Goal: Task Accomplishment & Management: Use online tool/utility

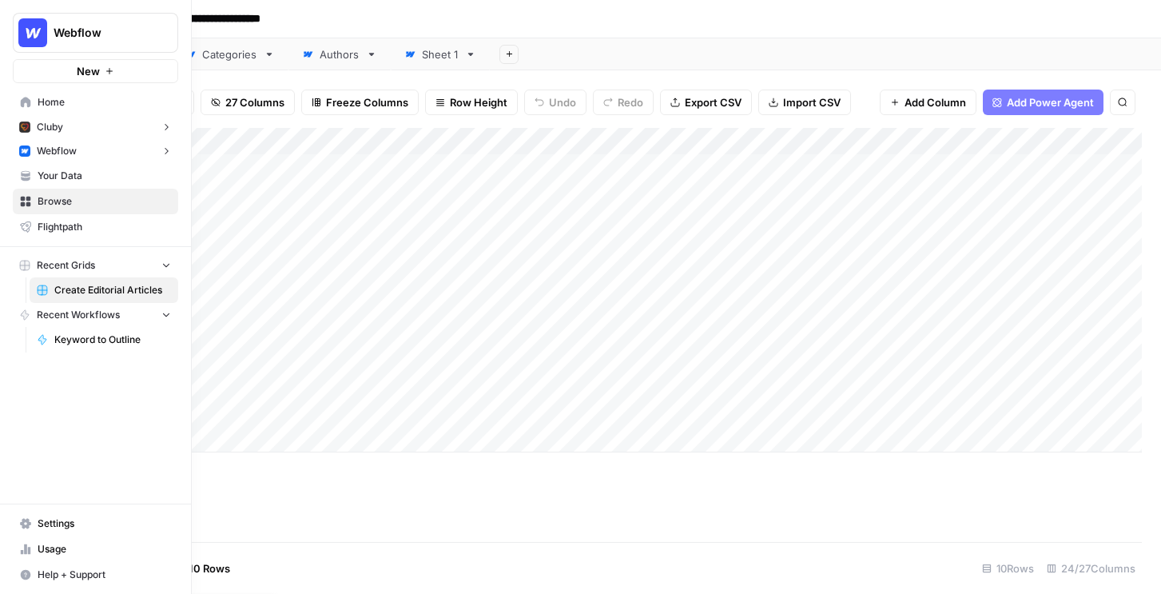
click at [39, 149] on span "Webflow" at bounding box center [57, 151] width 40 height 14
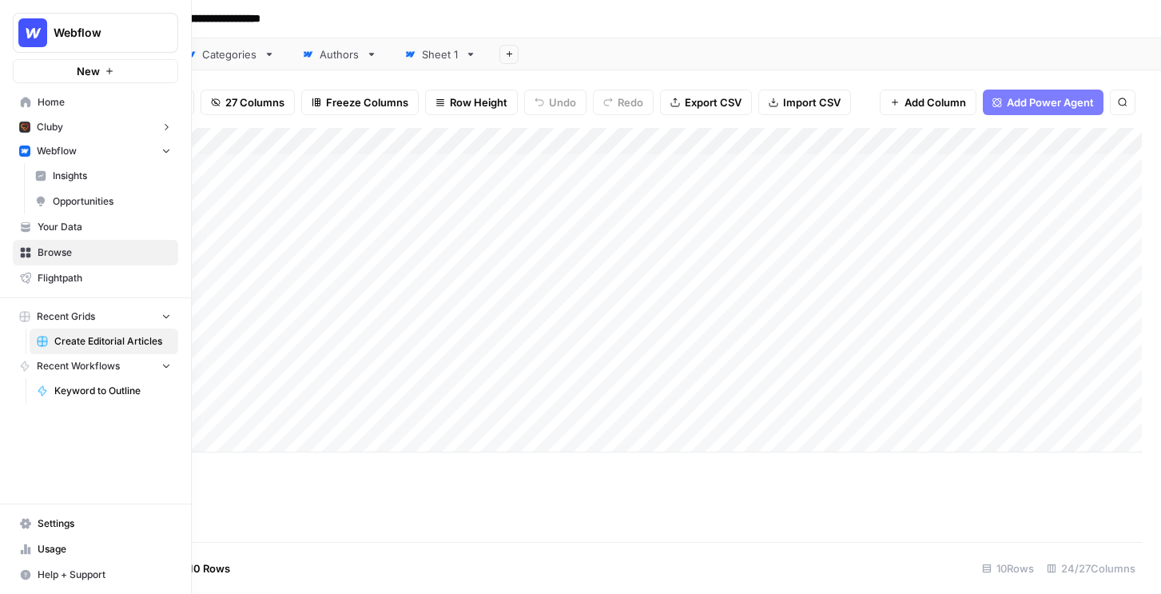
click at [69, 182] on span "Insights" at bounding box center [112, 176] width 118 height 14
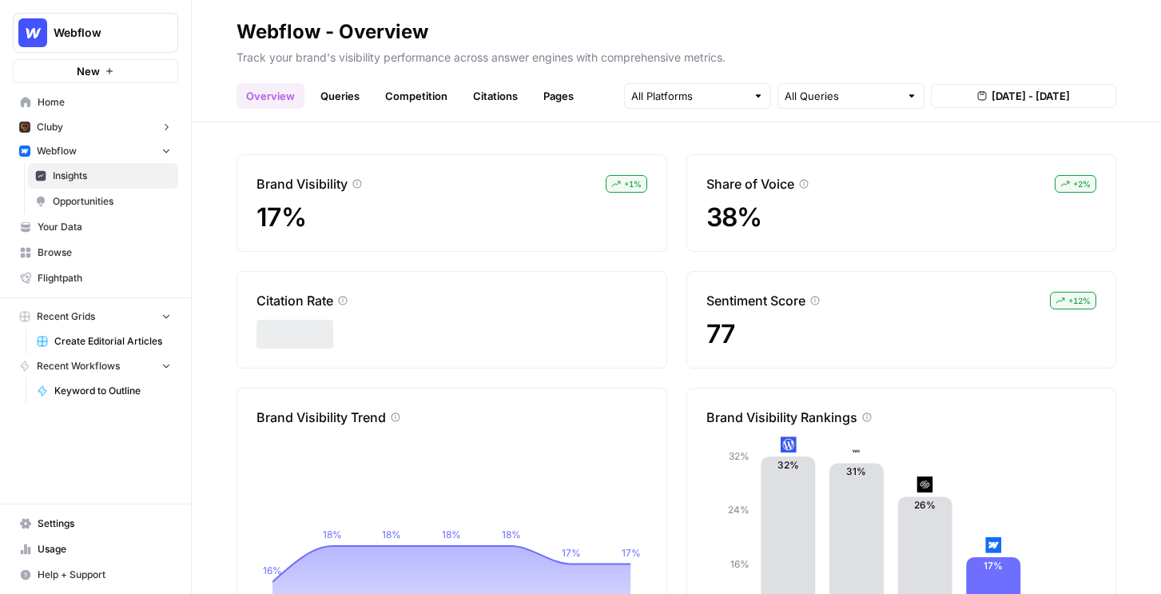
click at [125, 206] on span "Opportunities" at bounding box center [112, 201] width 118 height 14
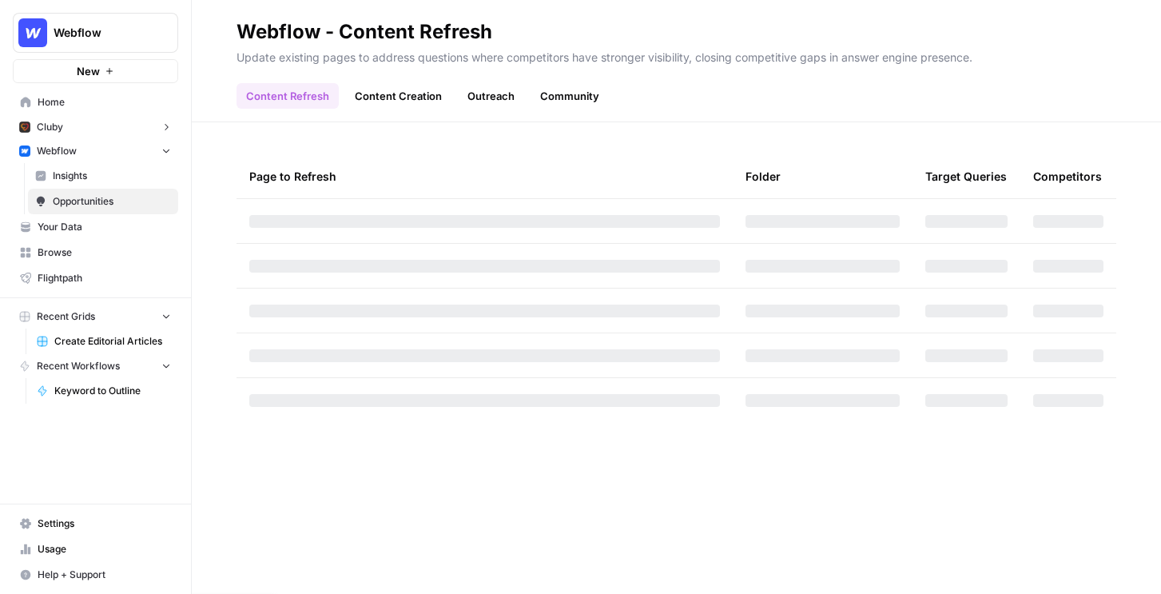
click at [118, 183] on link "Insights" at bounding box center [103, 176] width 150 height 26
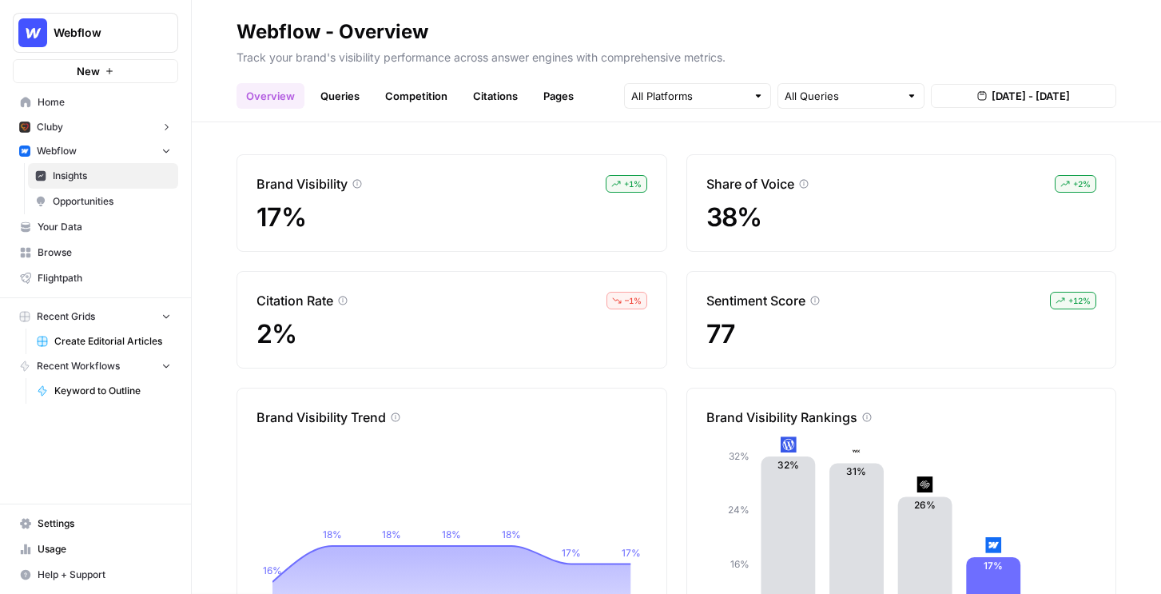
click at [328, 92] on link "Queries" at bounding box center [340, 96] width 58 height 26
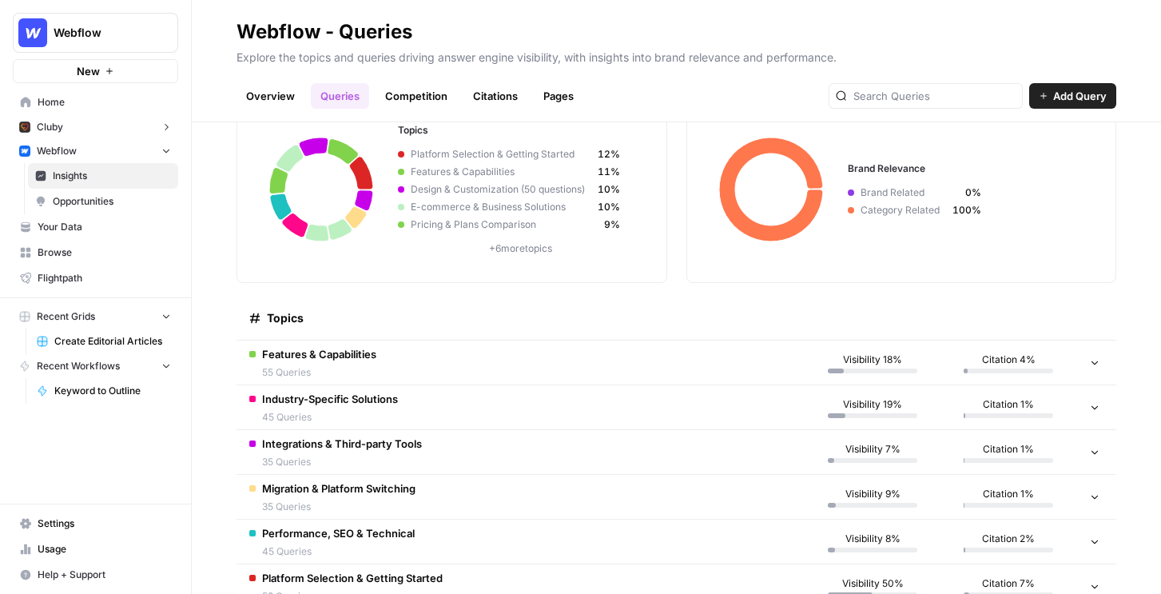
scroll to position [104, 0]
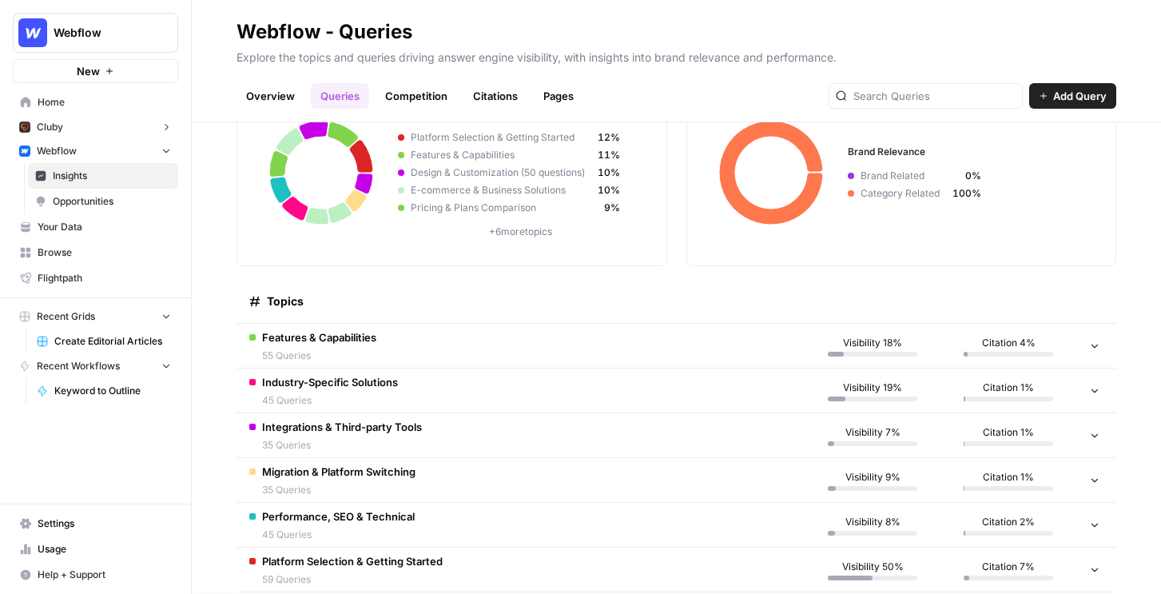
click at [417, 337] on td "Features & Capabilities 55 Queries" at bounding box center [520, 346] width 568 height 44
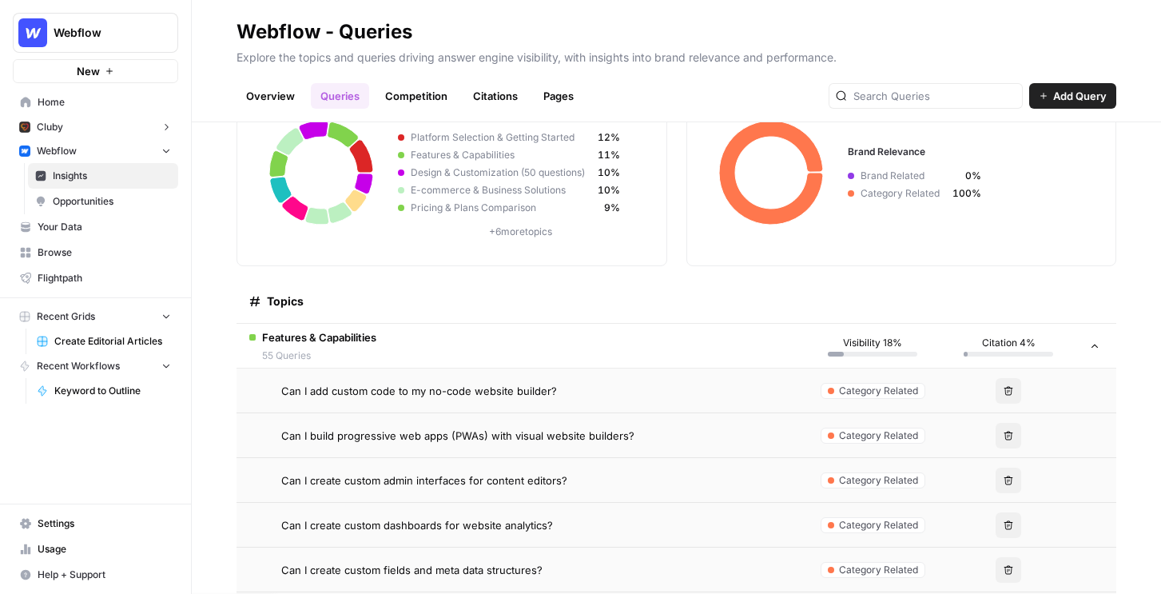
click at [419, 387] on span "Can I add custom code to my no-code website builder?" at bounding box center [419, 391] width 276 height 16
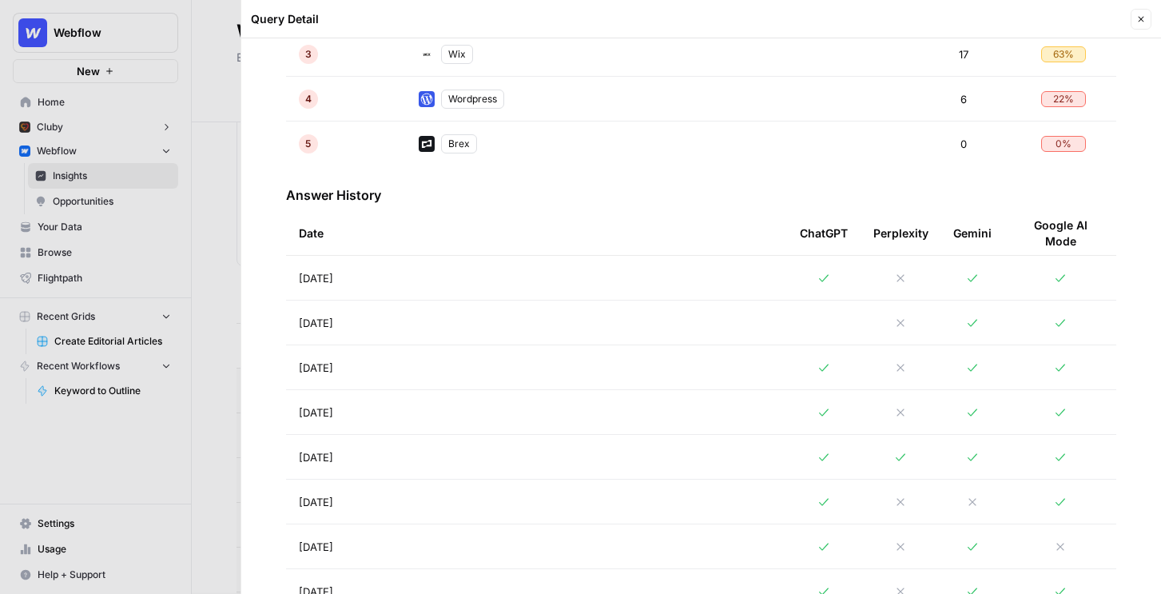
click at [550, 276] on td "Aug 28, 2025" at bounding box center [536, 278] width 501 height 44
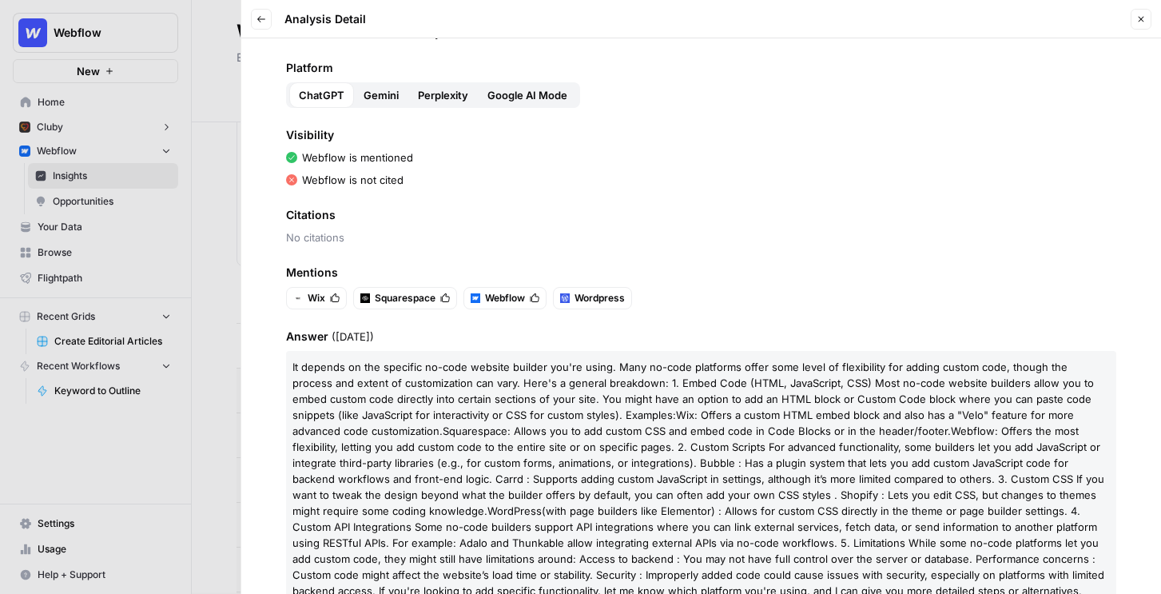
click at [504, 85] on button "Google AI Mode" at bounding box center [527, 95] width 99 height 26
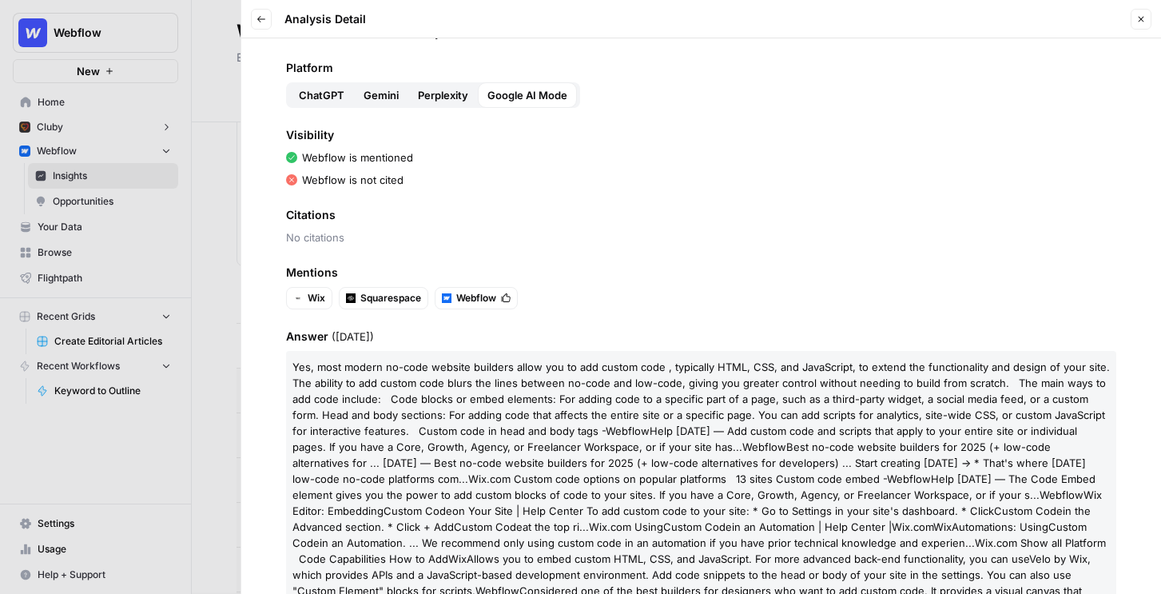
click at [431, 92] on span "Perplexity" at bounding box center [443, 95] width 50 height 16
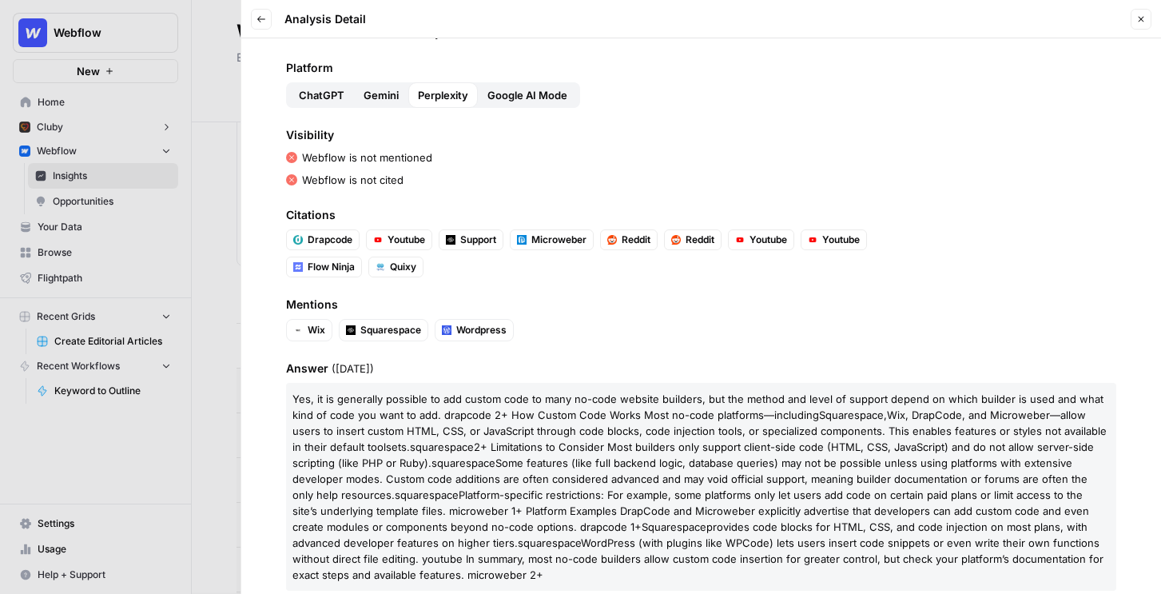
click at [359, 86] on button "Gemini" at bounding box center [381, 95] width 54 height 26
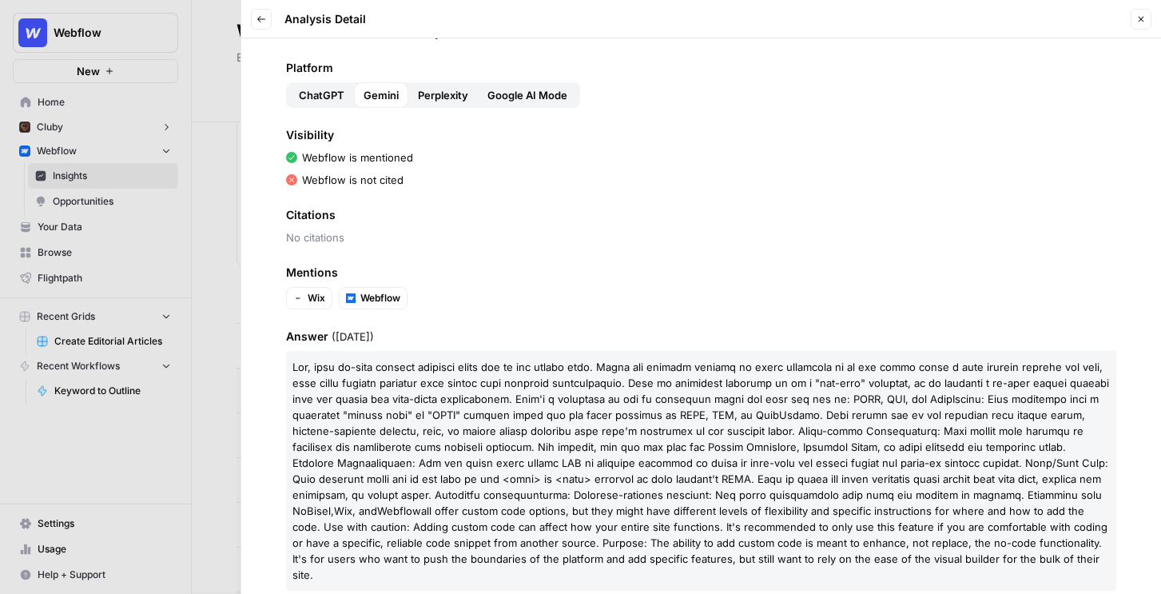
click at [251, 18] on button "Back" at bounding box center [261, 19] width 21 height 21
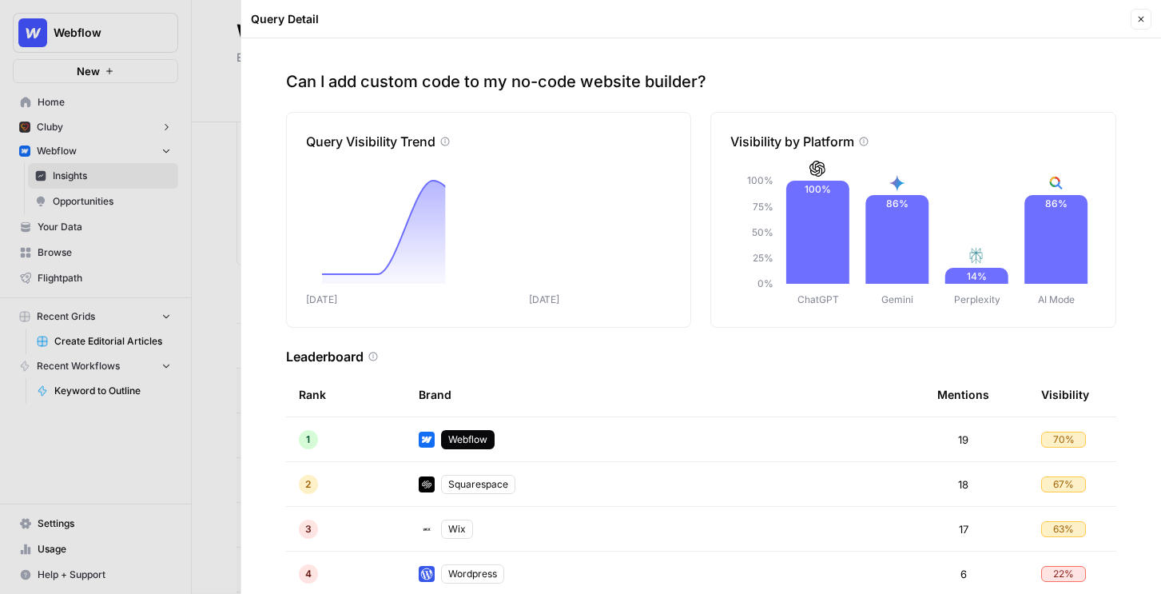
click at [211, 64] on div at bounding box center [580, 297] width 1161 height 594
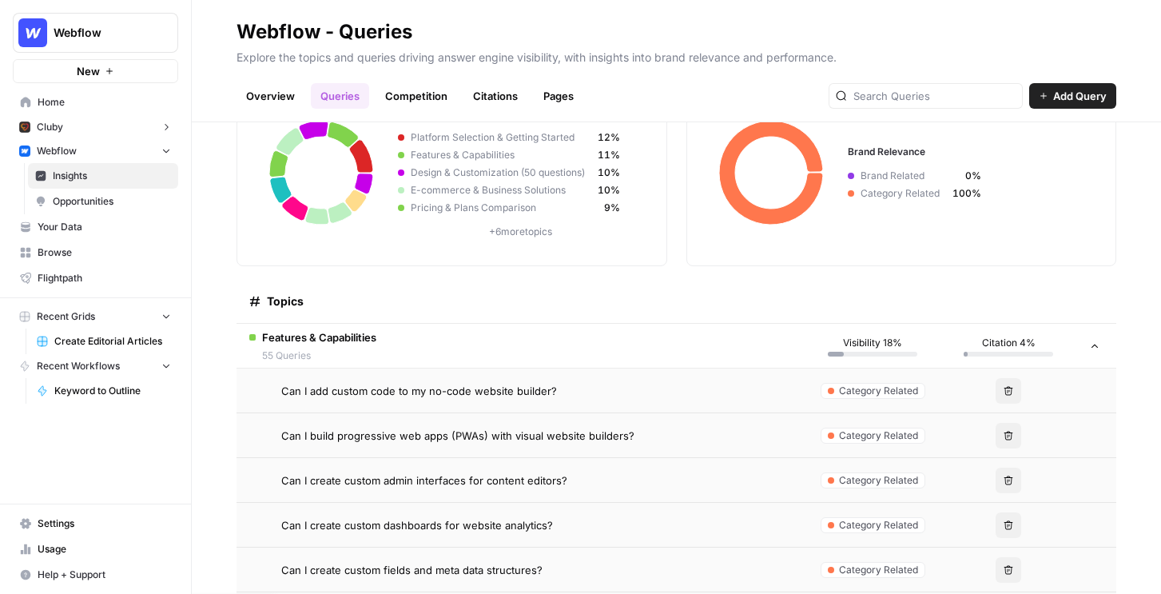
click at [499, 89] on link "Citations" at bounding box center [495, 96] width 64 height 26
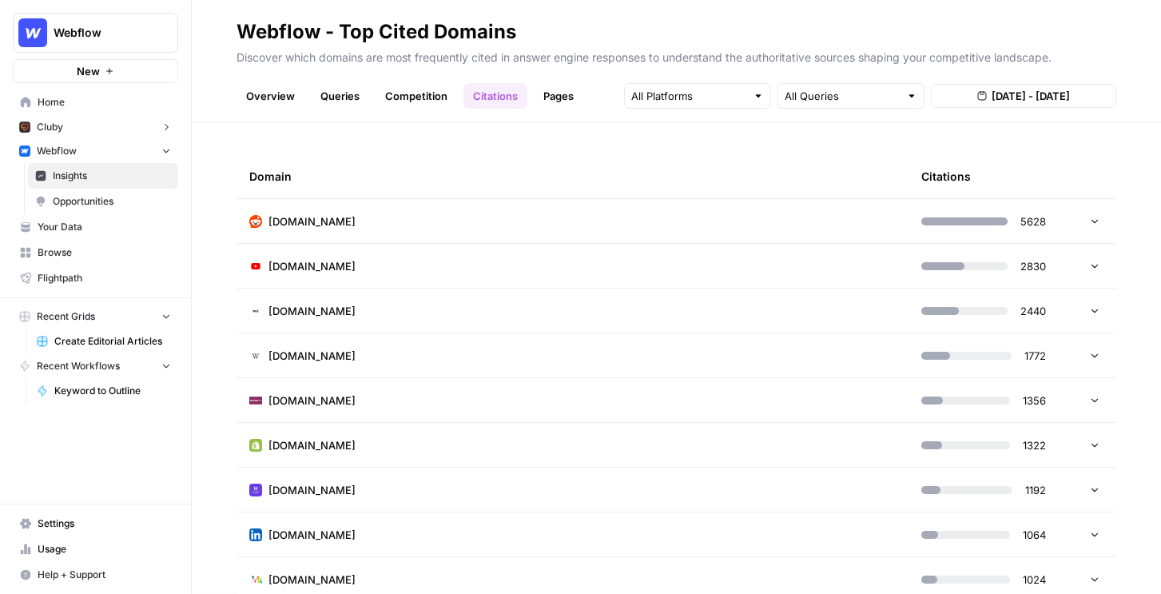
click at [423, 406] on td "techradar.com" at bounding box center [572, 400] width 672 height 44
click at [80, 196] on span "Opportunities" at bounding box center [112, 201] width 118 height 14
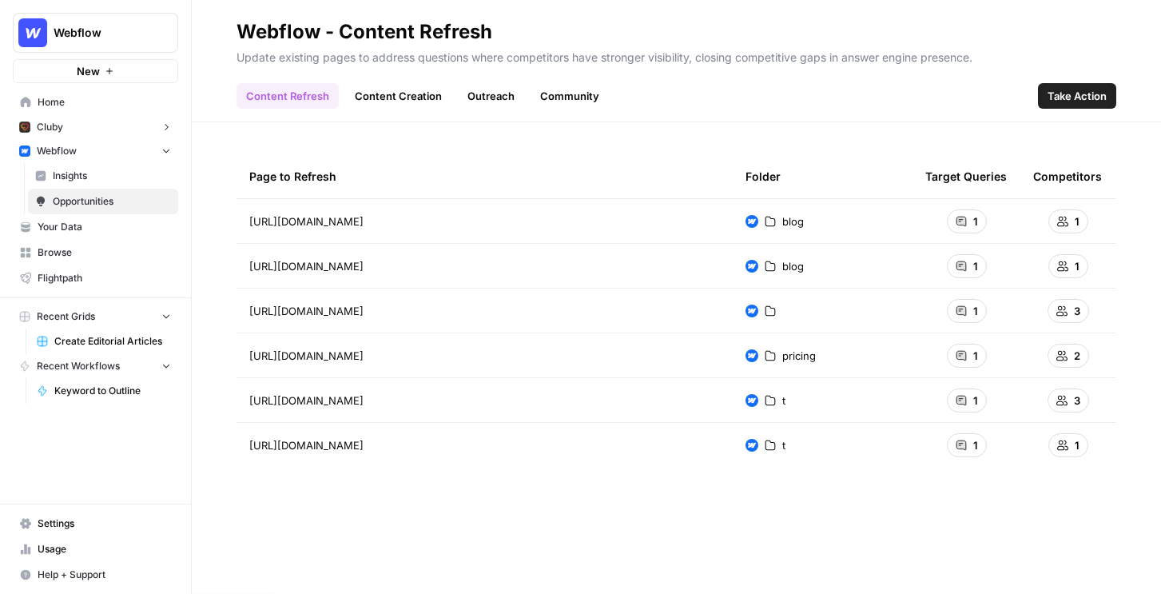
click at [478, 85] on link "Outreach" at bounding box center [491, 96] width 66 height 26
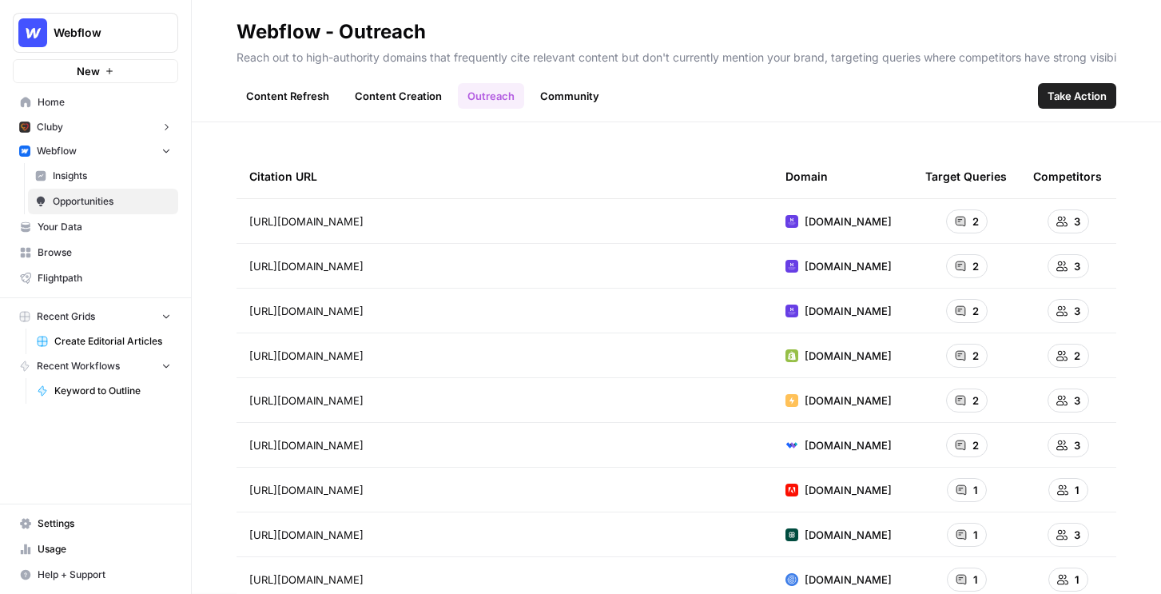
click at [278, 93] on link "Content Refresh" at bounding box center [287, 96] width 102 height 26
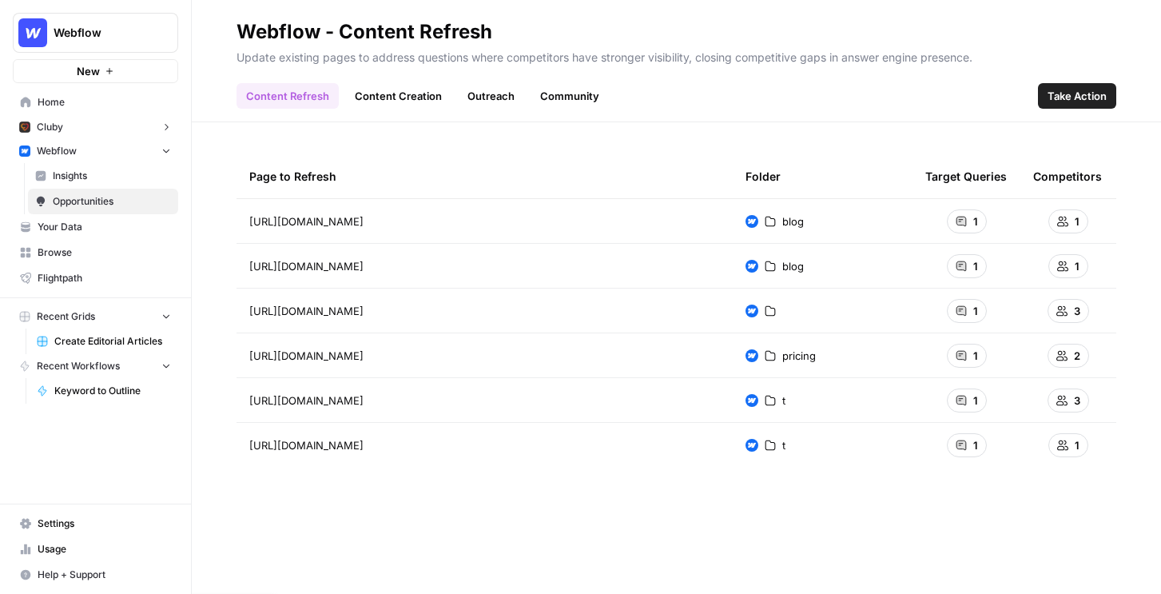
click at [64, 247] on span "Browse" at bounding box center [104, 252] width 133 height 14
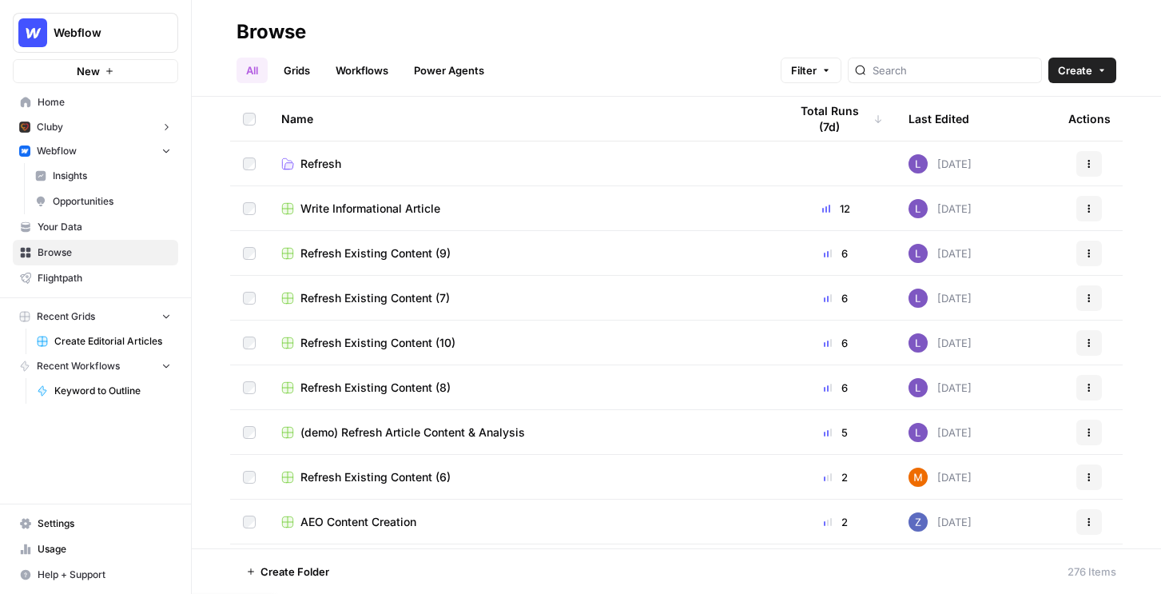
click at [320, 236] on td "Refresh Existing Content (9)" at bounding box center [521, 253] width 507 height 44
click at [327, 260] on span "Refresh Existing Content (9)" at bounding box center [375, 253] width 150 height 16
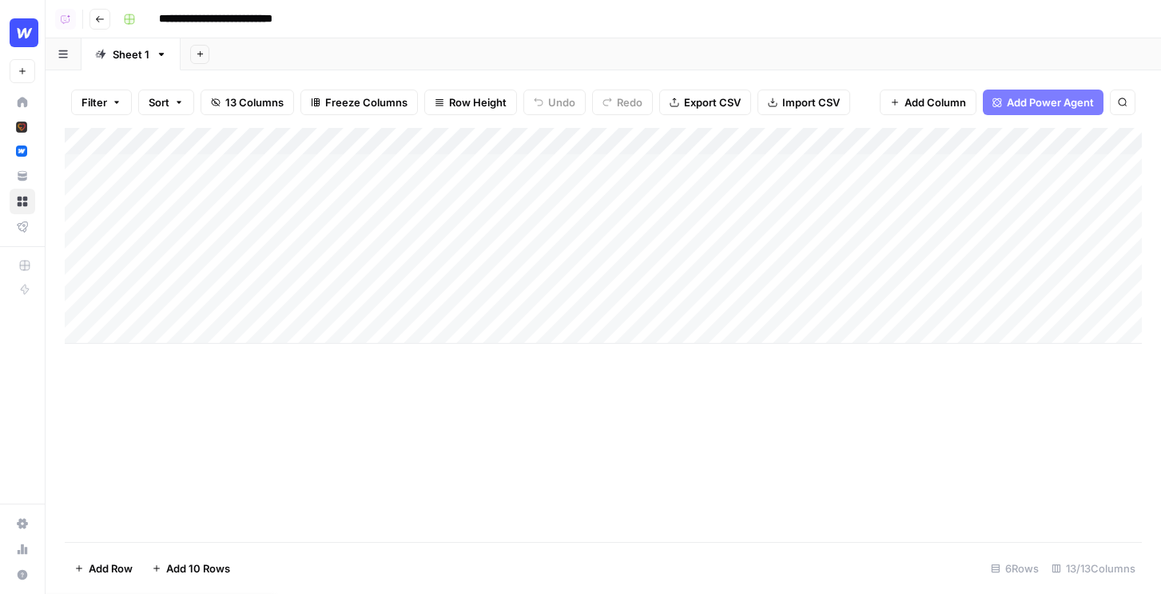
click at [100, 26] on button "Go back" at bounding box center [99, 19] width 21 height 21
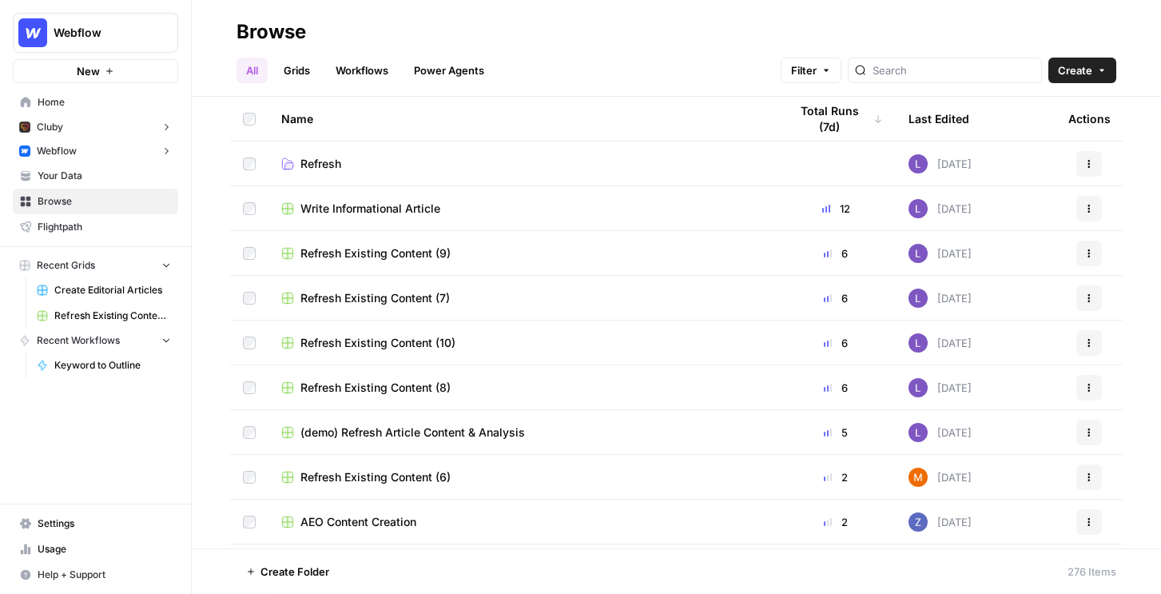
click at [411, 387] on span "Refresh Existing Content (8)" at bounding box center [375, 387] width 150 height 16
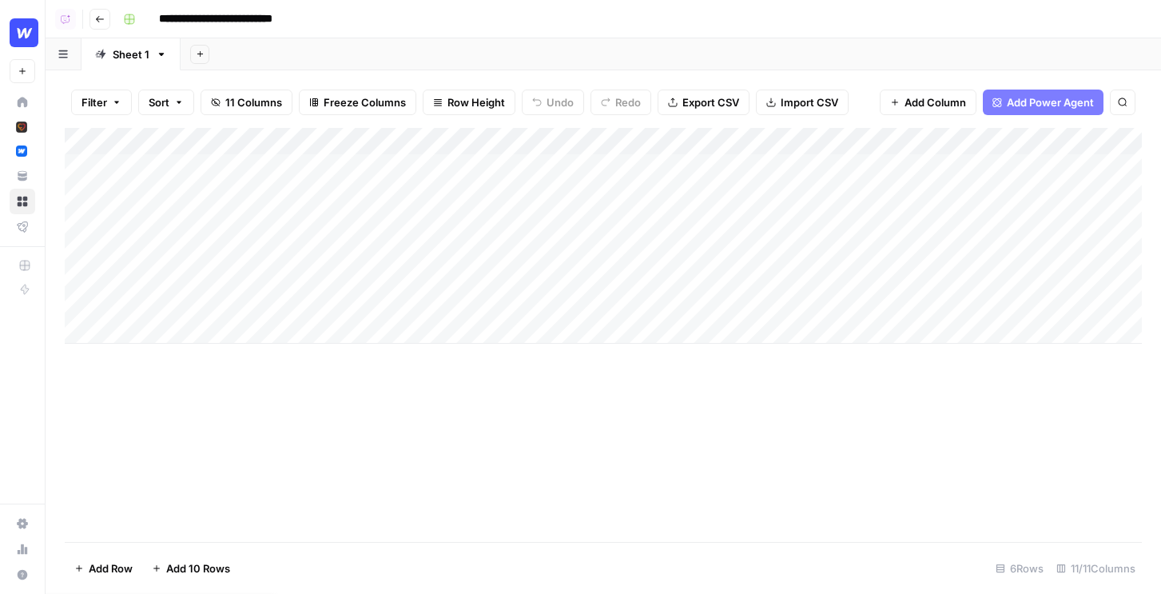
click at [103, 22] on icon "button" at bounding box center [100, 19] width 10 height 10
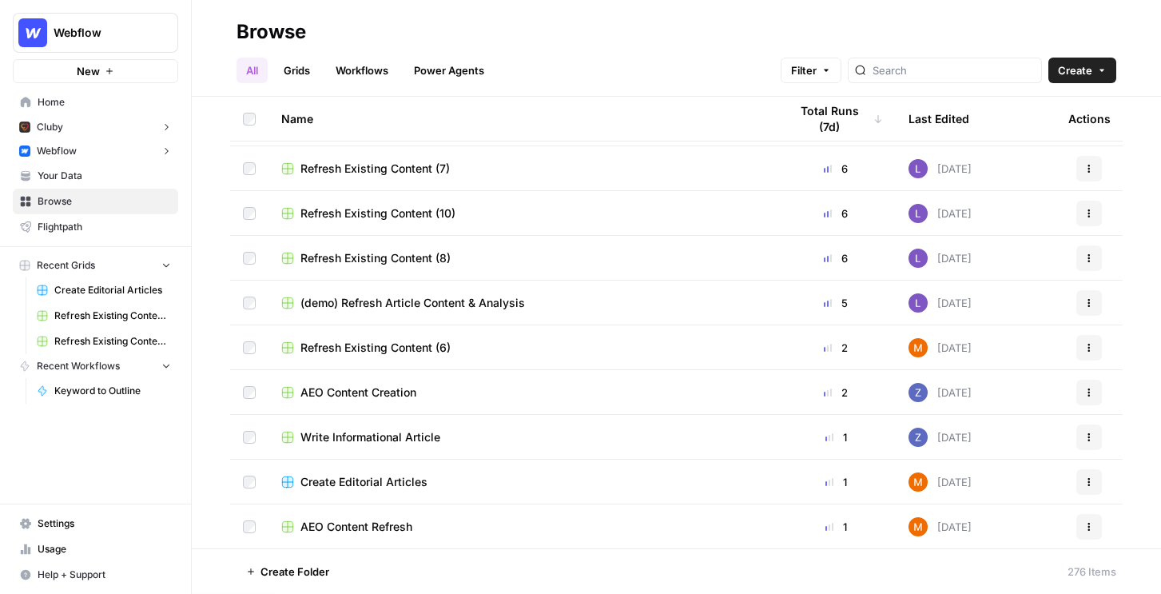
scroll to position [146, 0]
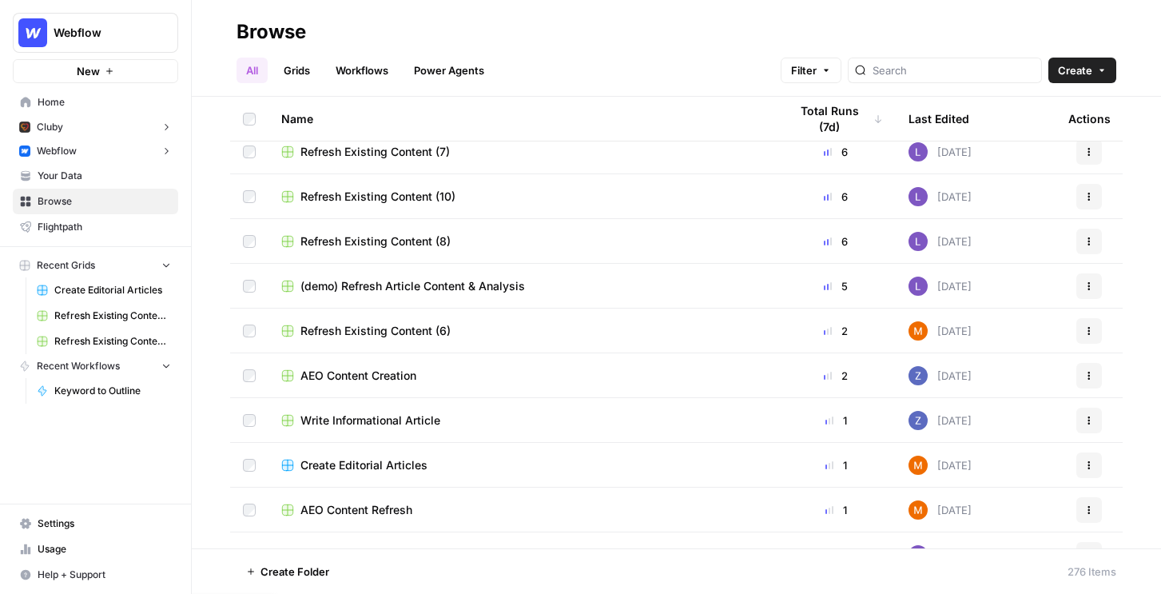
click at [396, 328] on span "Refresh Existing Content (6)" at bounding box center [375, 331] width 150 height 16
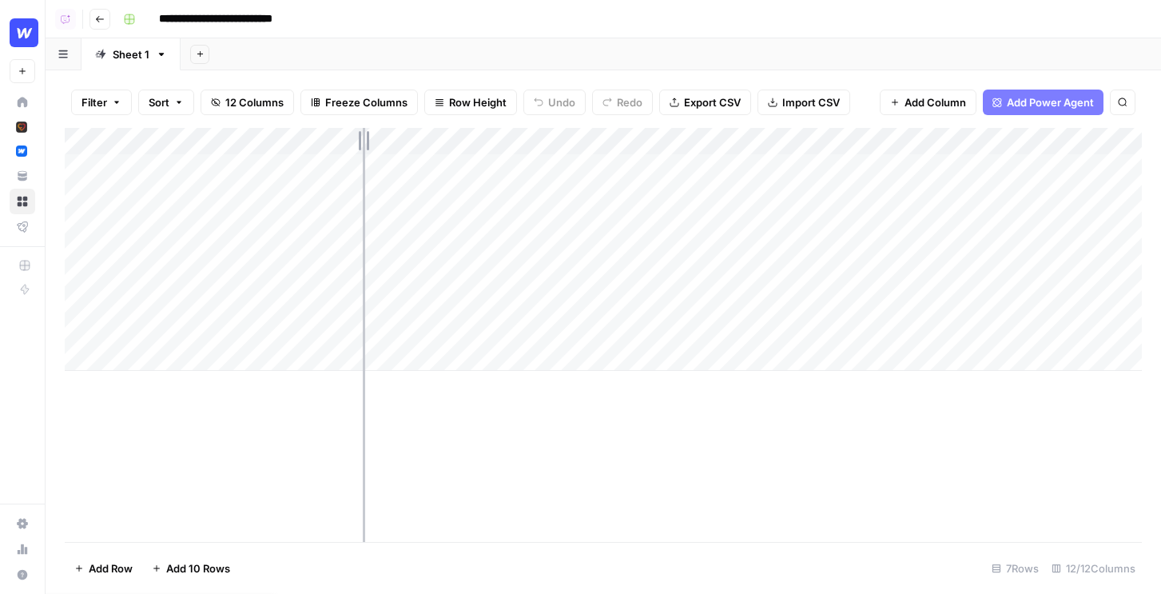
drag, startPoint x: 262, startPoint y: 138, endPoint x: 363, endPoint y: 138, distance: 101.4
click at [363, 138] on div "Add Column" at bounding box center [603, 249] width 1077 height 243
drag, startPoint x: 364, startPoint y: 138, endPoint x: 330, endPoint y: 141, distance: 34.5
click at [330, 141] on div "Add Column" at bounding box center [603, 249] width 1077 height 243
drag, startPoint x: 328, startPoint y: 141, endPoint x: 262, endPoint y: 145, distance: 66.5
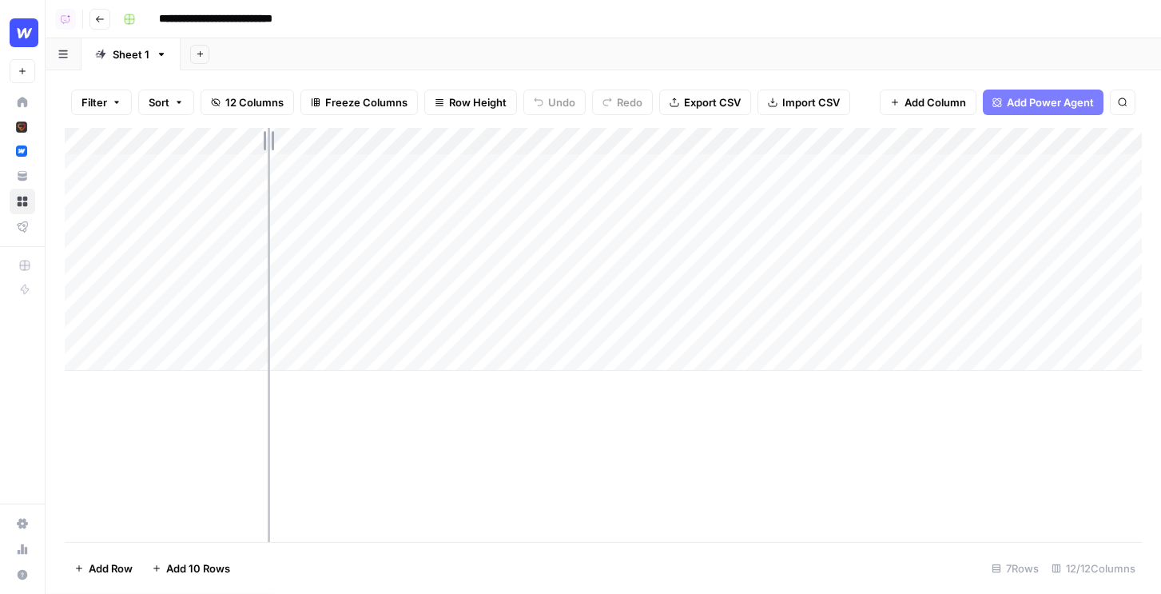
click at [262, 145] on div "Add Column" at bounding box center [603, 249] width 1077 height 243
click at [982, 166] on div "Add Column" at bounding box center [603, 249] width 1077 height 243
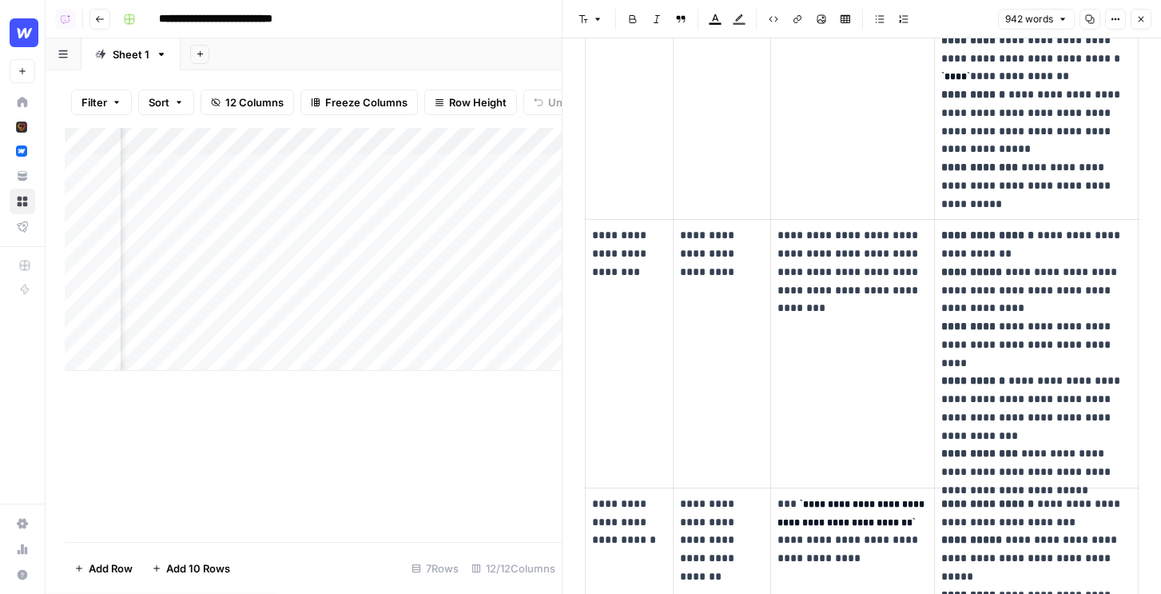
scroll to position [896, 0]
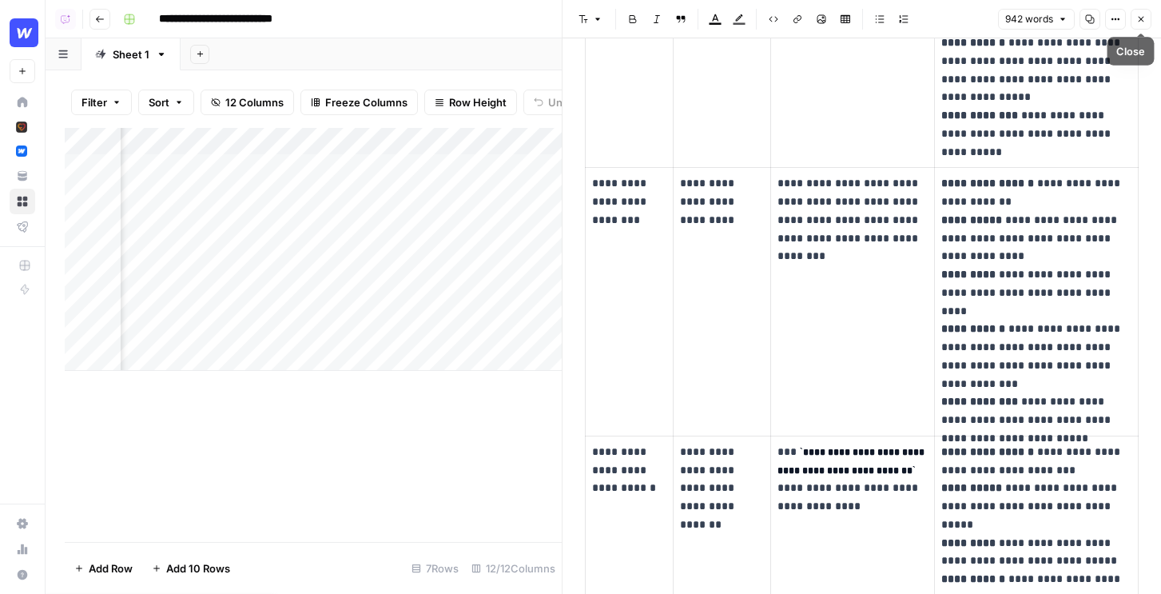
click at [1145, 18] on button "Close" at bounding box center [1140, 19] width 21 height 21
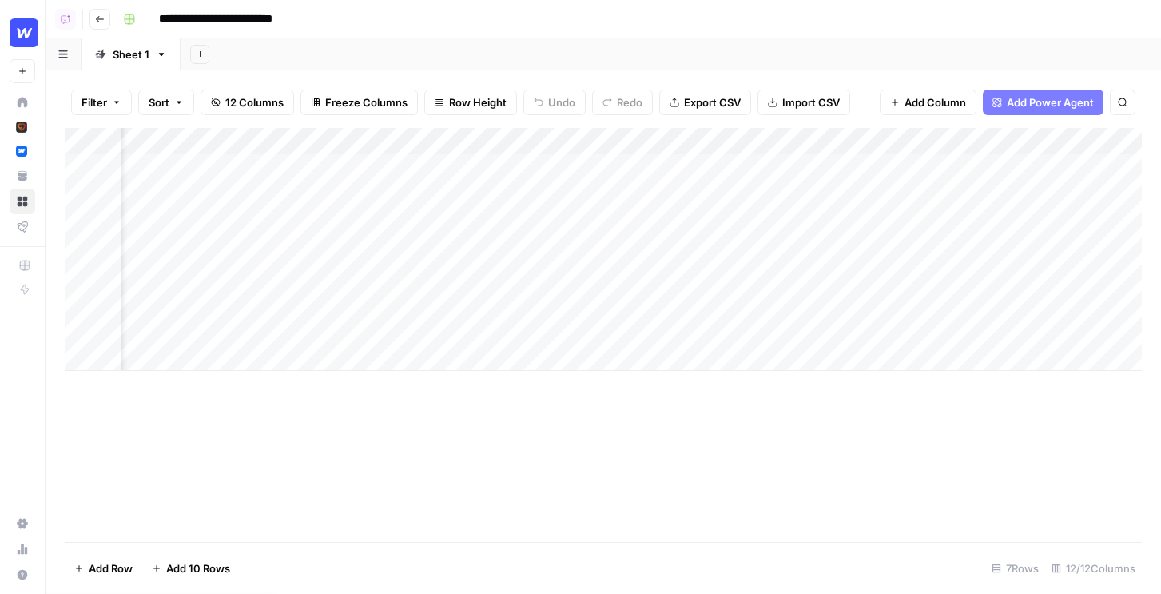
scroll to position [0, 629]
click at [923, 163] on div "Add Column" at bounding box center [603, 249] width 1077 height 243
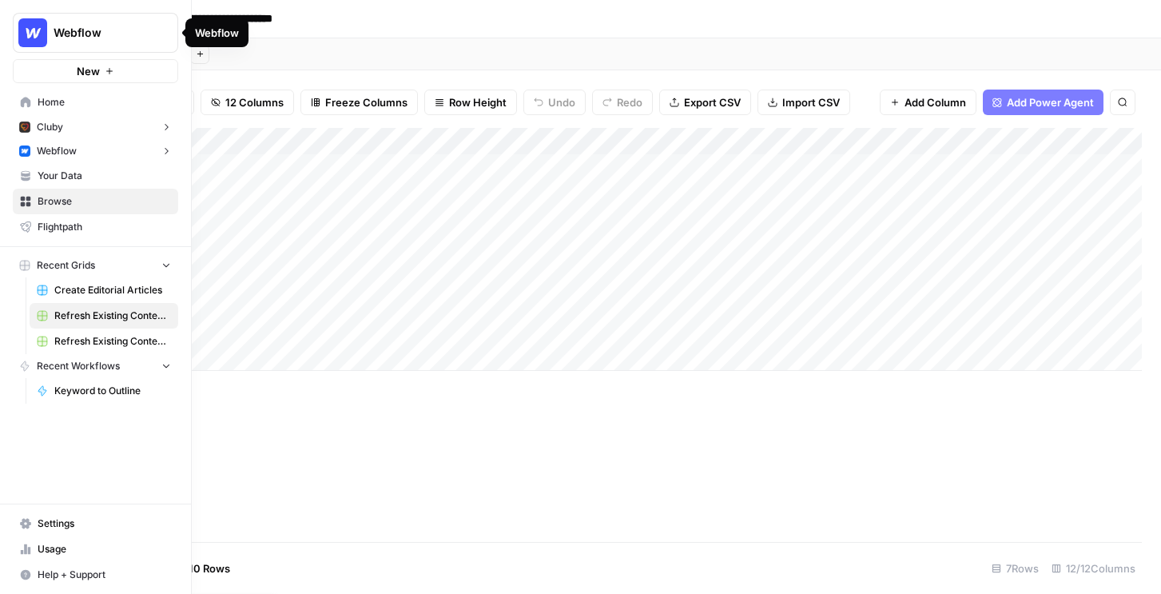
click at [82, 27] on span "Webflow" at bounding box center [102, 33] width 97 height 16
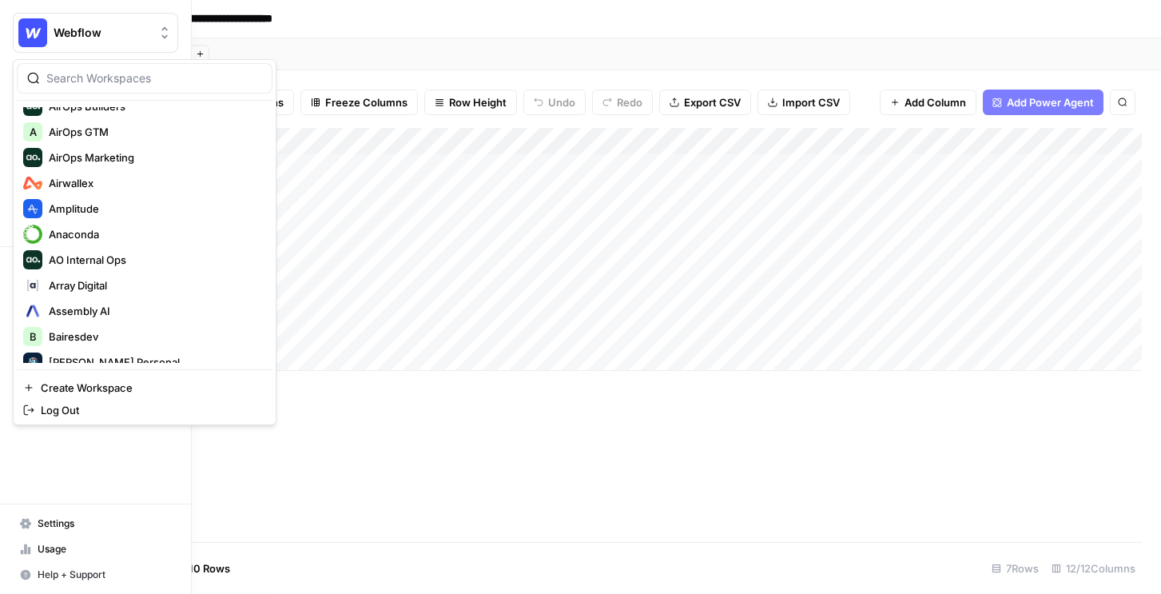
scroll to position [181, 0]
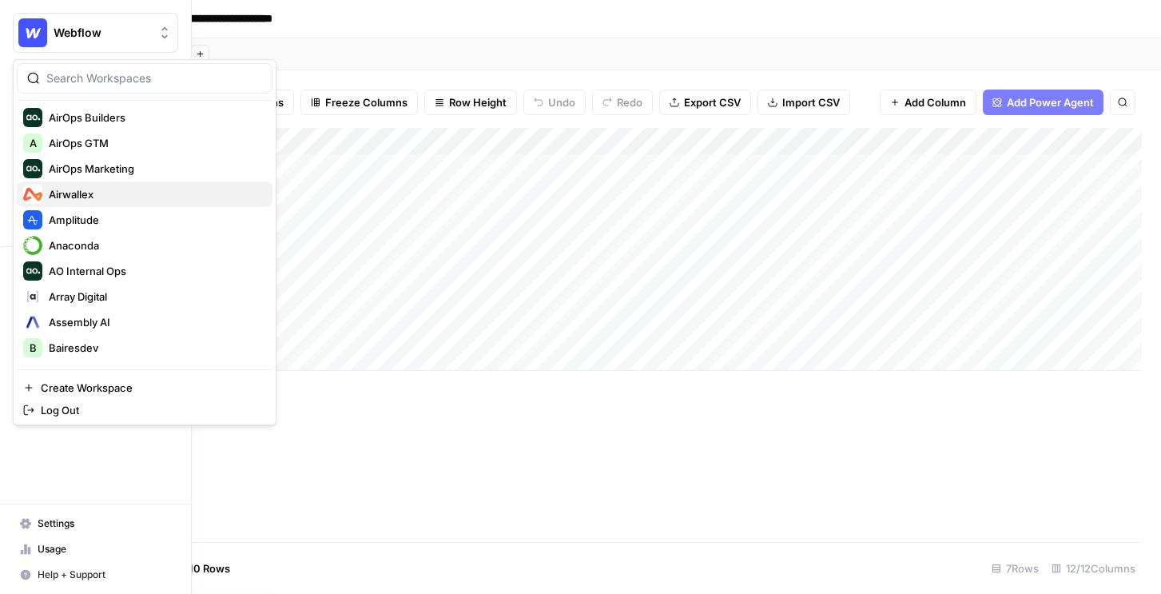
click at [119, 197] on span "Airwallex" at bounding box center [154, 194] width 211 height 16
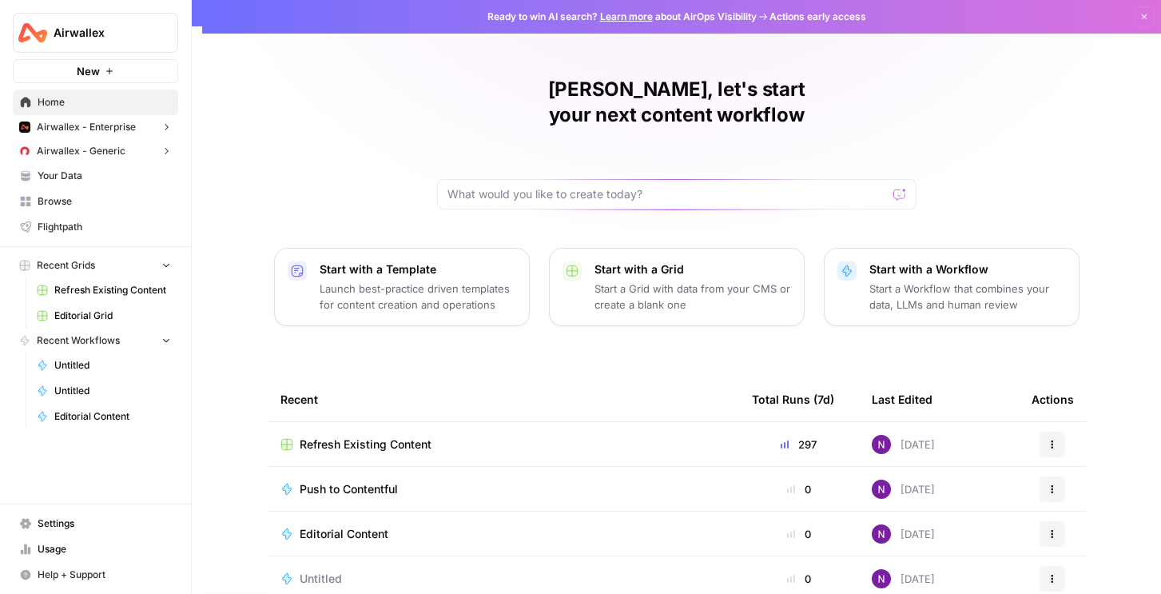
click at [361, 436] on span "Refresh Existing Content" at bounding box center [366, 444] width 132 height 16
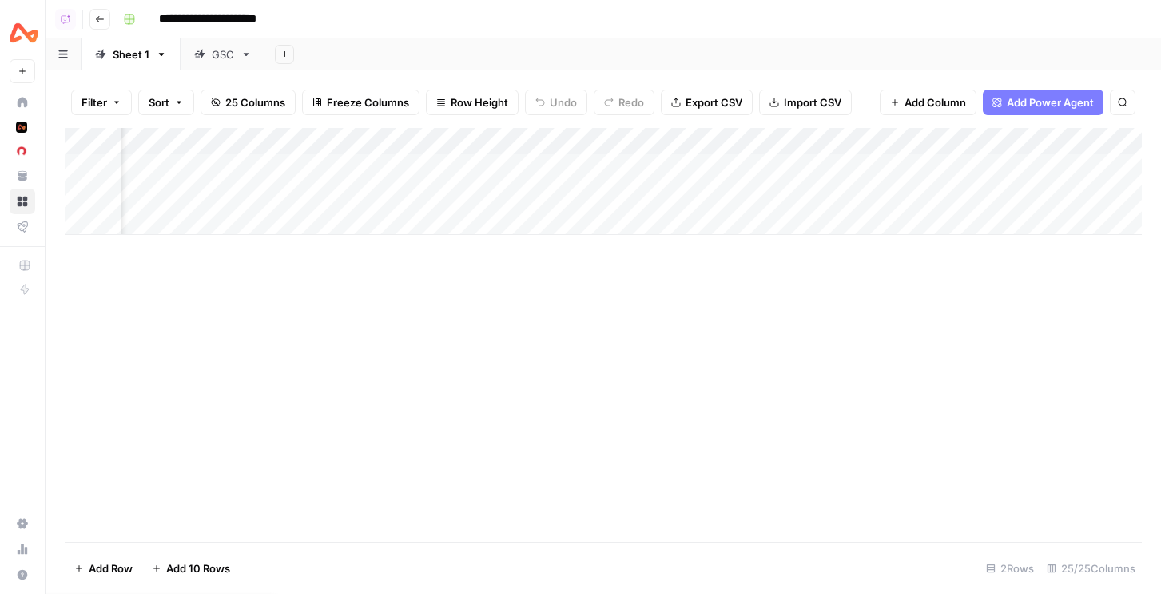
scroll to position [0, 1538]
click at [812, 142] on div "Add Column" at bounding box center [603, 181] width 1077 height 107
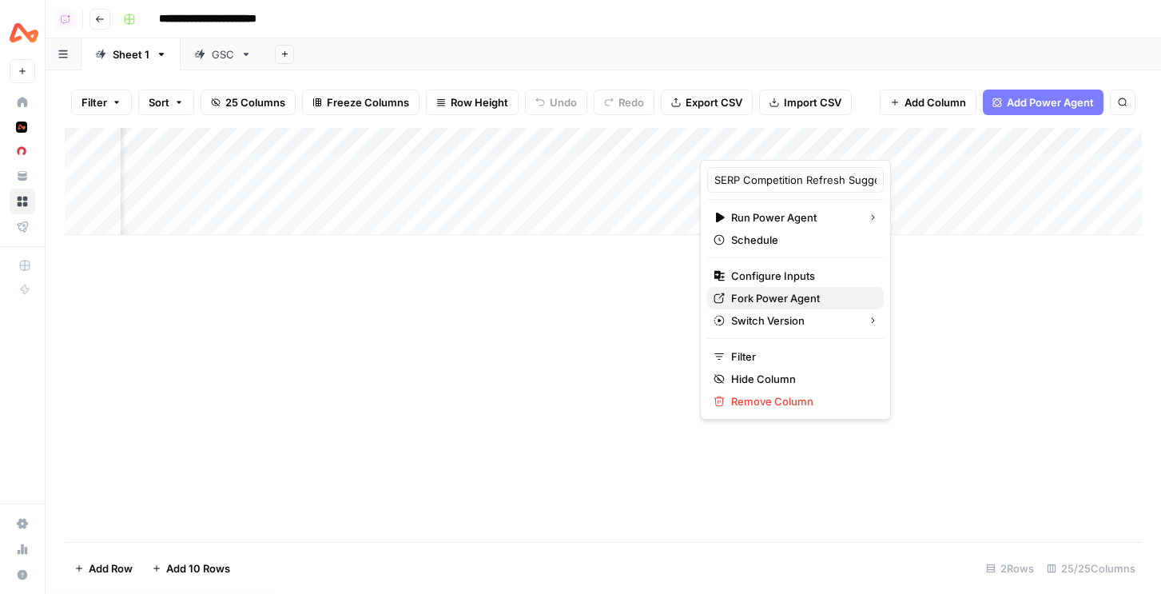
click at [764, 300] on span "Fork Power Agent" at bounding box center [801, 298] width 140 height 16
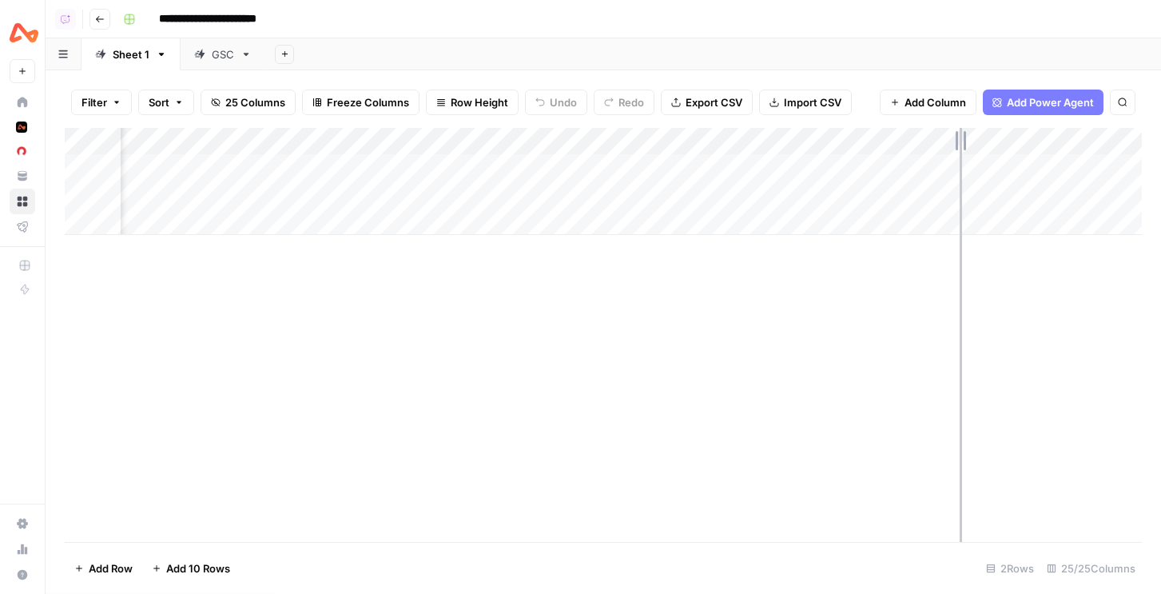
drag, startPoint x: 841, startPoint y: 135, endPoint x: 960, endPoint y: 140, distance: 119.1
click at [960, 140] on div "Add Column" at bounding box center [603, 181] width 1077 height 107
click at [720, 176] on div "Add Column" at bounding box center [603, 181] width 1077 height 107
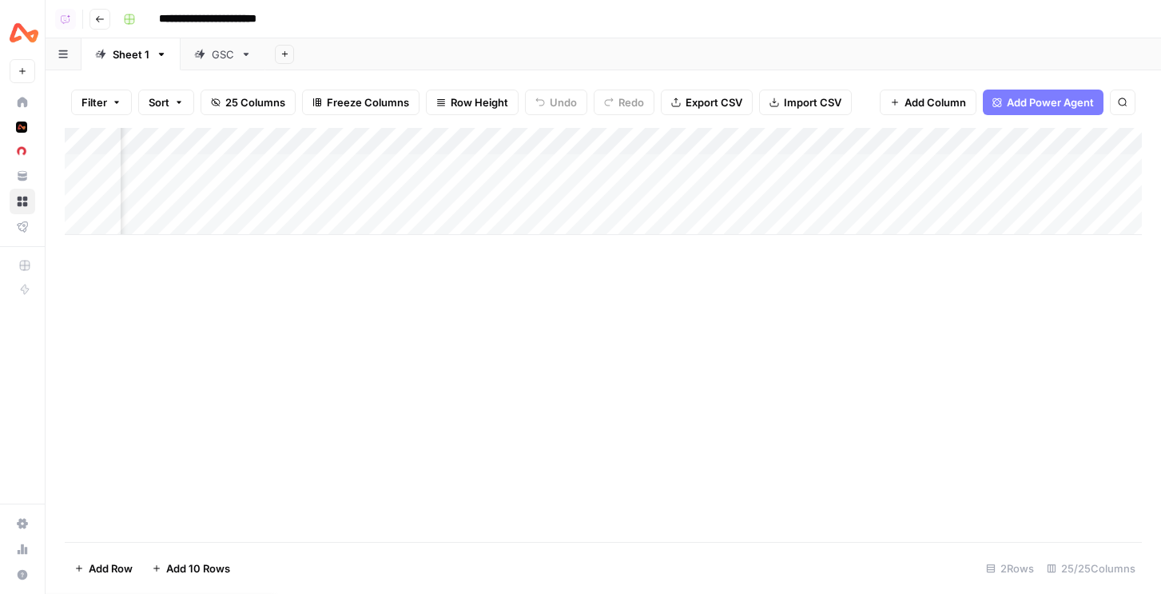
click at [720, 176] on body "**********" at bounding box center [580, 297] width 1161 height 594
click at [730, 173] on textarea "**********" at bounding box center [807, 168] width 256 height 22
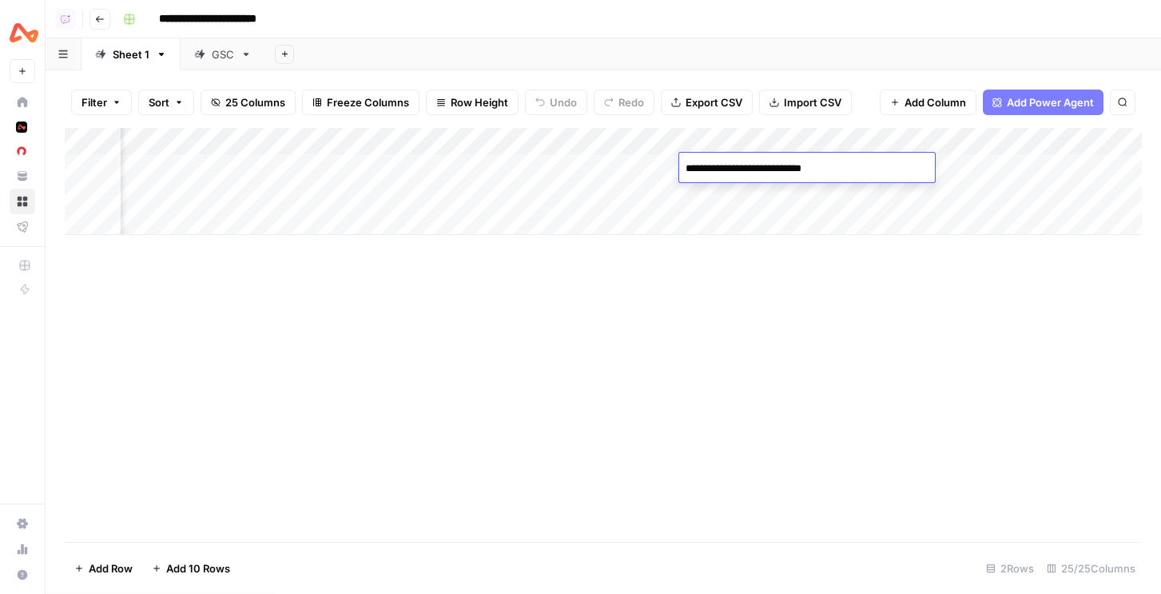
click at [330, 169] on div "Add Column" at bounding box center [603, 181] width 1077 height 107
click at [334, 167] on div "Add Column" at bounding box center [603, 181] width 1077 height 107
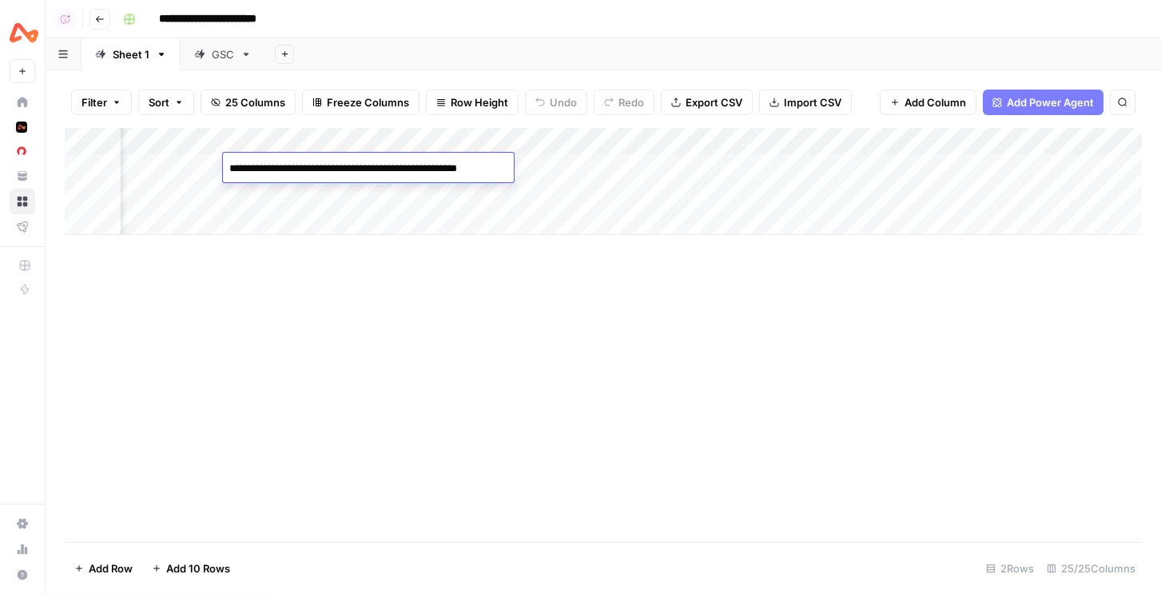
click at [335, 163] on textarea "**********" at bounding box center [366, 168] width 287 height 22
click at [538, 169] on div "Add Column" at bounding box center [603, 181] width 1077 height 107
click at [578, 168] on div "Add Column" at bounding box center [603, 181] width 1077 height 107
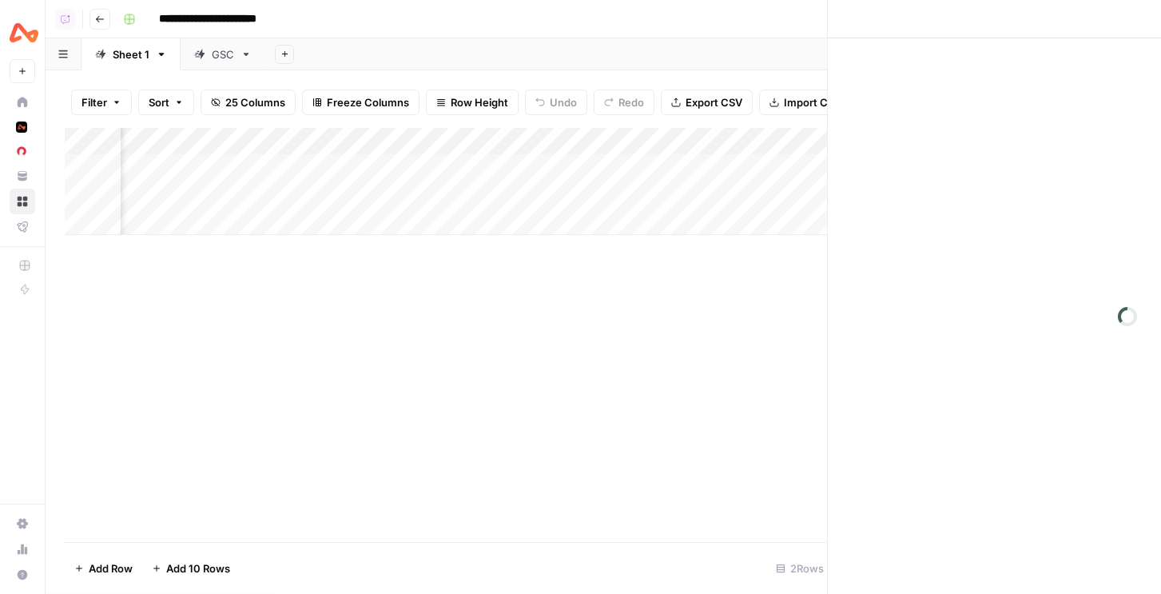
click at [578, 168] on div at bounding box center [583, 168] width 146 height 30
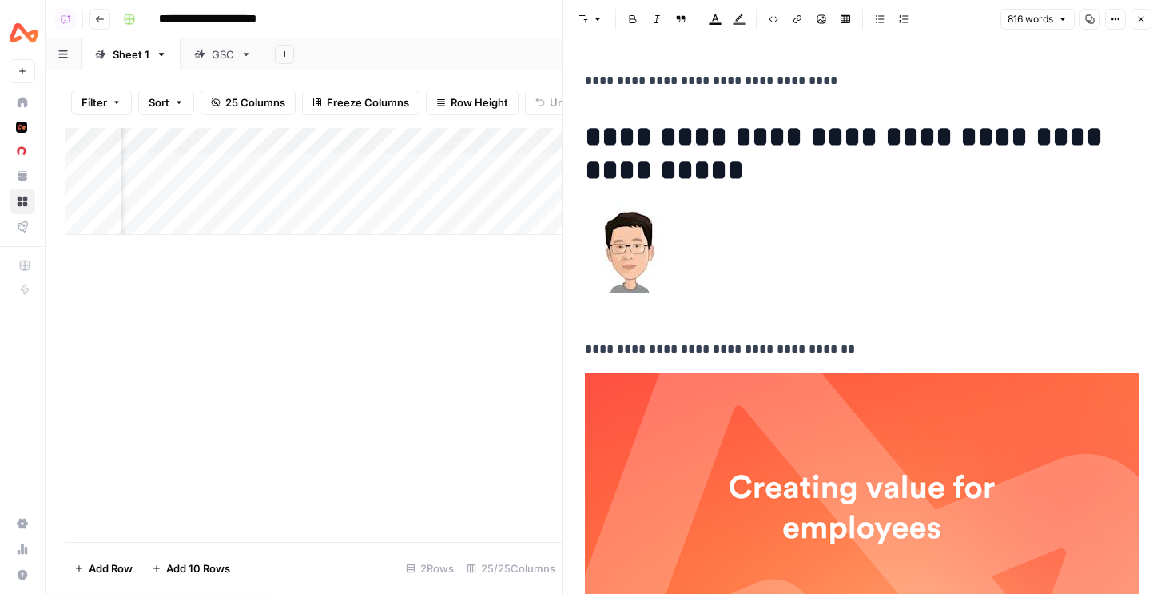
click at [755, 182] on h1 "**********" at bounding box center [862, 153] width 554 height 67
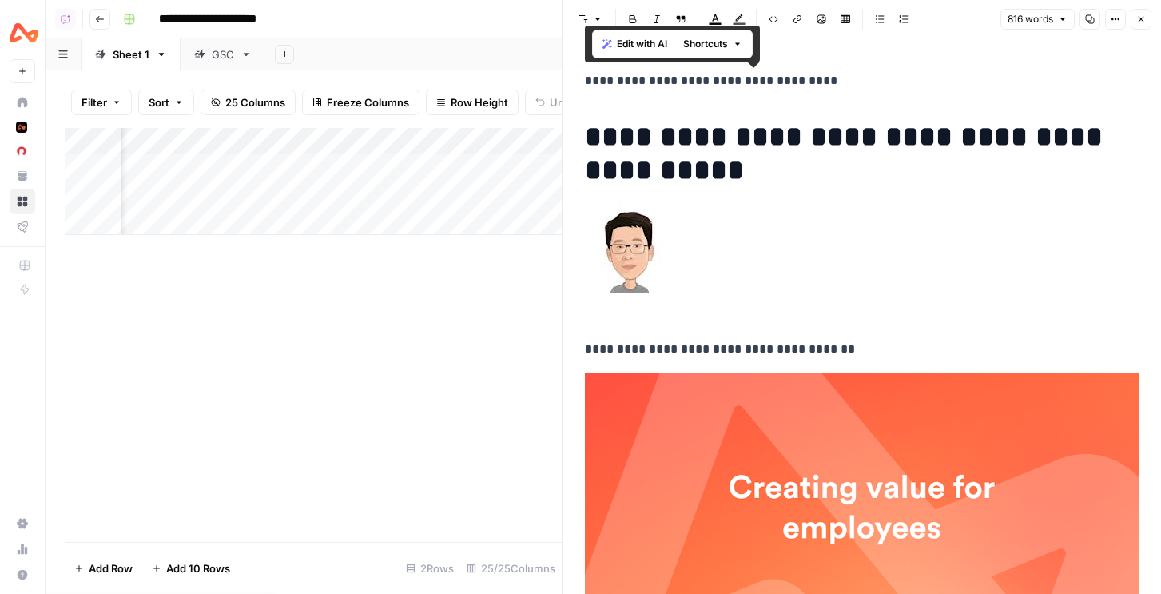
copy div "**********"
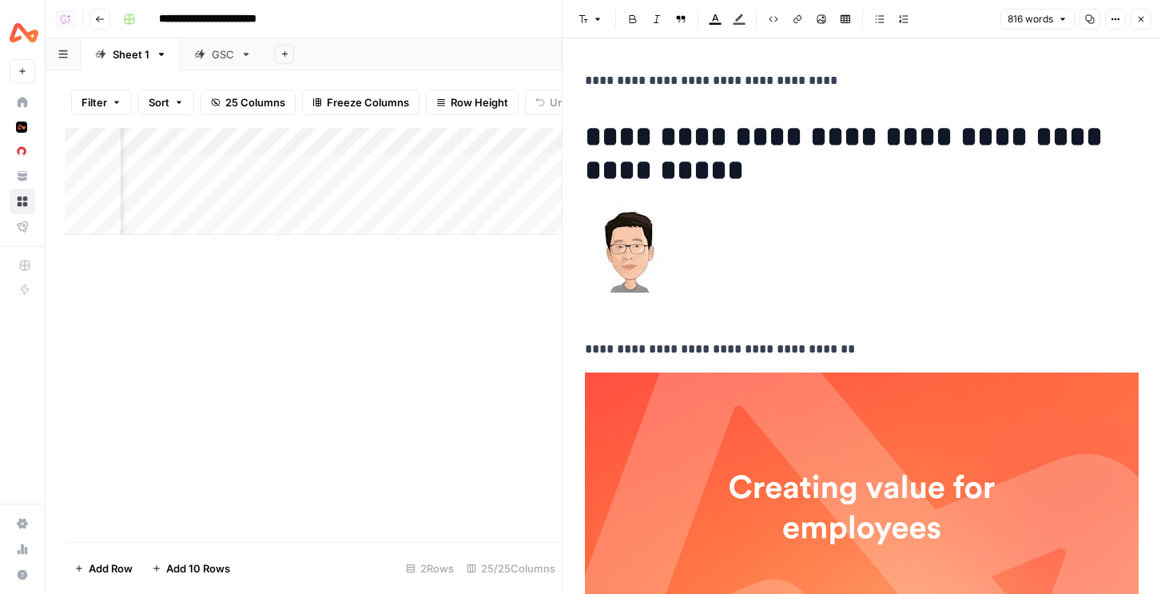
click at [1145, 14] on button "Close" at bounding box center [1140, 19] width 21 height 21
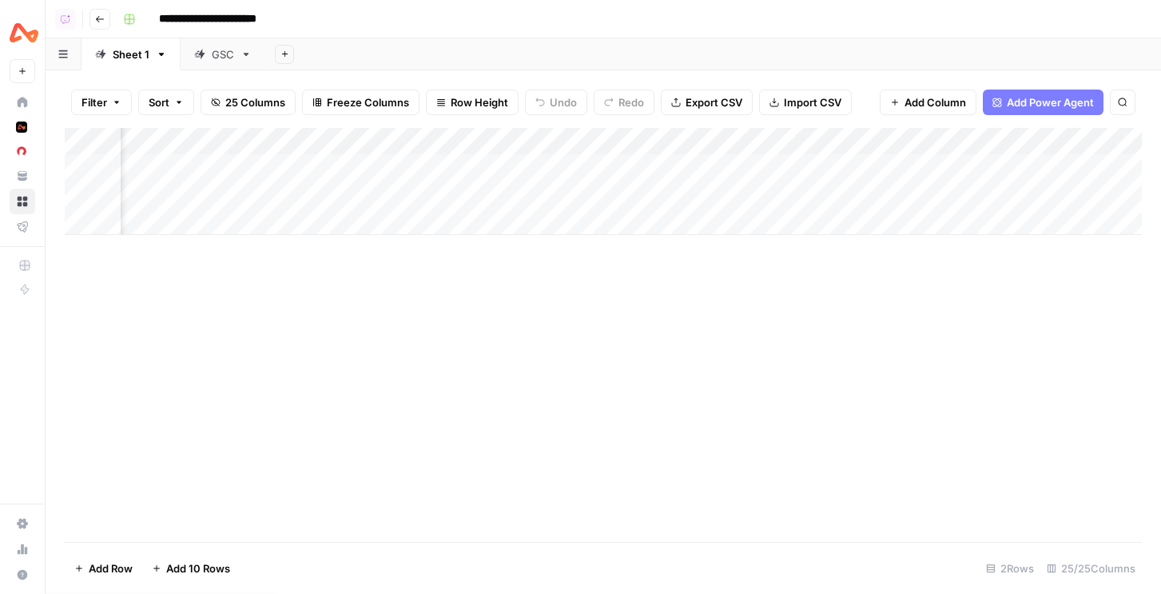
scroll to position [0, 1832]
click at [1040, 161] on div "Add Column" at bounding box center [603, 181] width 1077 height 107
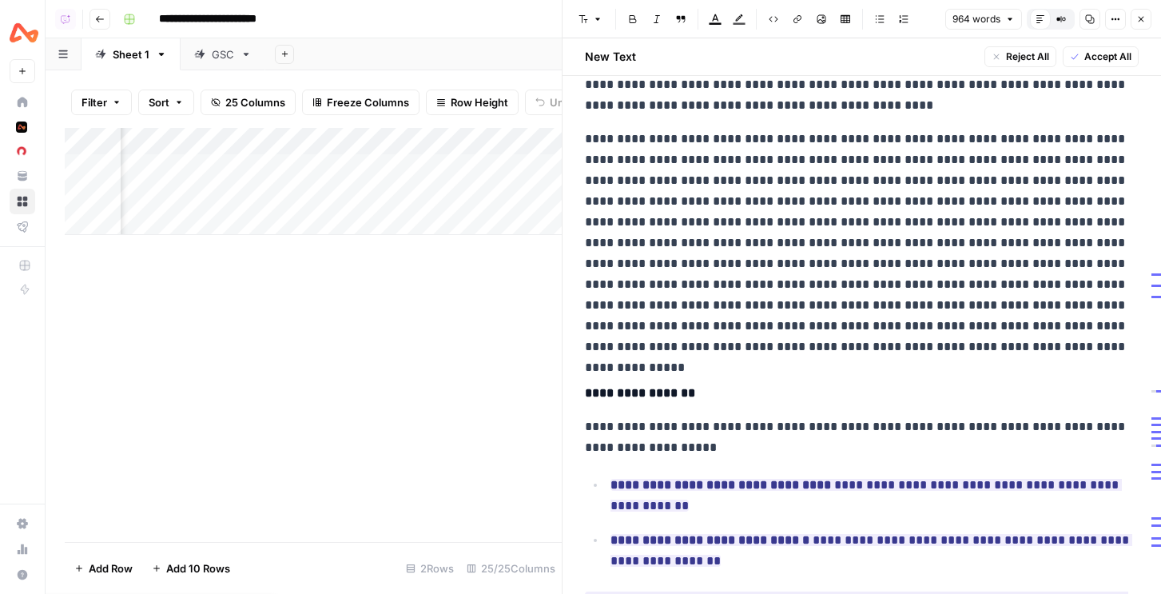
scroll to position [963, 0]
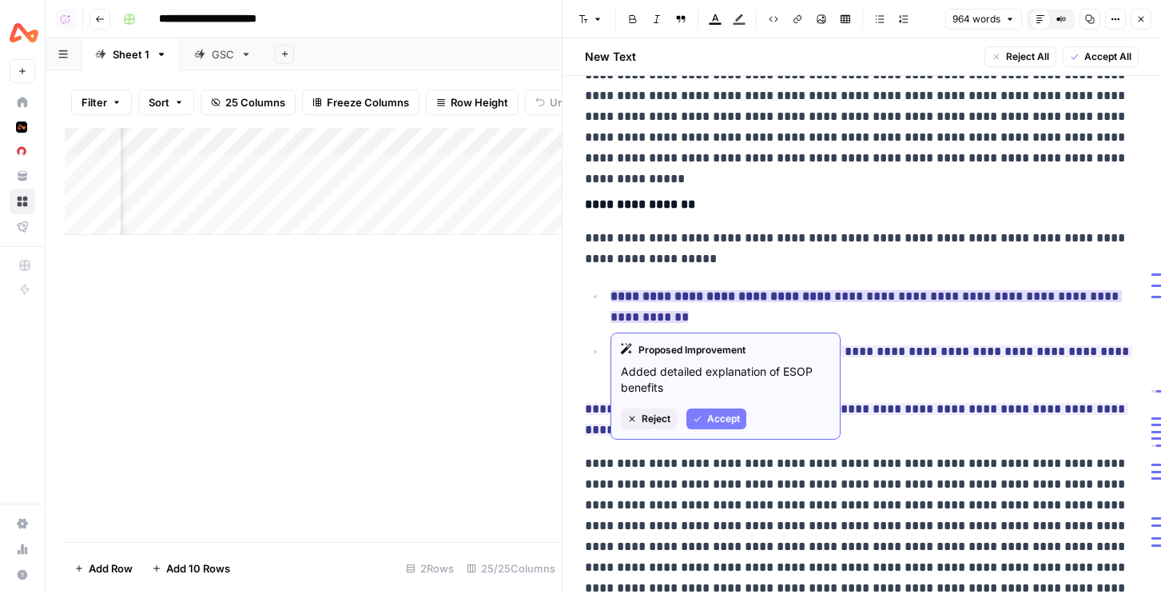
click at [707, 411] on span "Accept" at bounding box center [723, 418] width 33 height 14
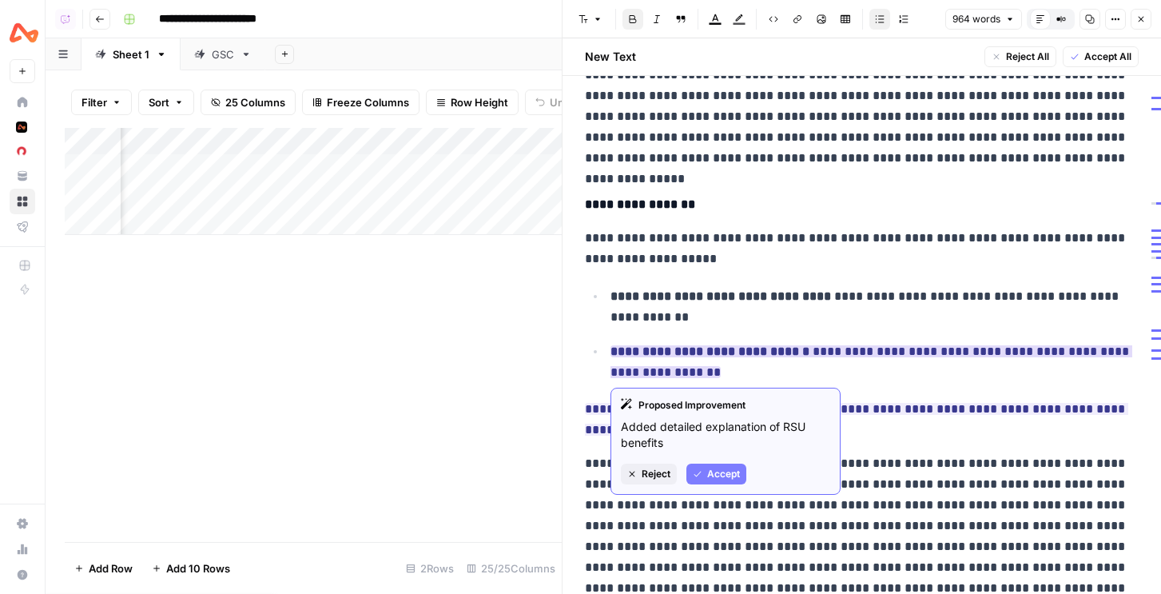
click at [699, 472] on icon "button" at bounding box center [697, 474] width 7 height 6
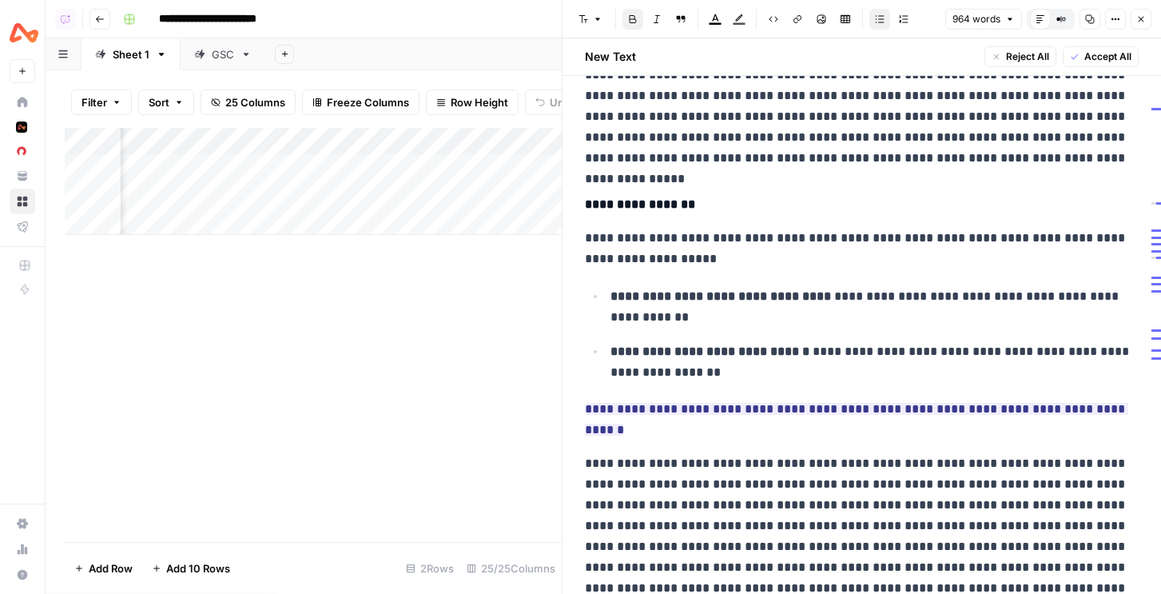
click at [1135, 12] on button "Close" at bounding box center [1140, 19] width 21 height 21
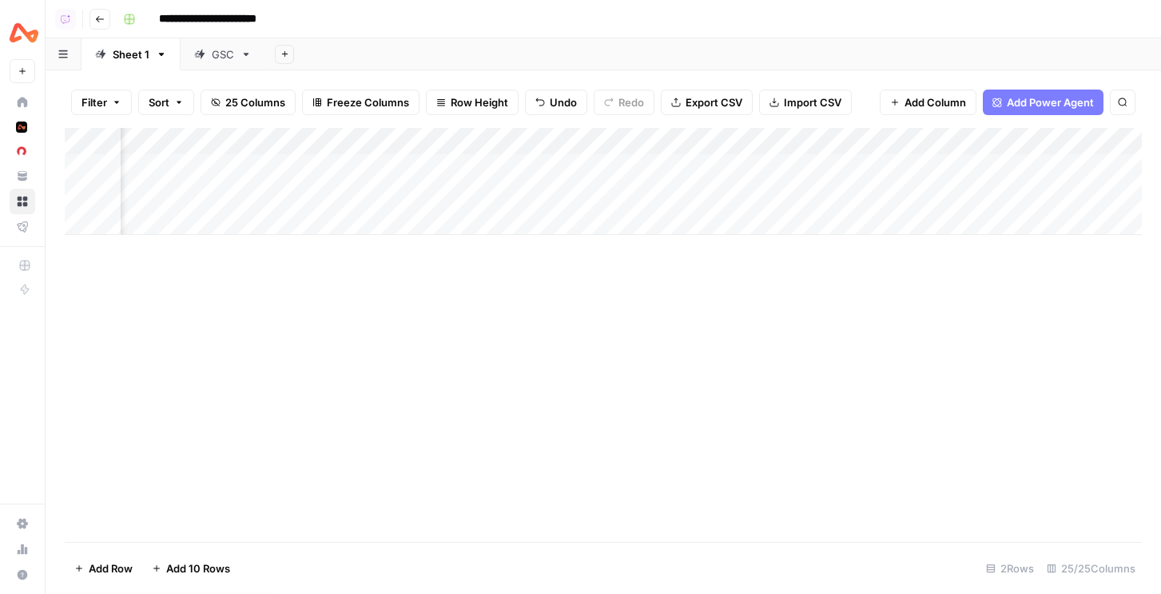
scroll to position [0, 2106]
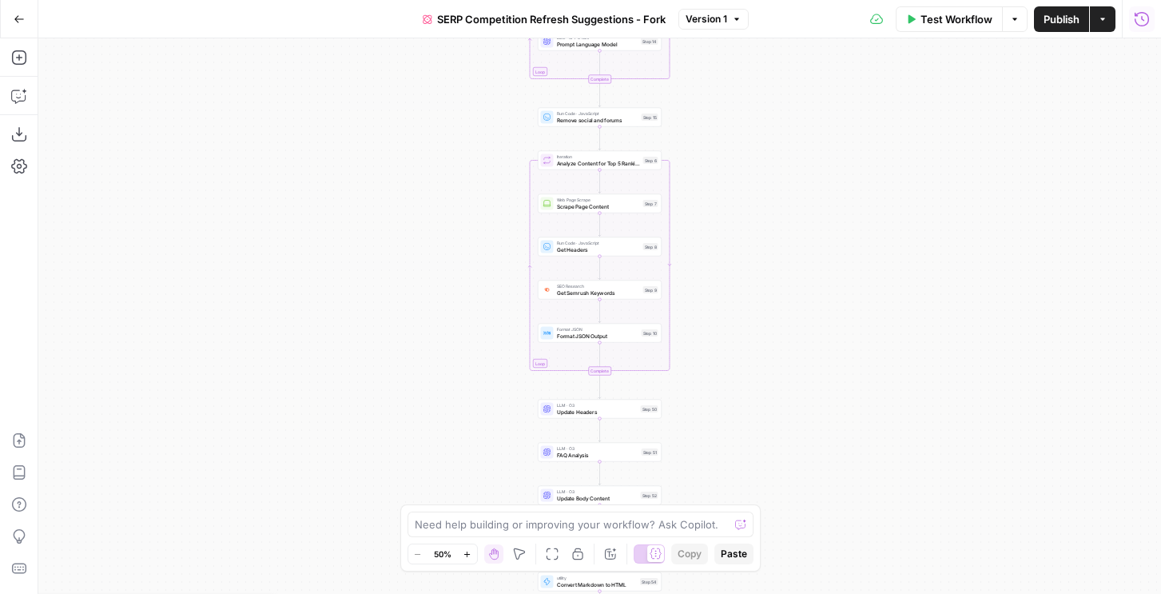
click at [1144, 26] on icon "button" at bounding box center [1142, 19] width 16 height 16
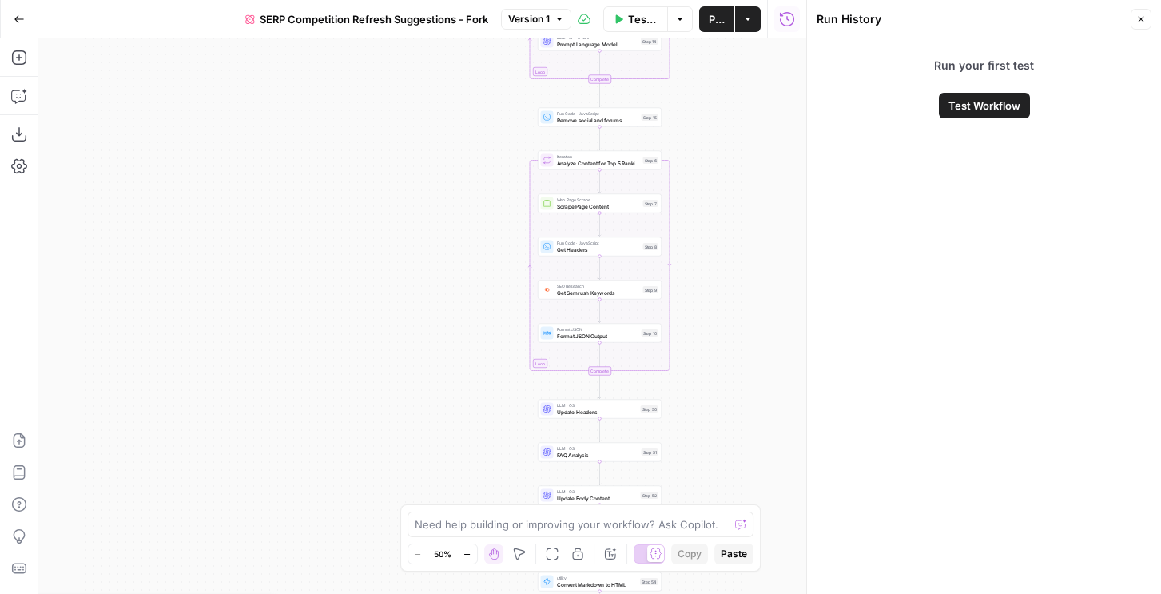
click at [1146, 24] on button "Close" at bounding box center [1140, 19] width 21 height 21
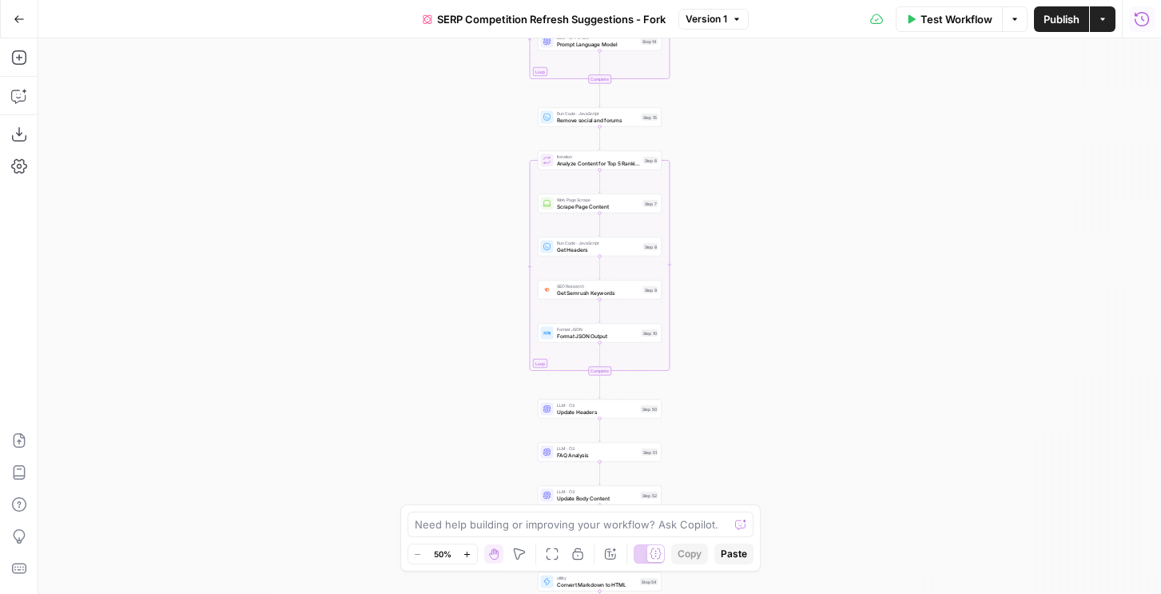
click at [968, 21] on span "Test Workflow" at bounding box center [956, 19] width 72 height 16
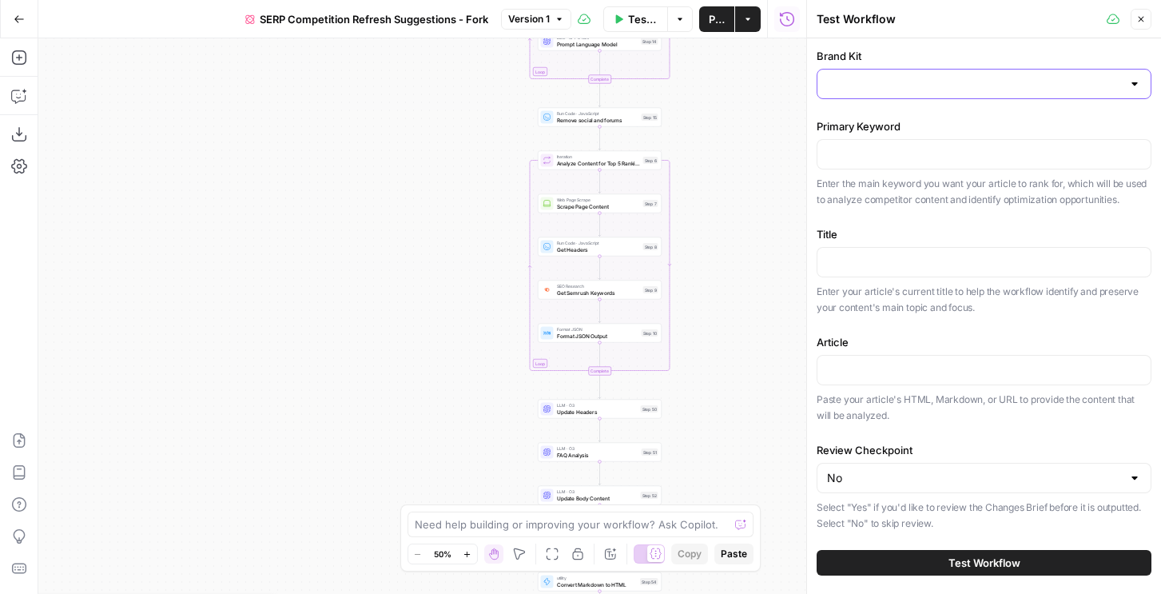
click at [907, 76] on input "Brand Kit" at bounding box center [974, 84] width 295 height 16
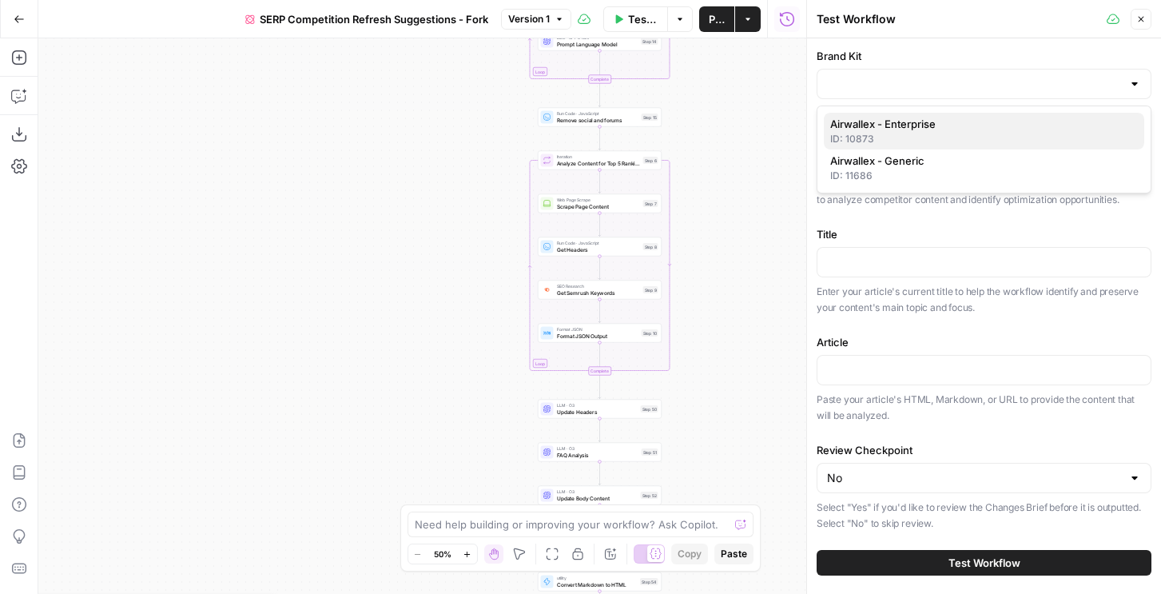
click at [879, 129] on span "Airwallex - Enterprise" at bounding box center [980, 124] width 301 height 16
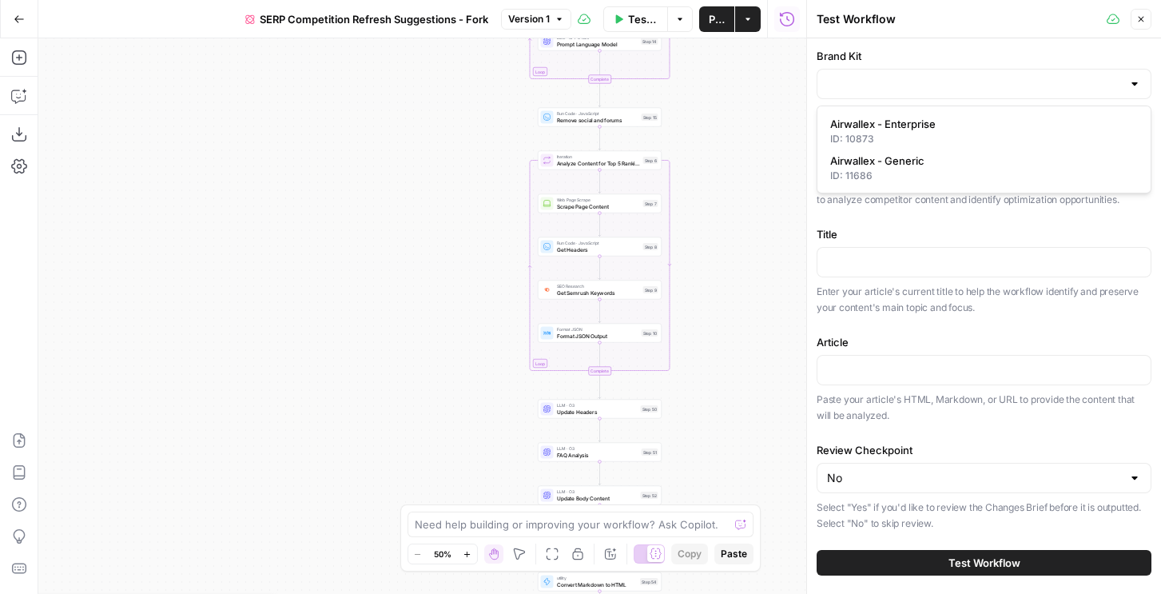
type input "Airwallex - Enterprise"
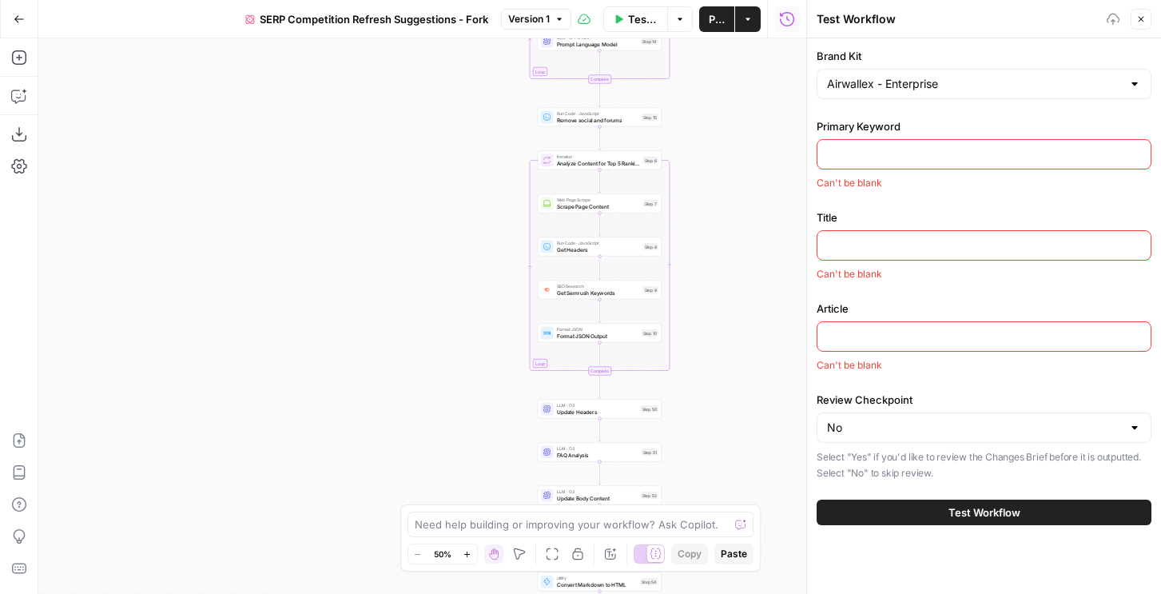
click at [857, 160] on input "Primary Keyword" at bounding box center [984, 154] width 314 height 16
paste input "employee retention strategies"
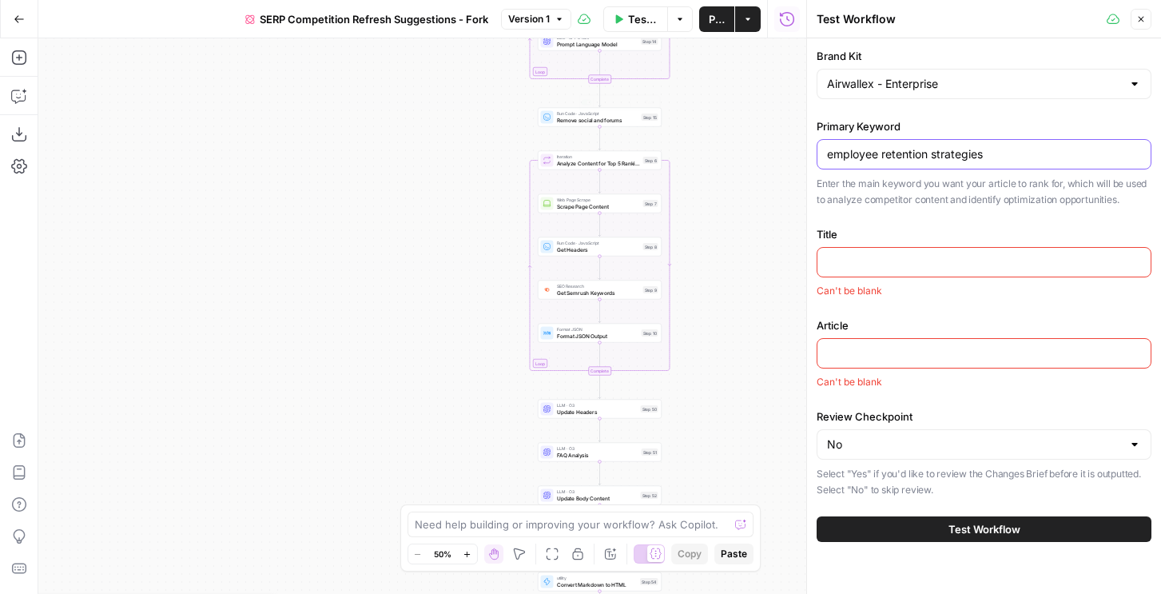
type input "employee retention strategies"
click at [932, 268] on input "Title" at bounding box center [984, 262] width 314 height 16
paste input "How do we attract and retain the best talent? | Airwallex"
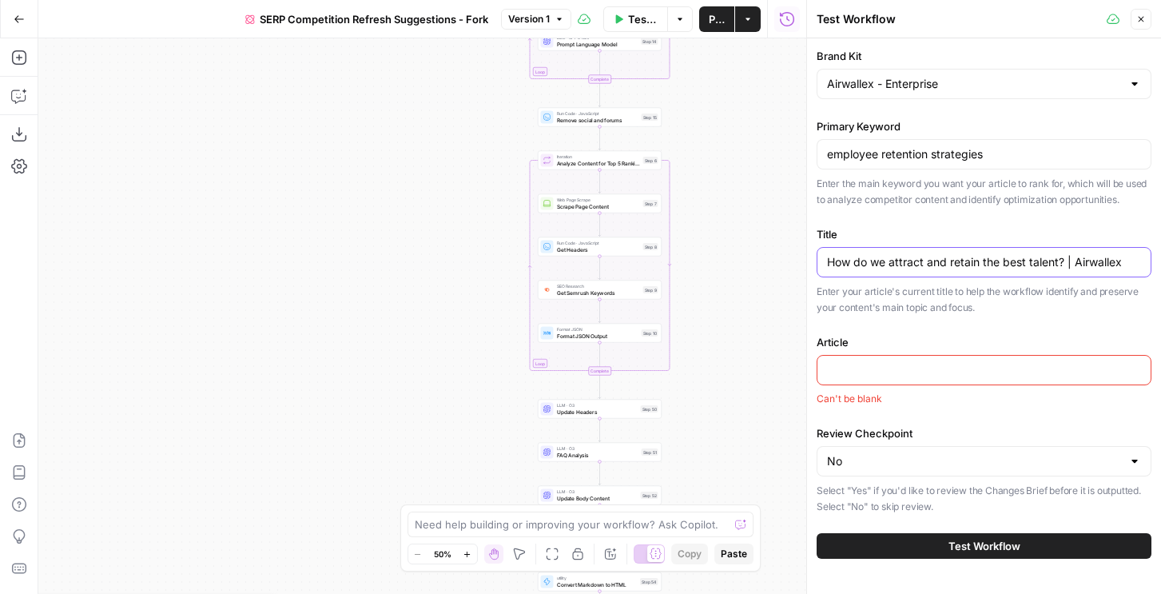
paste input "Published on 17 February 2022•5 minutes How do we attract and retain the best t…"
type input "How do we attract and retain the best talent? | Airwallex"
click at [890, 366] on input "Article" at bounding box center [984, 370] width 314 height 16
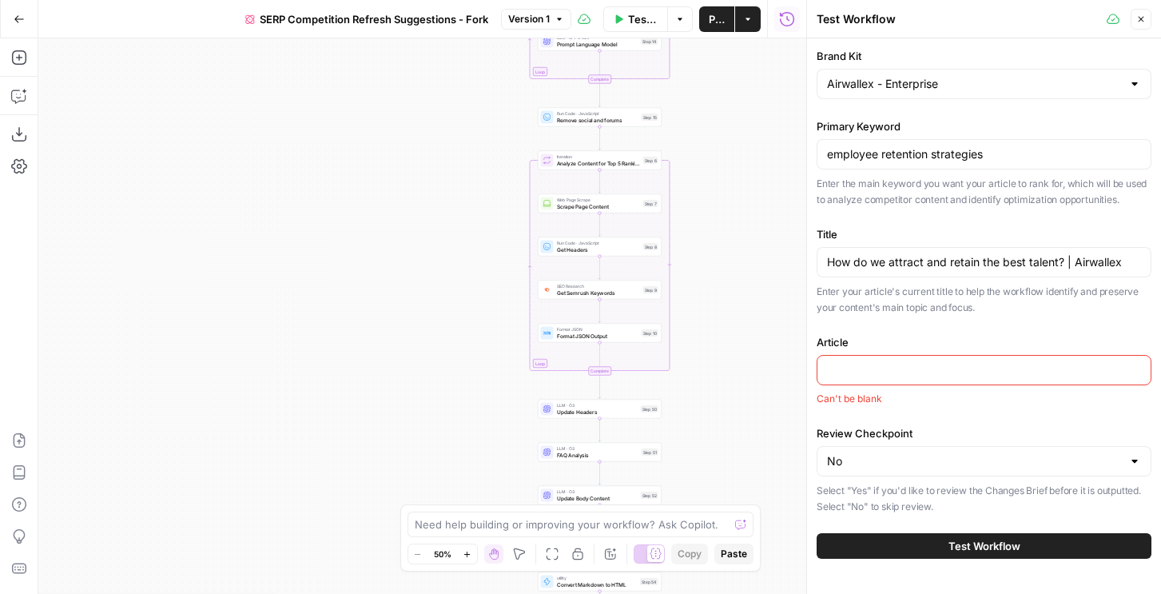
paste input "Published on 17 February 2022•5 minutes How do we attract and retain the best t…"
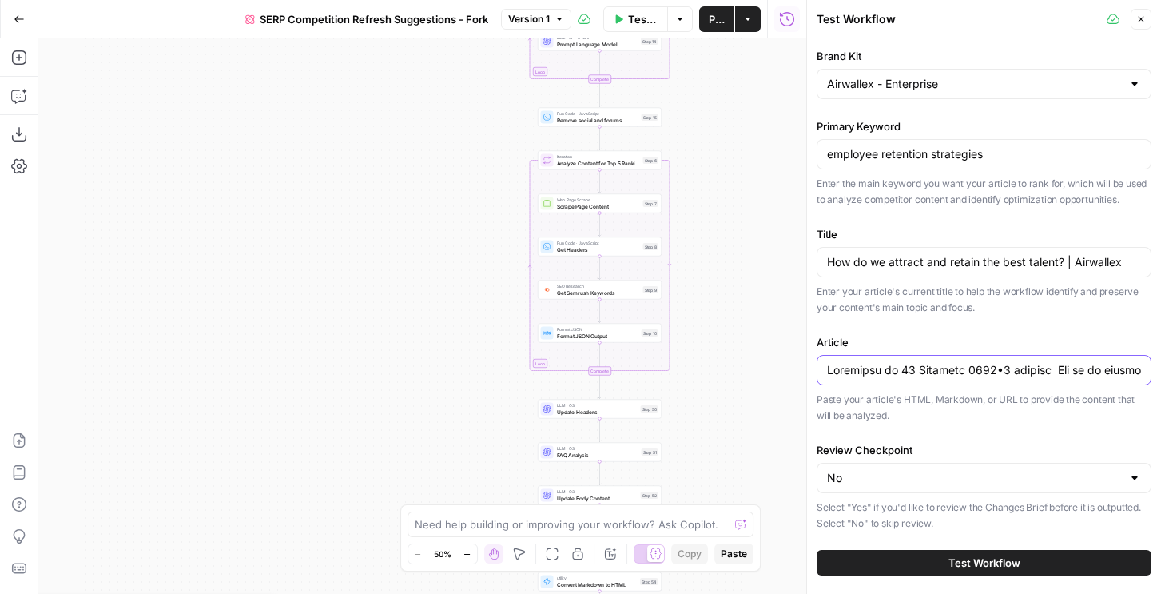
scroll to position [0, 24142]
type input "Published on 17 February 2022•5 minutes How do we attract and retain the best t…"
click at [913, 564] on button "Test Workflow" at bounding box center [983, 563] width 335 height 26
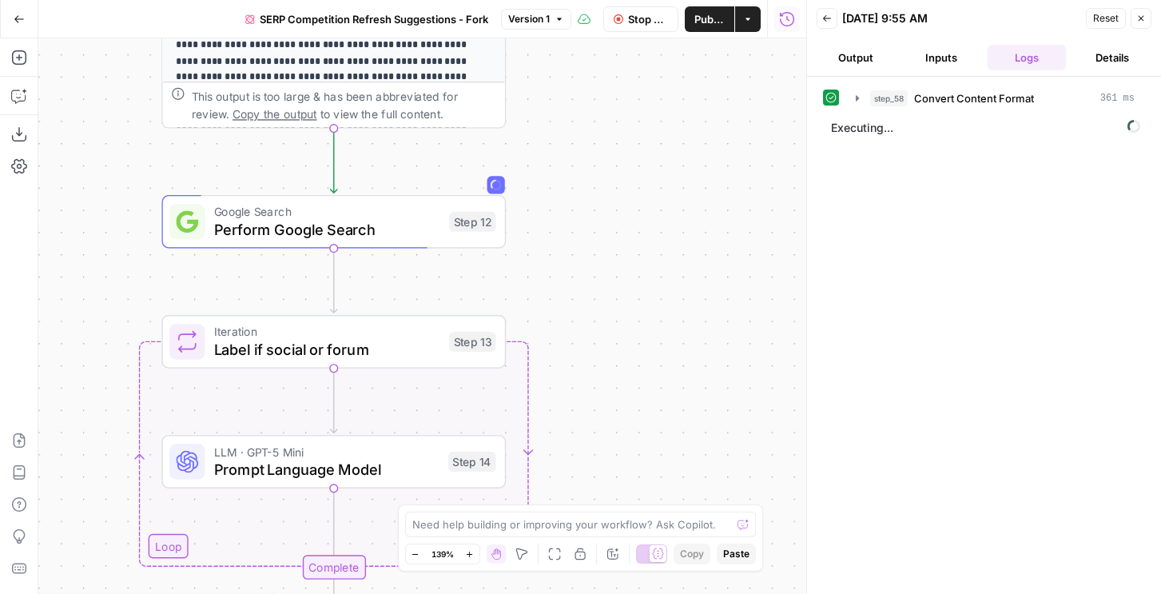
click at [1143, 14] on icon "button" at bounding box center [1141, 19] width 10 height 10
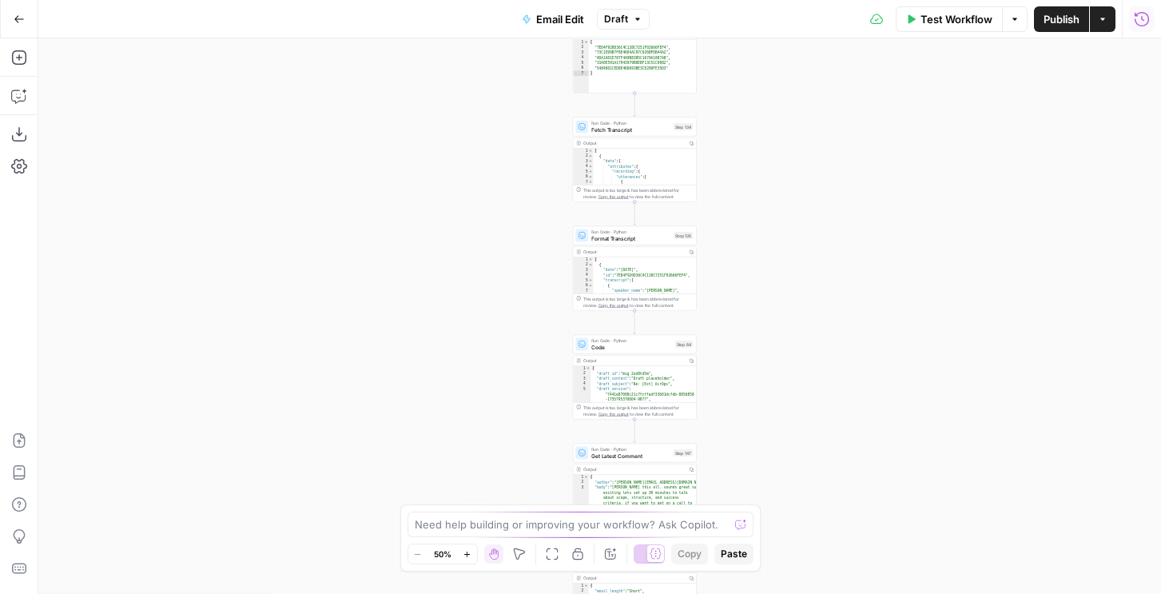
click at [1149, 18] on button "Run History" at bounding box center [1142, 19] width 26 height 26
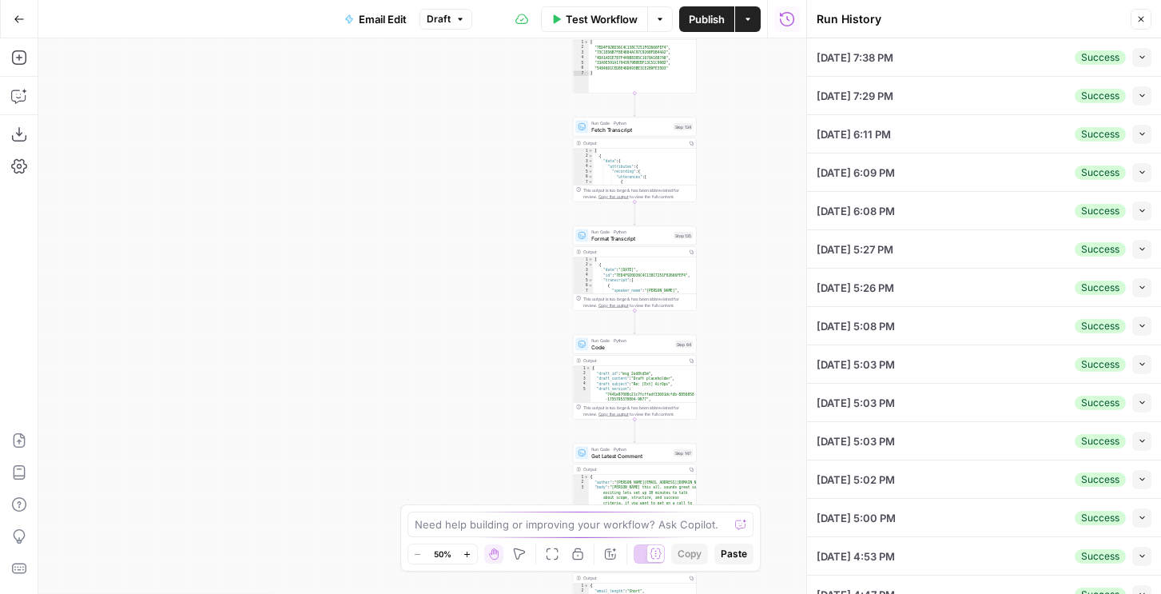
click at [1143, 62] on button "Collapse" at bounding box center [1141, 57] width 19 height 19
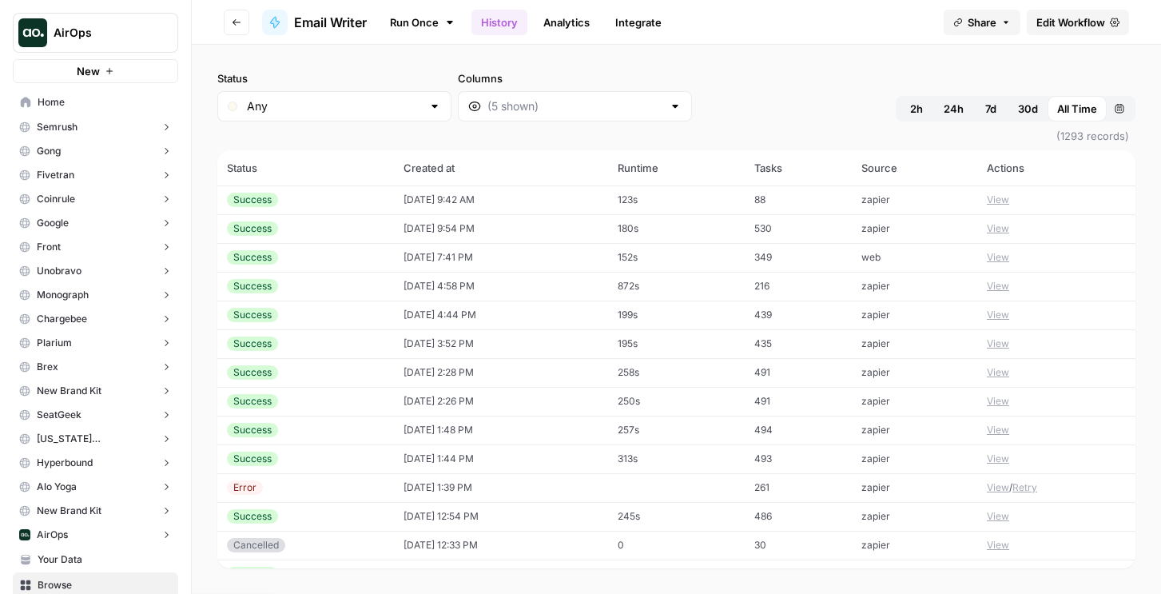
click at [558, 200] on td "[DATE] 9:42 AM" at bounding box center [501, 199] width 214 height 29
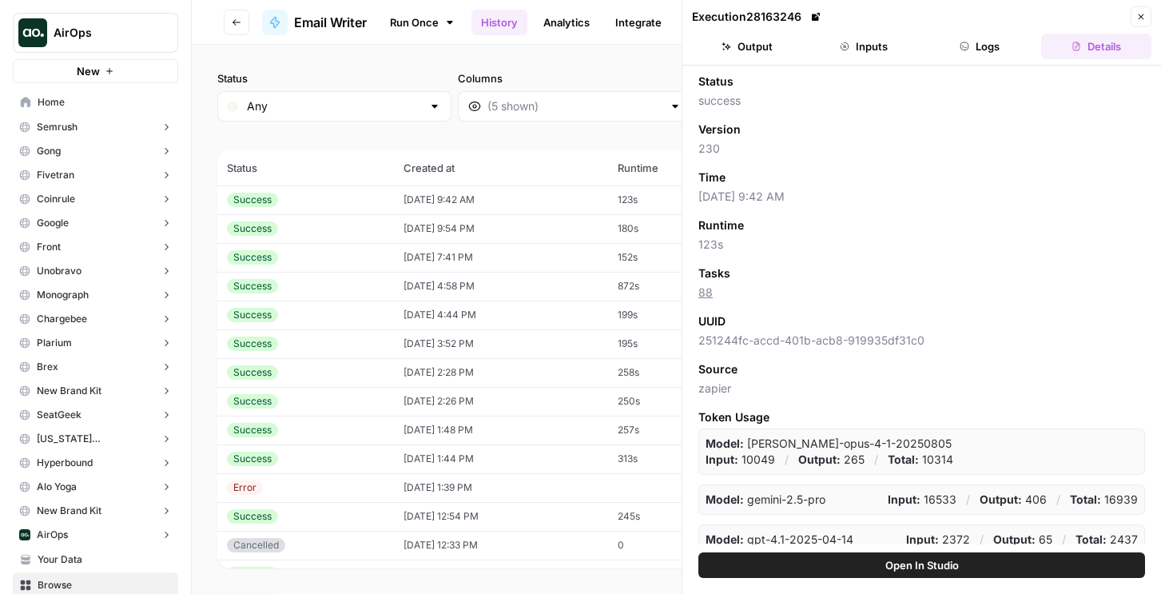
click at [785, 43] on button "Output" at bounding box center [747, 47] width 110 height 26
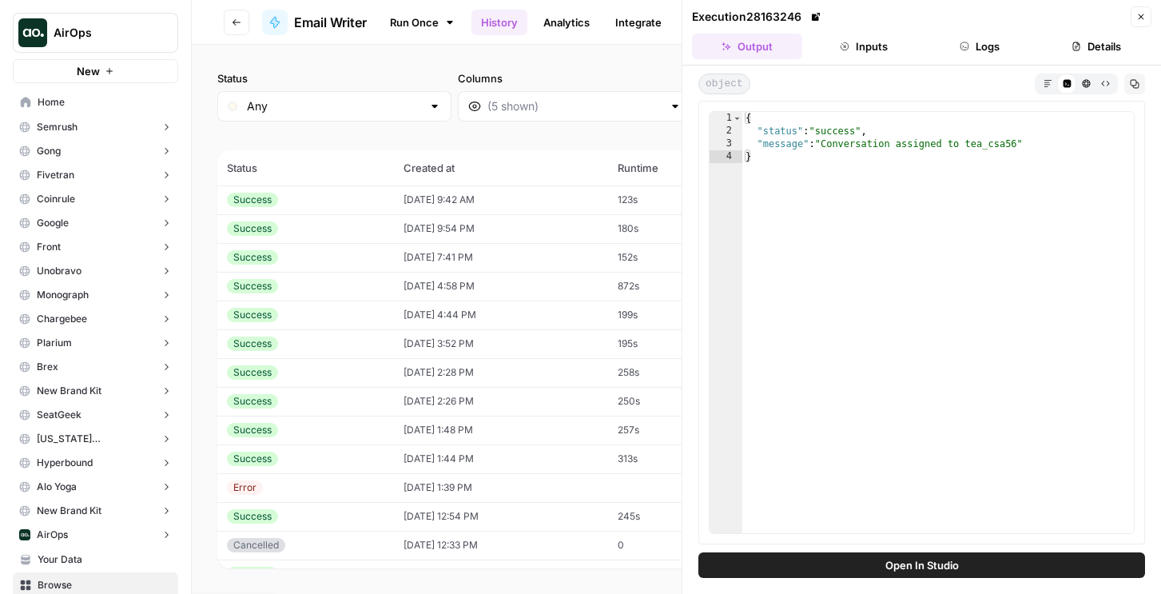
click at [999, 50] on button "Logs" at bounding box center [980, 47] width 110 height 26
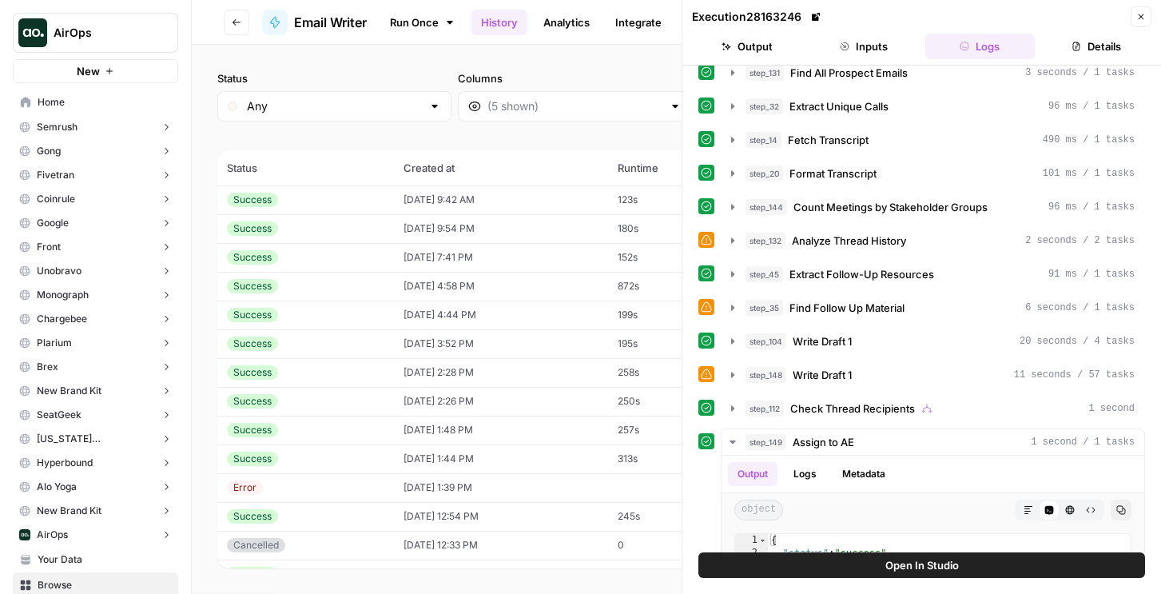
scroll to position [695, 0]
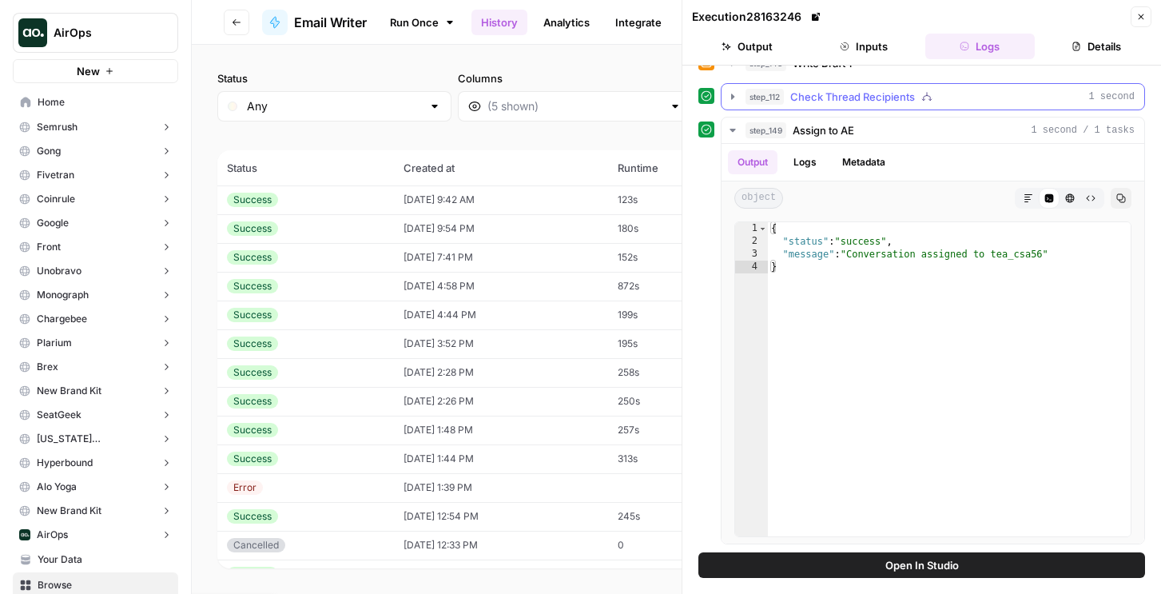
click at [844, 86] on button "step_112 Check Thread Recipients 1 second" at bounding box center [932, 97] width 423 height 26
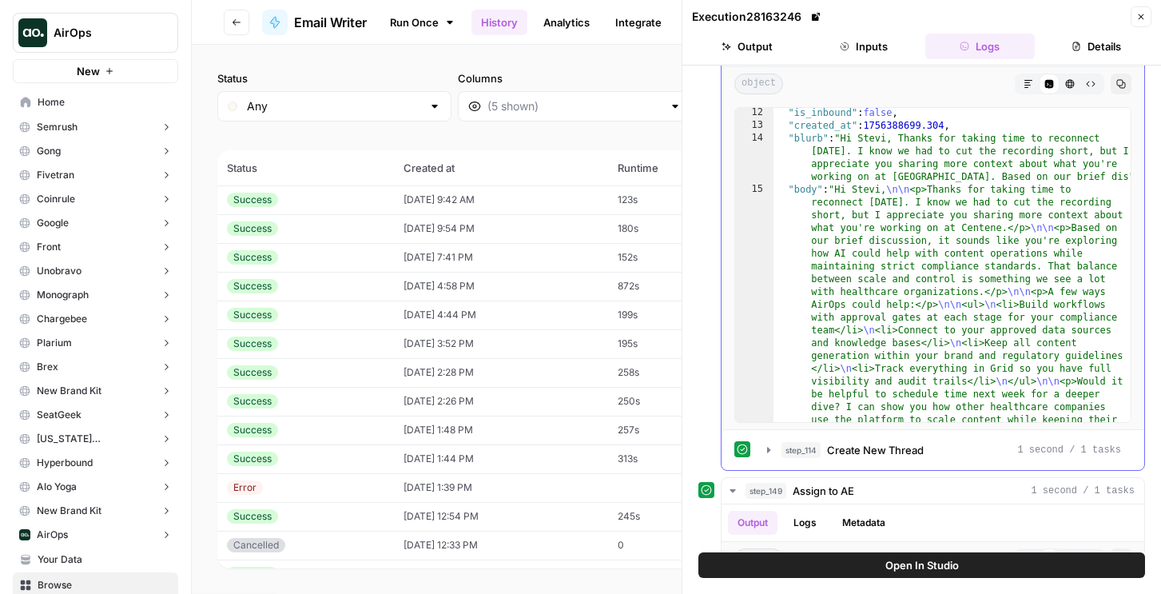
scroll to position [775, 0]
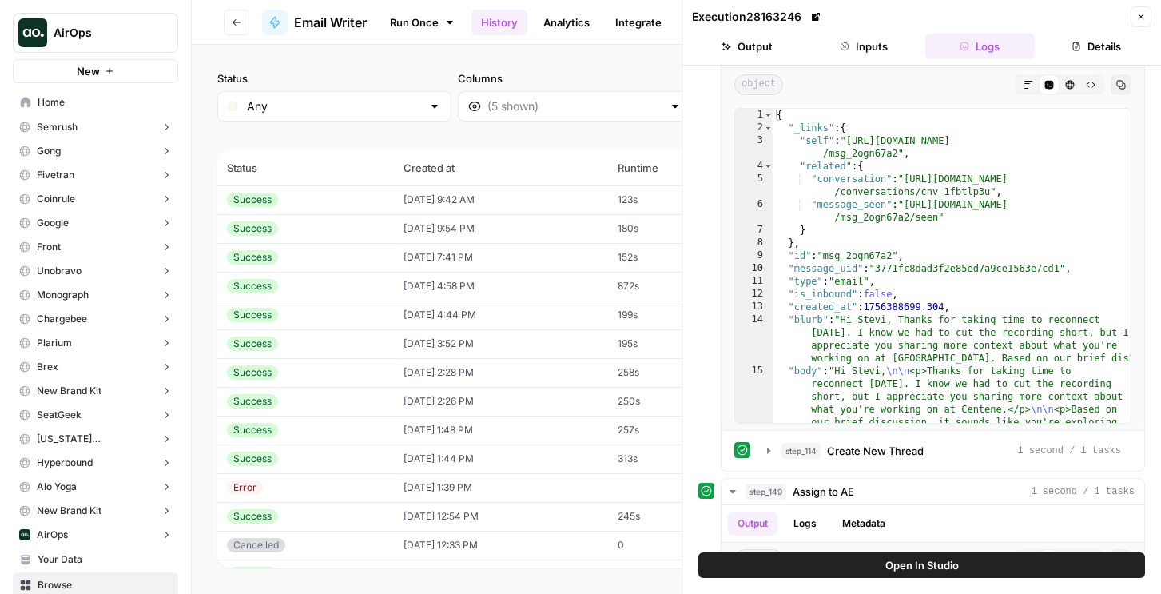
click at [837, 562] on button "Open In Studio" at bounding box center [921, 565] width 447 height 26
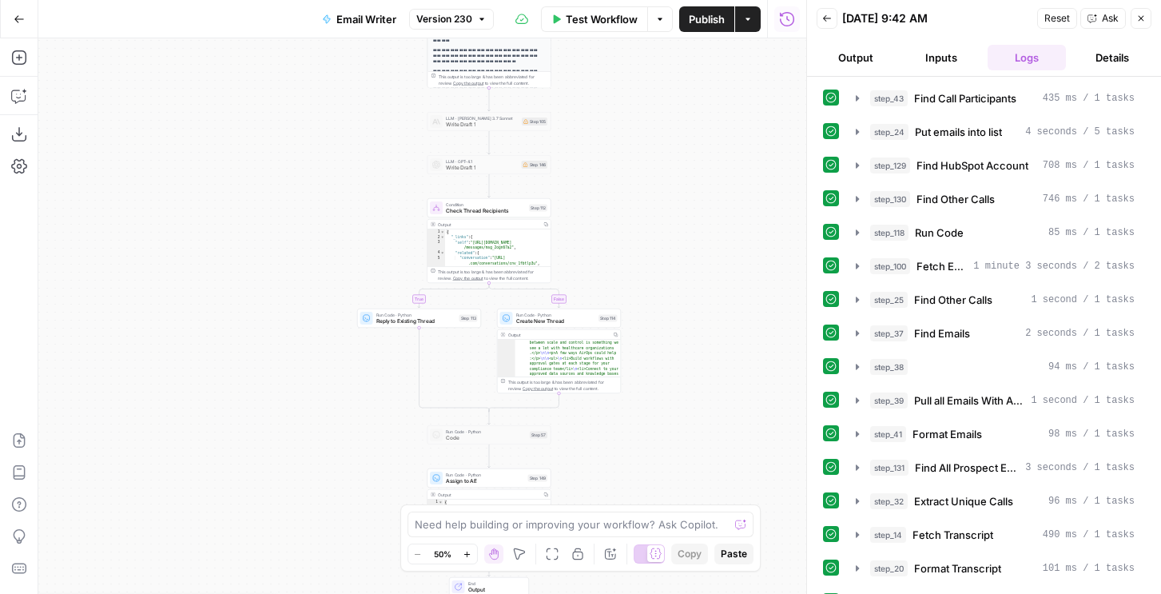
scroll to position [373, 0]
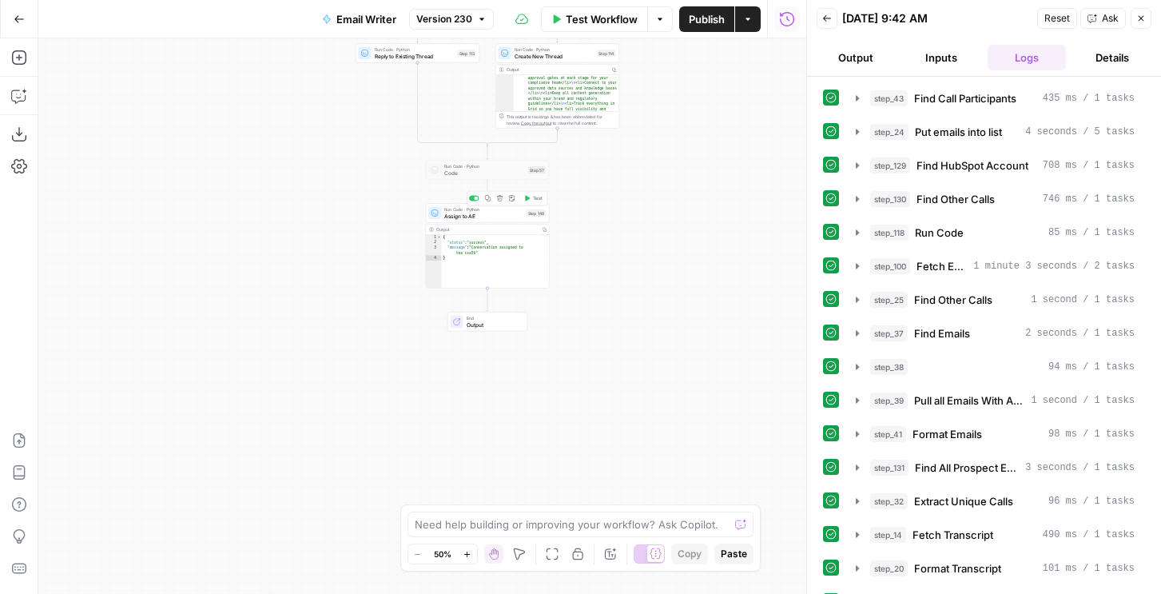
click at [499, 195] on icon "button" at bounding box center [500, 198] width 6 height 6
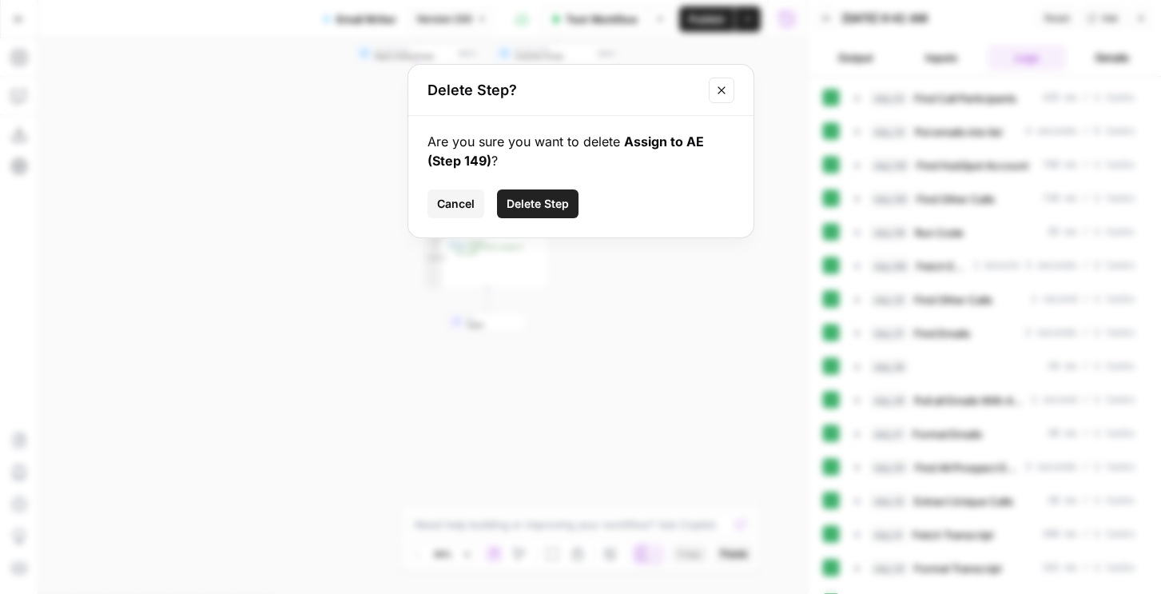
click at [537, 197] on span "Delete Step" at bounding box center [537, 204] width 62 height 16
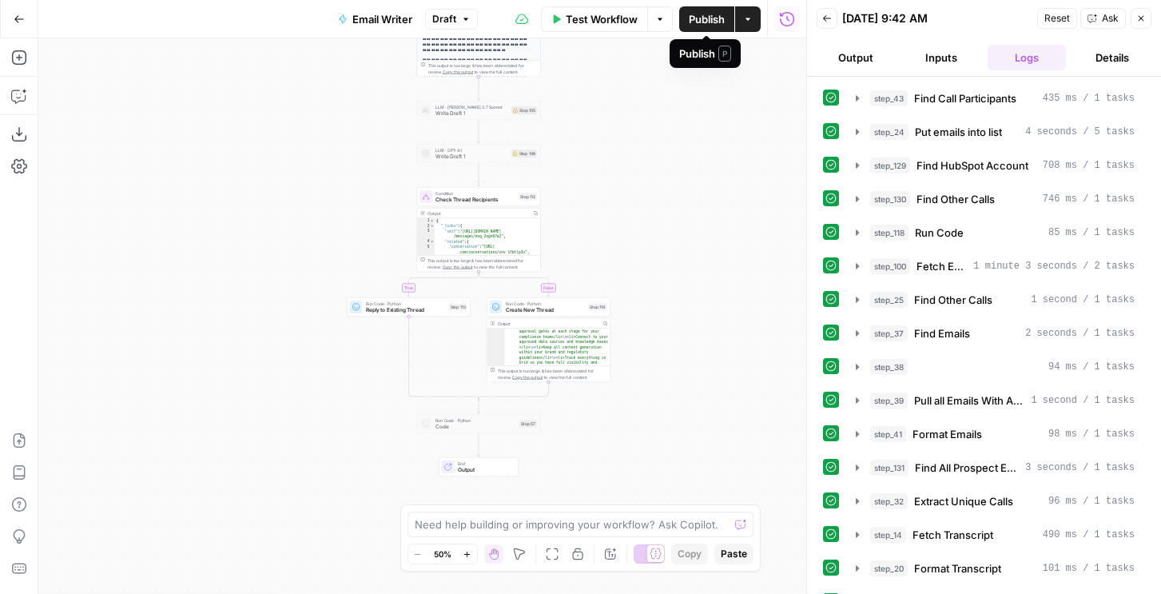
click at [713, 25] on span "Publish" at bounding box center [707, 19] width 36 height 16
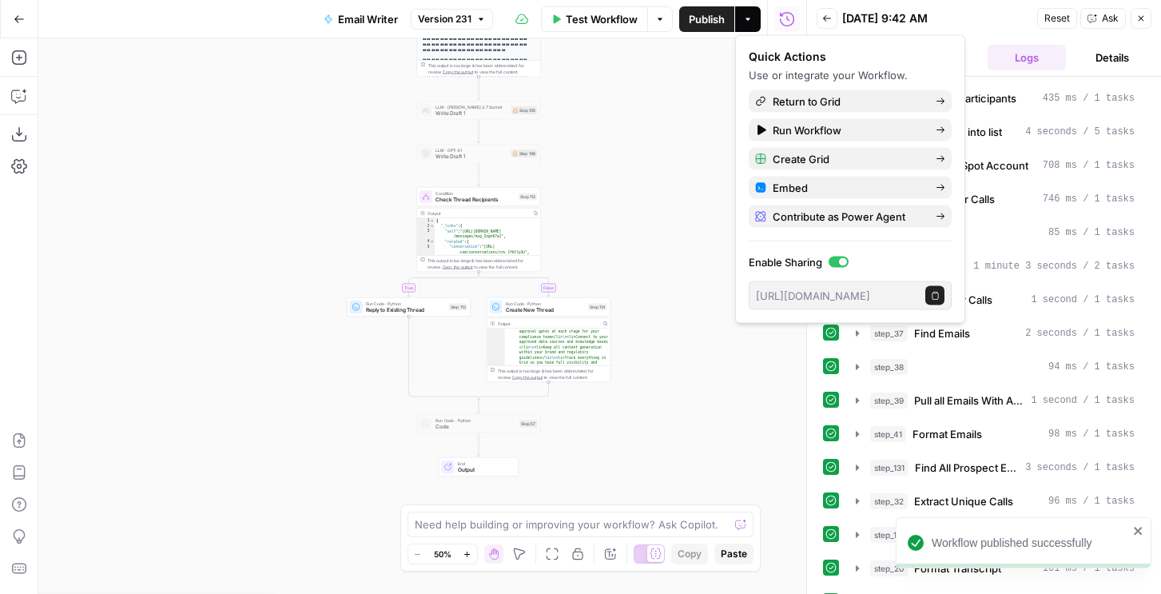
click at [1103, 56] on button "Details" at bounding box center [1111, 58] width 79 height 26
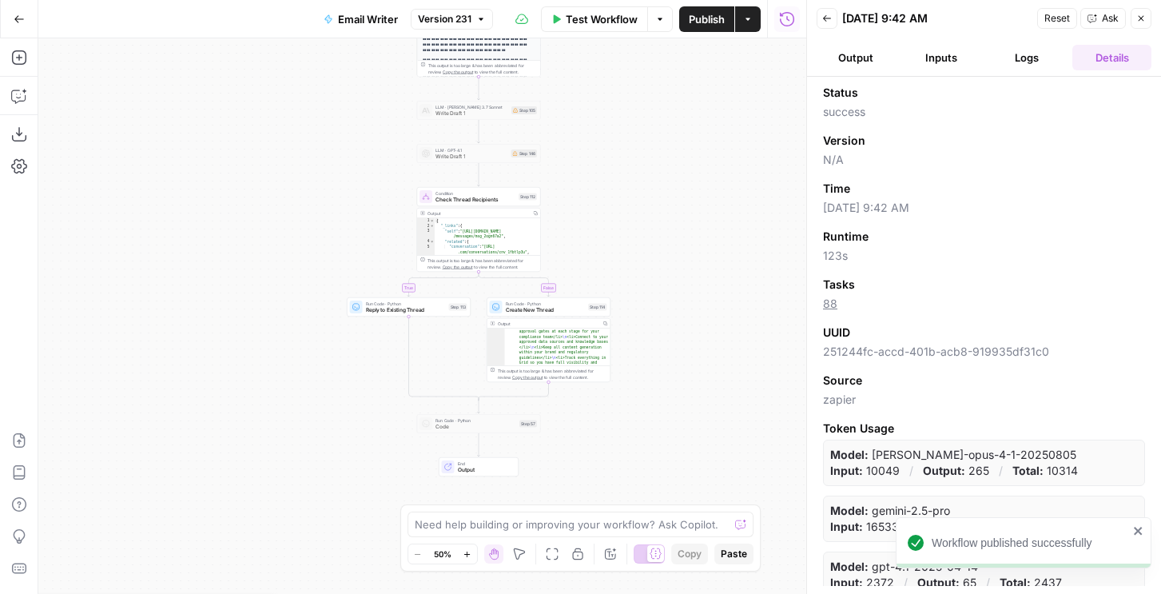
click at [887, 348] on span "251244fc-accd-401b-acb8-919935df31c0" at bounding box center [984, 351] width 322 height 16
copy span "251244fc-accd-401b-acb8-919935df31c0"
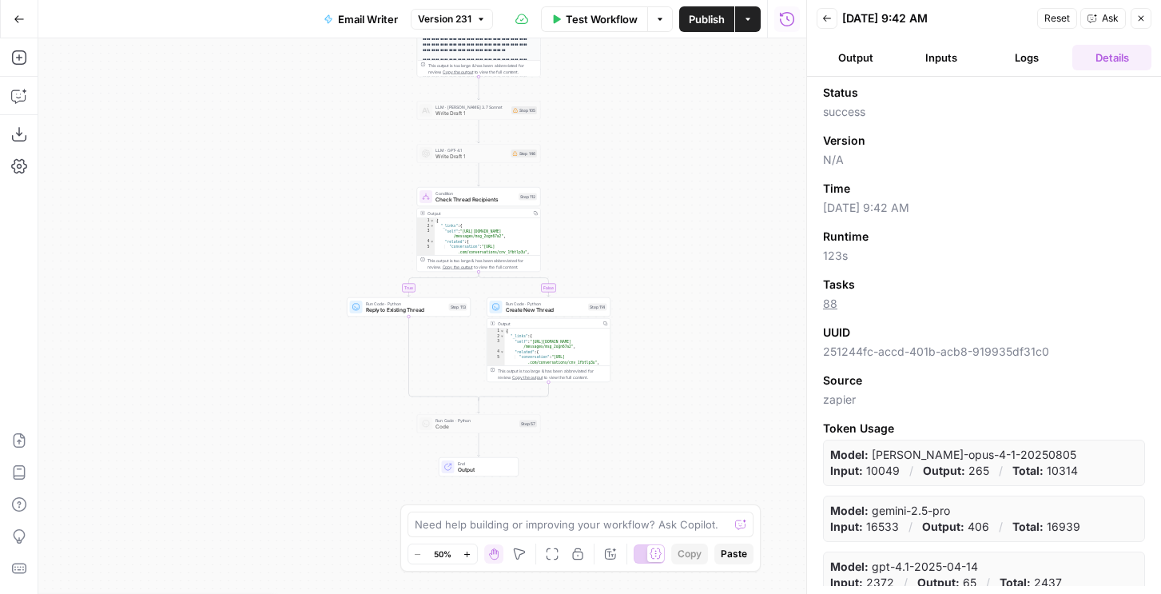
scroll to position [0, 0]
click at [18, 58] on icon "button" at bounding box center [19, 58] width 16 height 16
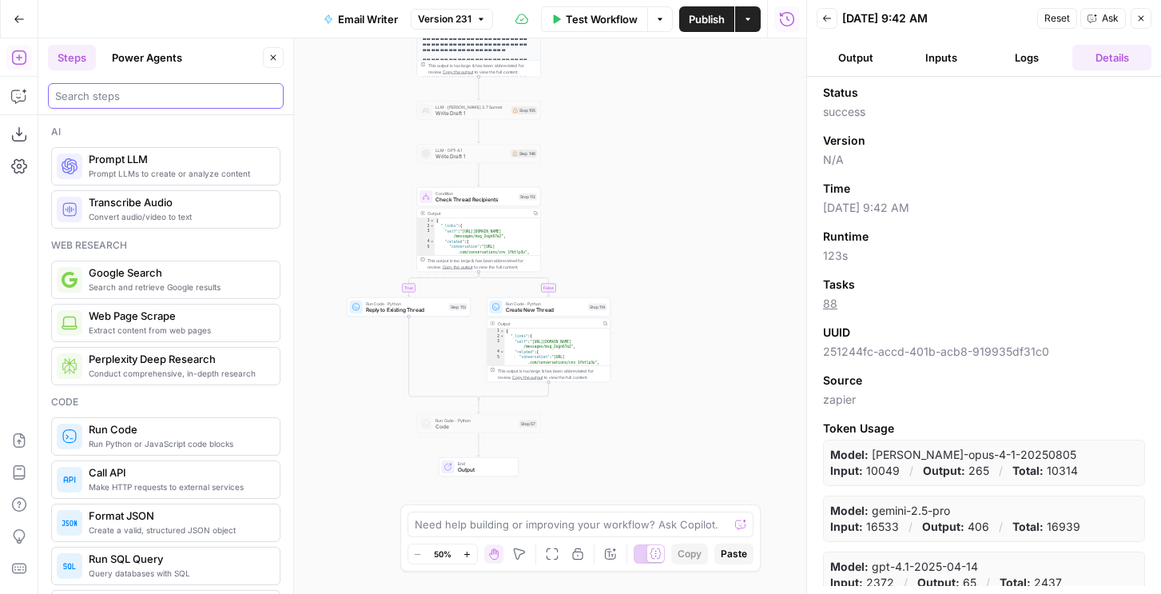
click at [73, 89] on input "search" at bounding box center [165, 96] width 221 height 16
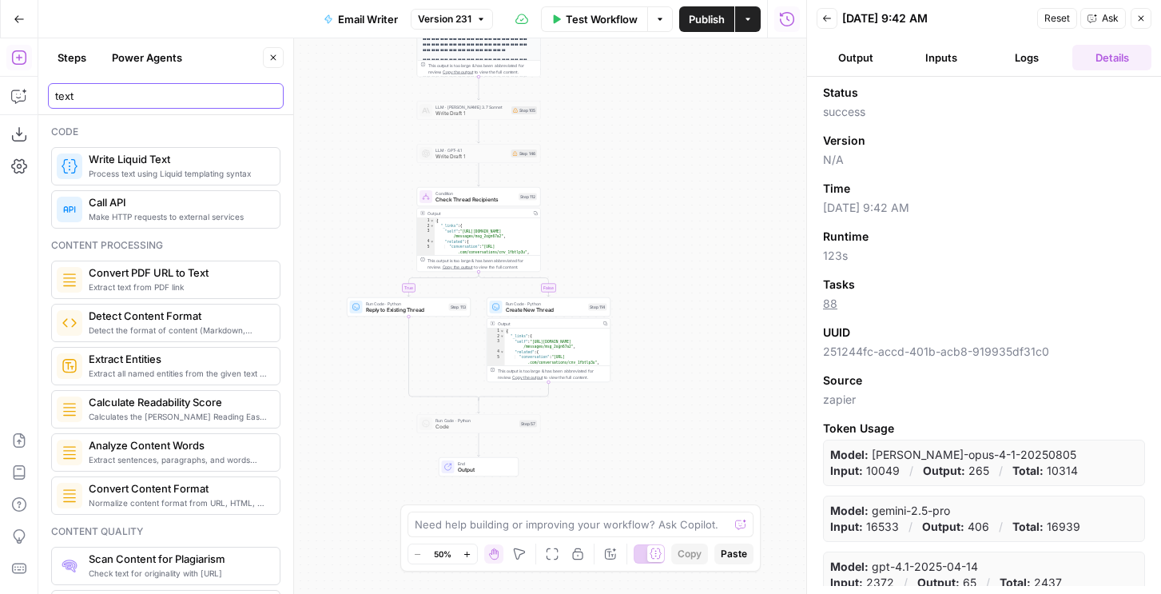
type input "text"
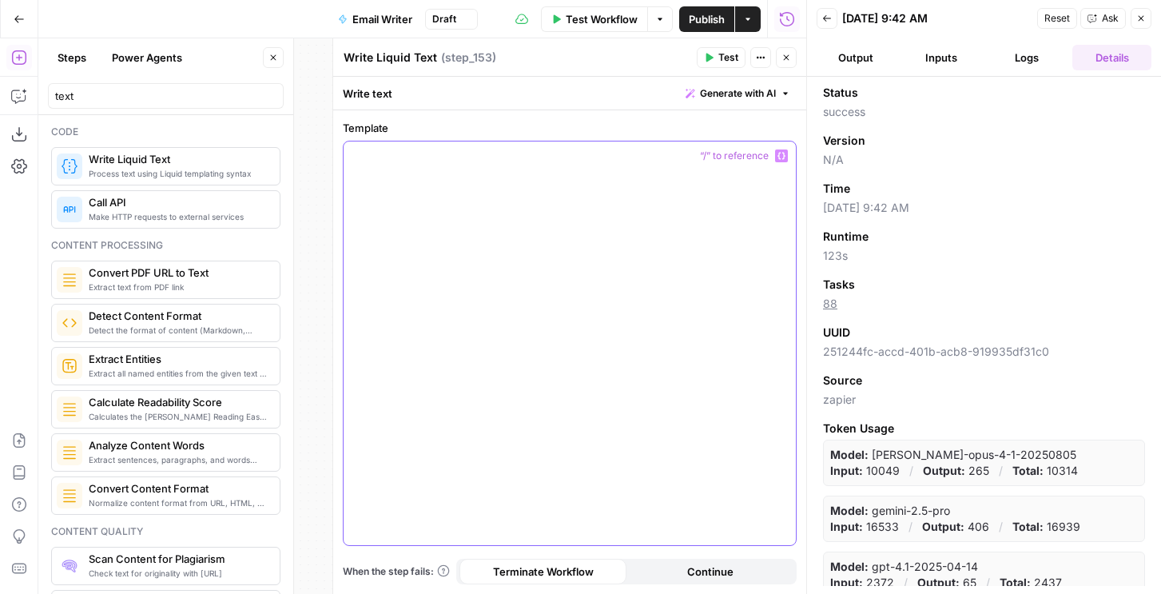
click at [727, 182] on div at bounding box center [569, 342] width 452 height 403
click at [995, 64] on button "Logs" at bounding box center [1026, 58] width 79 height 26
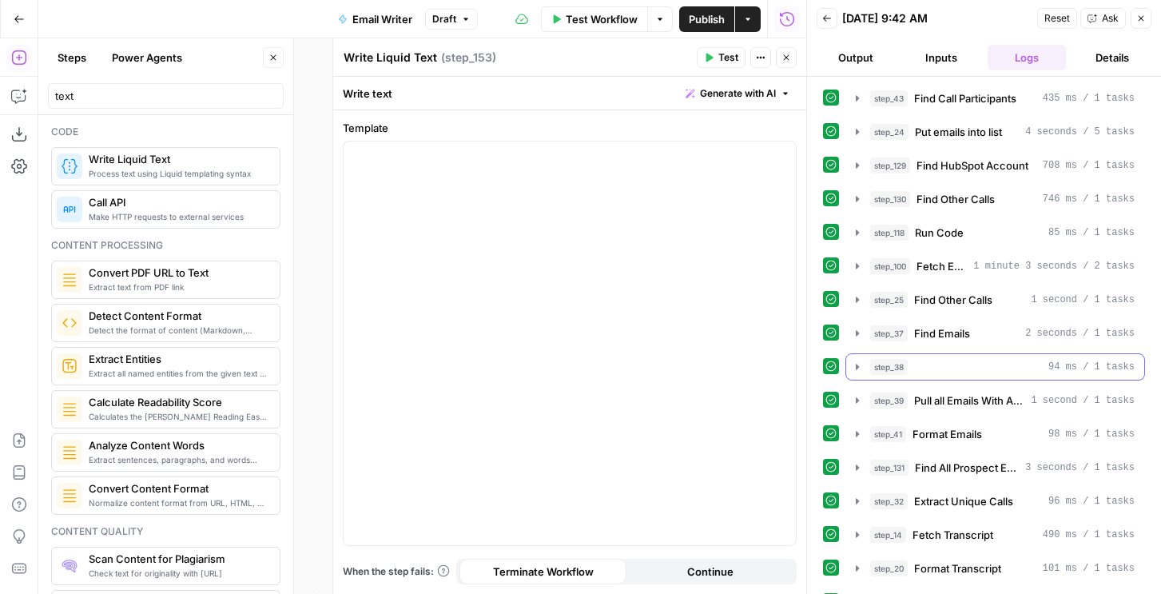
scroll to position [665, 0]
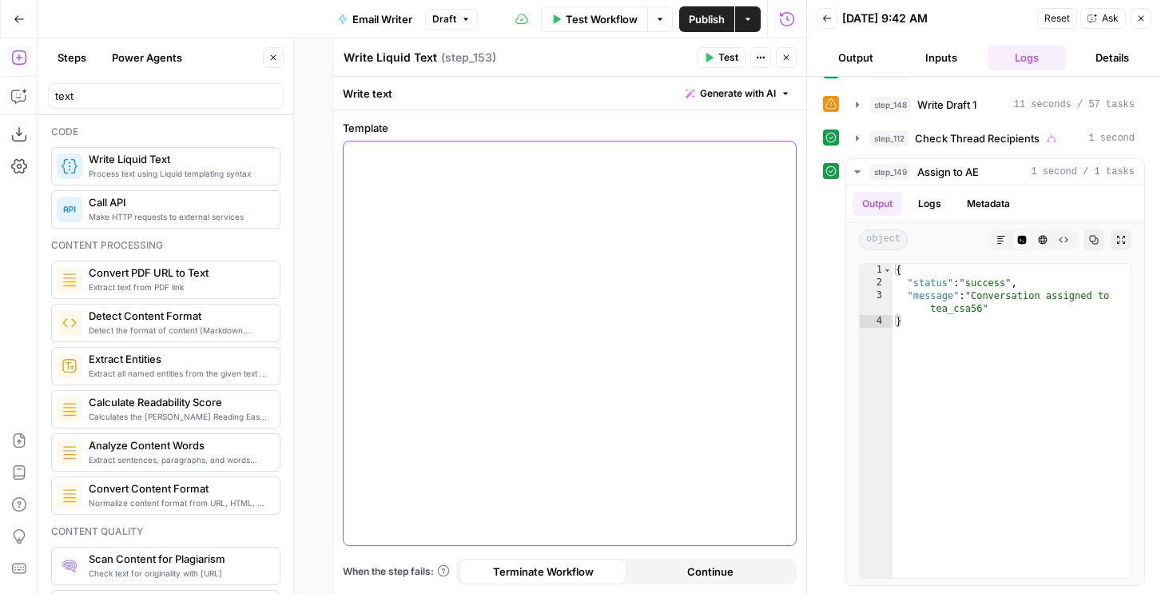
click at [504, 201] on div at bounding box center [569, 342] width 452 height 403
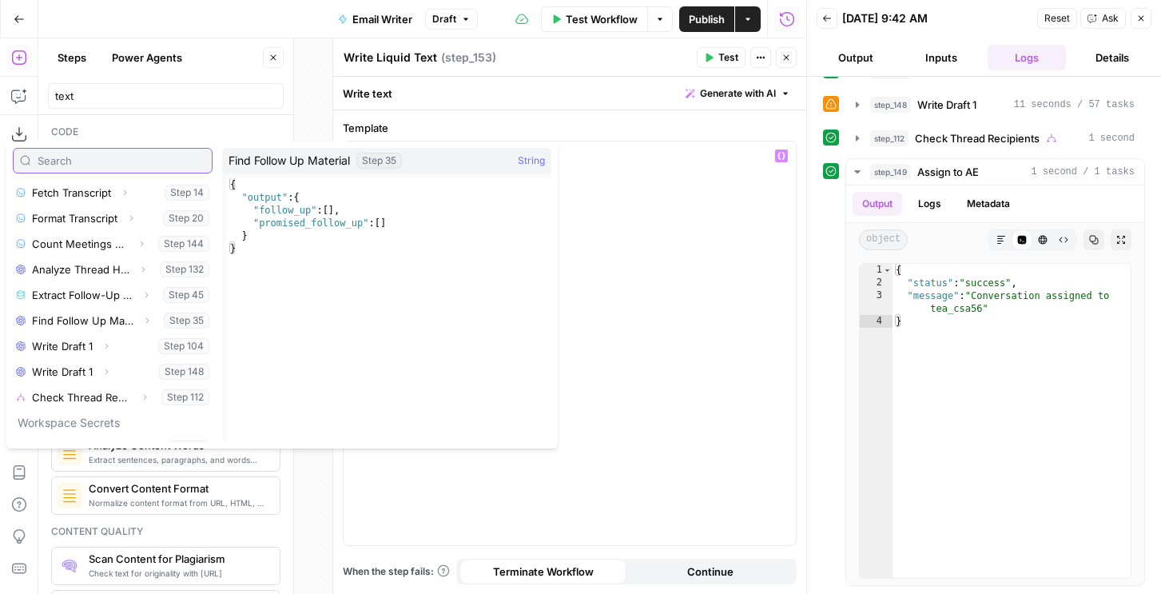
scroll to position [478, 0]
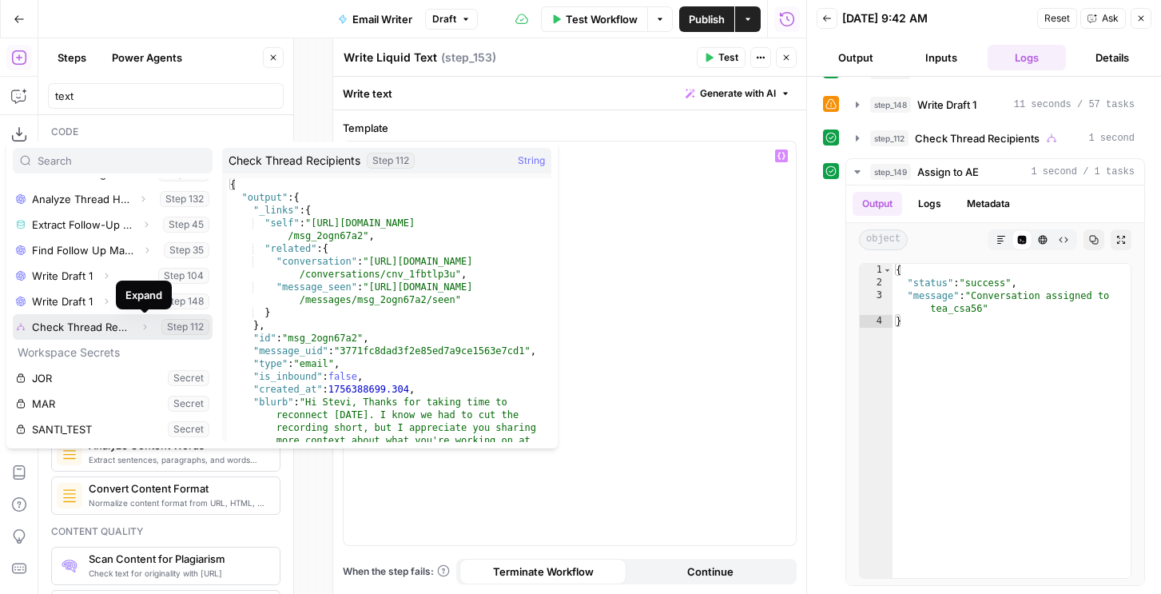
click at [136, 325] on button "Expand" at bounding box center [144, 326] width 21 height 21
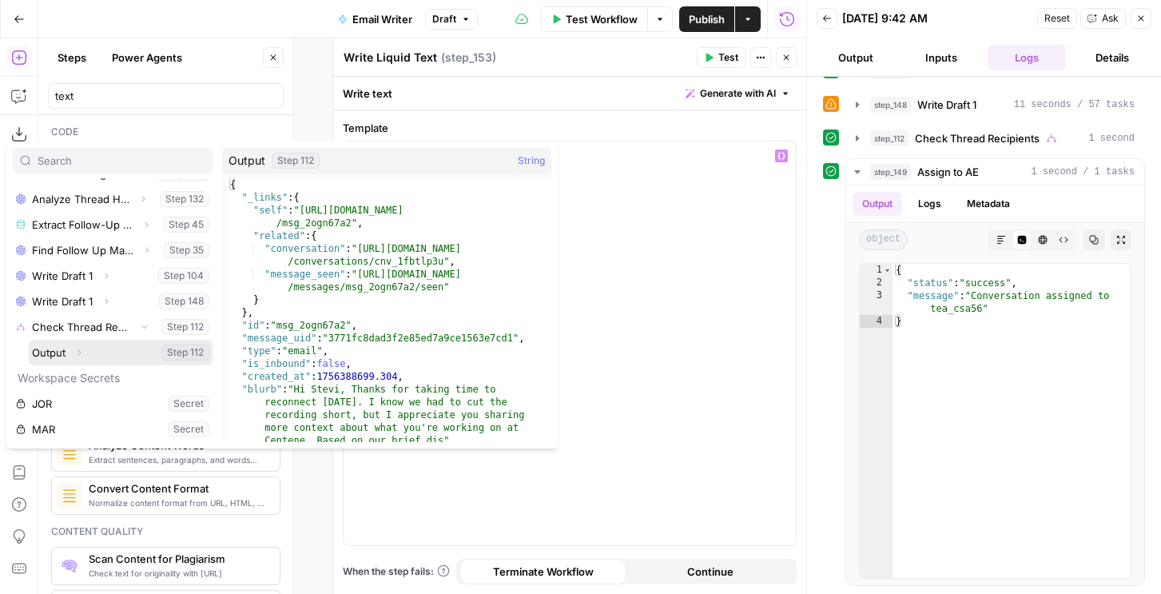
click at [76, 346] on button "Expand" at bounding box center [79, 352] width 21 height 21
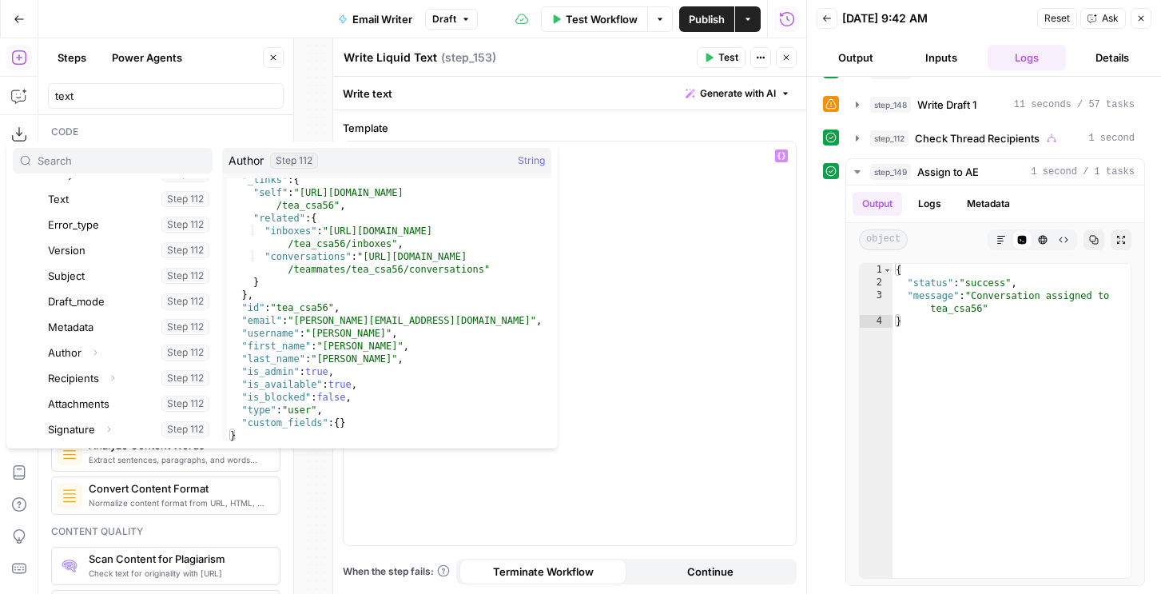
scroll to position [18, 0]
click at [101, 351] on button "Expand" at bounding box center [95, 352] width 21 height 21
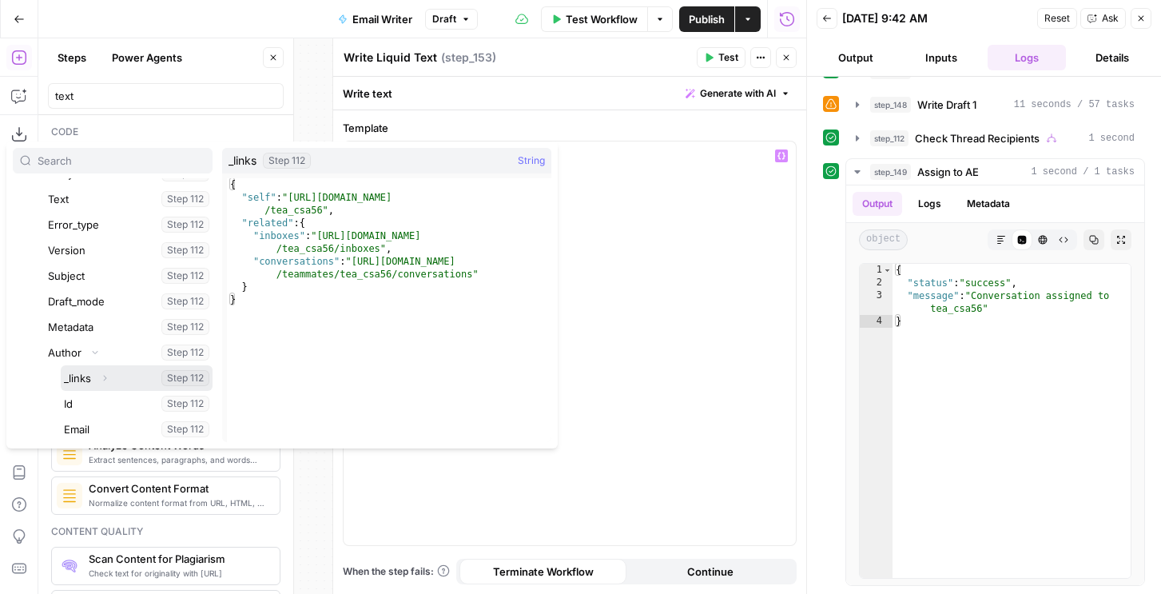
click at [107, 376] on icon "button" at bounding box center [105, 378] width 10 height 10
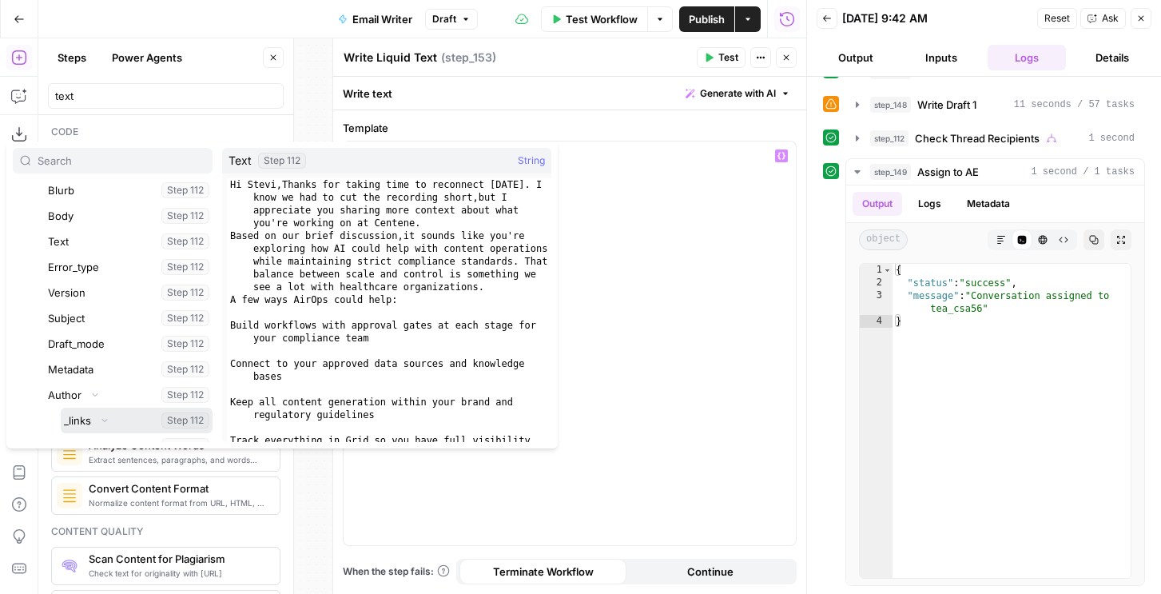
scroll to position [801, 0]
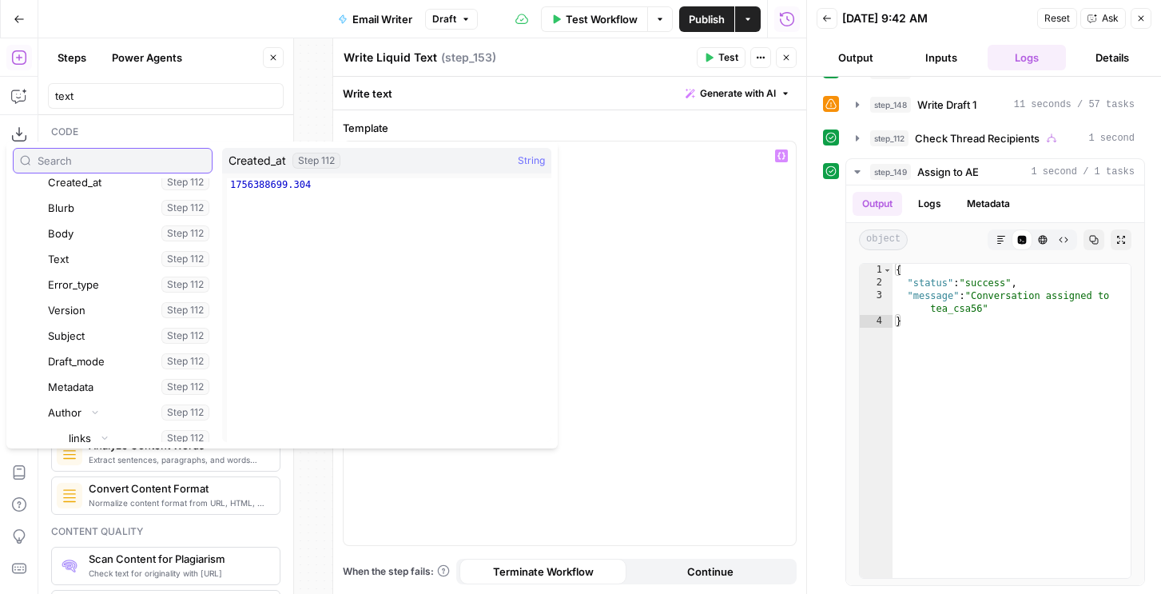
click at [89, 166] on input "text" at bounding box center [122, 161] width 168 height 16
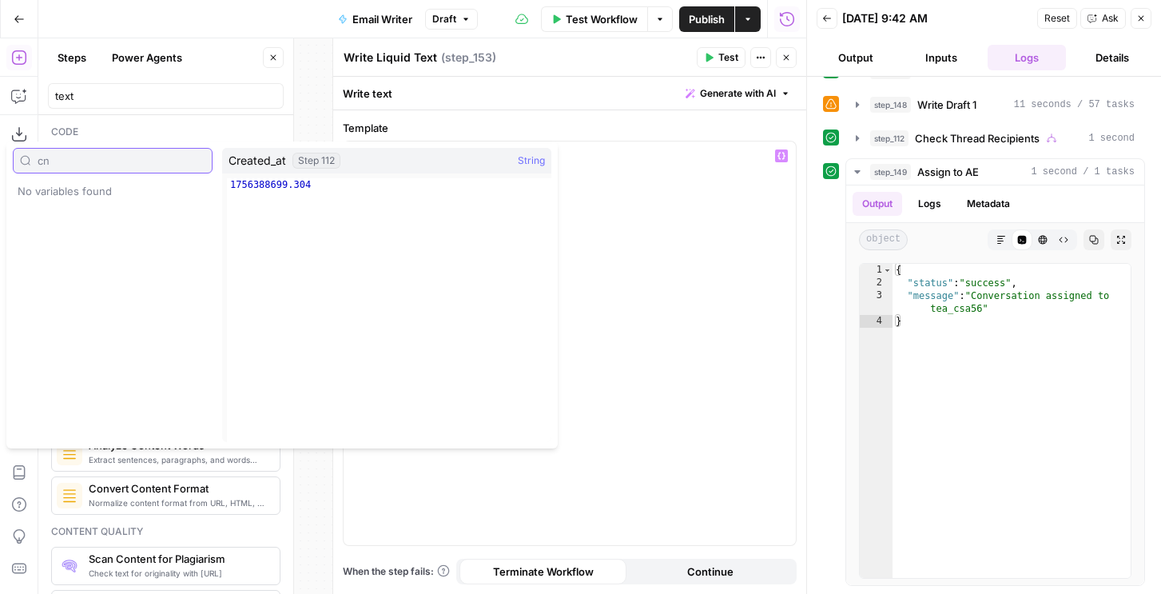
scroll to position [0, 0]
type input "cnv"
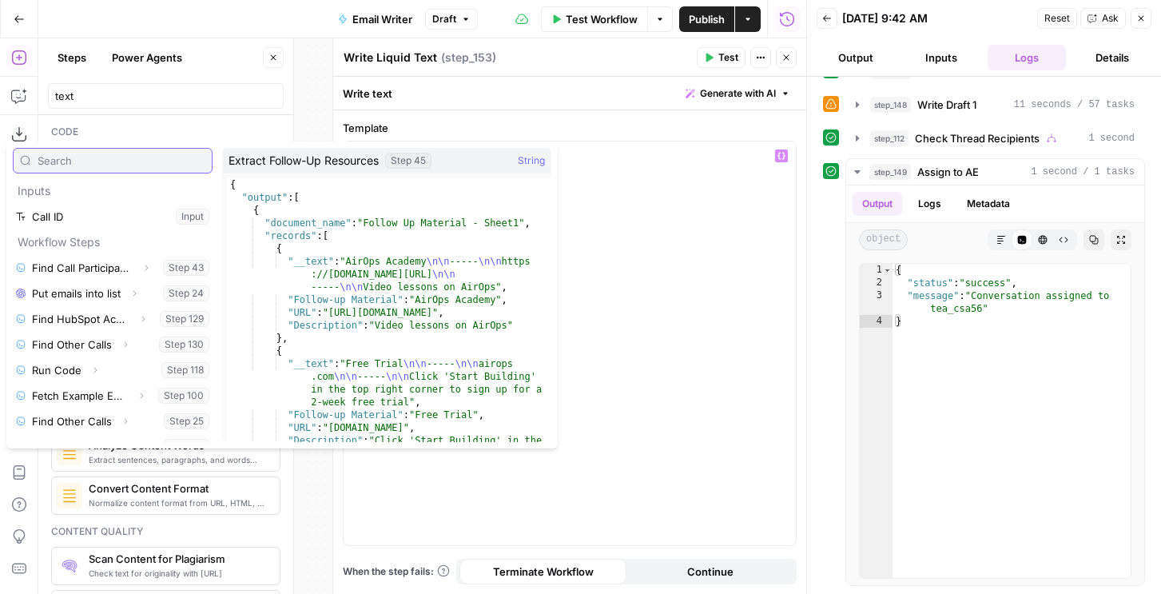
scroll to position [478, 0]
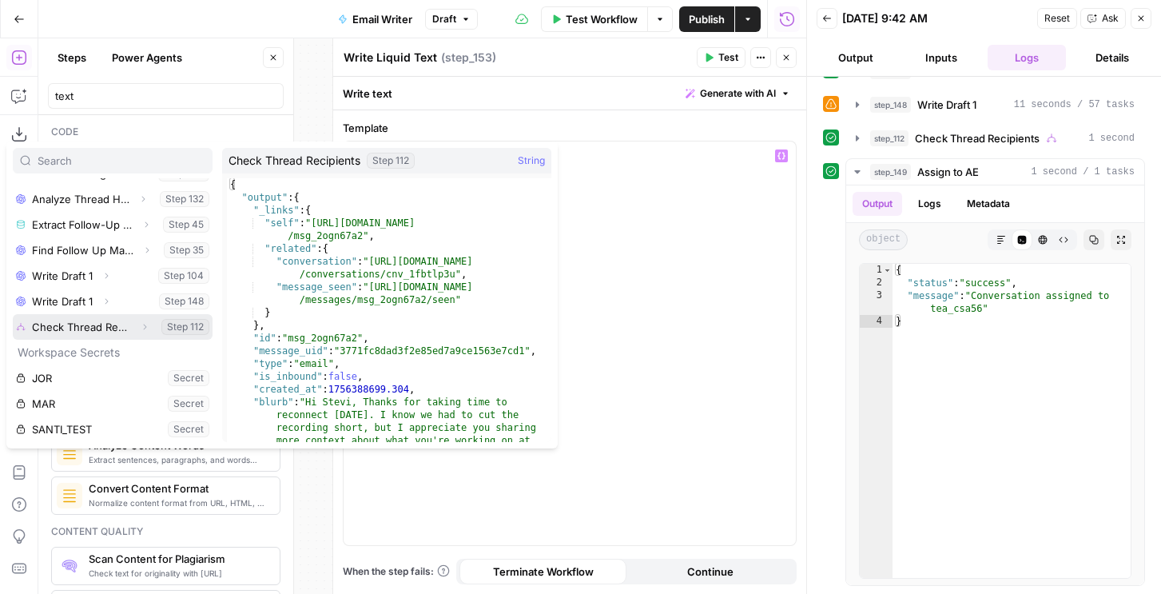
click at [141, 328] on icon "button" at bounding box center [145, 327] width 10 height 10
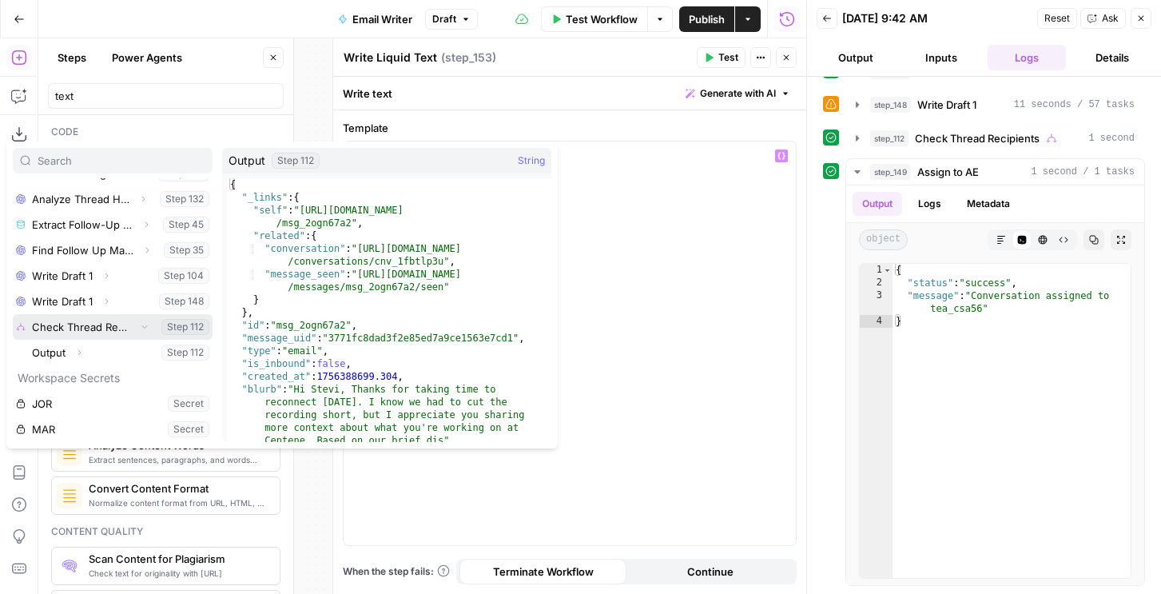
scroll to position [503, 0]
click at [76, 325] on icon "button" at bounding box center [79, 327] width 10 height 10
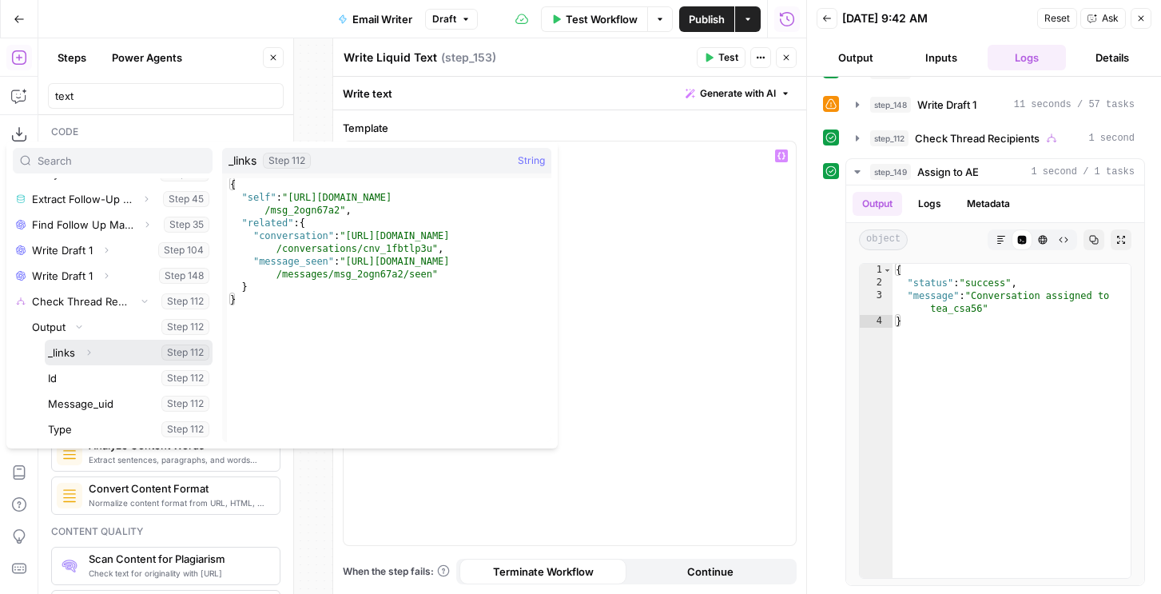
click at [89, 350] on icon "button" at bounding box center [89, 353] width 3 height 6
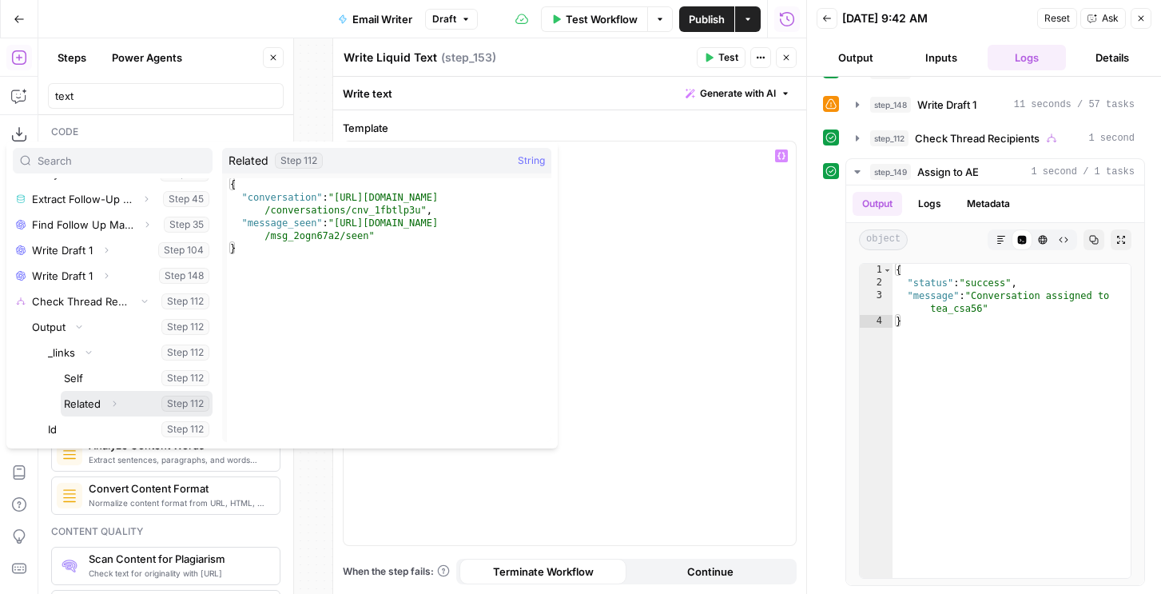
click at [116, 403] on icon "button" at bounding box center [114, 404] width 10 height 10
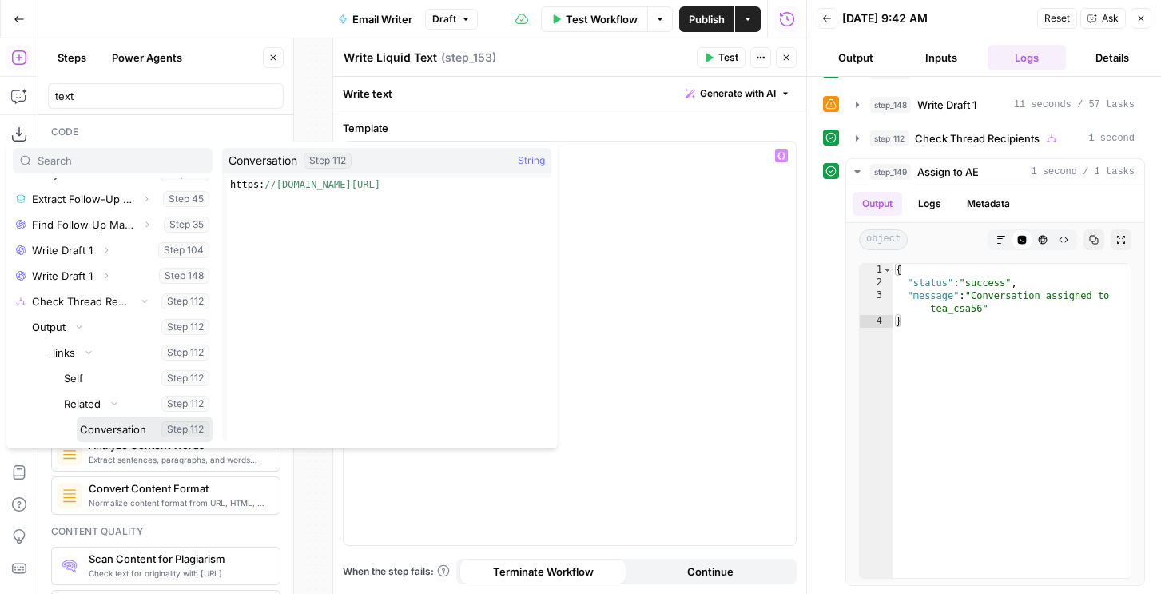
click at [117, 427] on button "Select variable Conversation" at bounding box center [145, 429] width 136 height 26
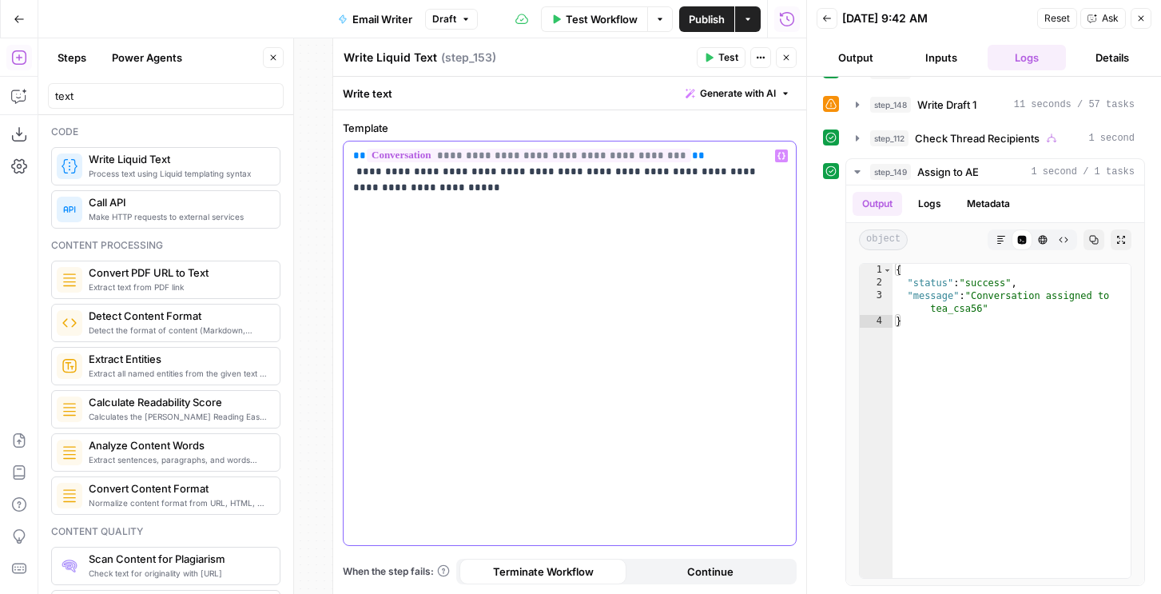
drag, startPoint x: 583, startPoint y: 173, endPoint x: 355, endPoint y: 172, distance: 228.5
click at [355, 172] on p "**********" at bounding box center [569, 172] width 433 height 48
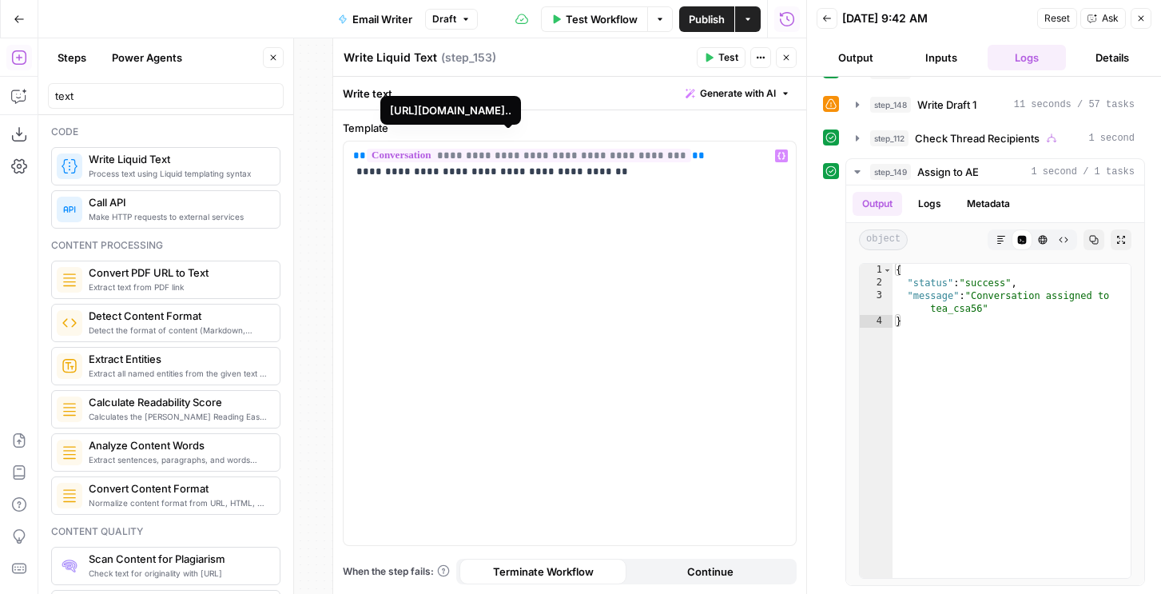
click at [498, 156] on span "**********" at bounding box center [529, 156] width 324 height 14
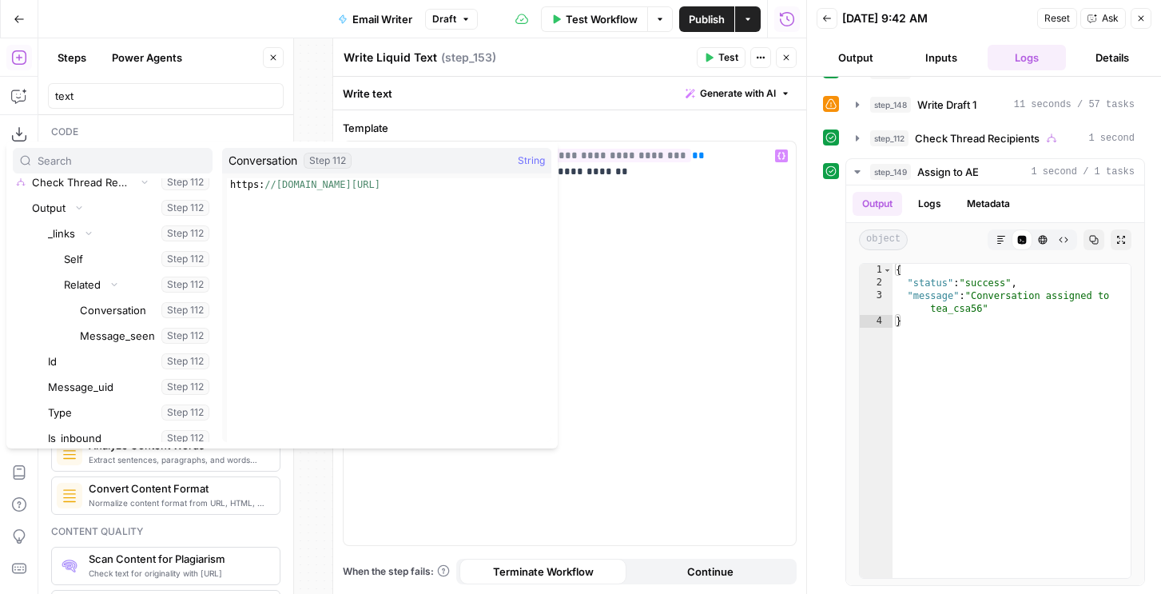
type textarea "**********"
drag, startPoint x: 386, startPoint y: 185, endPoint x: 216, endPoint y: 181, distance: 169.4
click at [216, 181] on div "Inputs Call ID Input Workflow Steps Find Call Participants Expand Step 43 Put e…" at bounding box center [281, 294] width 551 height 307
click at [710, 226] on div "**********" at bounding box center [569, 342] width 452 height 403
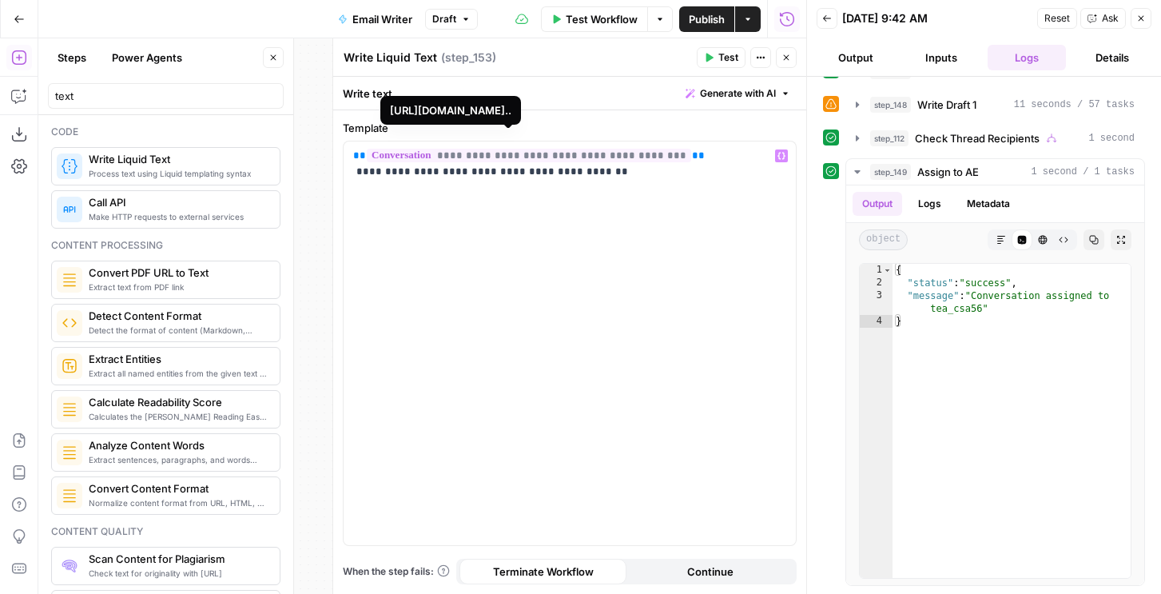
click at [546, 157] on span "**********" at bounding box center [529, 156] width 324 height 14
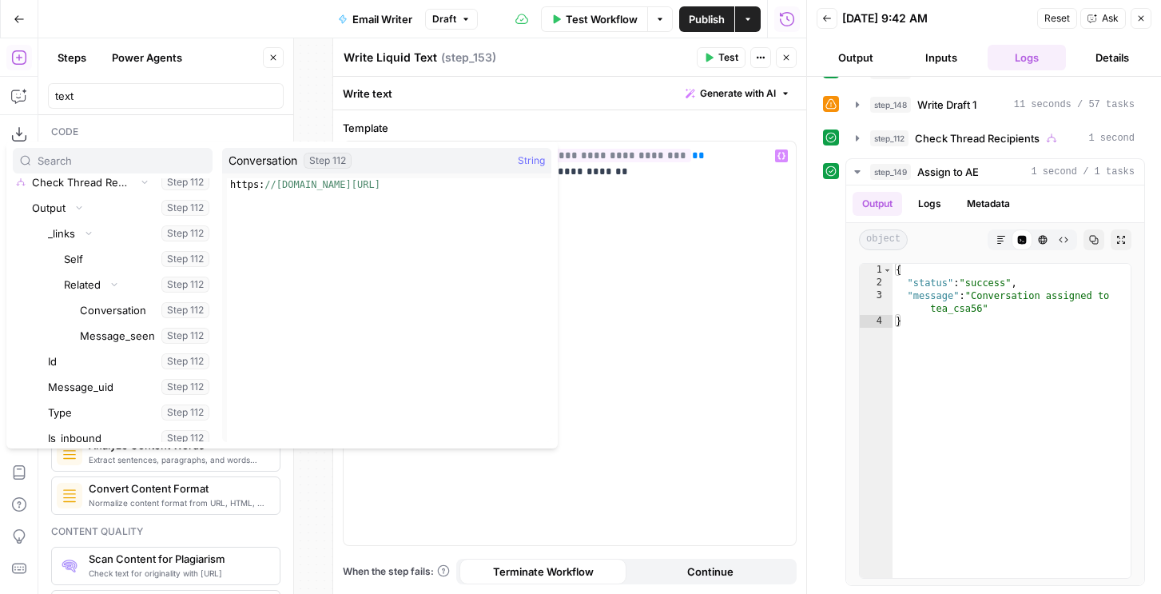
type textarea "**********"
drag, startPoint x: 463, startPoint y: 182, endPoint x: 221, endPoint y: 179, distance: 242.1
click at [222, 179] on span "**********" at bounding box center [384, 305] width 324 height 264
click at [600, 212] on div "**********" at bounding box center [569, 342] width 452 height 403
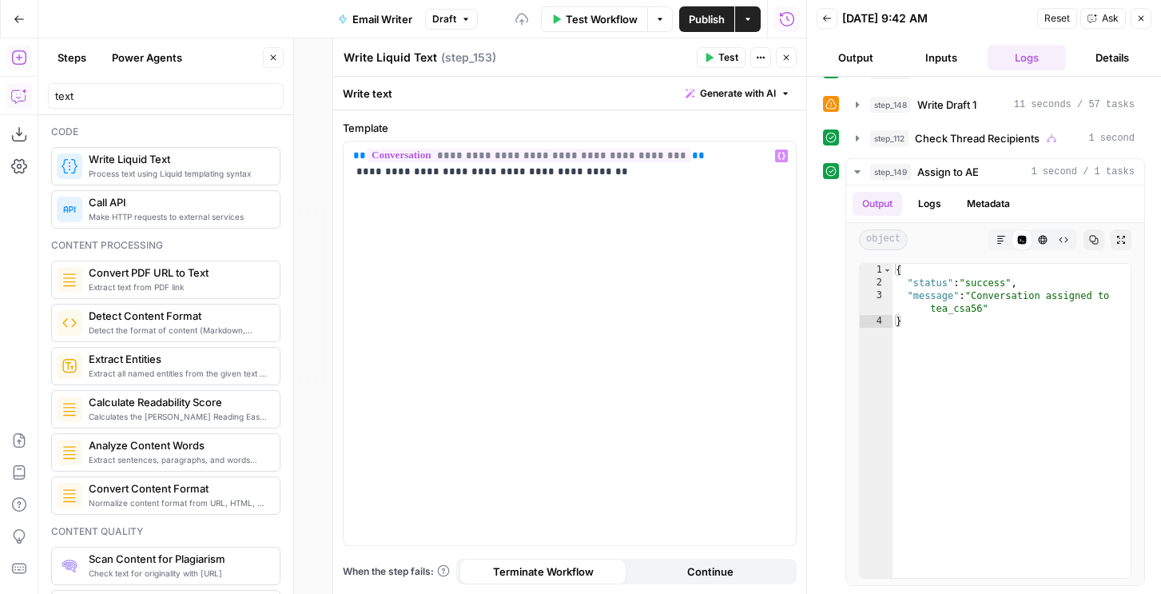
click at [15, 97] on icon "button" at bounding box center [19, 96] width 16 height 16
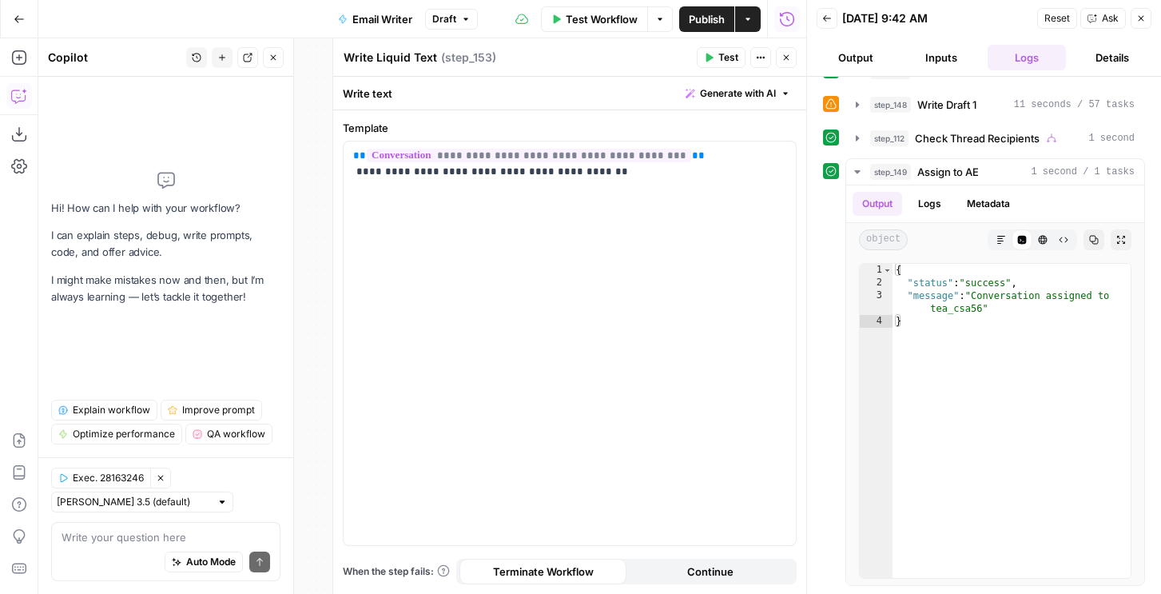
click at [745, 101] on button "Generate with AI" at bounding box center [737, 93] width 117 height 21
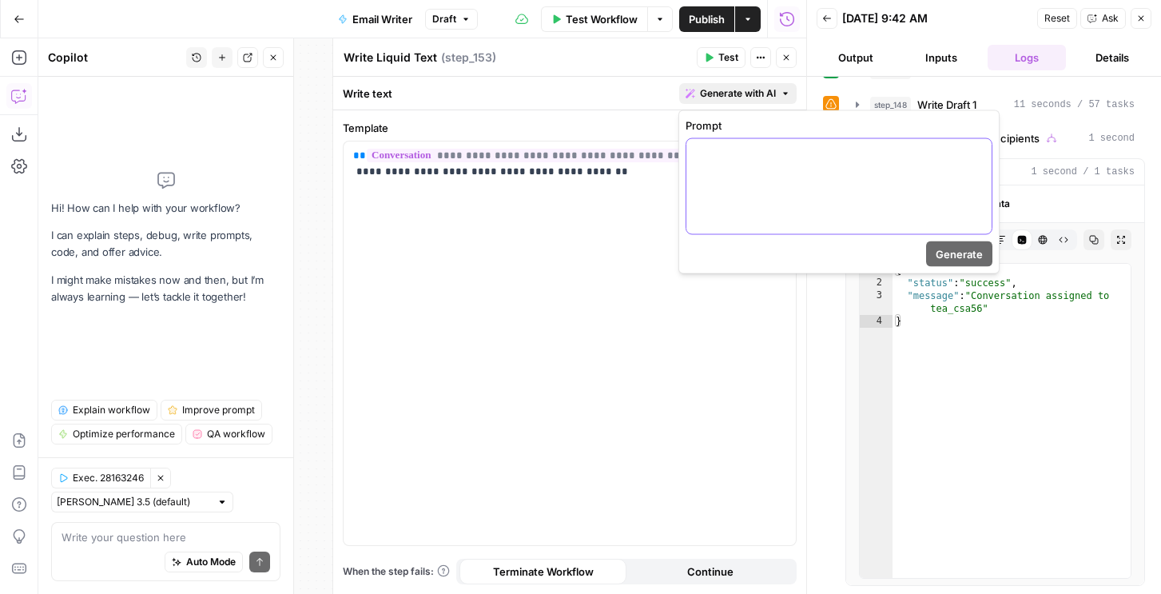
click at [733, 153] on p at bounding box center [839, 153] width 286 height 16
paste div
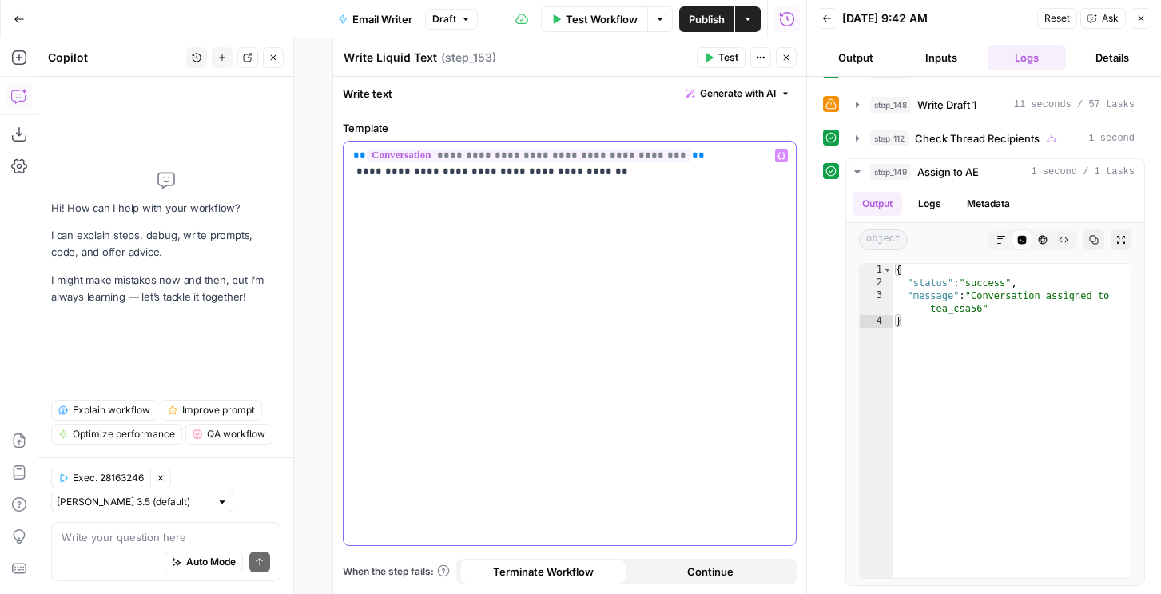
drag, startPoint x: 510, startPoint y: 170, endPoint x: 352, endPoint y: 174, distance: 157.4
click at [352, 174] on div "**********" at bounding box center [569, 342] width 452 height 403
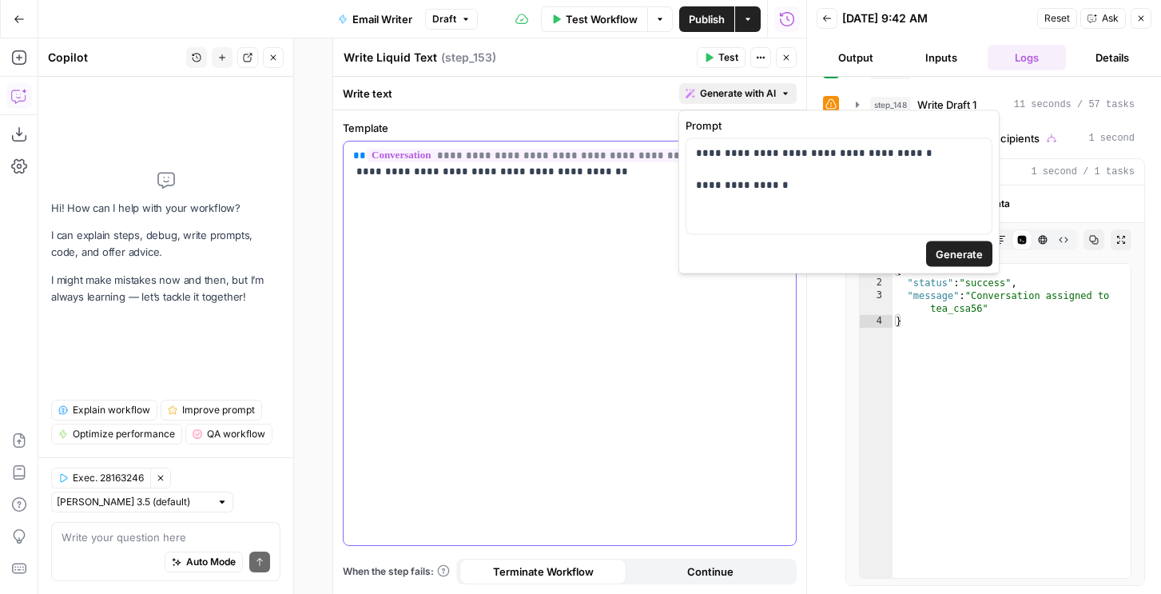
click at [764, 101] on button "Generate with AI" at bounding box center [737, 93] width 117 height 21
click at [788, 183] on p "**********" at bounding box center [839, 169] width 286 height 48
click at [777, 185] on p "**********" at bounding box center [839, 169] width 286 height 48
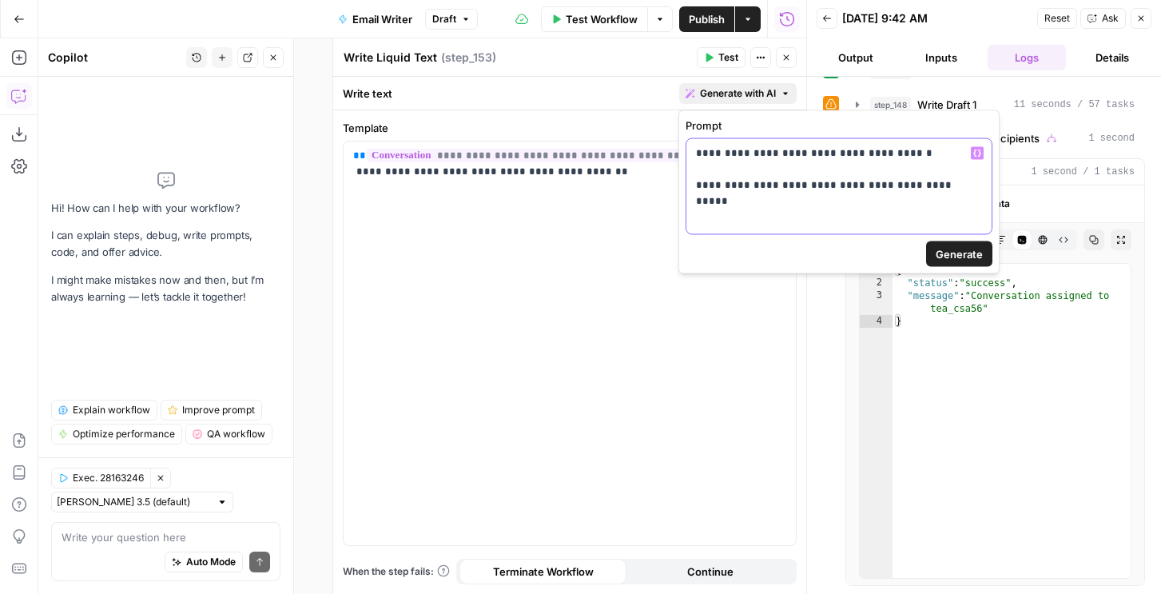
click at [784, 185] on p "**********" at bounding box center [839, 169] width 286 height 48
click at [696, 150] on p "**********" at bounding box center [839, 169] width 286 height 48
drag, startPoint x: 726, startPoint y: 154, endPoint x: 979, endPoint y: 150, distance: 252.5
click at [979, 150] on div "**********" at bounding box center [838, 186] width 305 height 95
copy p "**********"
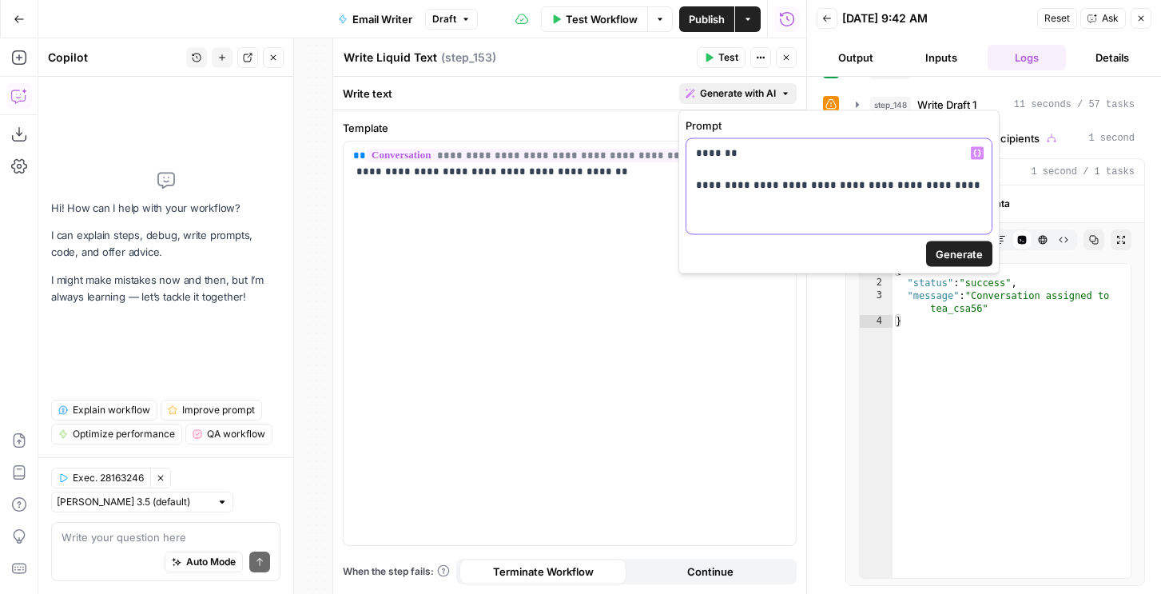
click at [736, 185] on p "**********" at bounding box center [839, 169] width 286 height 48
drag, startPoint x: 755, startPoint y: 156, endPoint x: 736, endPoint y: 109, distance: 50.1
click at [736, 110] on div "**********" at bounding box center [838, 192] width 321 height 164
click at [904, 197] on p "**********" at bounding box center [839, 177] width 286 height 64
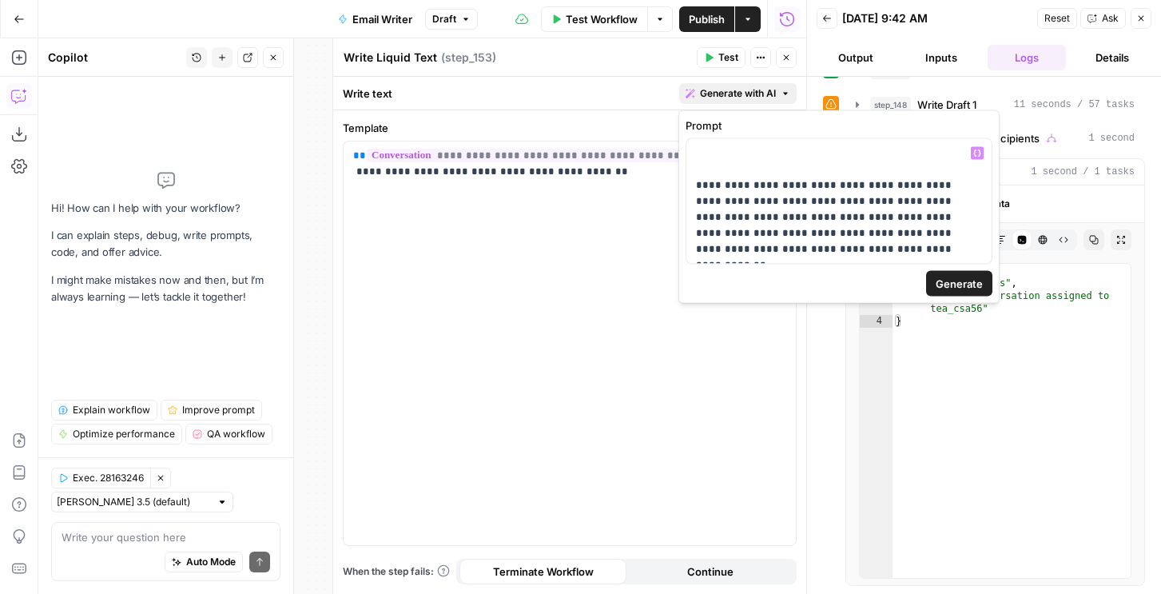
click at [964, 280] on span "Generate" at bounding box center [958, 284] width 47 height 16
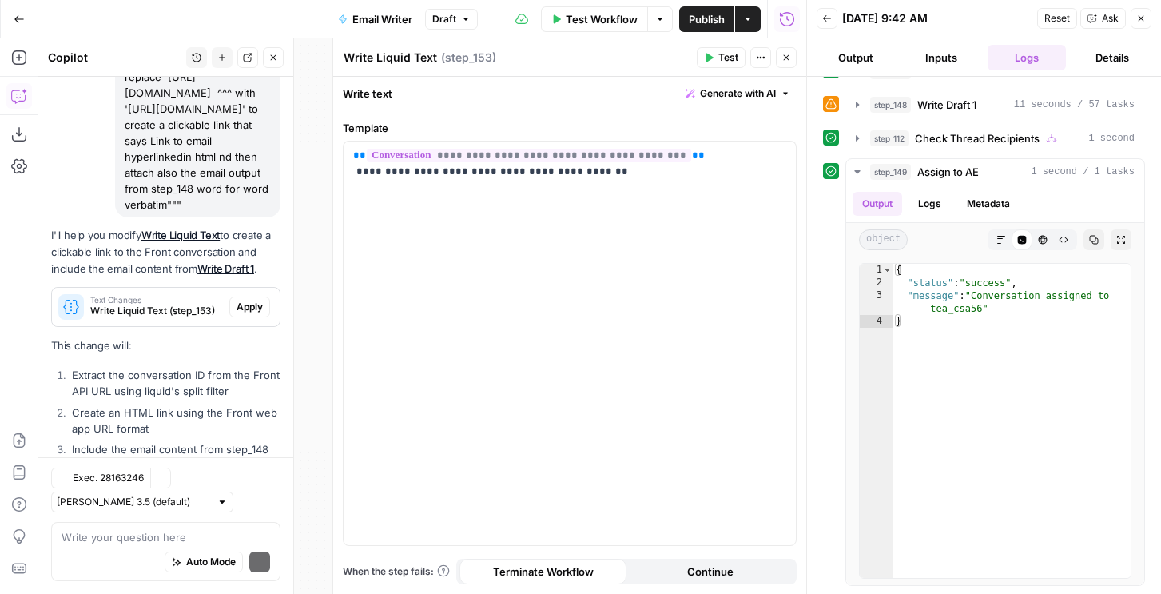
scroll to position [275, 0]
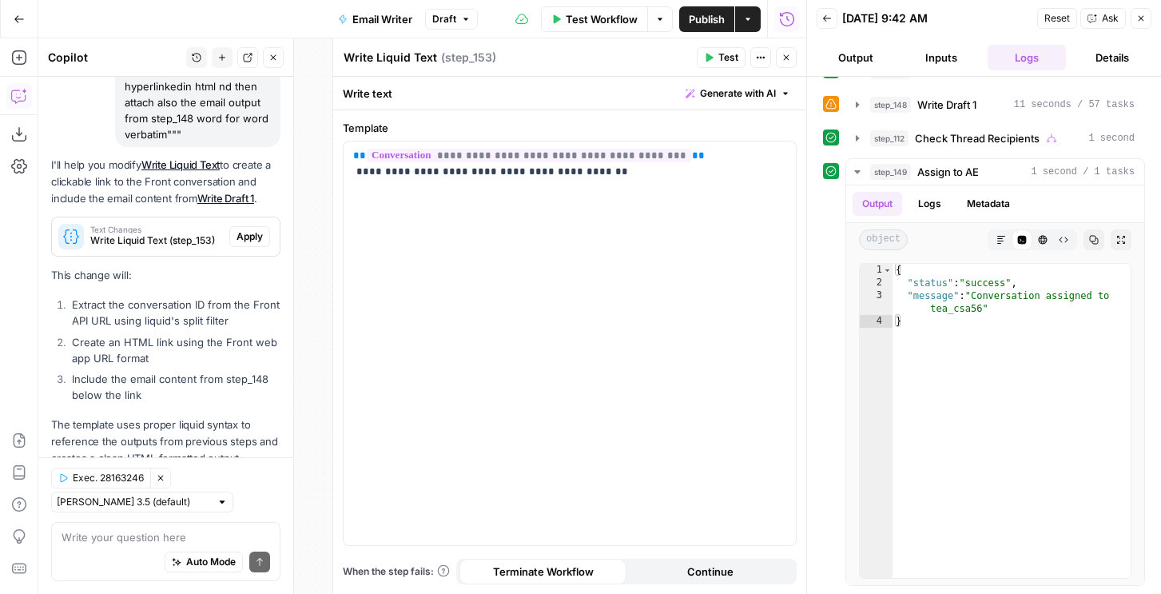
click at [253, 229] on span "Apply" at bounding box center [249, 236] width 26 height 14
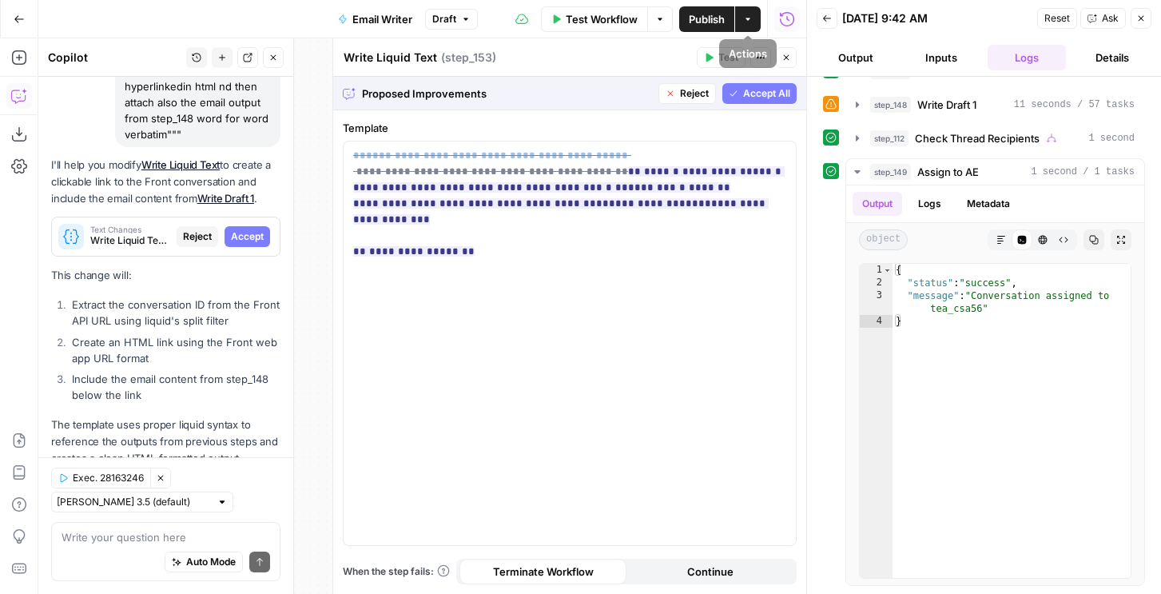
click at [744, 95] on span "Accept All" at bounding box center [766, 93] width 47 height 14
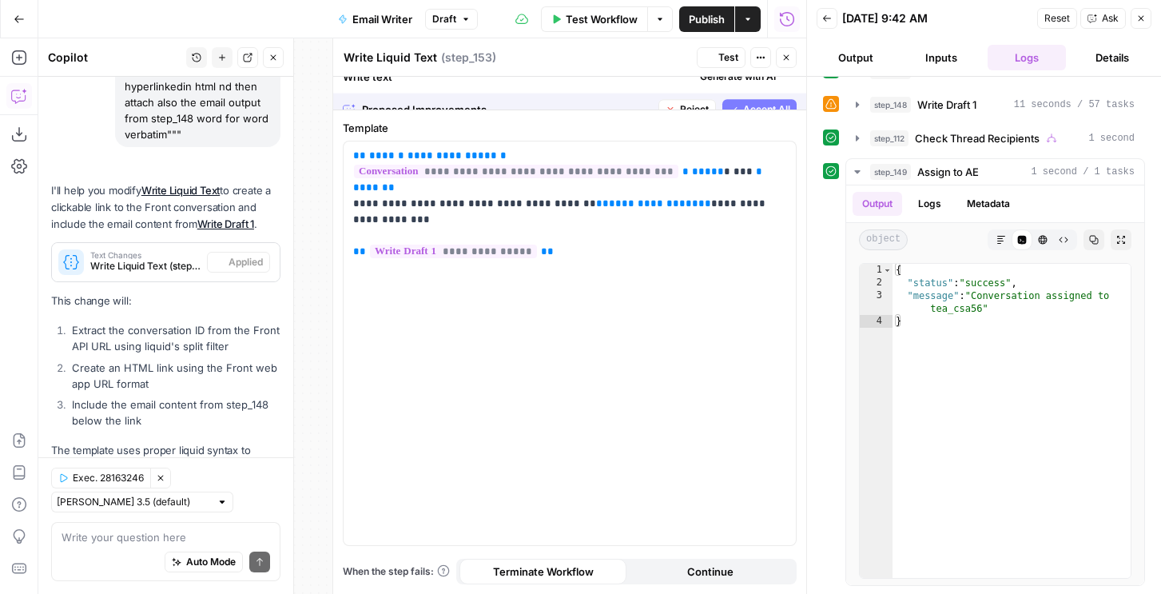
scroll to position [300, 0]
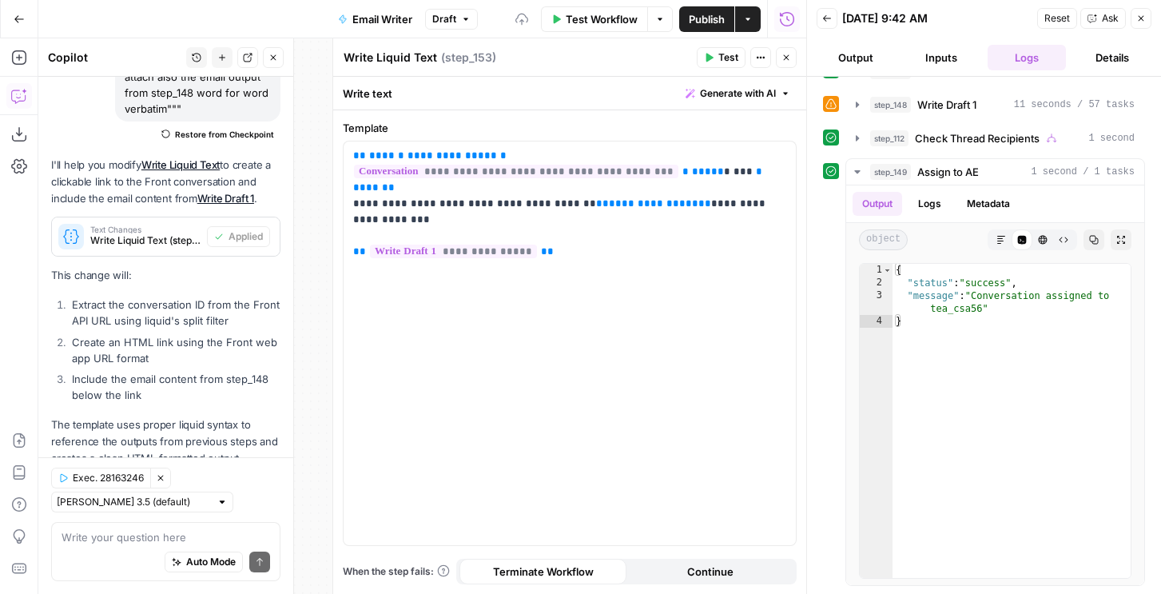
click at [724, 60] on span "Test" at bounding box center [728, 57] width 20 height 14
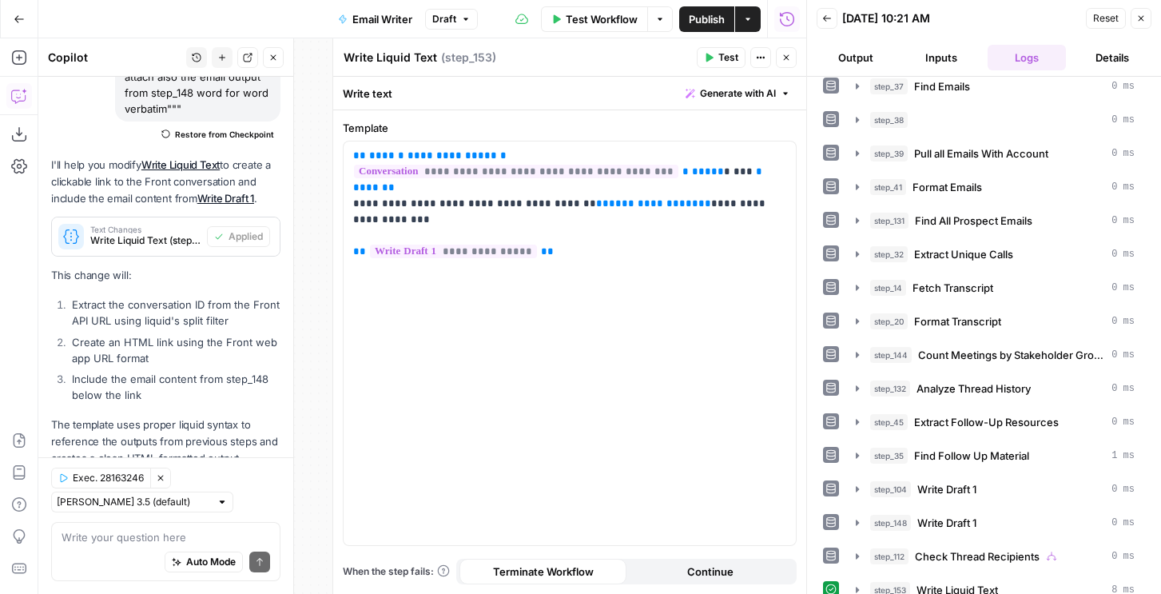
scroll to position [264, 0]
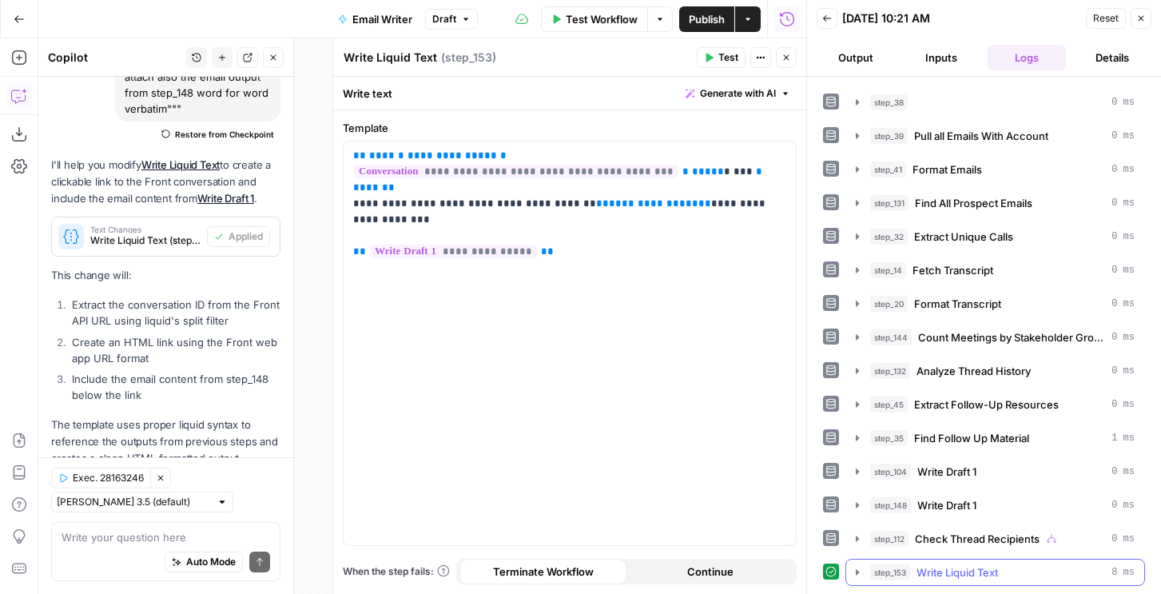
click at [890, 576] on span "step_153" at bounding box center [890, 572] width 40 height 16
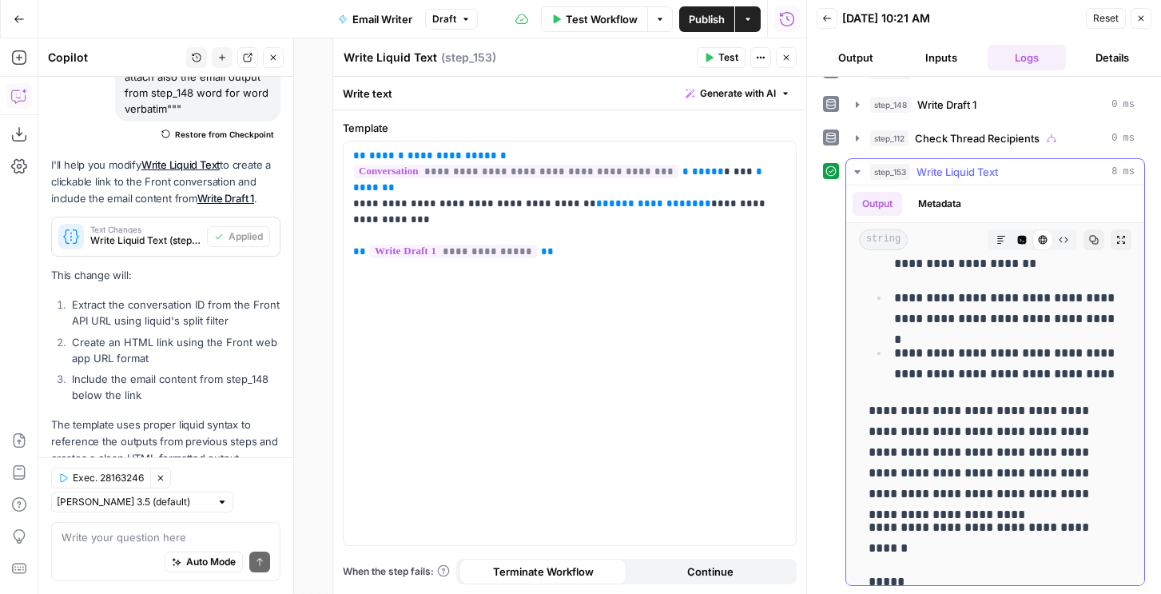
scroll to position [491, 0]
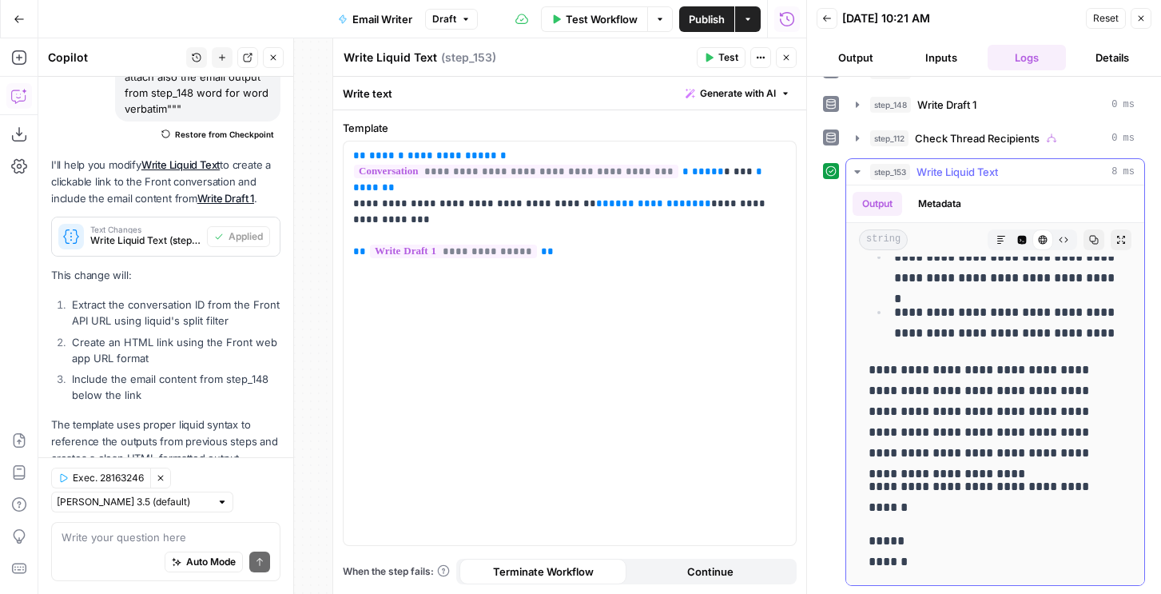
click at [961, 214] on button "Metadata" at bounding box center [939, 204] width 62 height 24
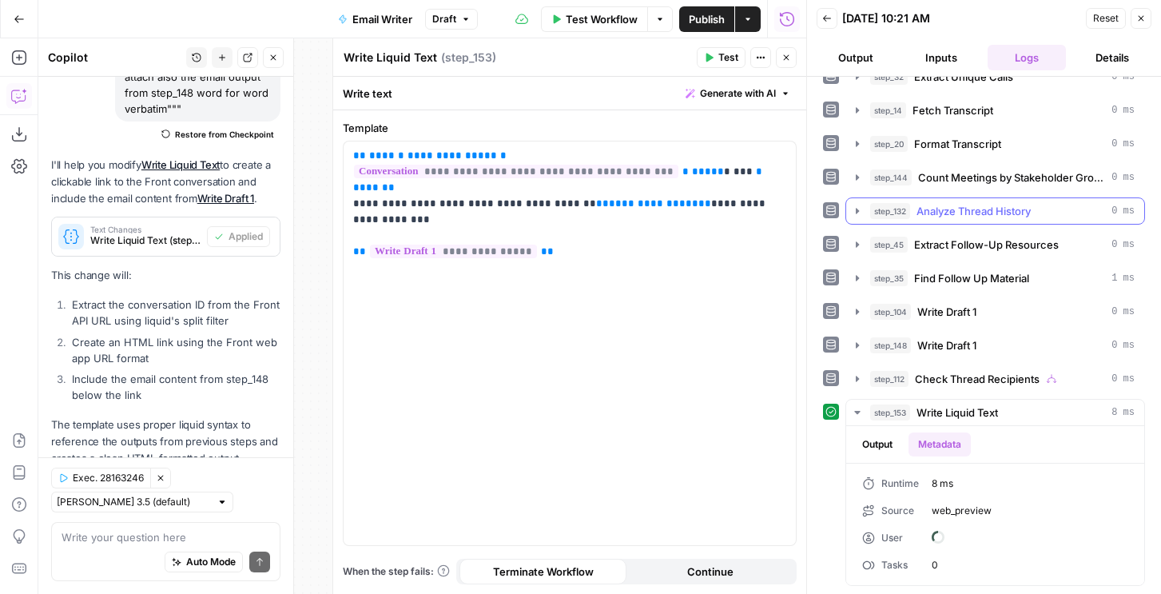
scroll to position [424, 0]
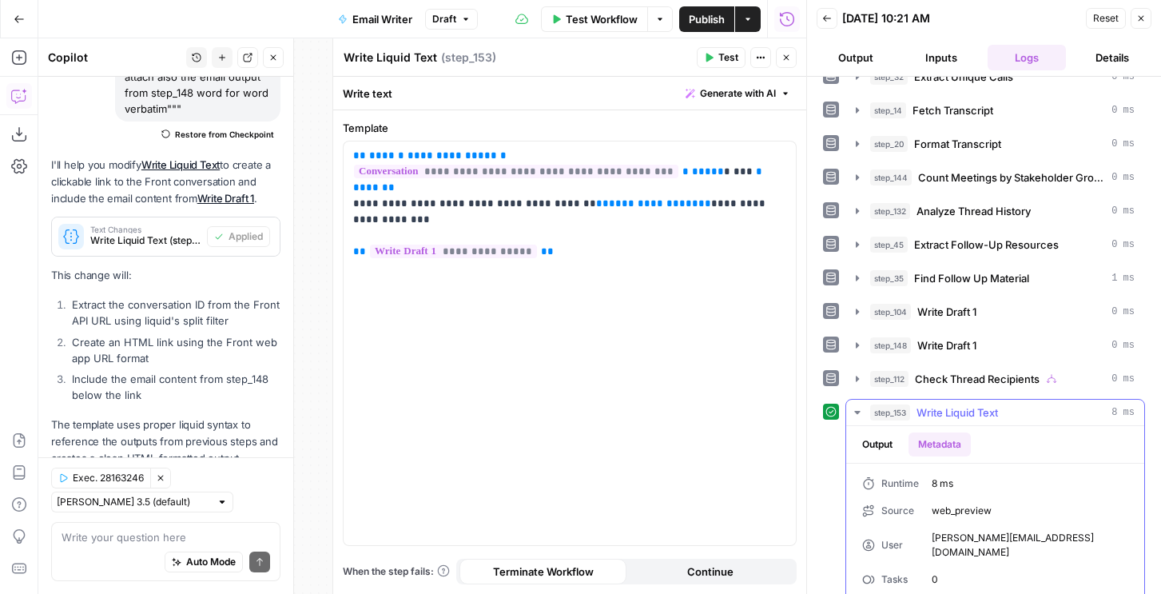
click at [879, 453] on button "Output" at bounding box center [877, 444] width 50 height 24
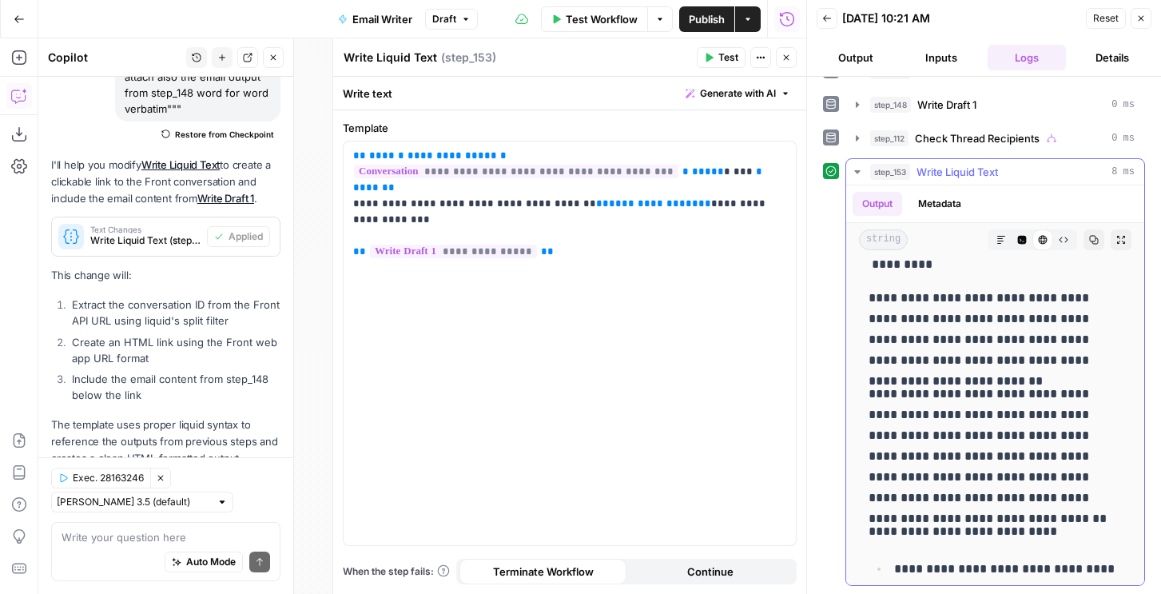
scroll to position [0, 0]
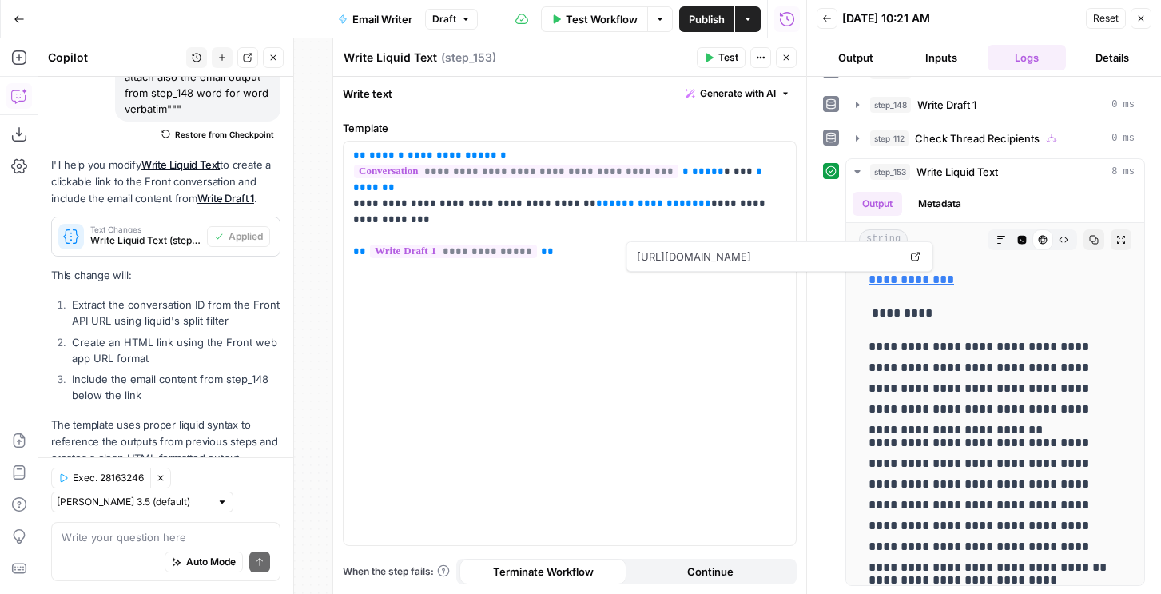
click at [1093, 46] on button "Details" at bounding box center [1111, 58] width 79 height 26
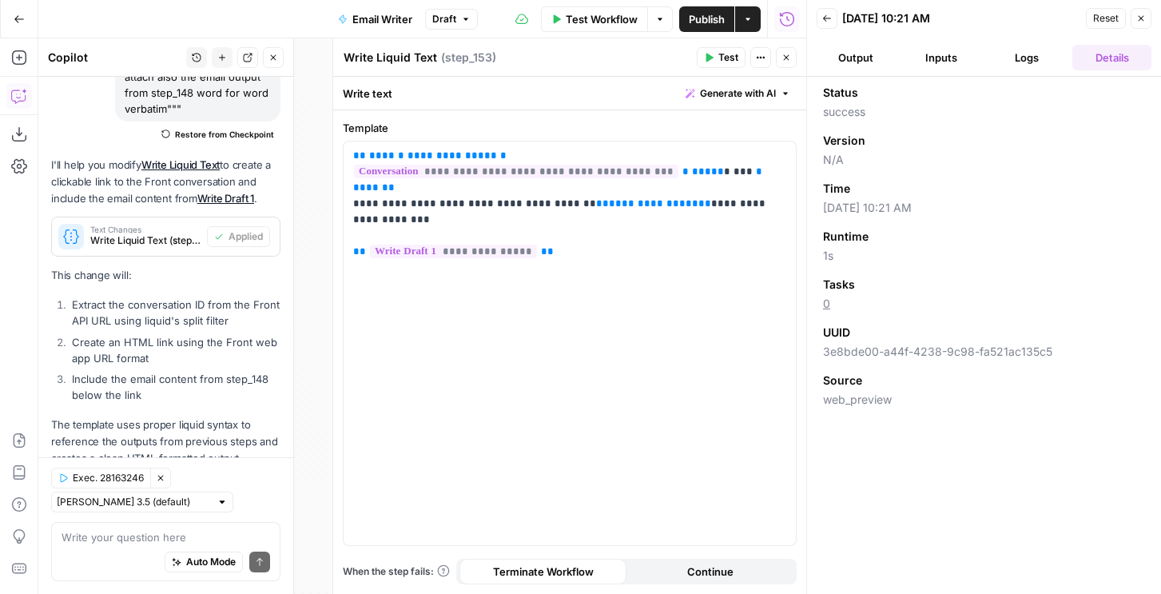
click at [865, 357] on span "3e8bde00-a44f-4238-9c98-fa521ac135c5" at bounding box center [984, 351] width 322 height 16
copy span "3e8bde00-a44f-4238-9c98-fa521ac135c5"
click at [697, 11] on span "Publish" at bounding box center [707, 19] width 36 height 16
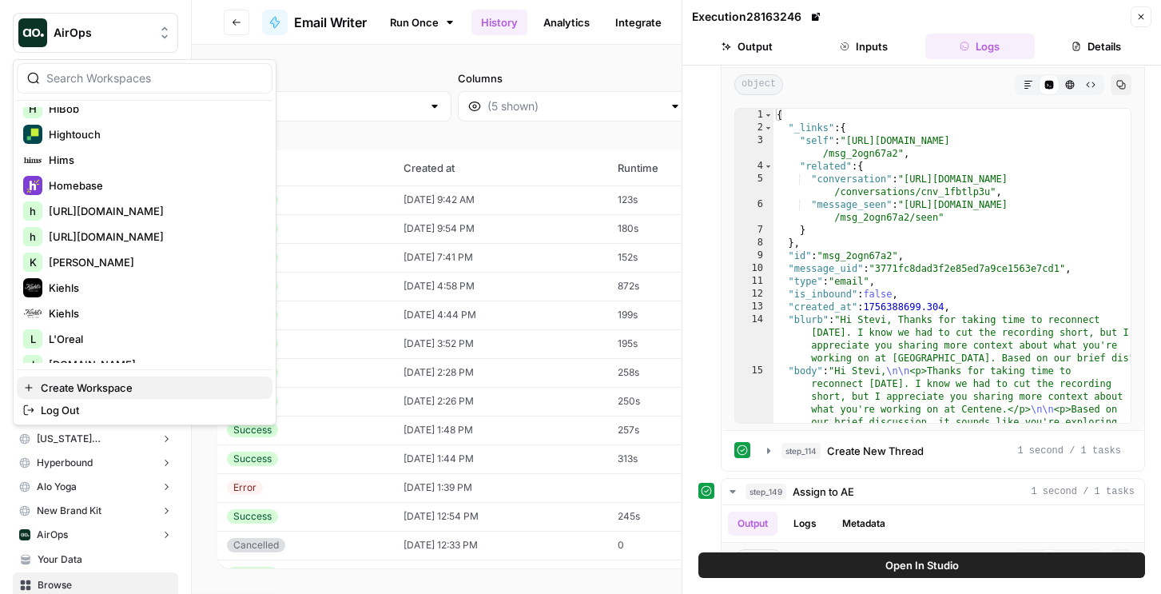
scroll to position [1130, 0]
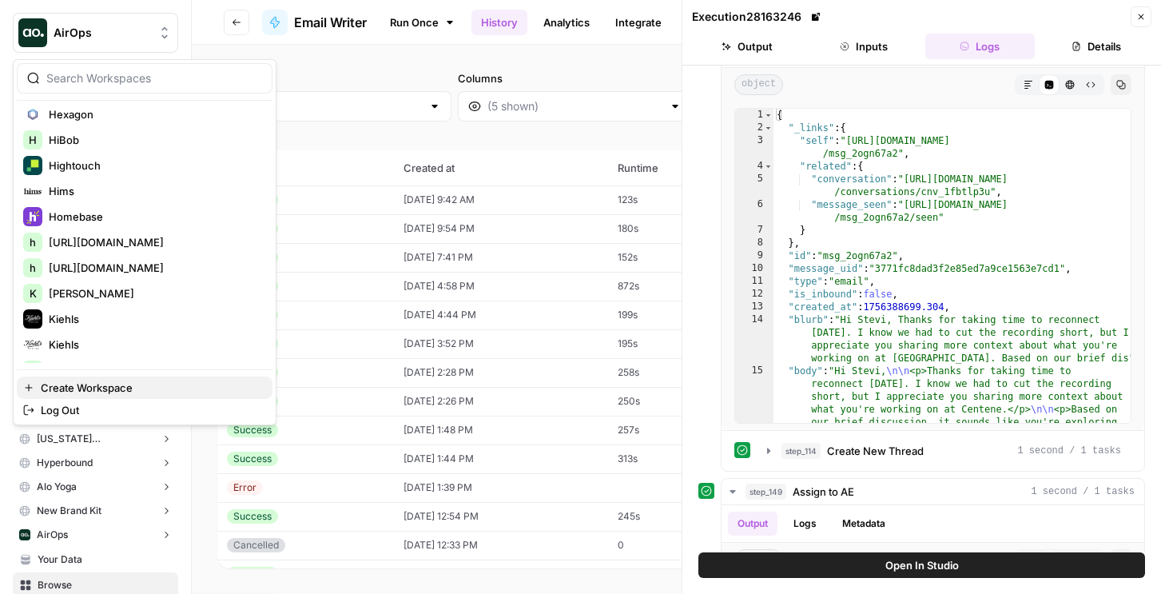
click at [66, 388] on span "Create Workspace" at bounding box center [150, 387] width 219 height 16
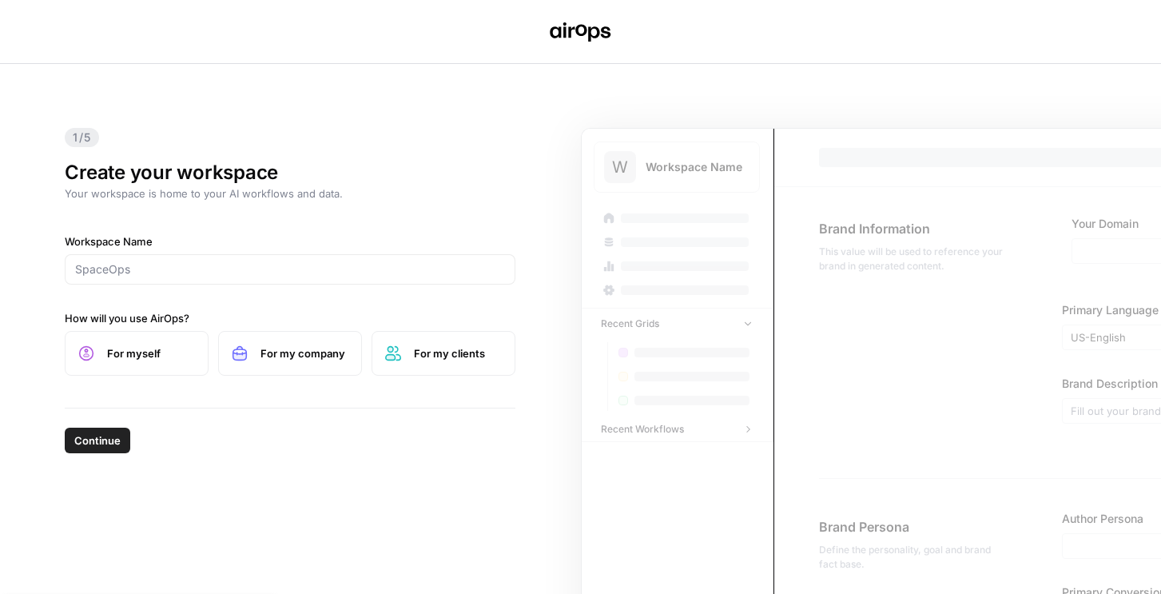
click at [233, 246] on label "Workspace Name" at bounding box center [290, 241] width 451 height 16
click at [233, 261] on input "Workspace Name" at bounding box center [290, 269] width 430 height 16
click at [231, 272] on input "Workspace Name" at bounding box center [290, 269] width 430 height 16
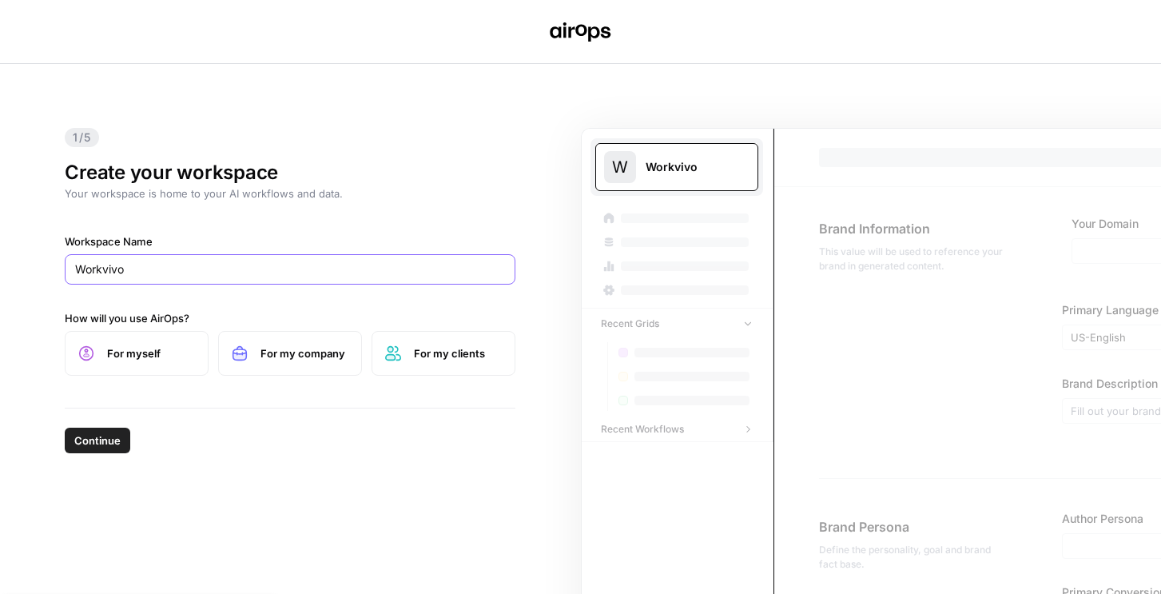
type input "Workvivo"
click at [65, 427] on button "Continue" at bounding box center [98, 440] width 66 height 26
click at [286, 352] on span "For my company" at bounding box center [304, 353] width 88 height 16
click at [90, 437] on span "Continue" at bounding box center [97, 440] width 46 height 16
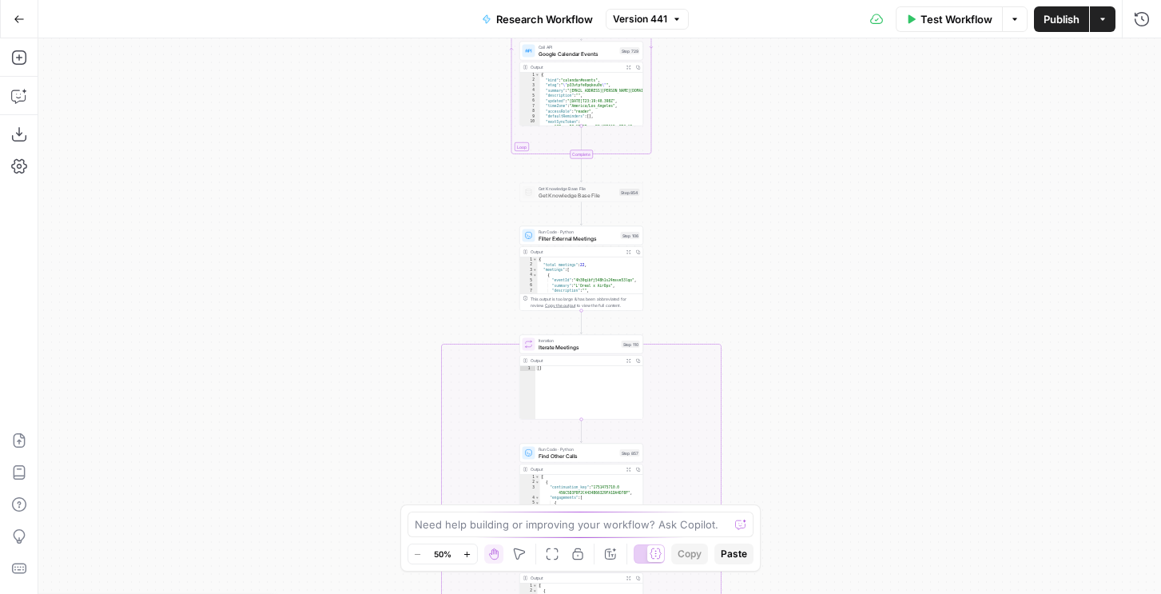
click at [592, 239] on span "Filter External Meetings" at bounding box center [577, 238] width 79 height 8
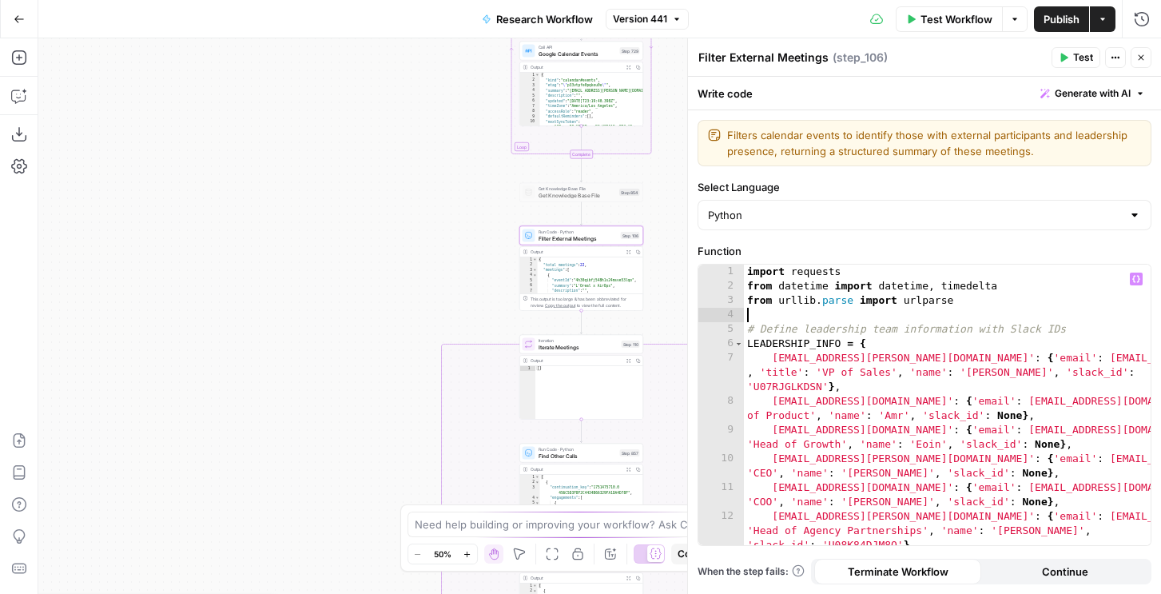
click at [801, 312] on div "import requests from datetime import datetime , timedelta from [GEOGRAPHIC_DATA…" at bounding box center [947, 433] width 407 height 338
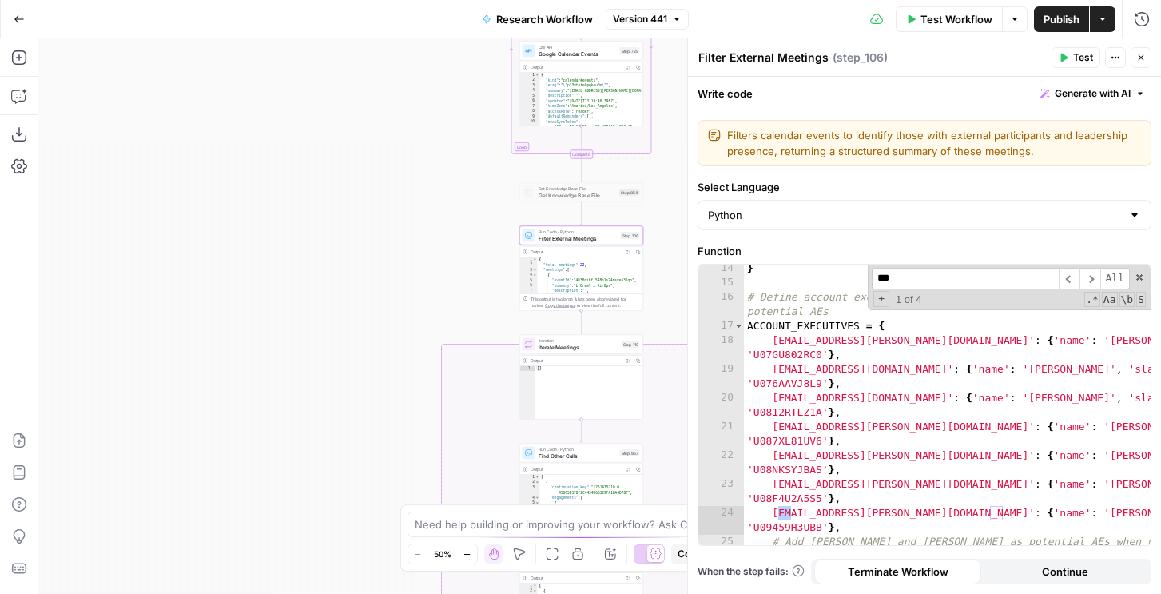
scroll to position [1427, 0]
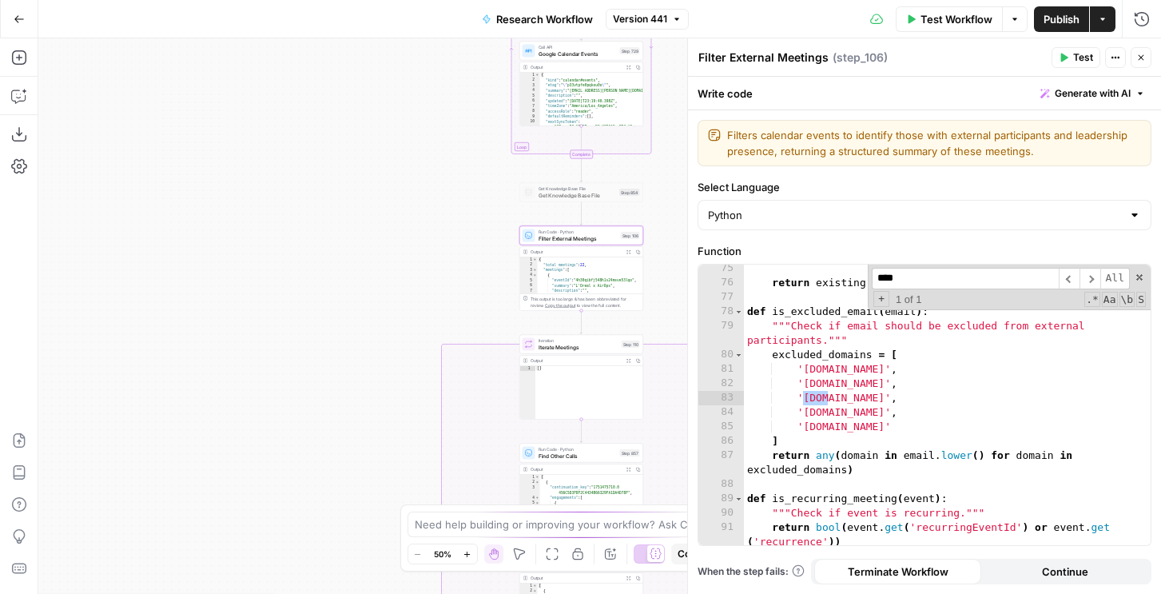
type input "****"
type textarea "**********"
click at [808, 400] on div "return existing def is_excluded_email ( email ) : """Check if email should be e…" at bounding box center [947, 415] width 407 height 309
drag, startPoint x: 863, startPoint y: 395, endPoint x: 729, endPoint y: 396, distance: 134.2
click at [729, 396] on div "**********" at bounding box center [924, 404] width 452 height 280
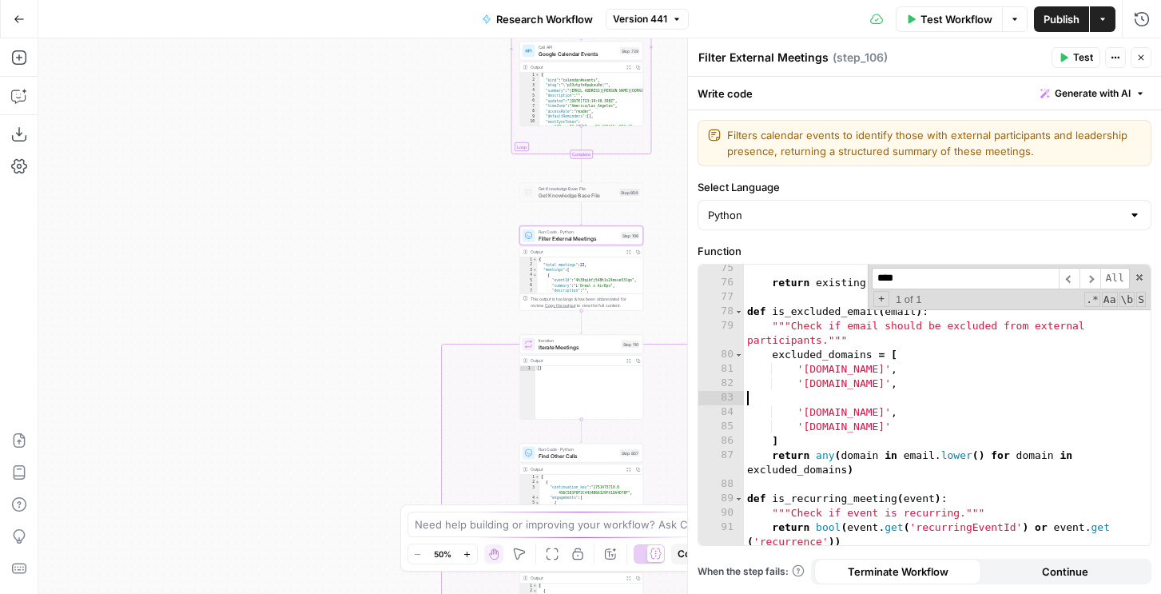
type textarea "**********"
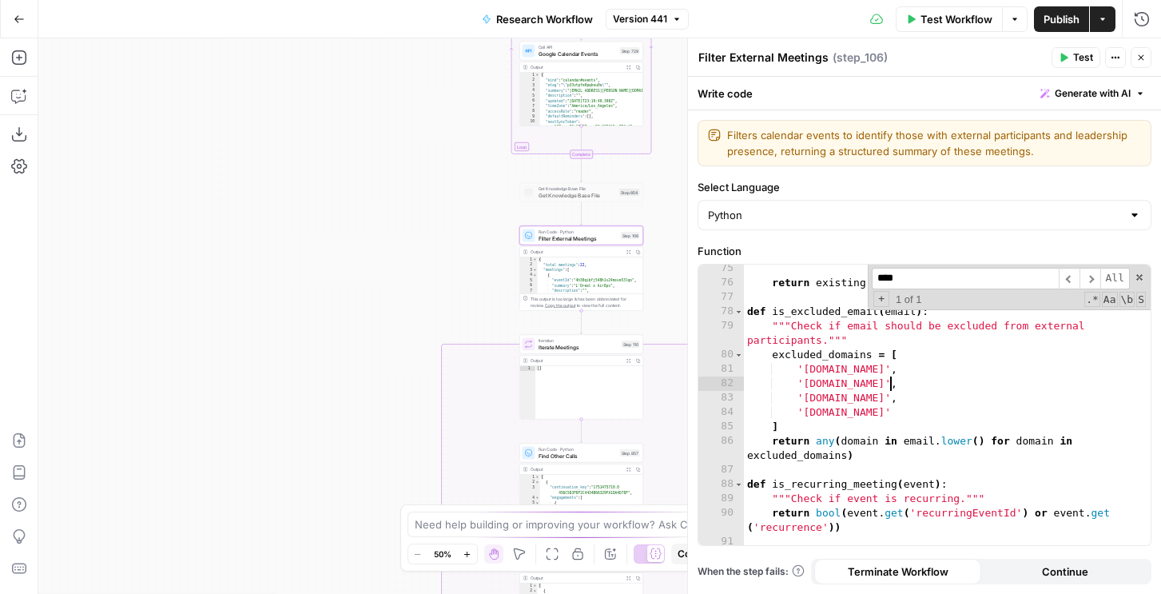
click at [1064, 22] on span "Publish" at bounding box center [1061, 19] width 36 height 16
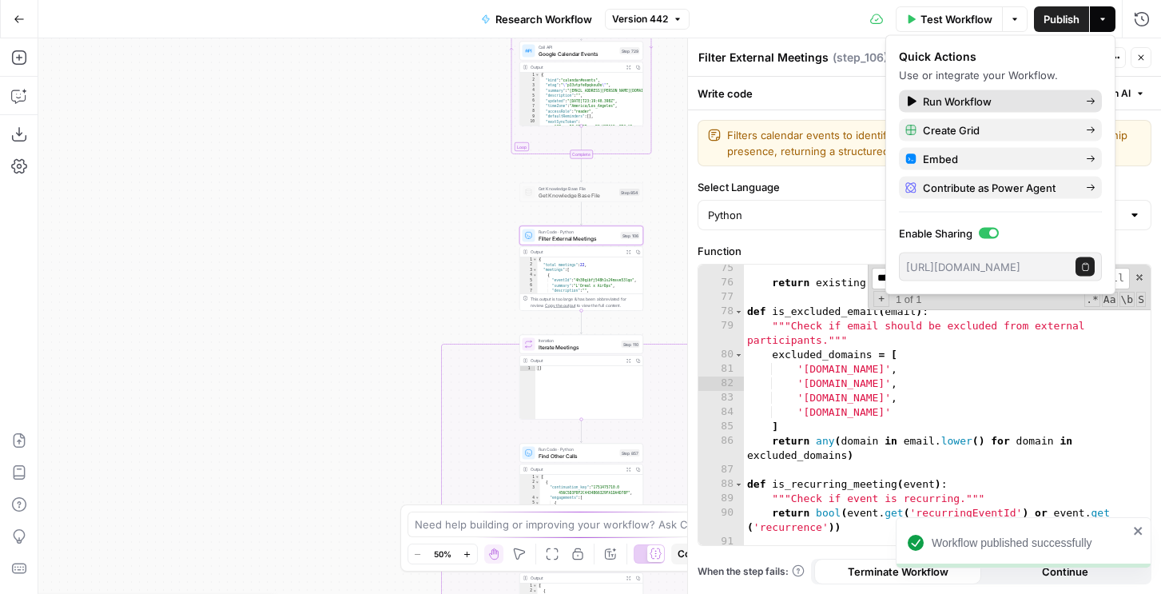
click at [968, 101] on span "Run Workflow" at bounding box center [998, 101] width 150 height 16
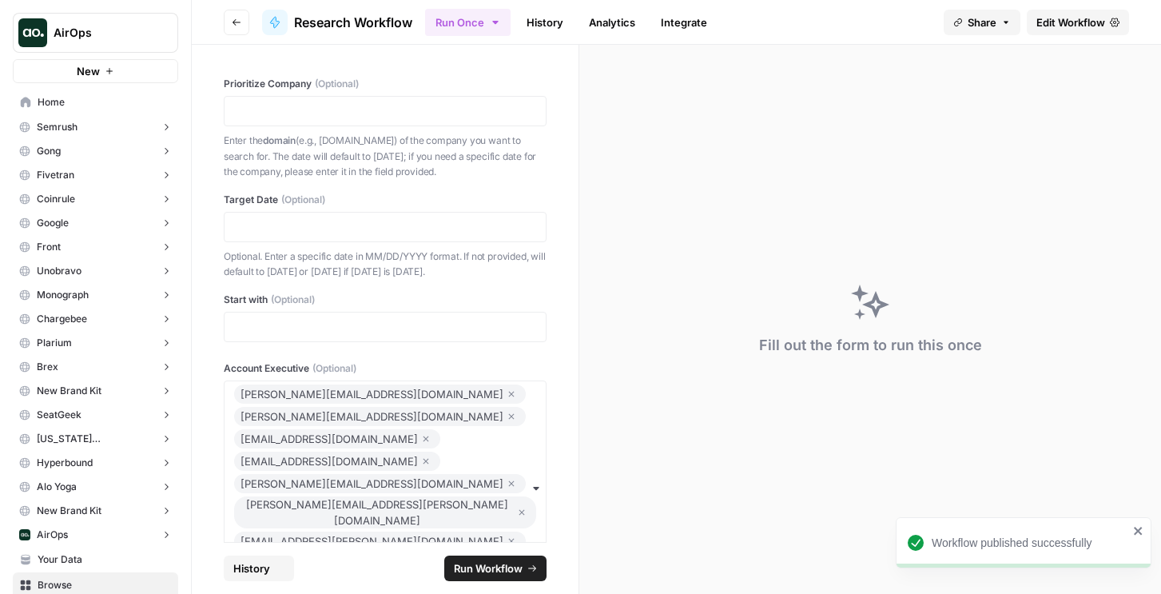
click at [310, 338] on div at bounding box center [385, 327] width 323 height 30
click at [293, 328] on p at bounding box center [385, 327] width 302 height 16
click at [282, 264] on p "Optional. Enter a specific date in MM/DD/YYYY format. If not provided, will def…" at bounding box center [385, 263] width 323 height 31
click at [266, 261] on p "Optional. Enter a specific date in MM/DD/YYYY format. If not provided, will def…" at bounding box center [385, 263] width 323 height 31
click at [264, 214] on div at bounding box center [385, 227] width 323 height 30
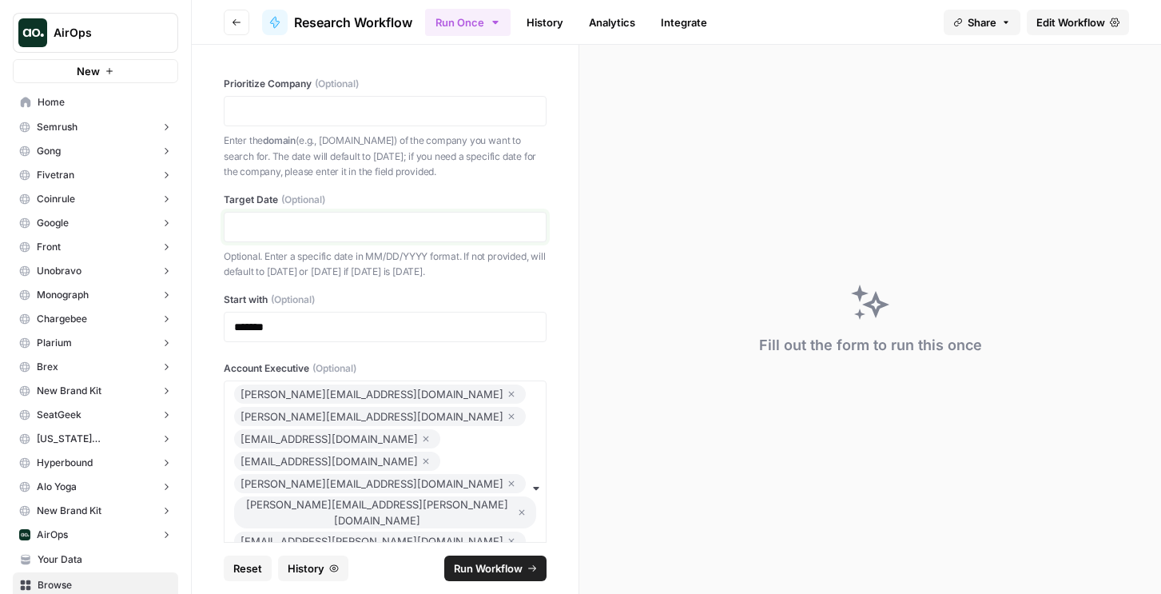
click at [252, 228] on p at bounding box center [385, 227] width 302 height 16
click at [498, 562] on span "Run Workflow" at bounding box center [488, 568] width 69 height 16
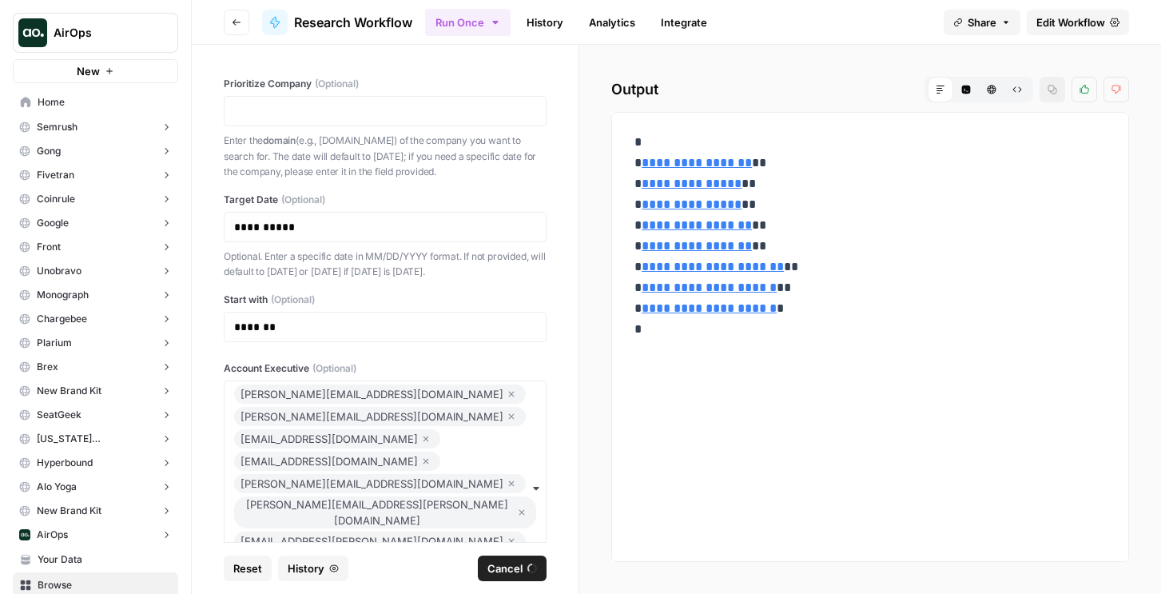
click at [556, 38] on header "Go back Research Workflow Run Once History Analytics Integrate Share Edit Workf…" at bounding box center [676, 22] width 969 height 45
click at [554, 22] on link "History" at bounding box center [545, 23] width 56 height 26
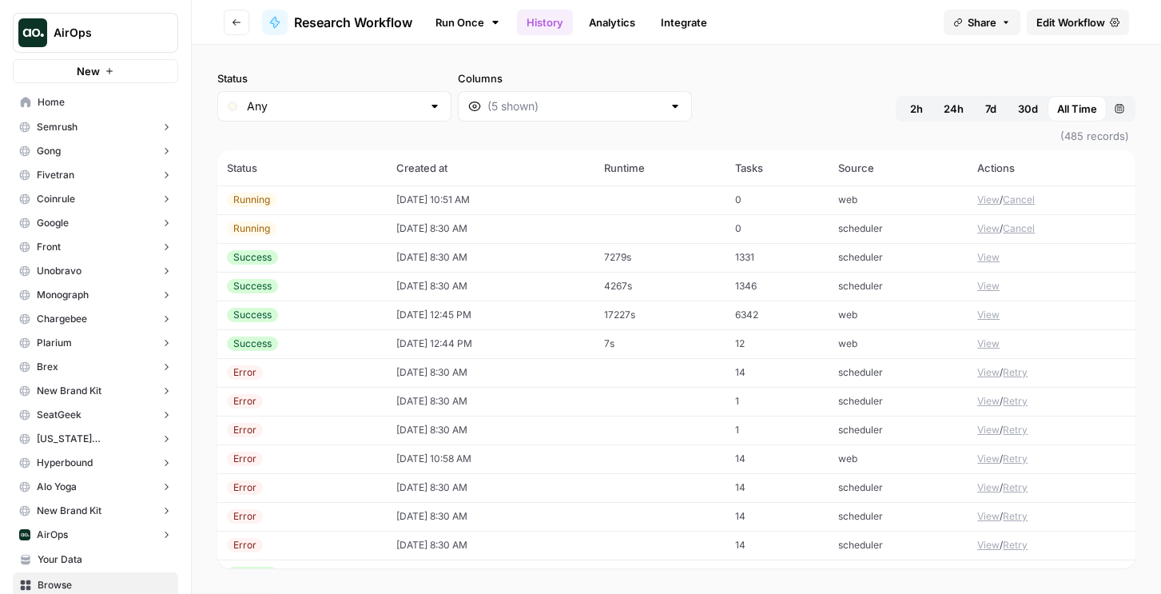
click at [495, 208] on td "08/28/25 at 10:51 AM" at bounding box center [491, 199] width 208 height 29
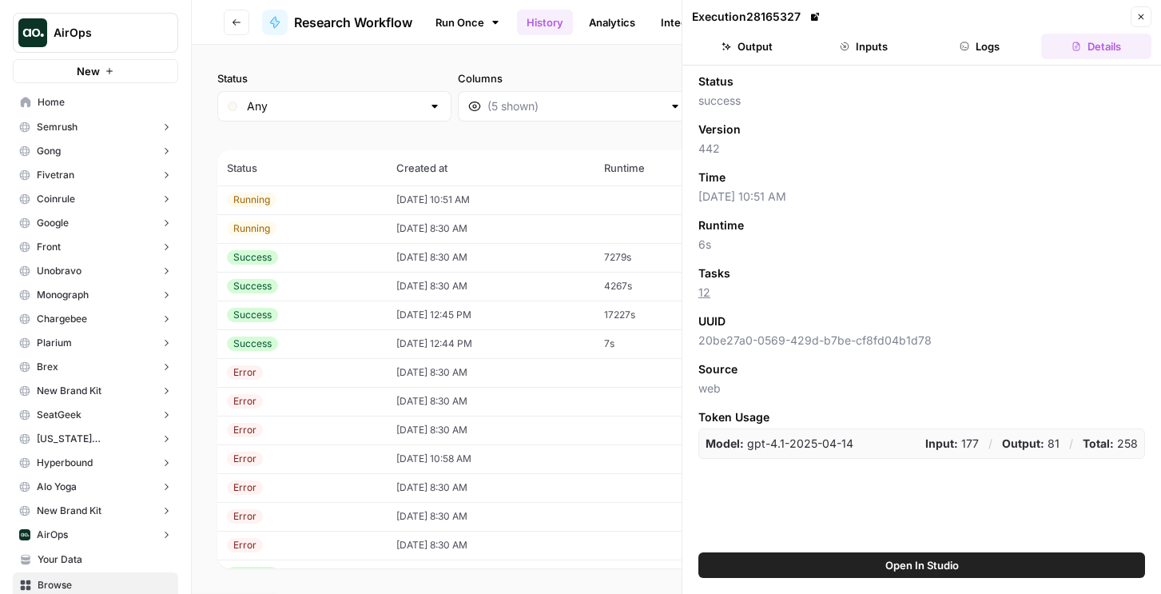
click at [978, 54] on button "Logs" at bounding box center [980, 47] width 110 height 26
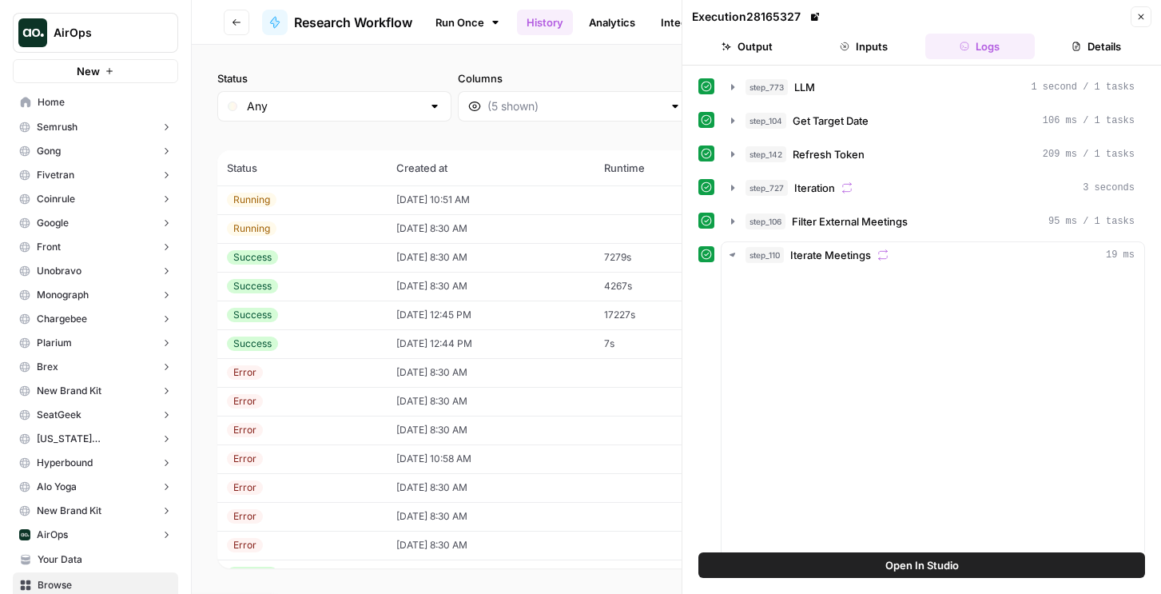
click at [977, 50] on button "Logs" at bounding box center [980, 47] width 110 height 26
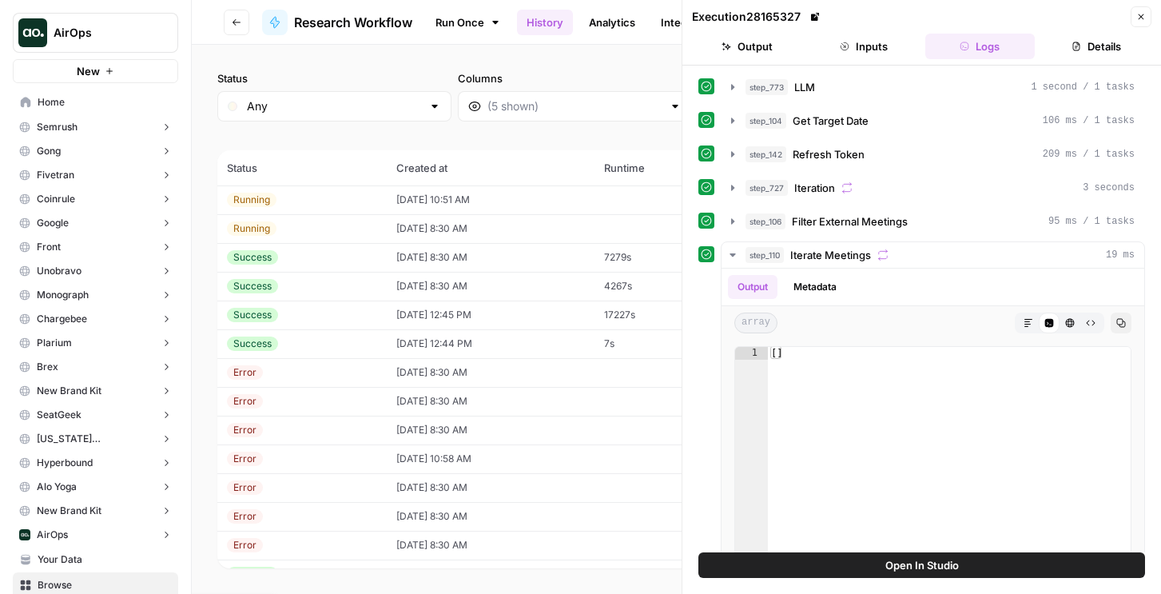
click at [554, 194] on td "08/28/25 at 10:51 AM" at bounding box center [491, 199] width 208 height 29
click at [808, 562] on button "Open In Studio" at bounding box center [921, 565] width 447 height 26
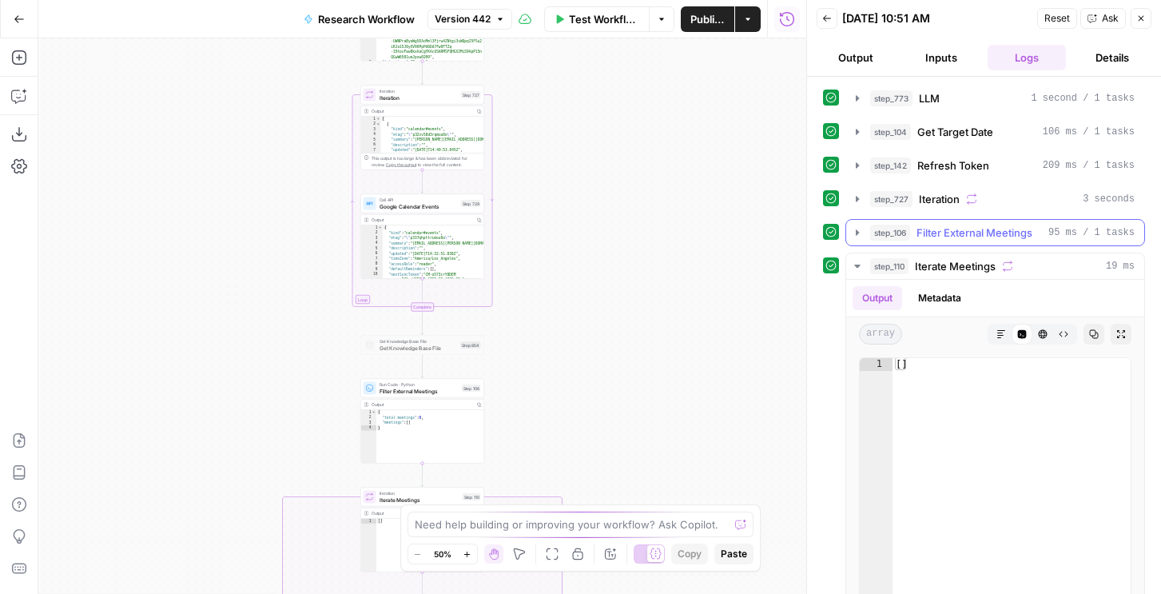
click at [931, 234] on span "Filter External Meetings" at bounding box center [974, 232] width 116 height 16
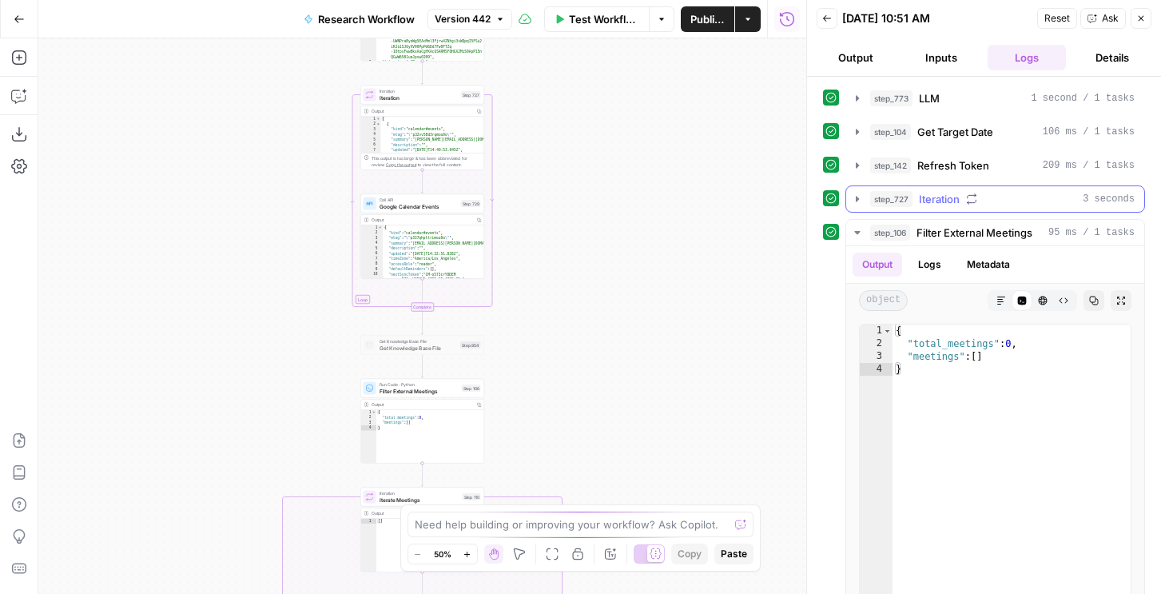
click at [927, 208] on button "step_727 Iteration 3 seconds" at bounding box center [995, 199] width 298 height 26
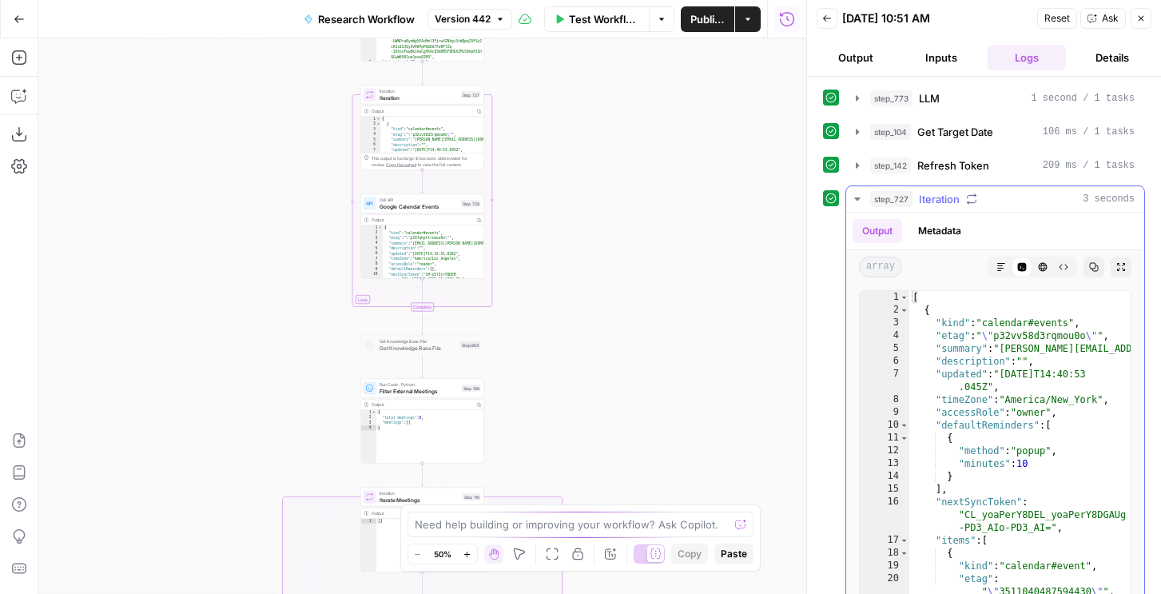
type textarea "**********"
click at [938, 383] on div "[ { "kind" : "calendar#events" , "etag" : " \" p32vv58d3rqmou0o \" " , "summary…" at bounding box center [1019, 473] width 221 height 365
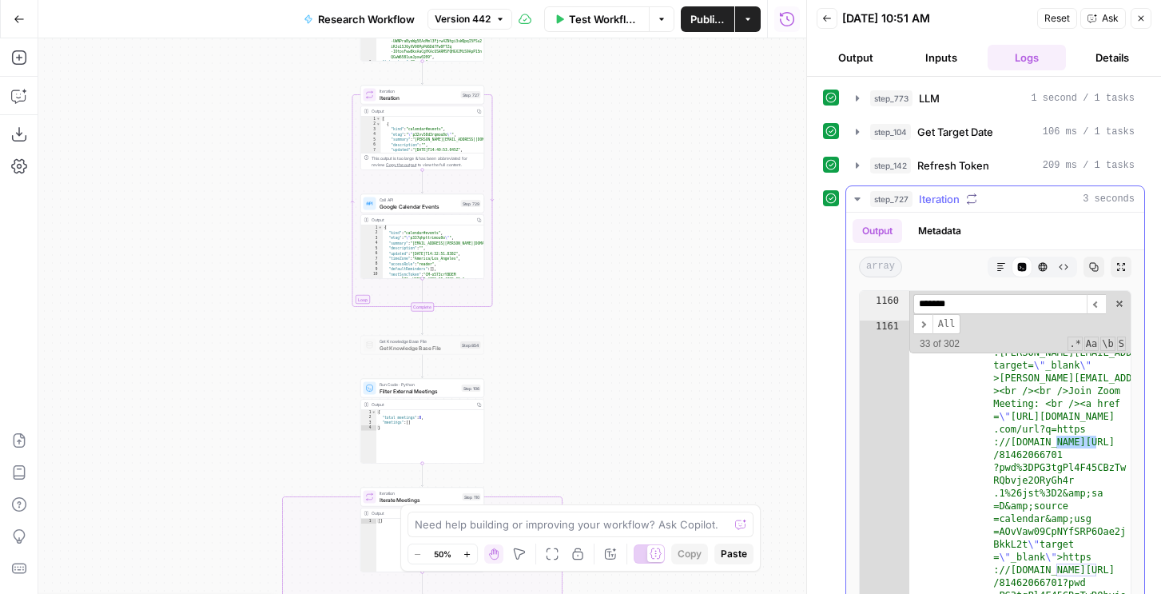
scroll to position [3333, 0]
type input "*******"
click at [954, 165] on span "Refresh Token" at bounding box center [953, 165] width 72 height 16
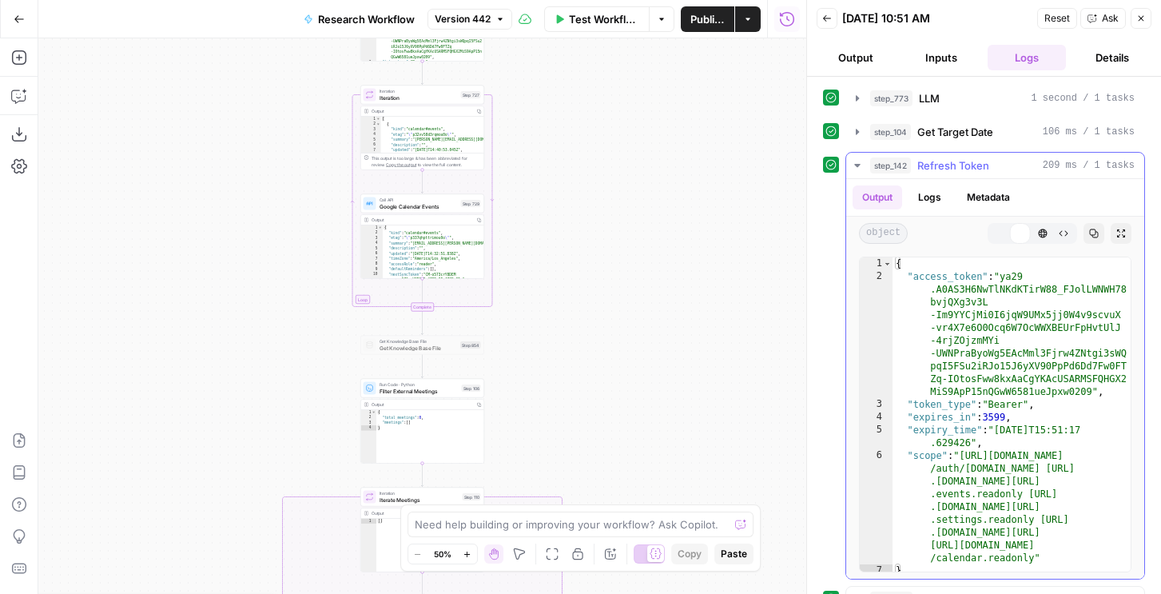
click at [954, 165] on span "Refresh Token" at bounding box center [953, 165] width 72 height 16
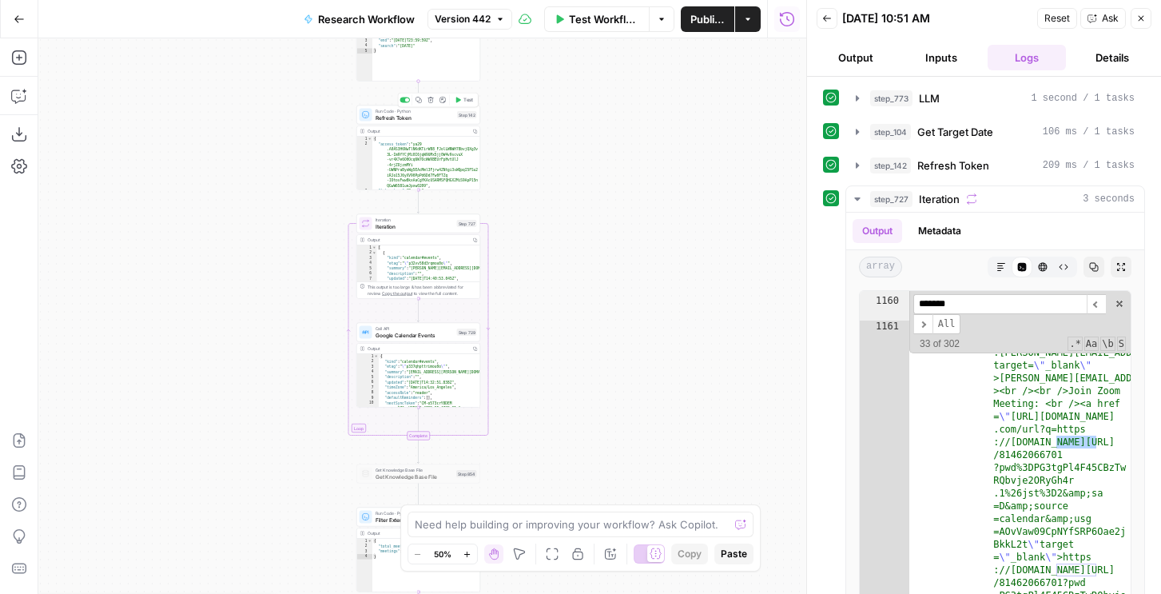
click at [411, 115] on span "Refresh Token" at bounding box center [414, 117] width 79 height 8
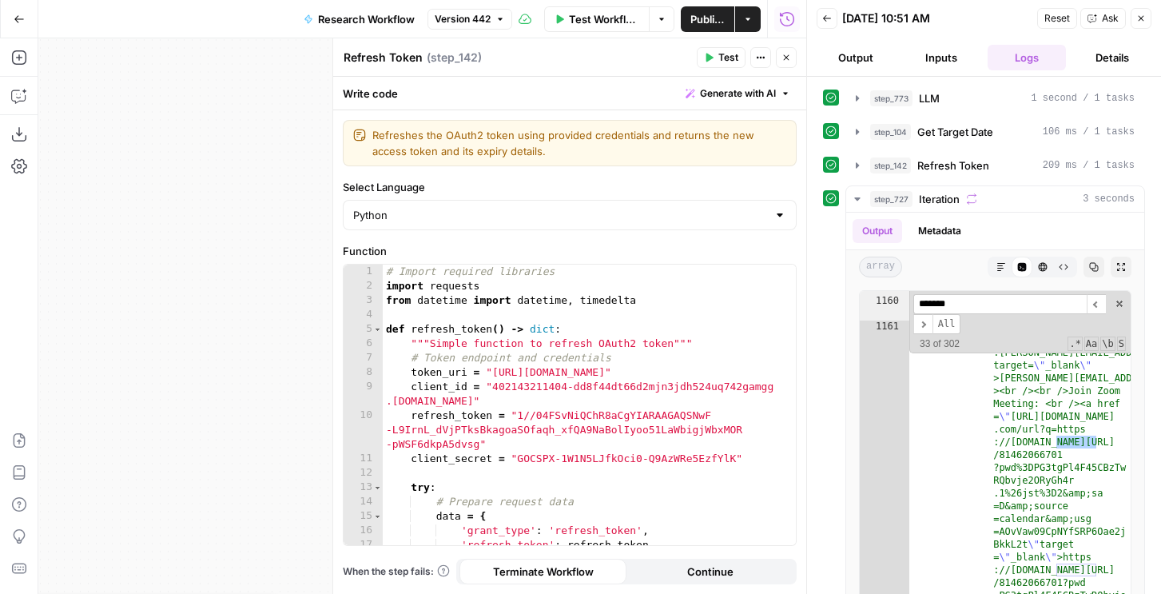
type textarea "**********"
click at [579, 324] on div "# Import required libraries import requests from datetime import datetime , tim…" at bounding box center [589, 418] width 413 height 309
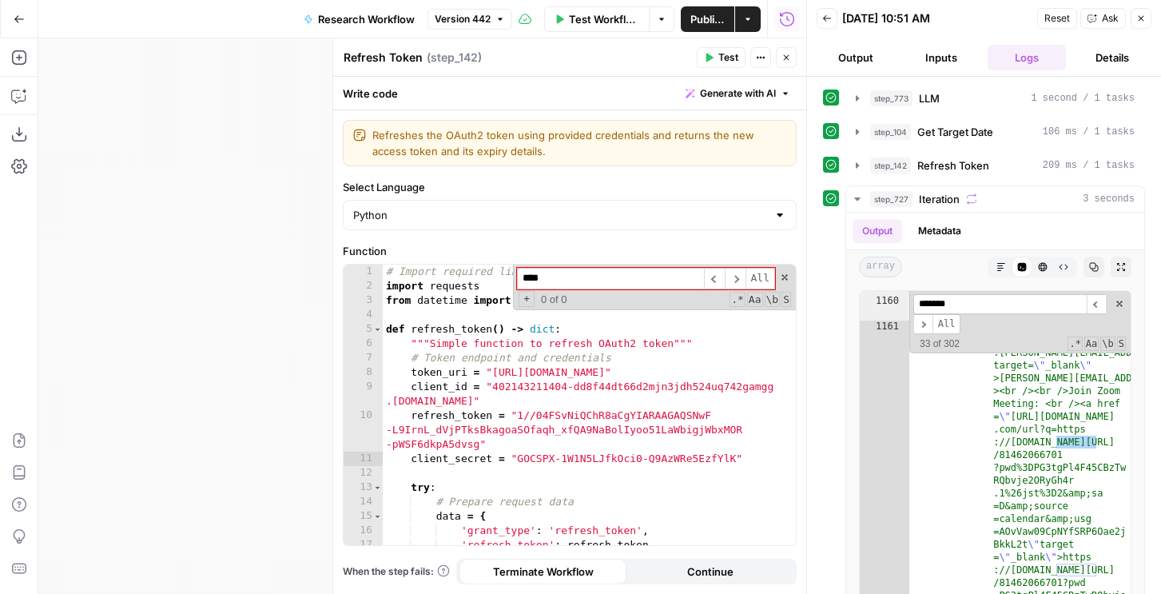
type input "*****"
click at [729, 59] on span "Test" at bounding box center [728, 57] width 20 height 14
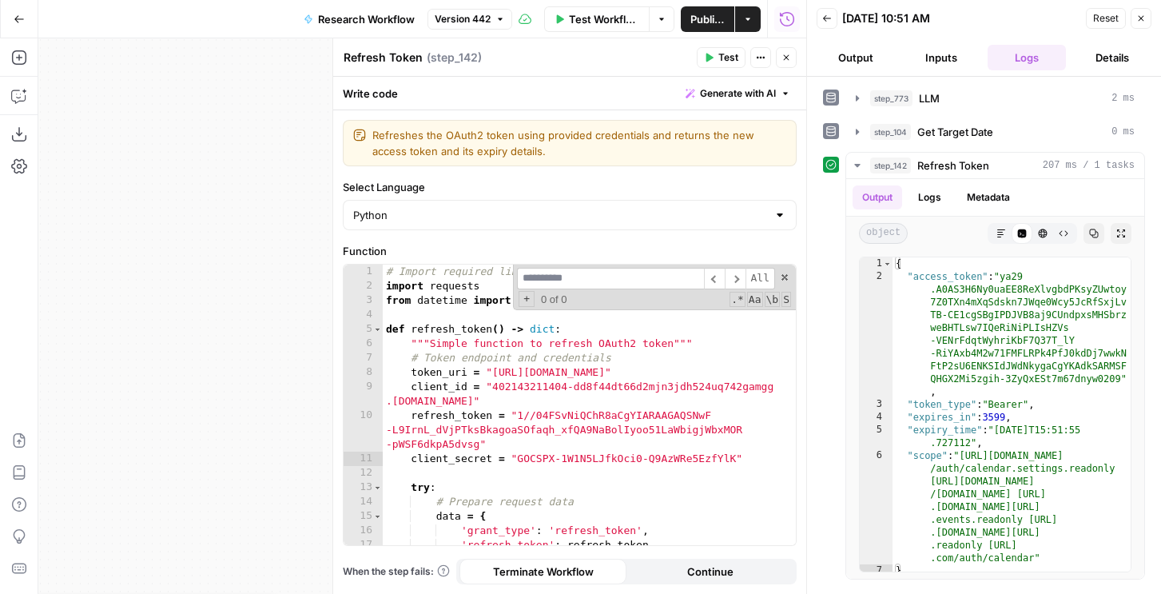
click at [783, 67] on button "Close" at bounding box center [786, 57] width 21 height 21
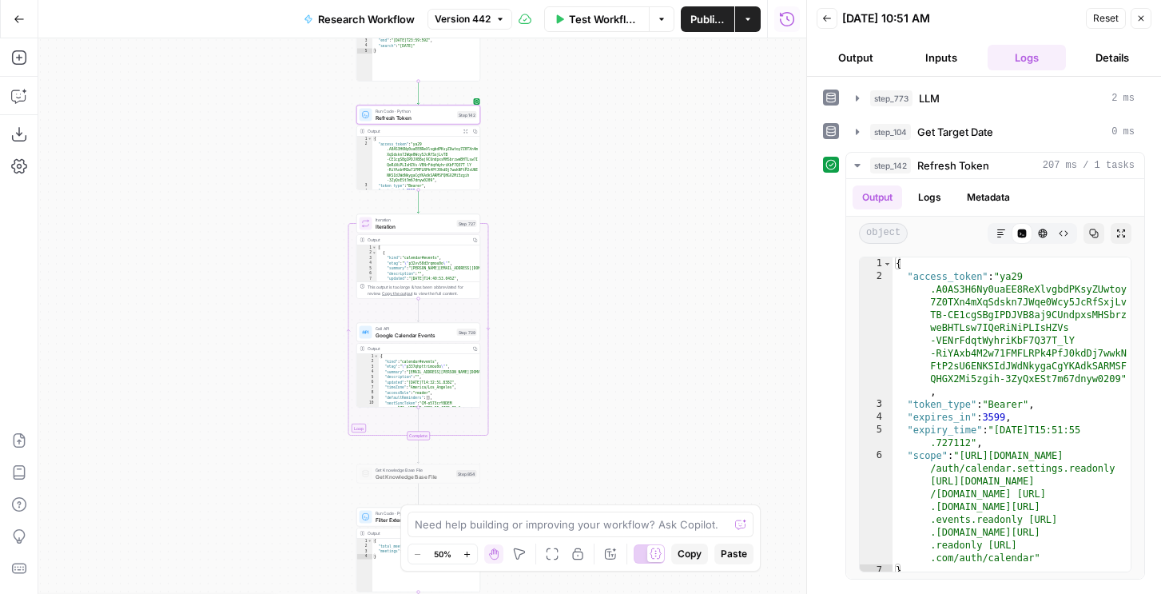
click at [621, 24] on span "Test Workflow" at bounding box center [604, 19] width 70 height 16
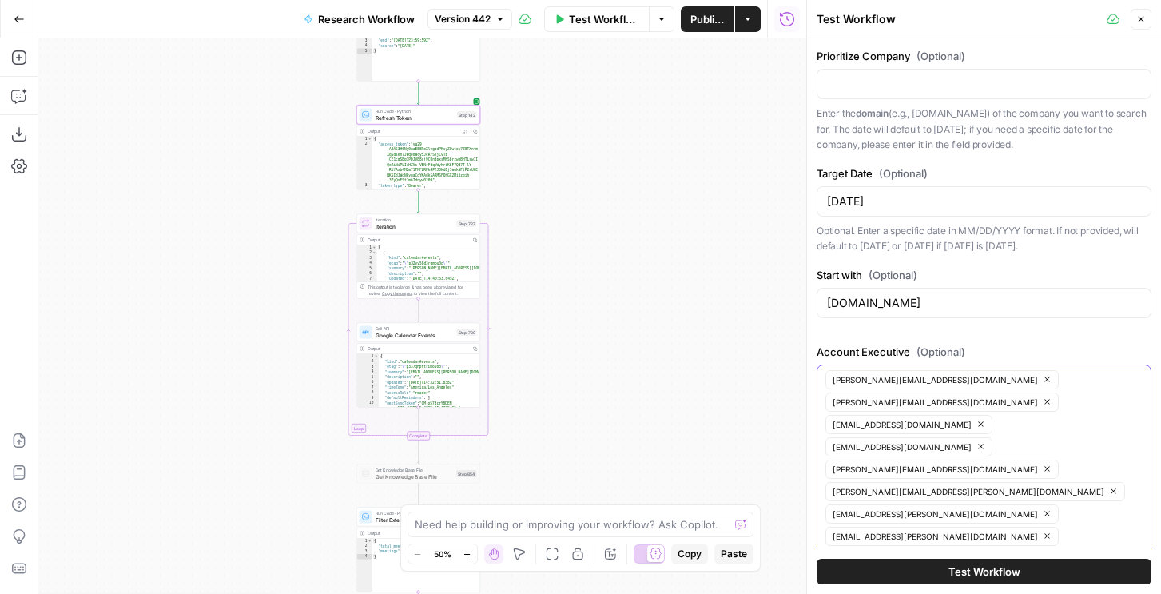
click at [1042, 397] on icon "button" at bounding box center [1046, 401] width 9 height 9
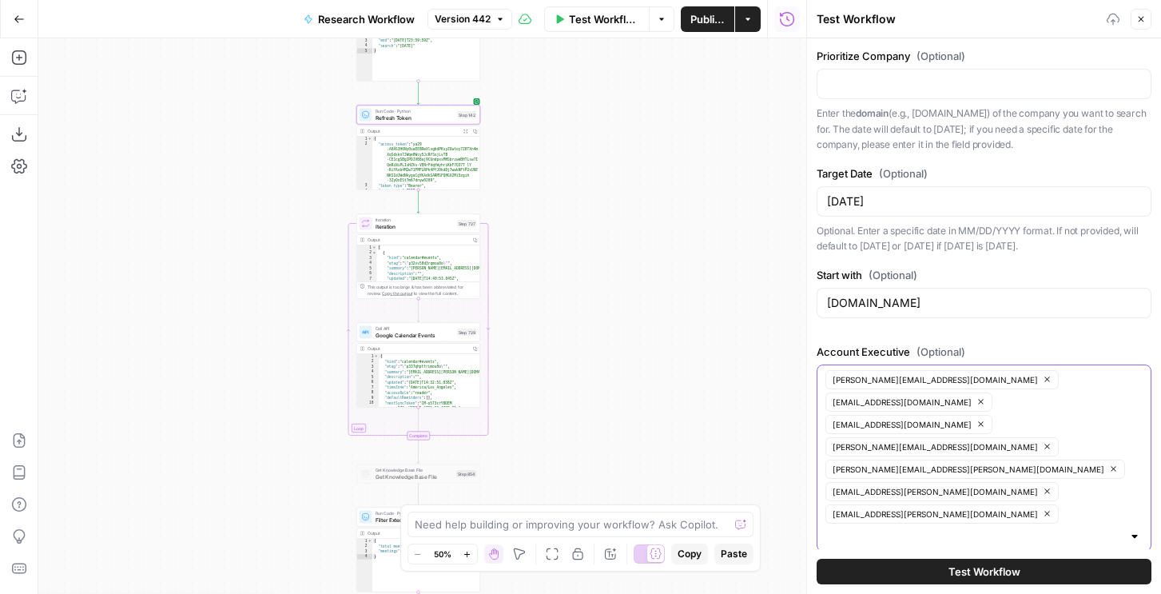
click at [983, 399] on icon "button" at bounding box center [980, 401] width 5 height 5
click at [992, 392] on button "jordan@airops.com" at bounding box center [908, 401] width 167 height 19
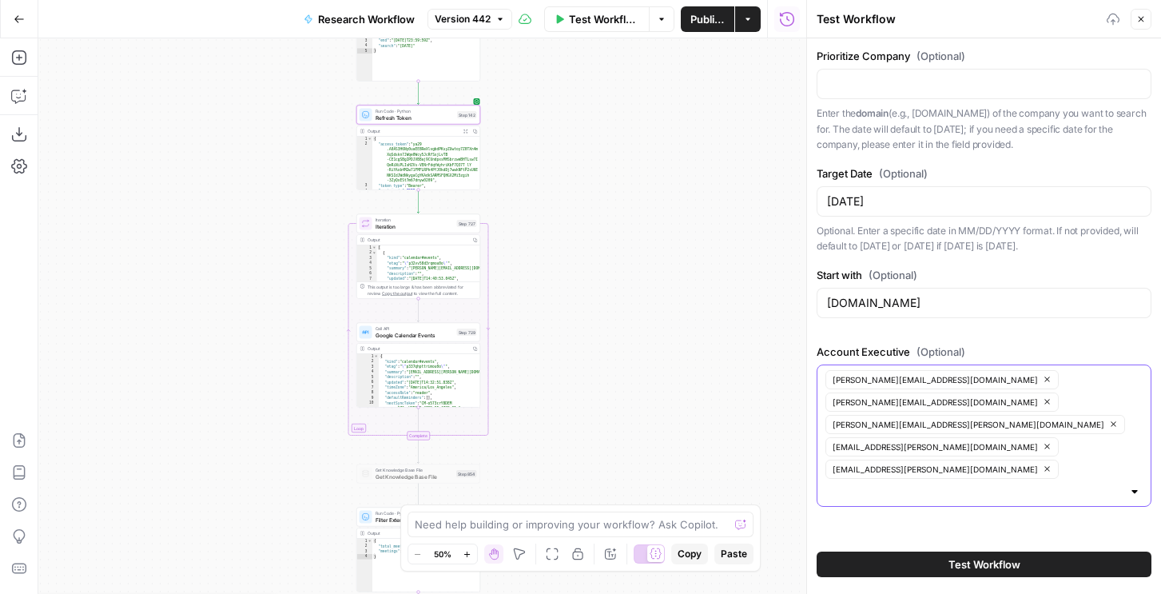
click at [1042, 397] on icon "button" at bounding box center [1046, 401] width 9 height 9
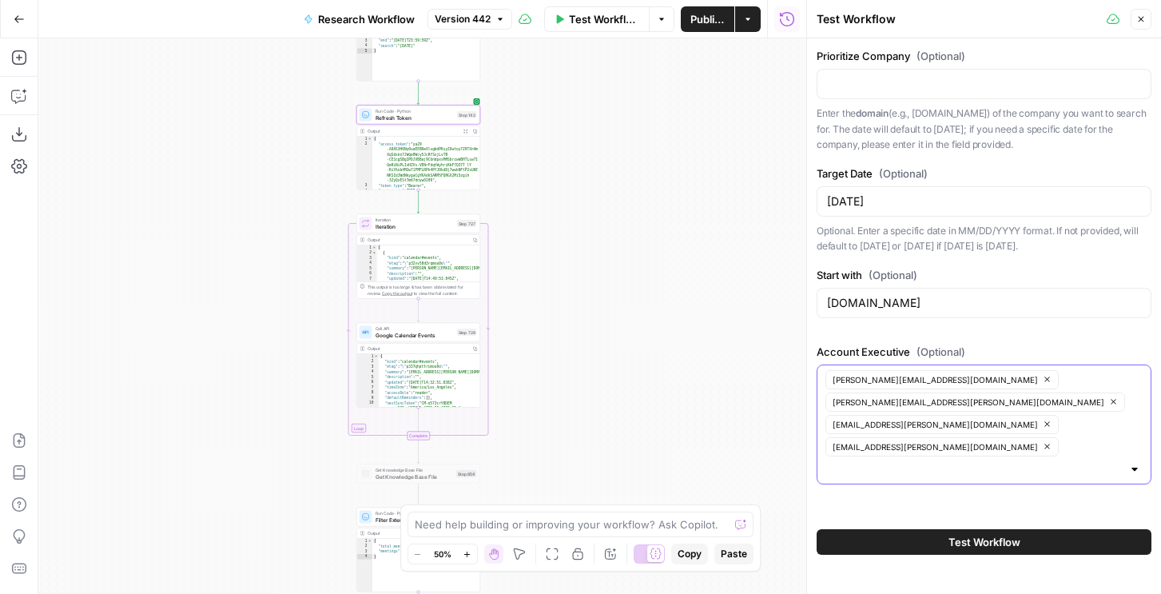
click at [1109, 397] on icon "button" at bounding box center [1113, 401] width 9 height 9
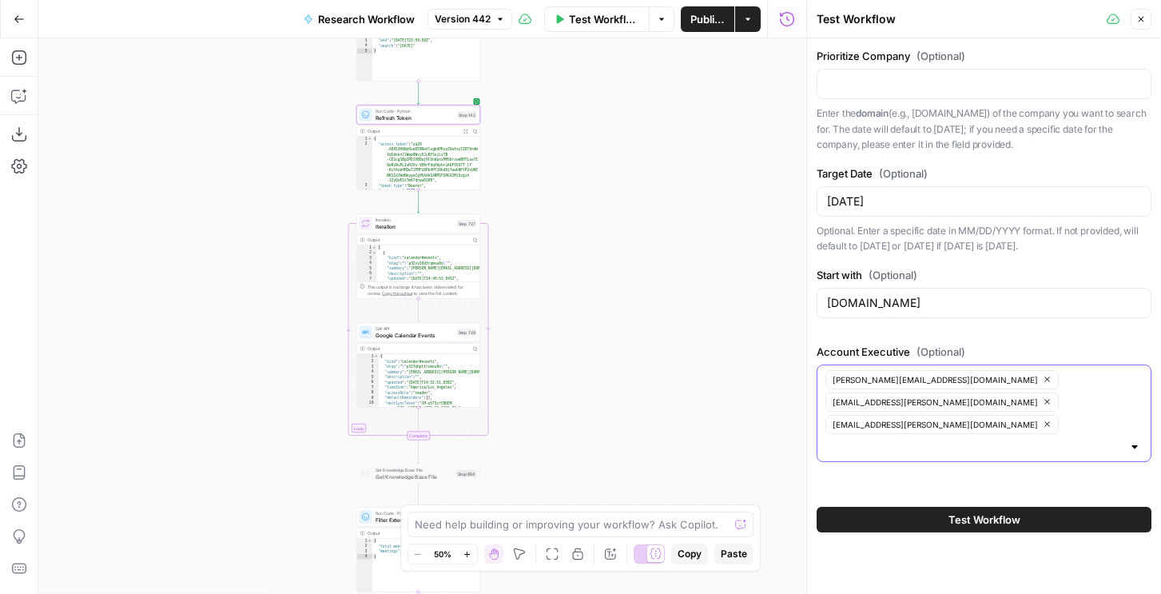
click at [1044, 399] on icon "button" at bounding box center [1046, 401] width 5 height 5
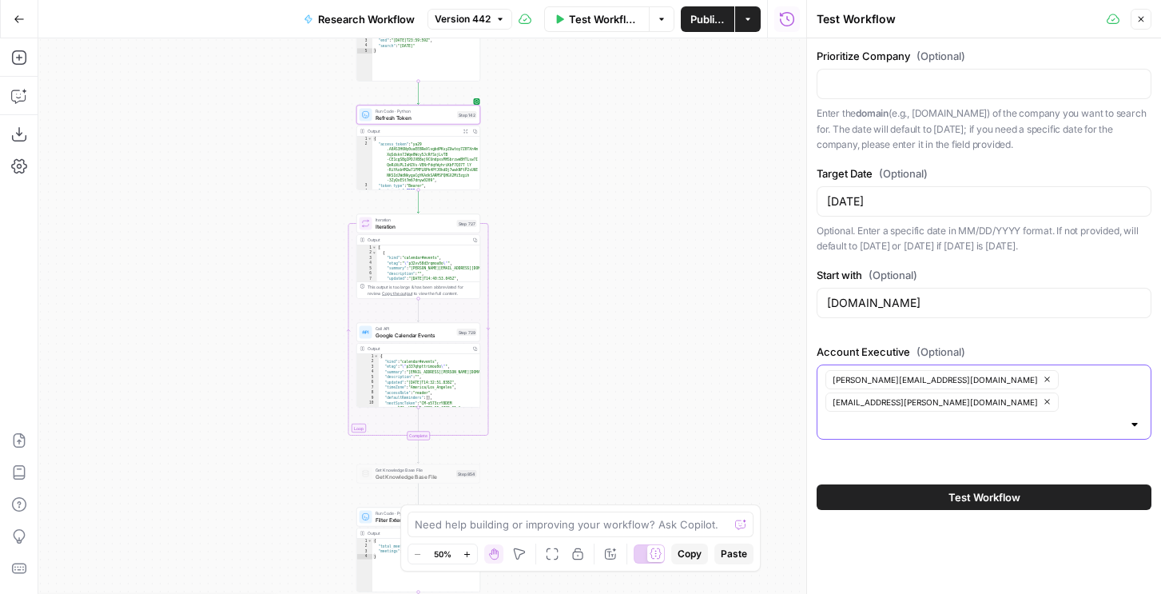
click at [1042, 397] on icon "button" at bounding box center [1046, 401] width 9 height 9
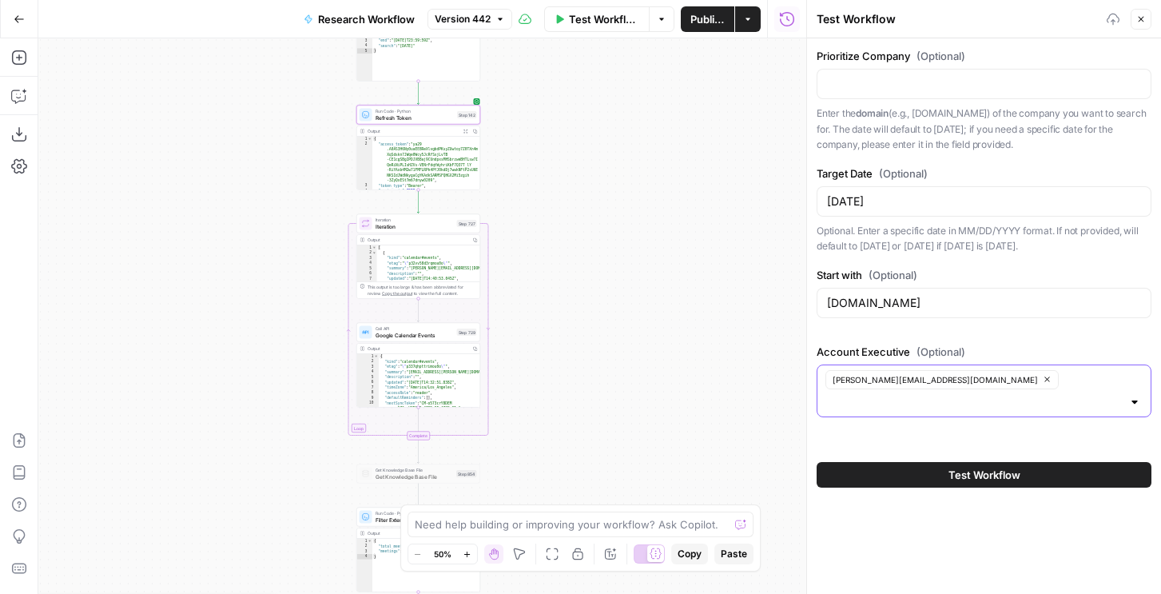
click at [939, 462] on button "Test Workflow" at bounding box center [983, 475] width 335 height 26
click at [861, 200] on input "08/25/2025" at bounding box center [984, 201] width 314 height 16
type input "08/28/2025"
click at [886, 462] on button "Test Workflow" at bounding box center [983, 475] width 335 height 26
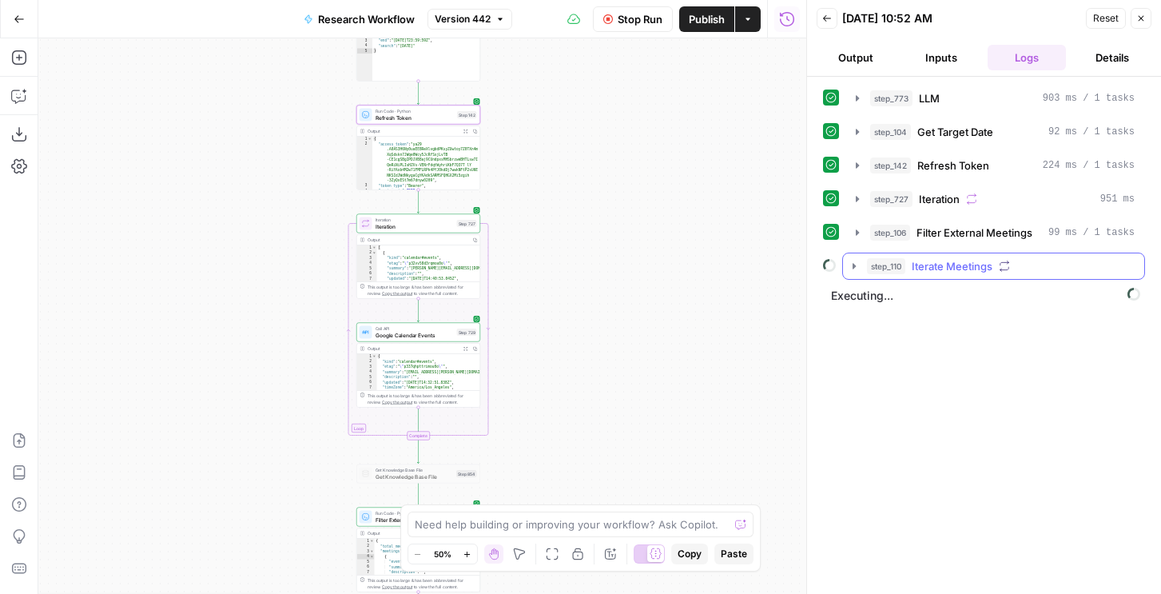
click at [854, 265] on icon "button" at bounding box center [853, 266] width 3 height 6
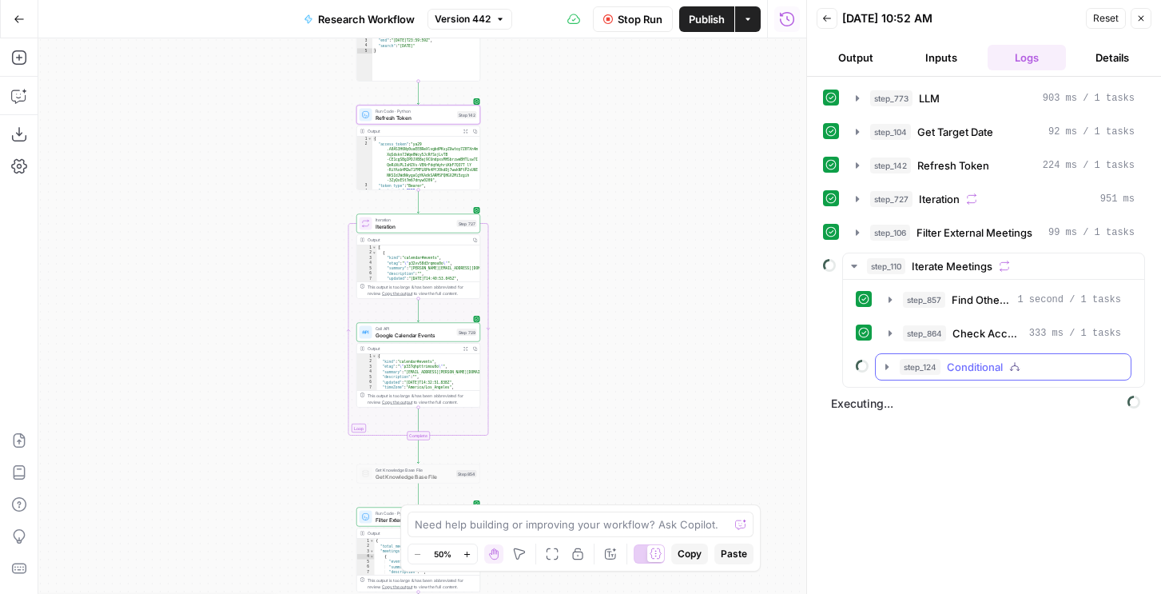
click at [915, 368] on span "step_124" at bounding box center [919, 367] width 41 height 16
click at [921, 394] on icon "button" at bounding box center [919, 400] width 13 height 13
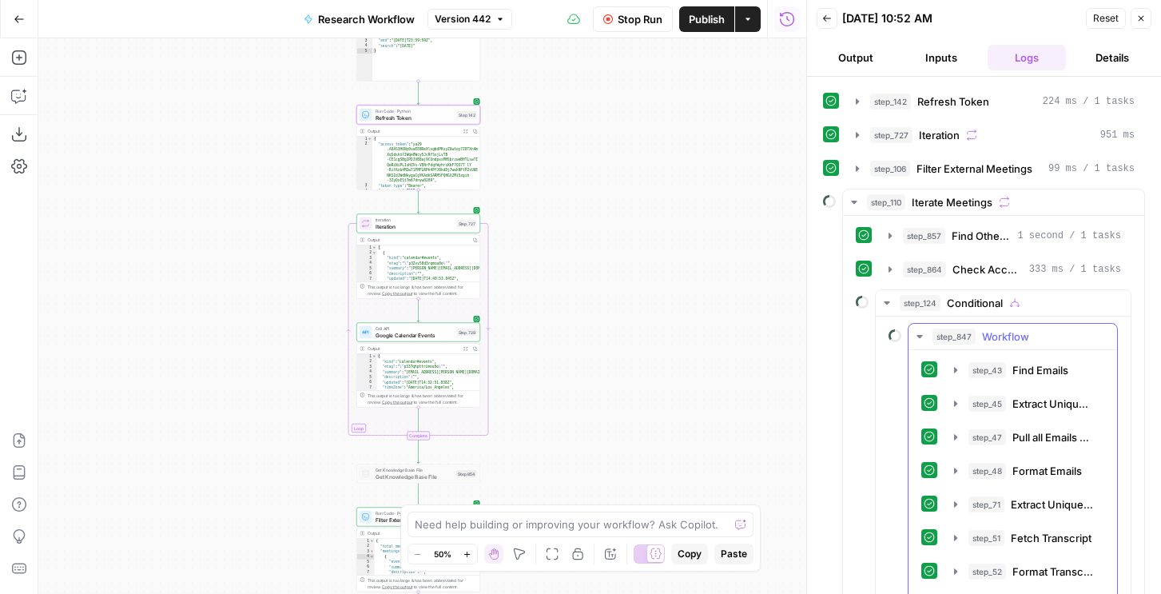
scroll to position [117, 0]
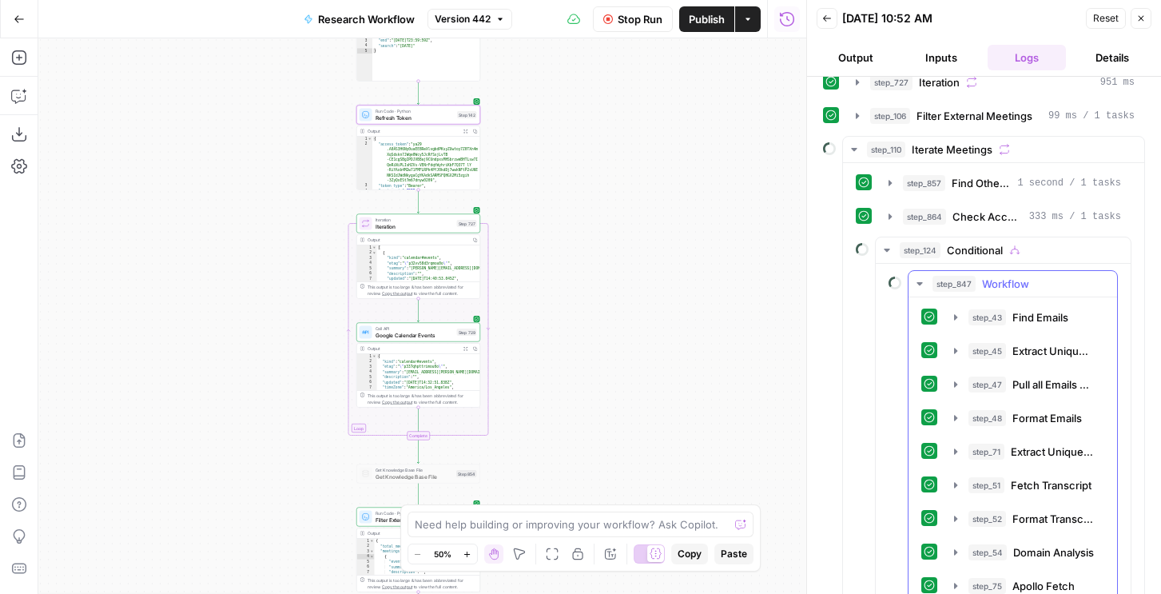
click at [987, 494] on button "step_51 Fetch Transcript 614 ms / 1 tasks" at bounding box center [1023, 485] width 159 height 26
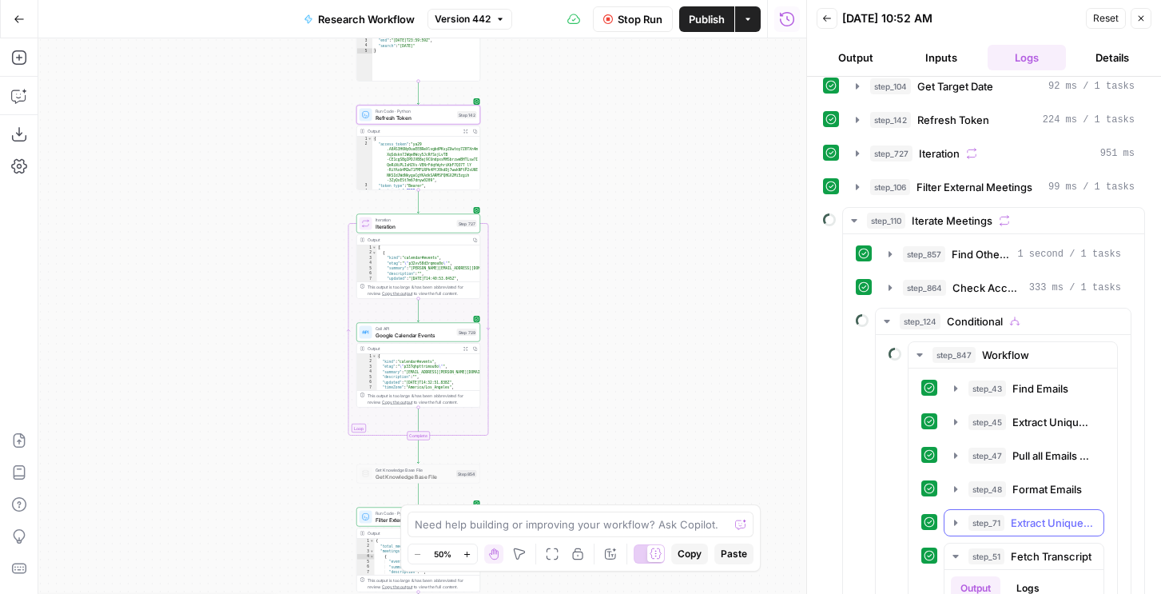
scroll to position [118, 0]
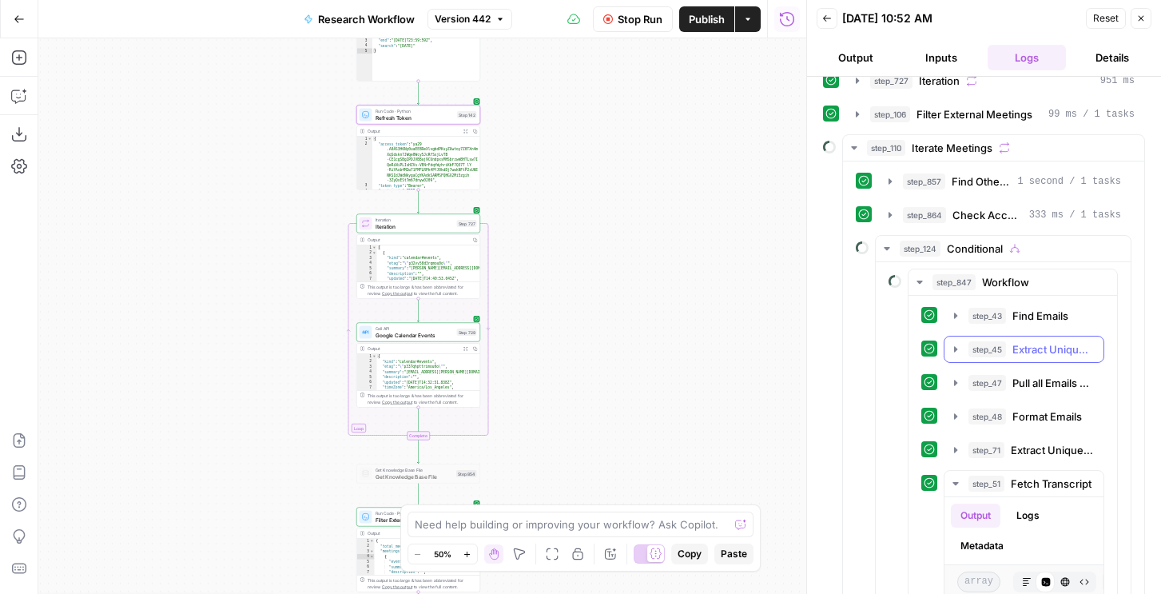
click at [987, 354] on span "step_45" at bounding box center [987, 349] width 38 height 16
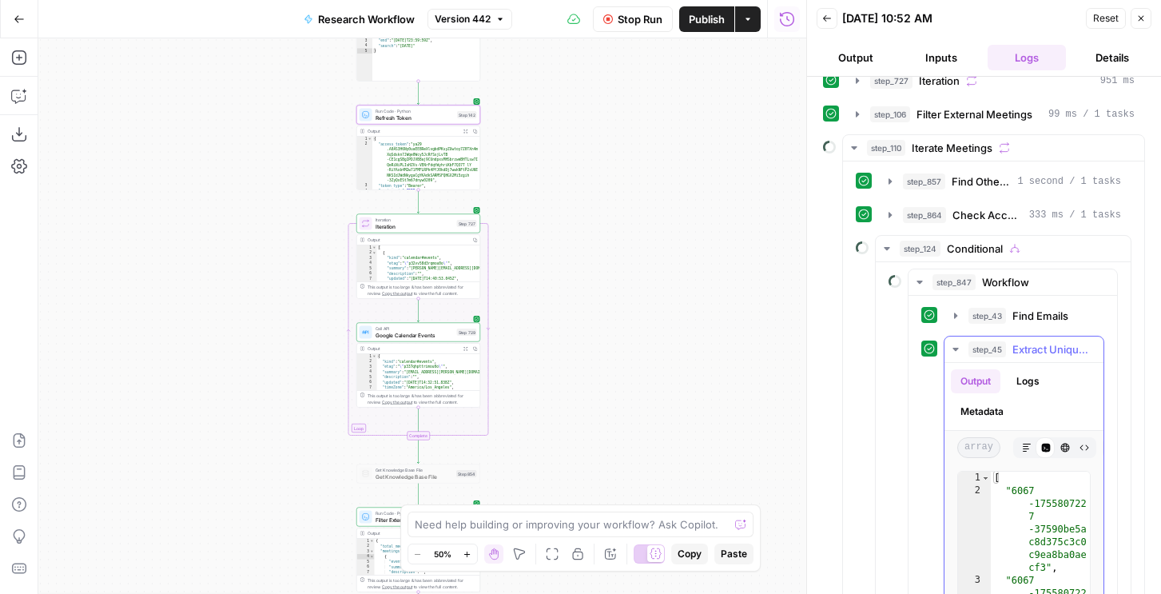
click at [987, 354] on span "step_45" at bounding box center [987, 349] width 38 height 16
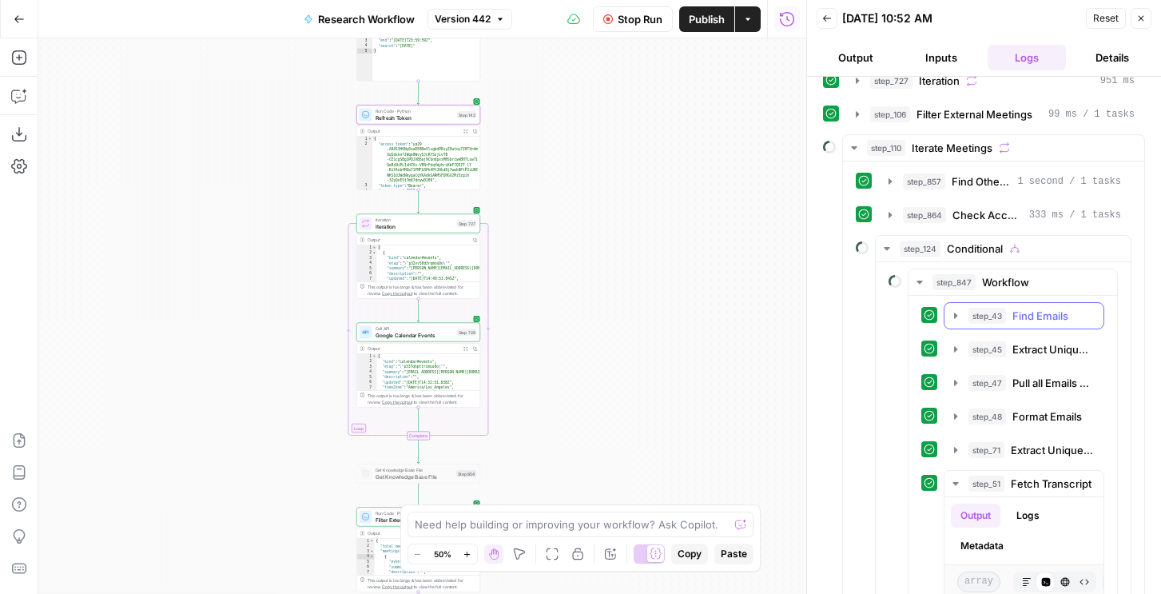
click at [987, 326] on button "step_43 Find Emails 1 second / 1 tasks" at bounding box center [1023, 316] width 159 height 26
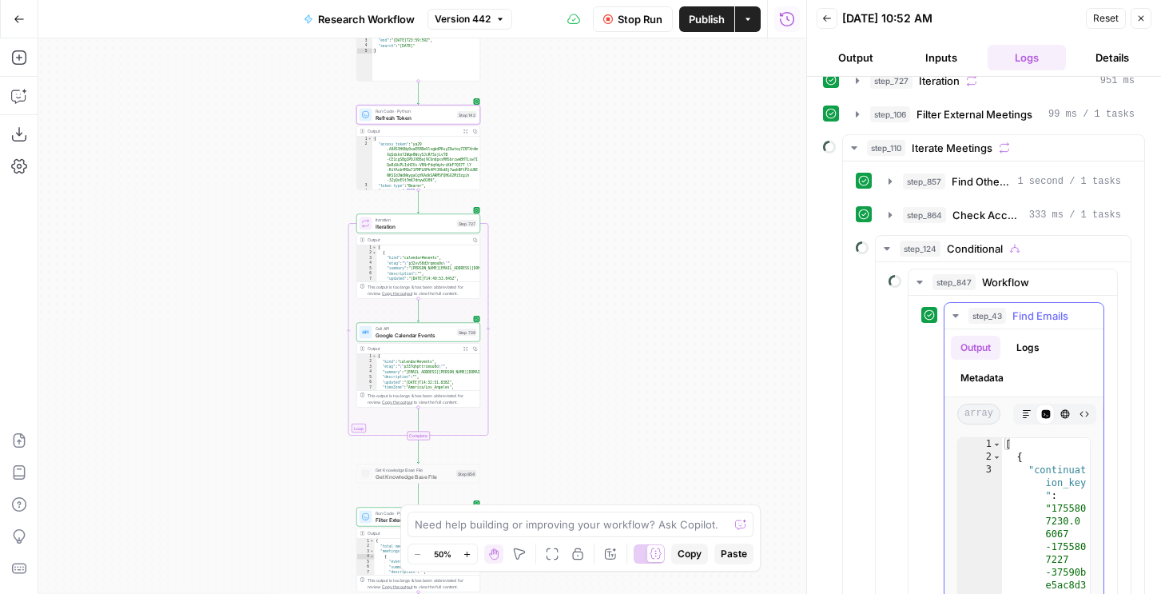
click at [987, 324] on button "step_43 Find Emails 1 second / 1 tasks" at bounding box center [1023, 316] width 159 height 26
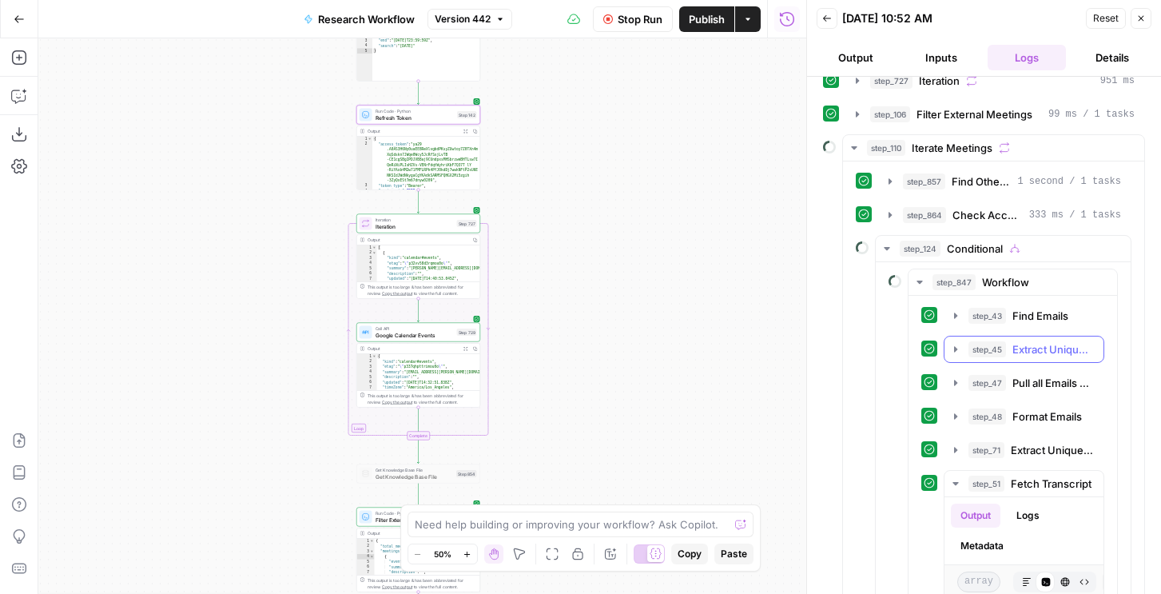
click at [994, 358] on button "step_45 Extract Unique Emails 84 ms / 1 tasks" at bounding box center [1023, 349] width 159 height 26
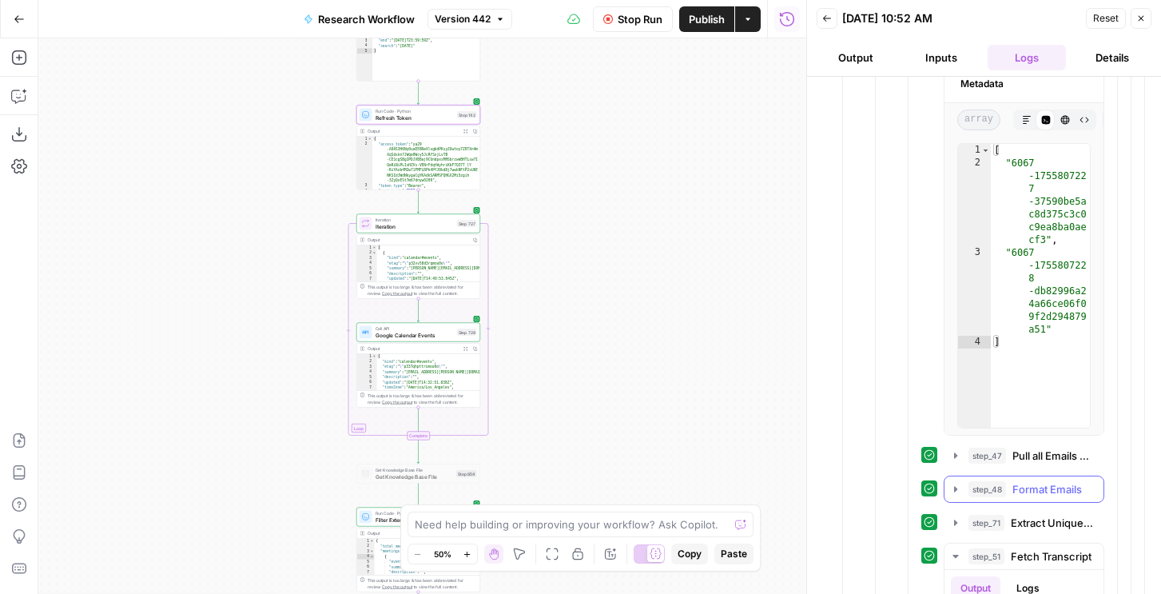
scroll to position [530, 0]
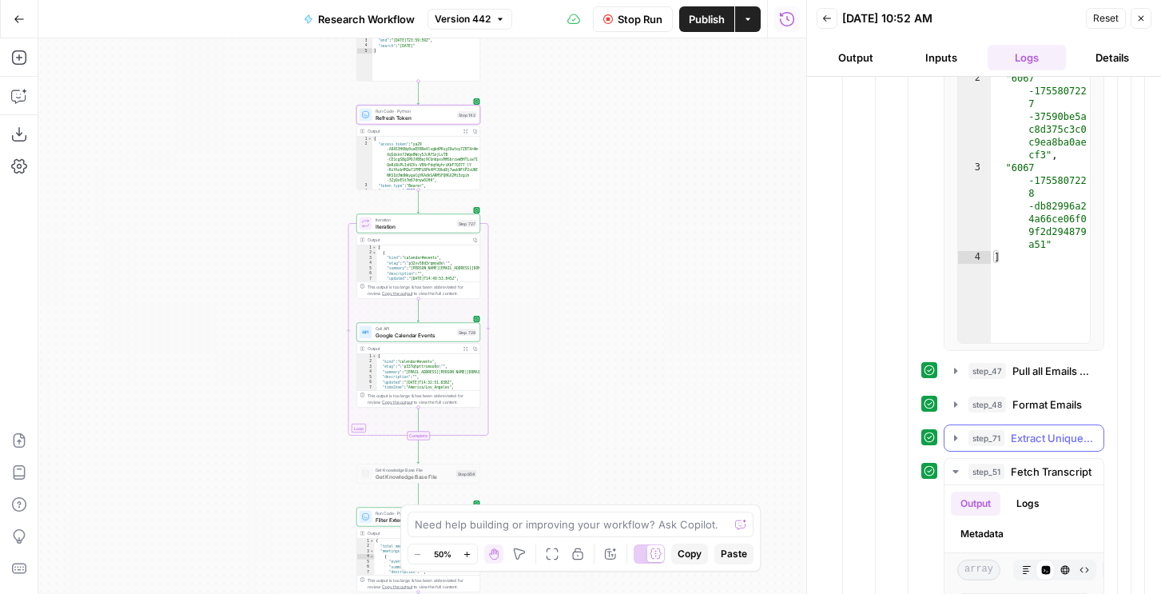
click at [1000, 437] on span "step_71" at bounding box center [986, 438] width 36 height 16
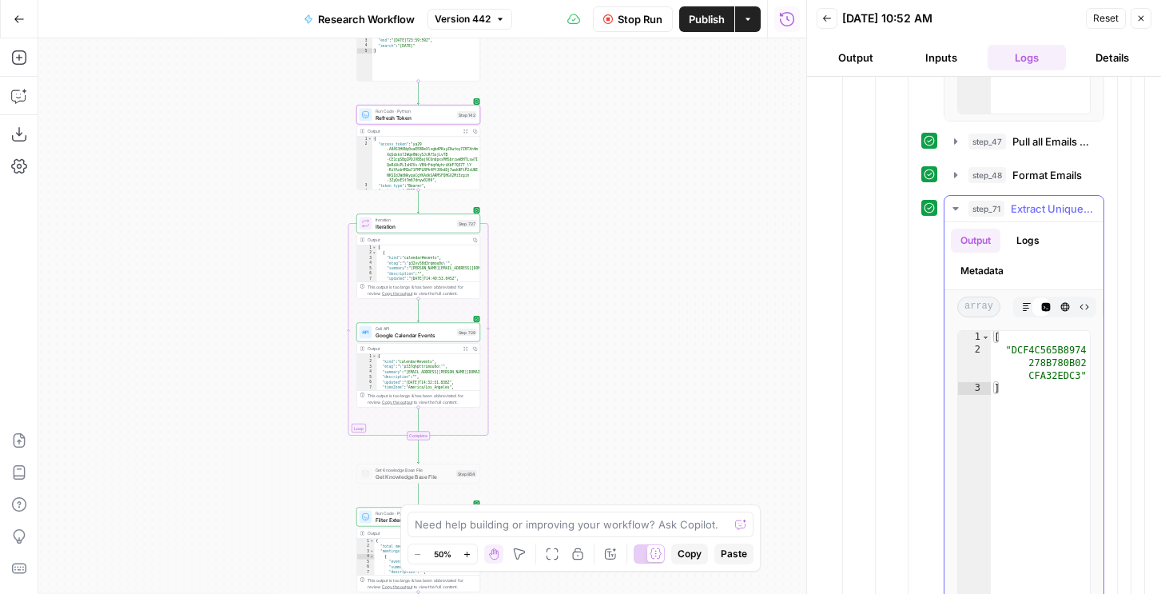
scroll to position [816, 0]
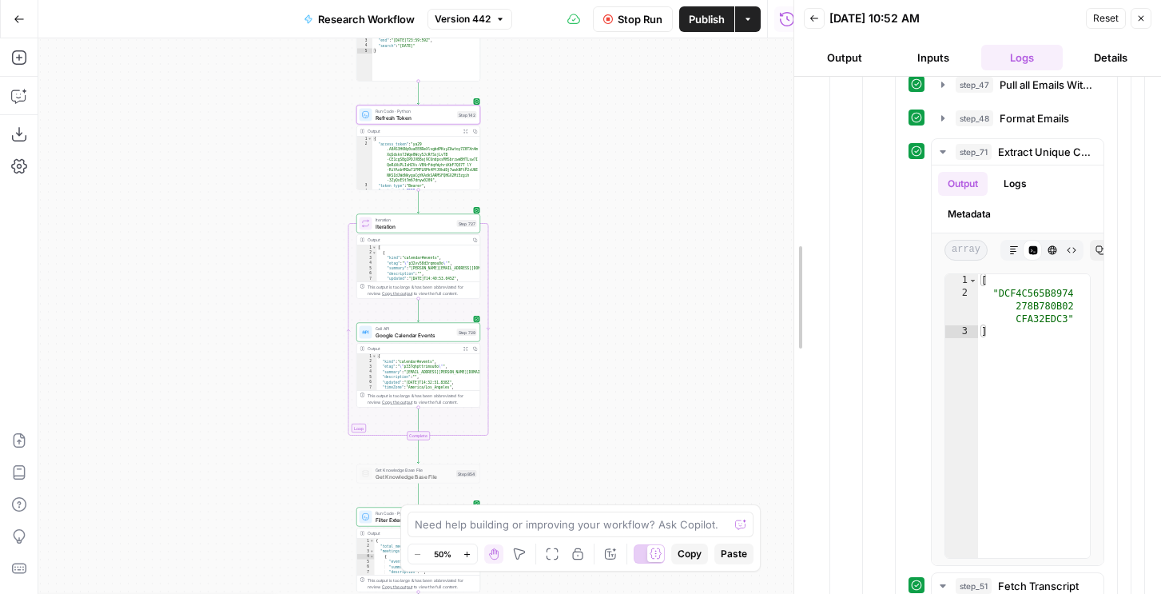
drag, startPoint x: 806, startPoint y: 125, endPoint x: 701, endPoint y: 124, distance: 104.6
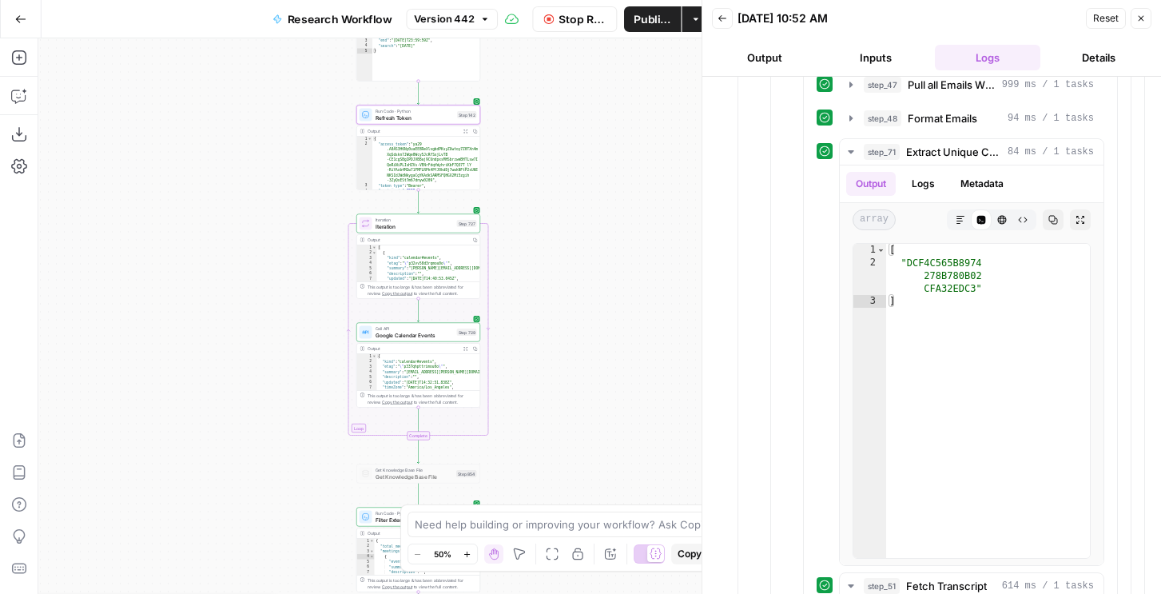
scroll to position [25861, 0]
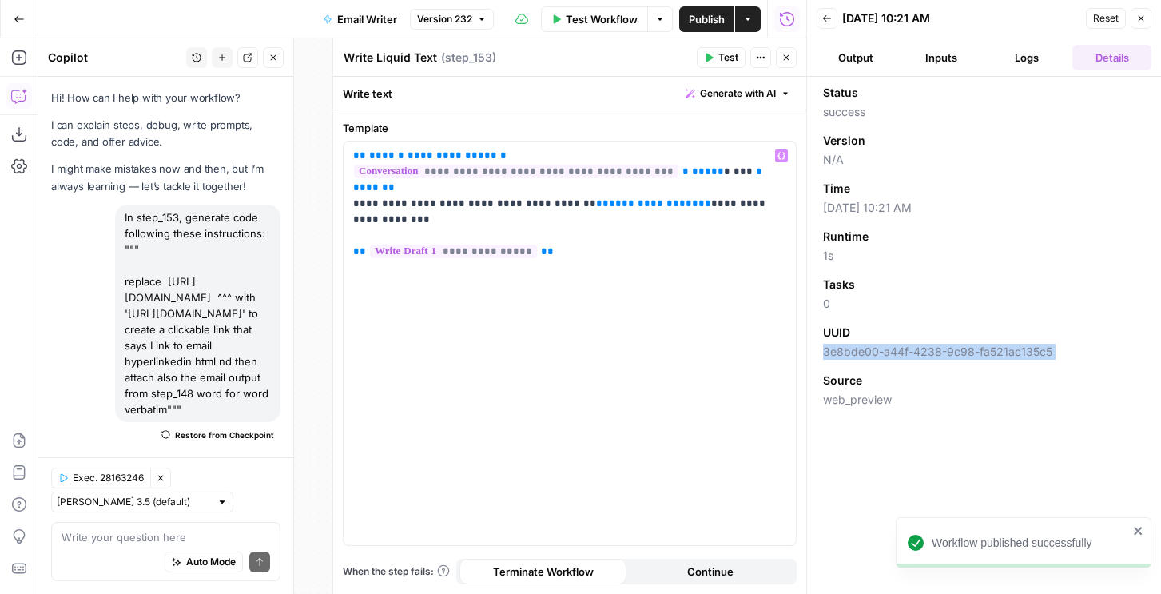
scroll to position [300, 0]
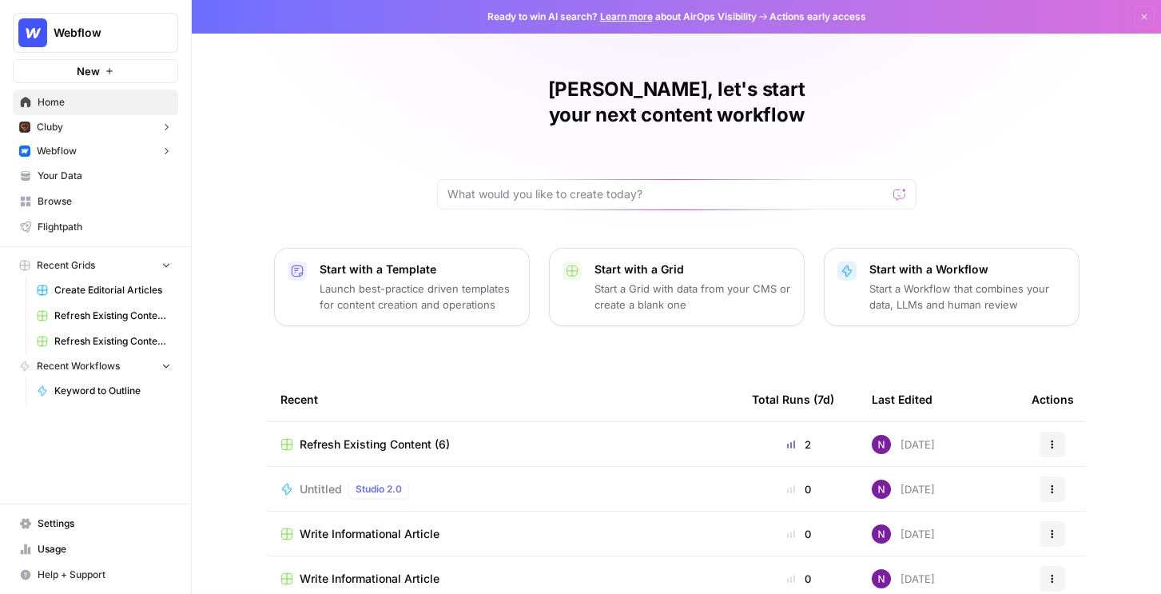
click at [69, 154] on span "Webflow" at bounding box center [57, 151] width 40 height 14
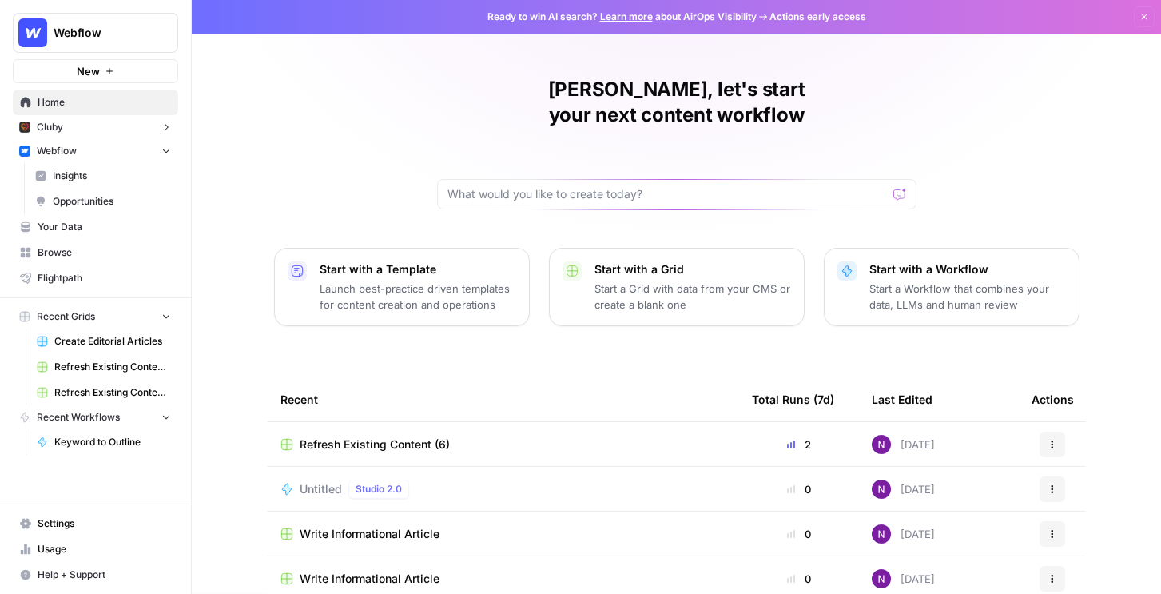
click at [75, 174] on span "Insights" at bounding box center [112, 176] width 118 height 14
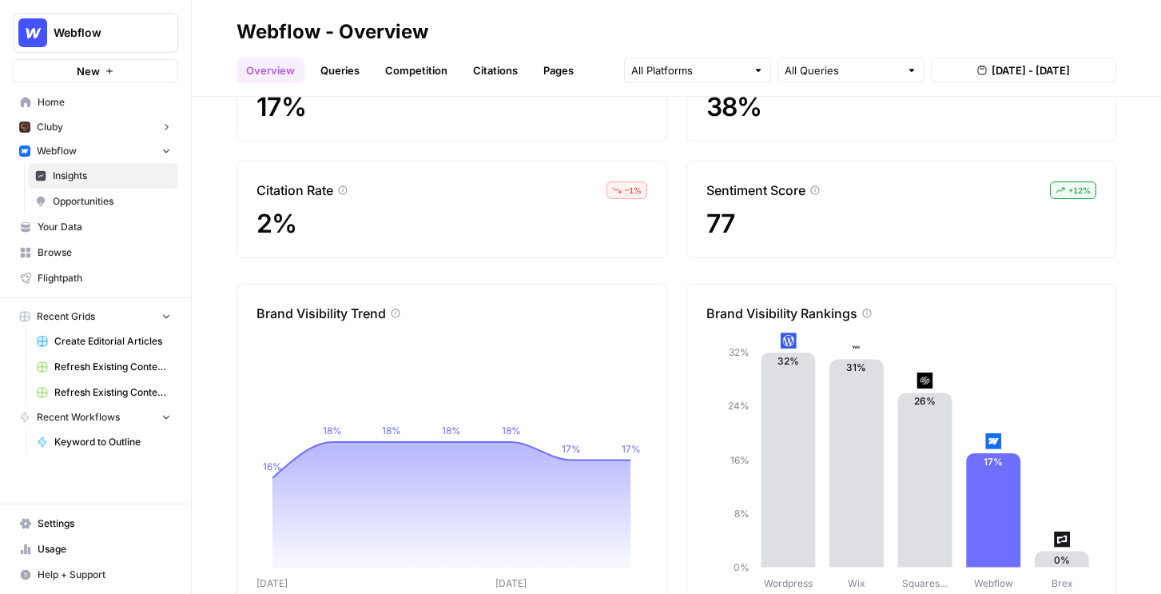
scroll to position [117, 0]
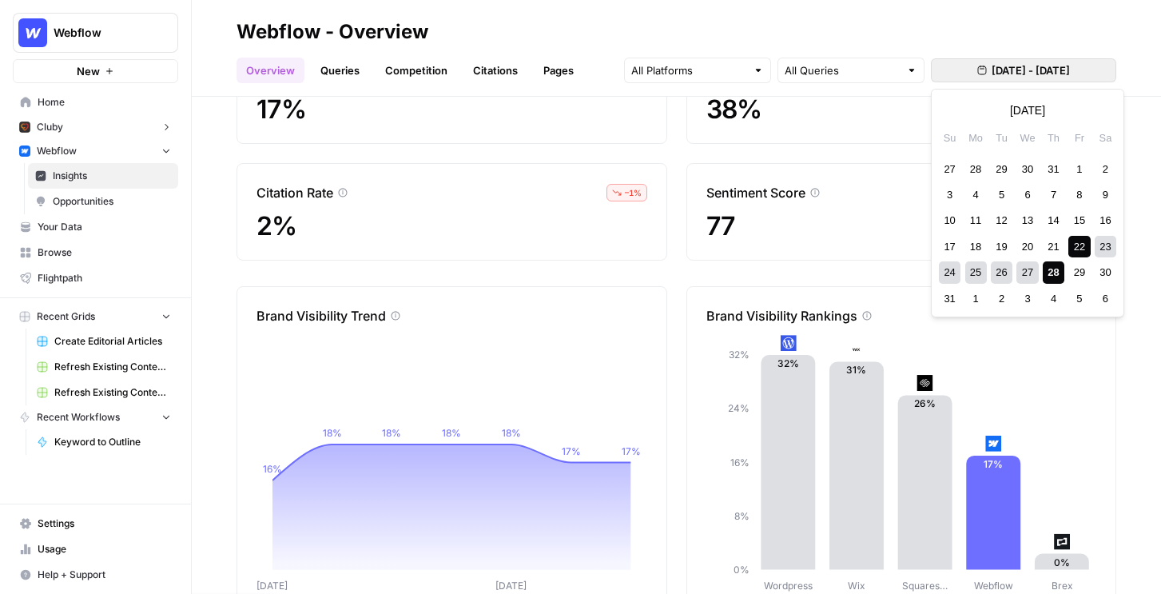
click at [999, 66] on span "[DATE] - [DATE]" at bounding box center [1030, 70] width 78 height 16
click at [449, 285] on div "Track your brand's visibility performance across answer engines with comprehens…" at bounding box center [676, 345] width 969 height 497
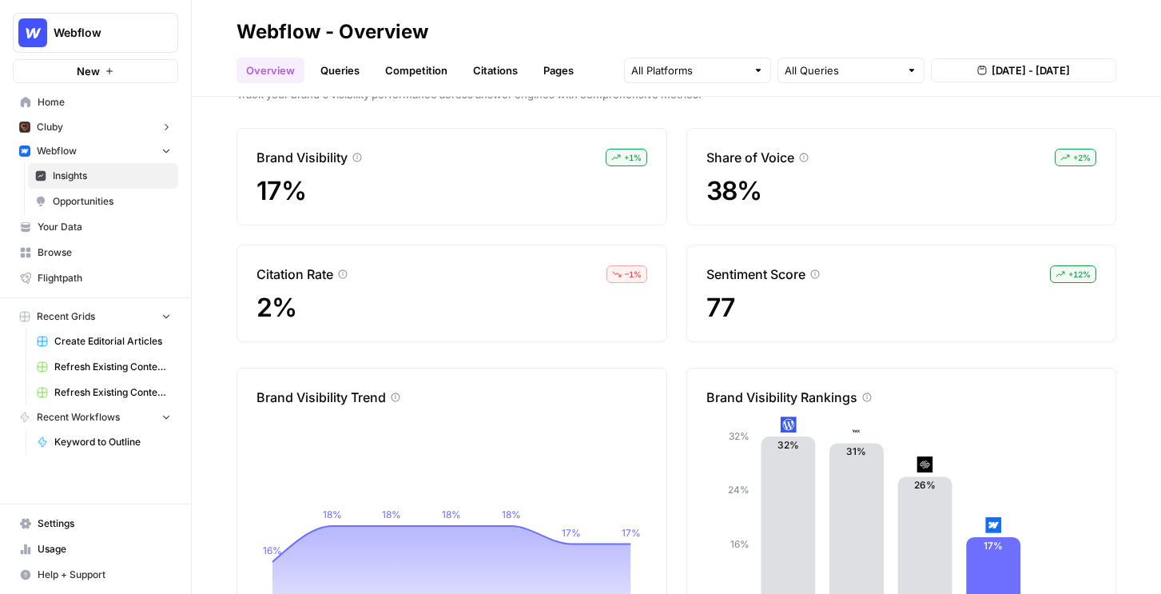
scroll to position [0, 0]
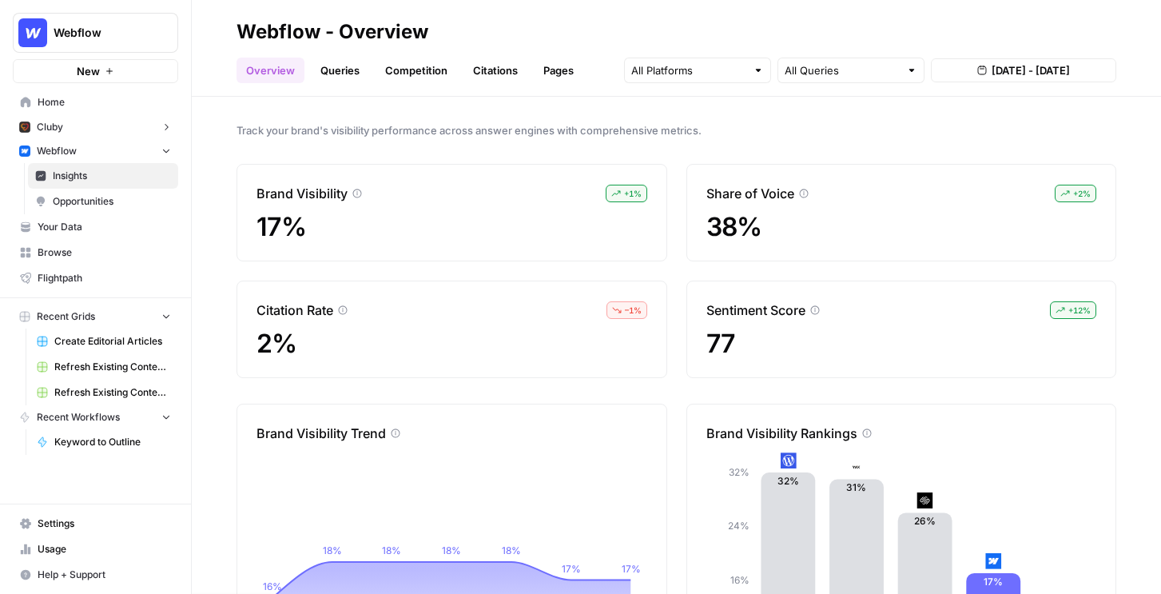
click at [348, 78] on link "Queries" at bounding box center [340, 71] width 58 height 26
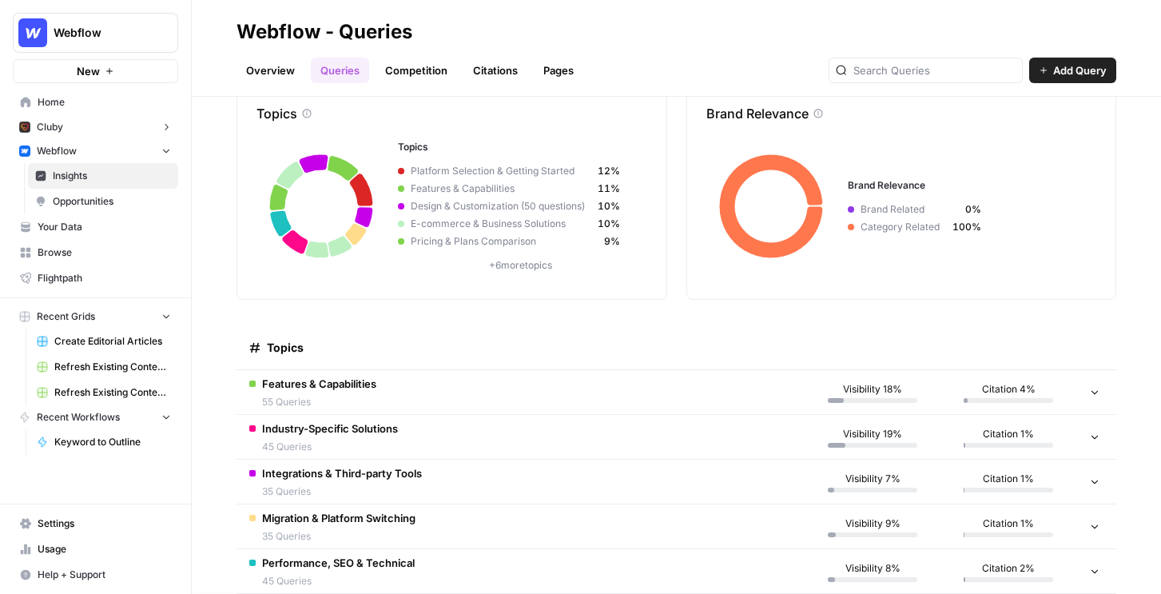
scroll to position [280, 0]
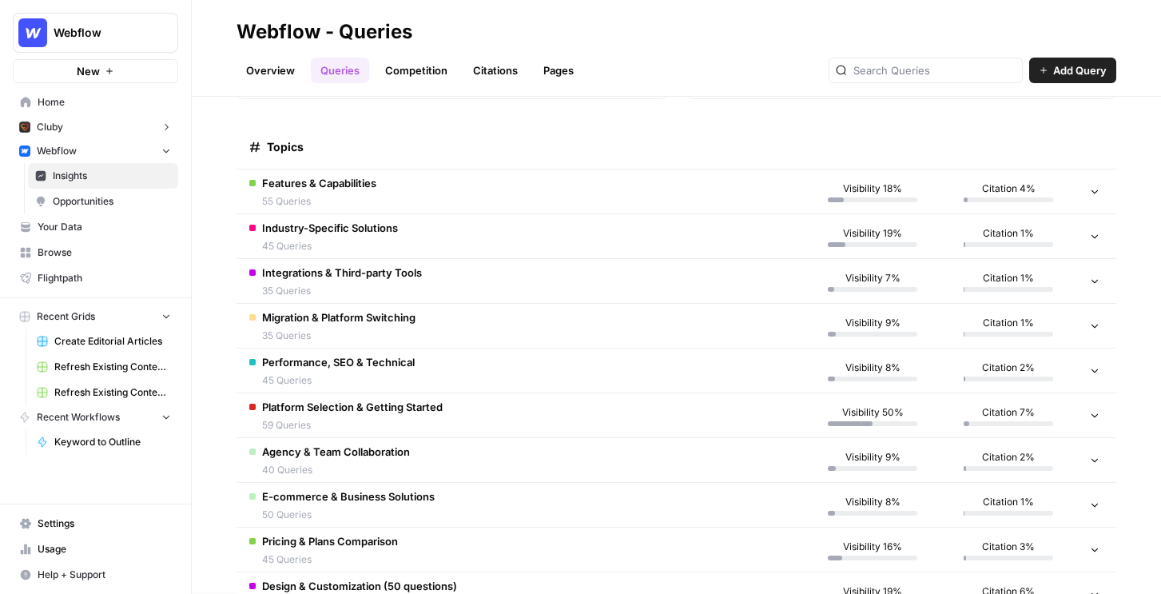
click at [349, 191] on div "Features & Capabilities 55 Queries" at bounding box center [319, 192] width 114 height 34
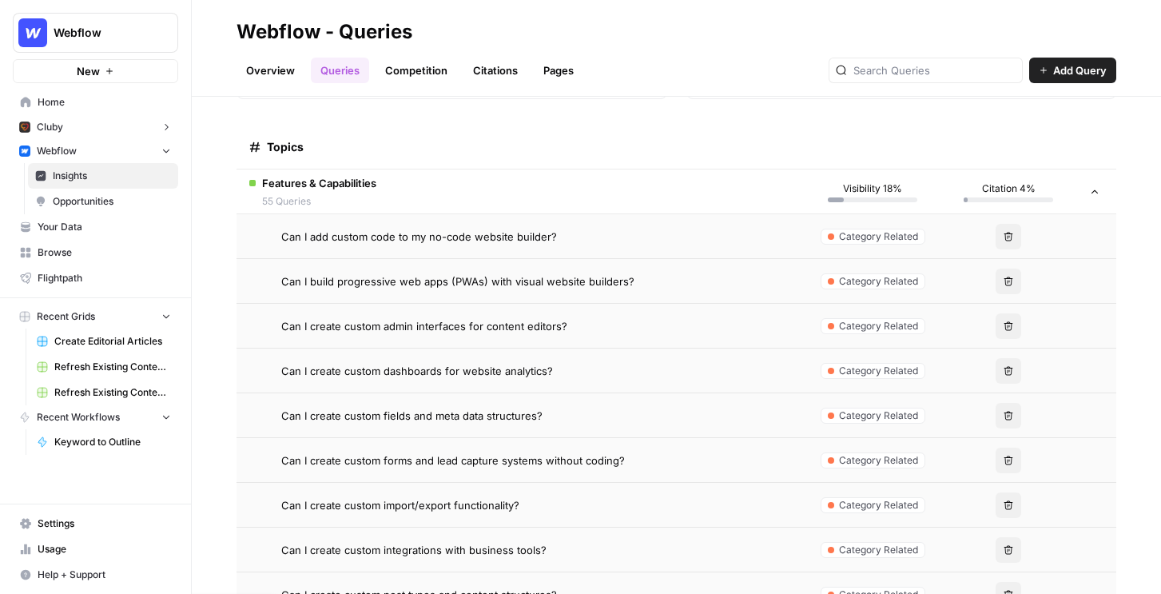
click at [466, 236] on span "Can I add custom code to my no-code website builder?" at bounding box center [419, 236] width 276 height 16
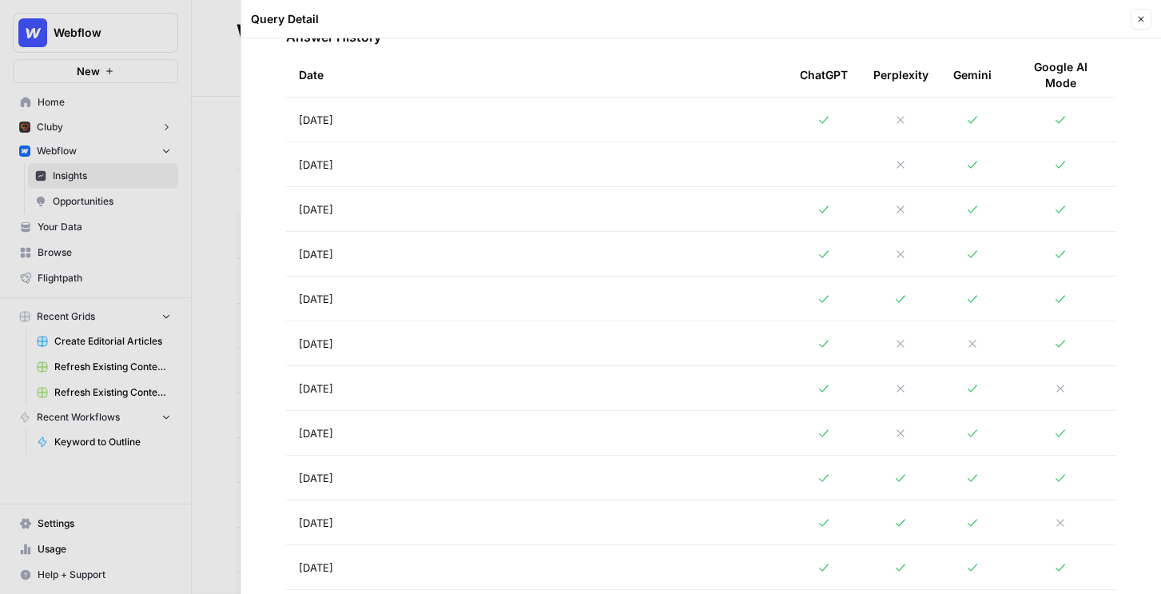
click at [388, 119] on td "Aug 28, 2025" at bounding box center [536, 119] width 501 height 44
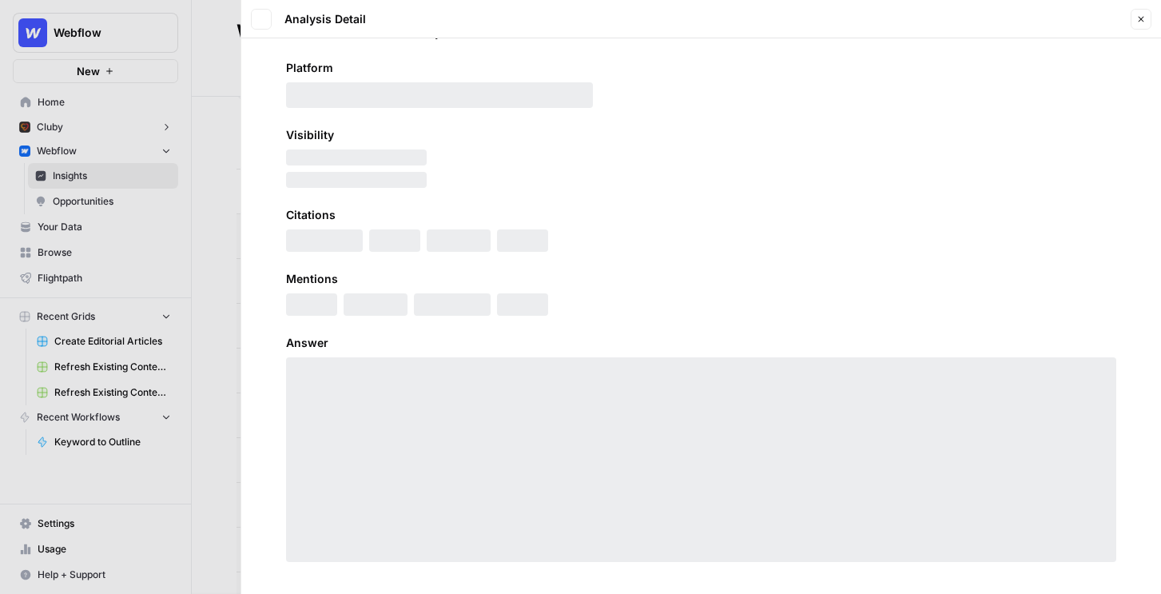
scroll to position [65, 0]
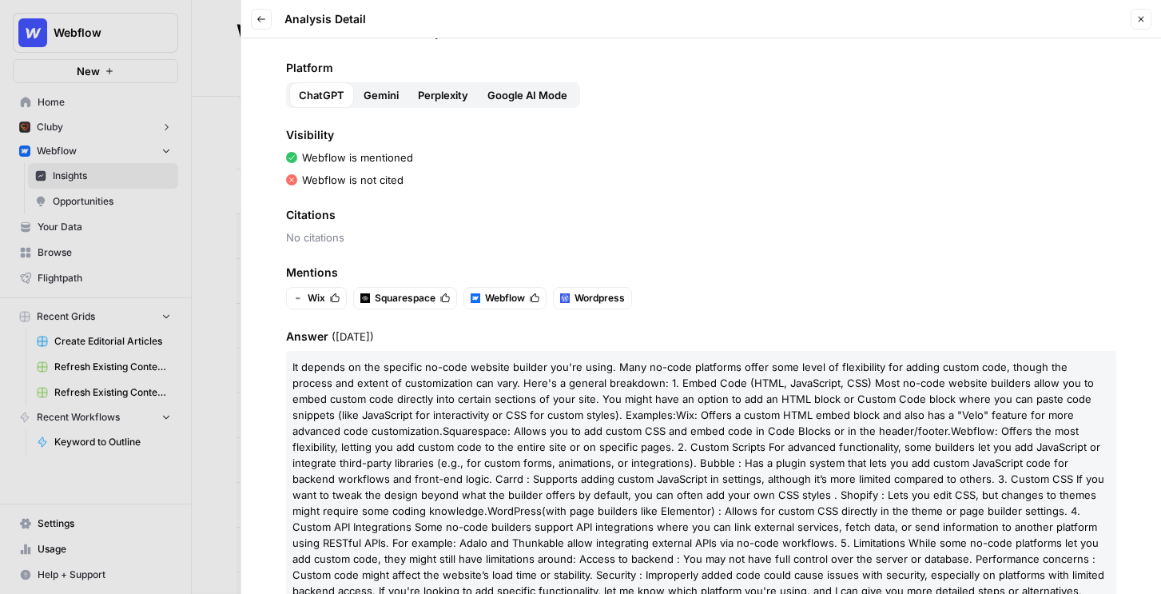
click at [523, 100] on span "Google AI Mode" at bounding box center [527, 95] width 80 height 16
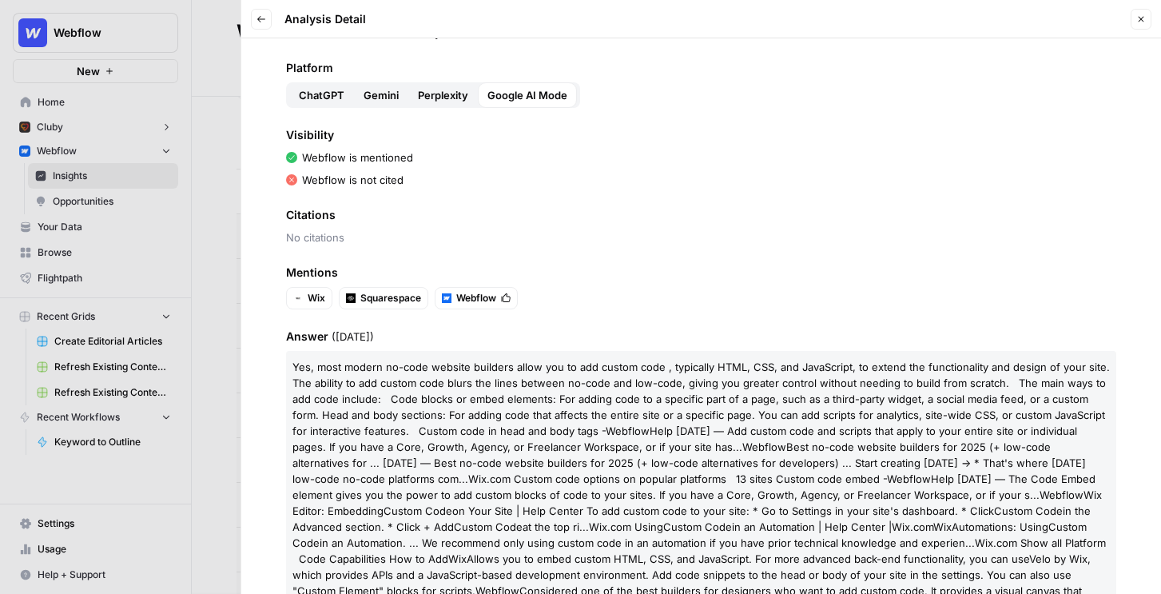
click at [438, 91] on span "Perplexity" at bounding box center [443, 95] width 50 height 16
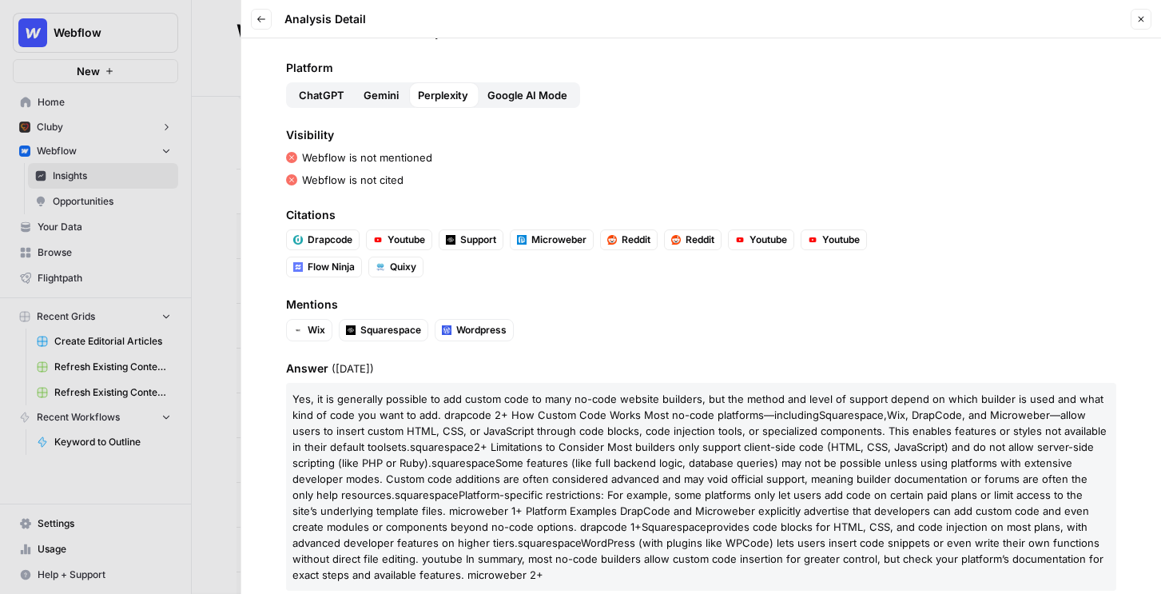
click at [379, 89] on span "Gemini" at bounding box center [380, 95] width 35 height 16
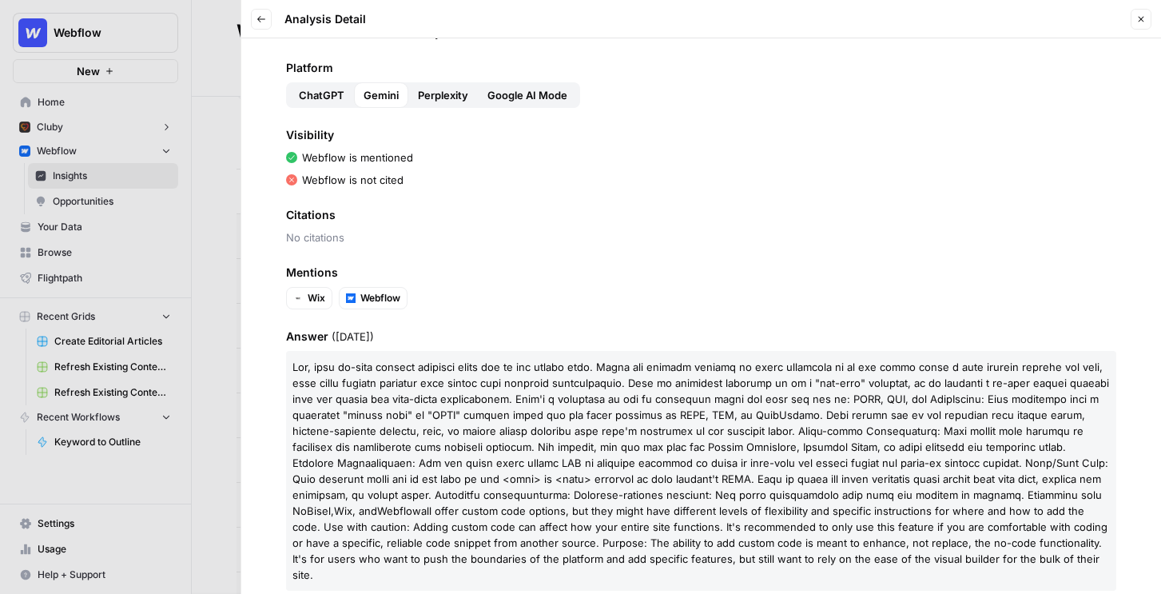
click at [423, 90] on span "Perplexity" at bounding box center [443, 95] width 50 height 16
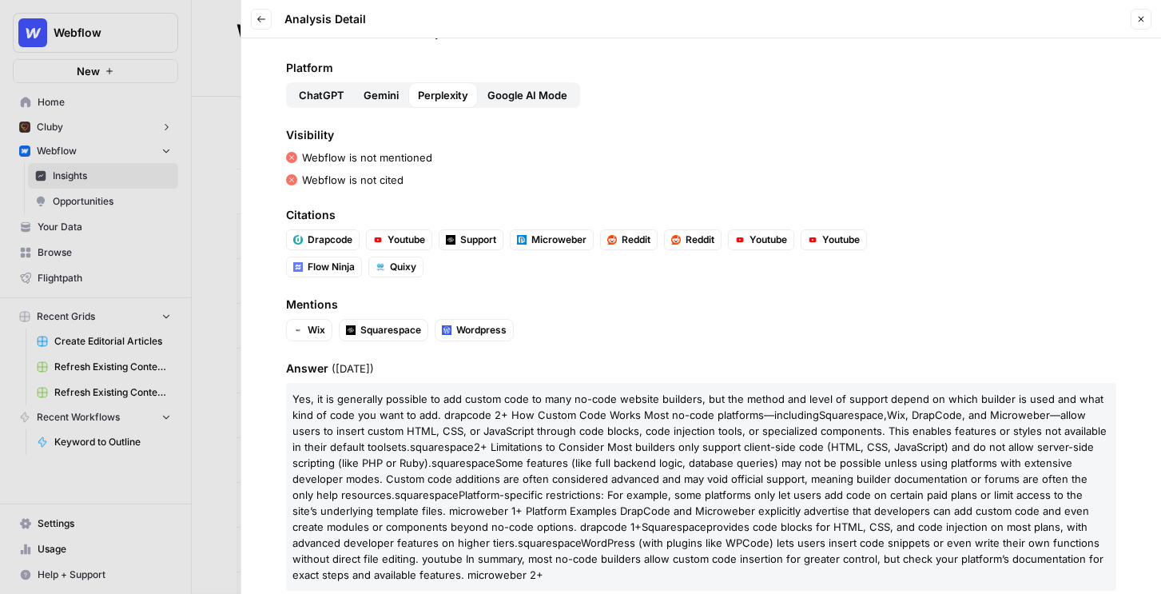
click at [1141, 23] on icon "button" at bounding box center [1141, 19] width 10 height 10
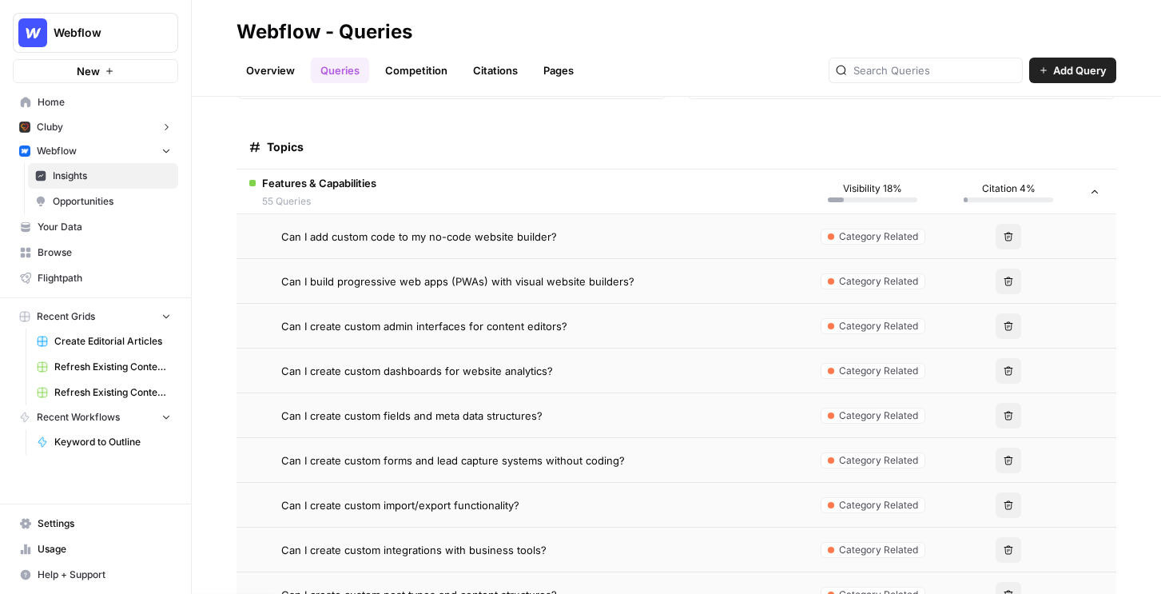
click at [578, 190] on td "Features & Capabilities 55 Queries" at bounding box center [520, 191] width 568 height 44
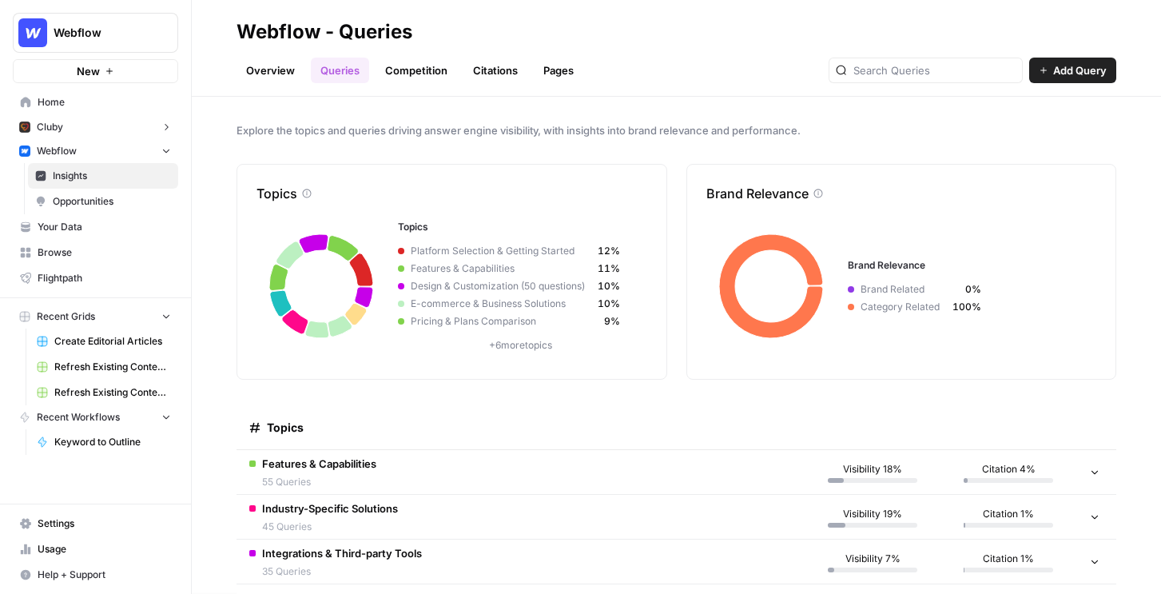
click at [419, 60] on link "Competition" at bounding box center [415, 71] width 81 height 26
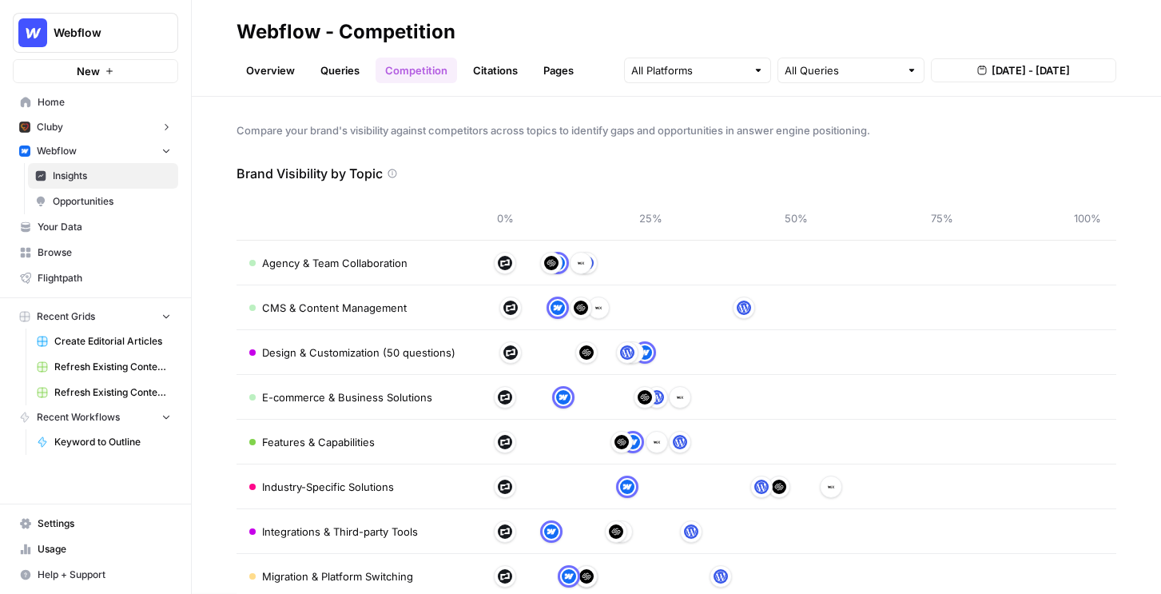
click at [482, 73] on link "Citations" at bounding box center [495, 71] width 64 height 26
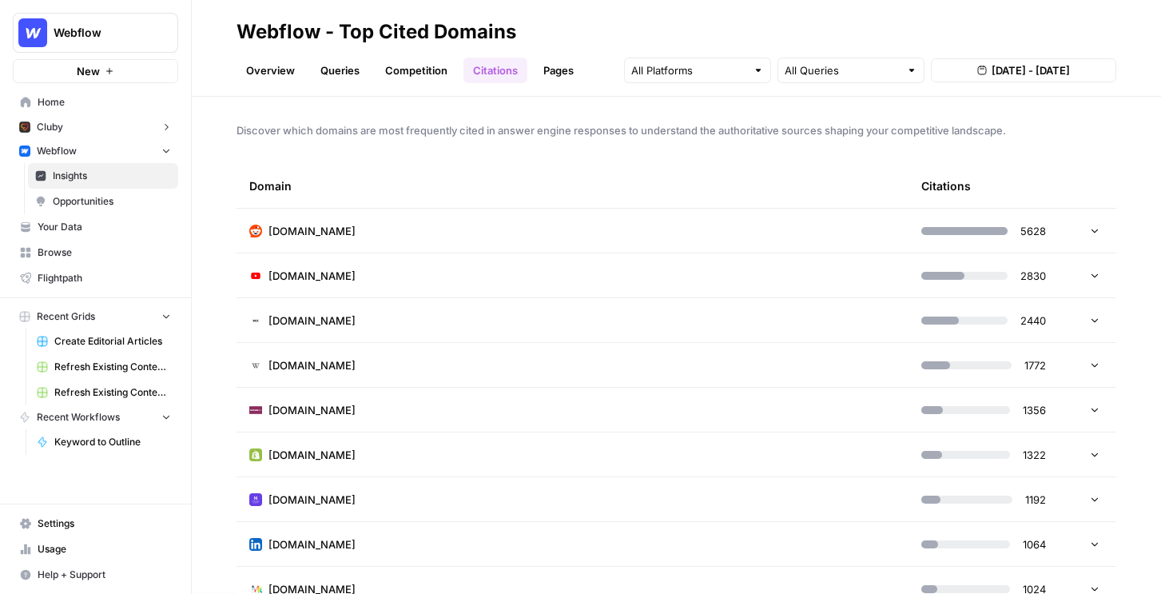
click at [654, 229] on td "reddit.com" at bounding box center [572, 230] width 672 height 44
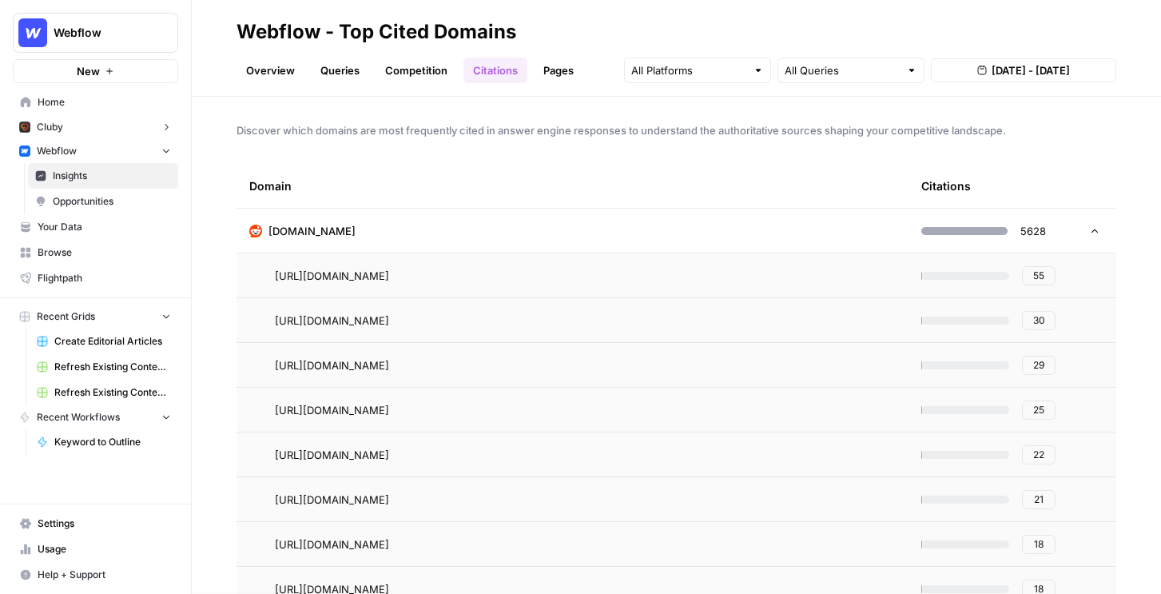
click at [1040, 272] on span "55" at bounding box center [1038, 275] width 11 height 14
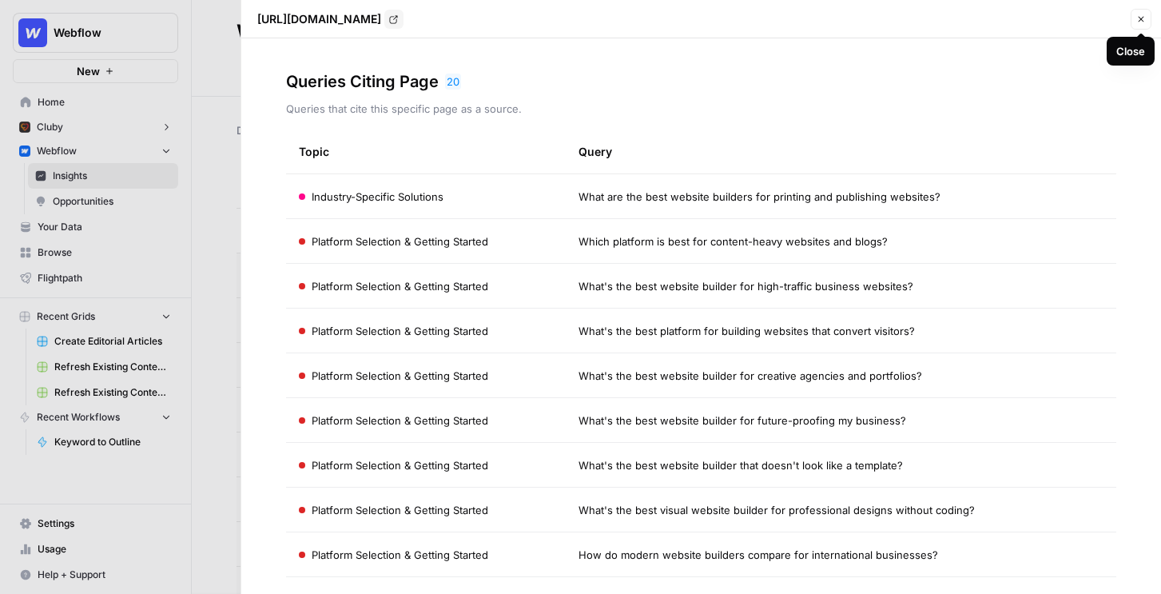
click at [1130, 20] on button "Close" at bounding box center [1140, 19] width 21 height 21
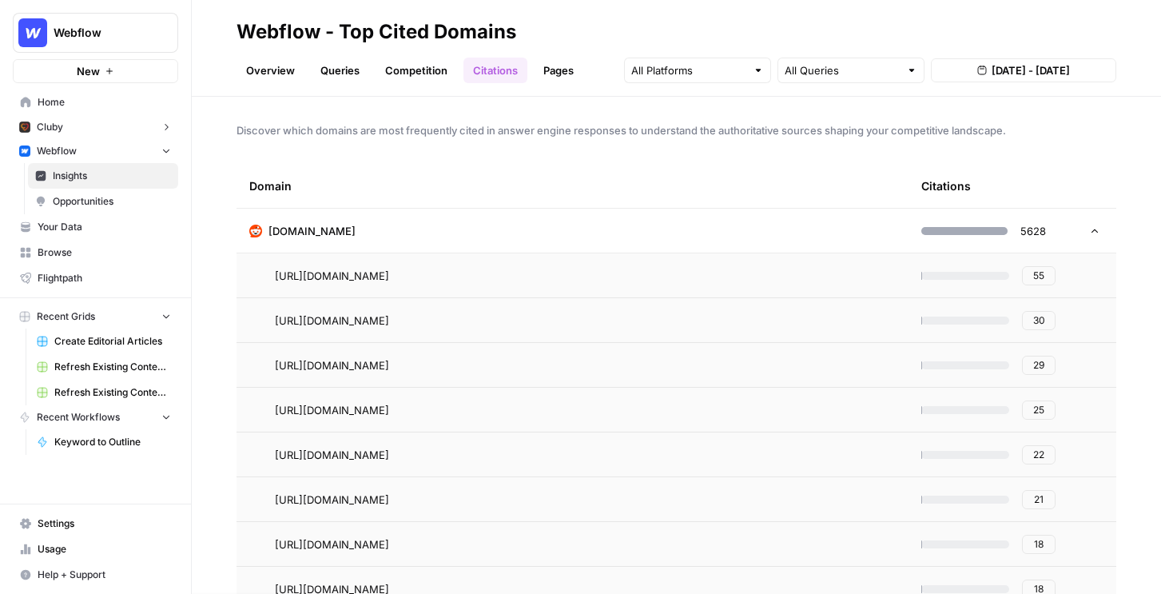
click at [1083, 227] on div at bounding box center [1090, 230] width 19 height 11
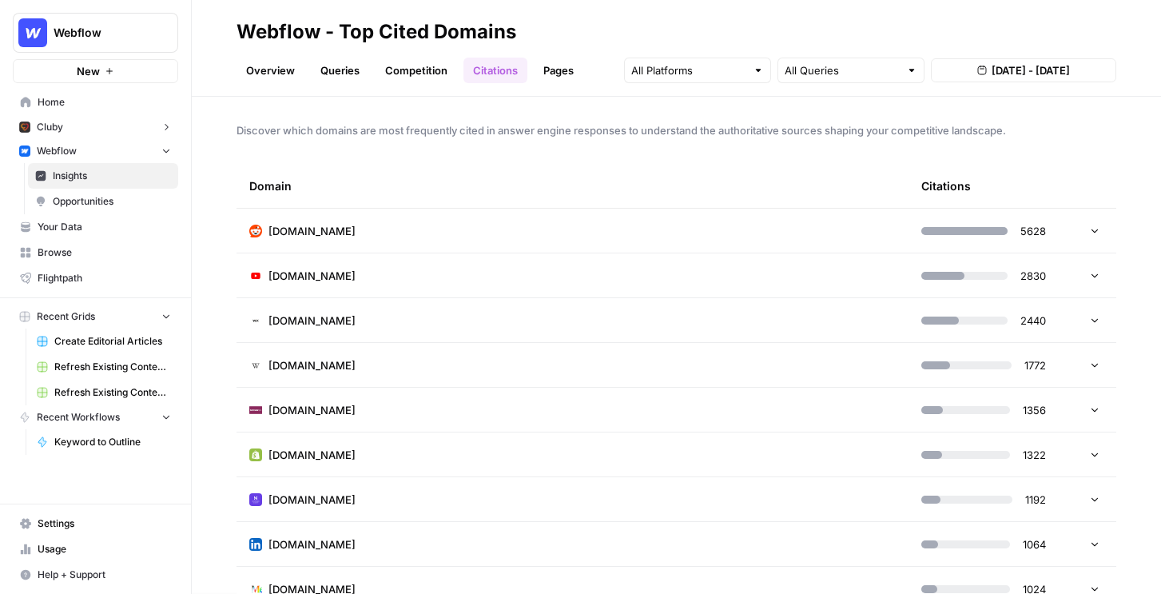
click at [1083, 227] on div at bounding box center [1090, 230] width 19 height 11
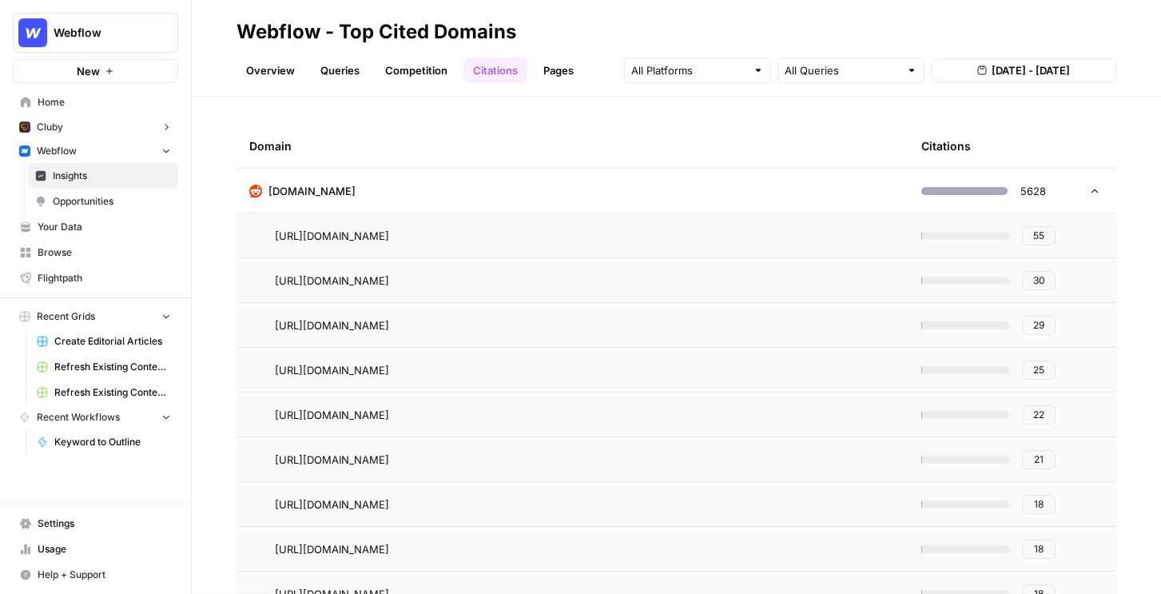
scroll to position [48, 0]
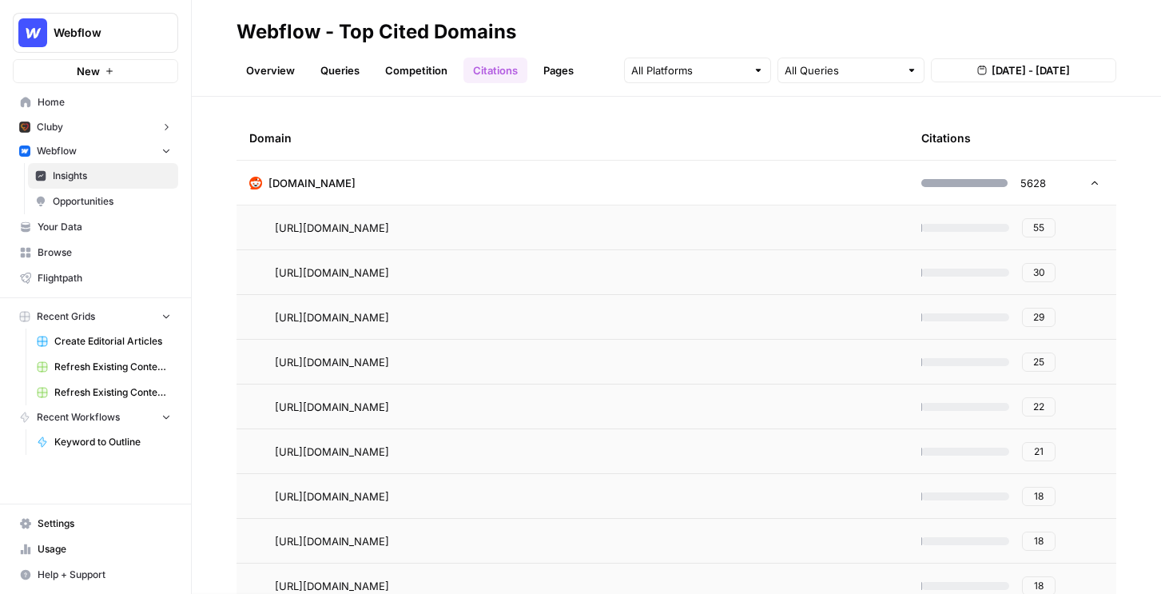
click at [545, 59] on link "Pages" at bounding box center [559, 71] width 50 height 26
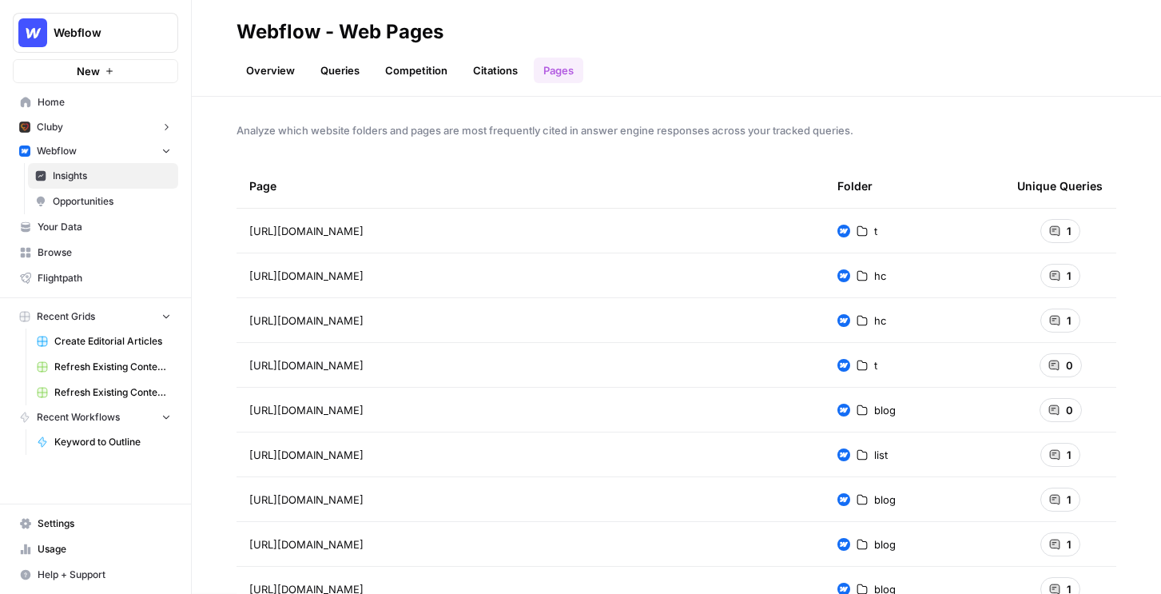
click at [107, 208] on link "Opportunities" at bounding box center [103, 202] width 150 height 26
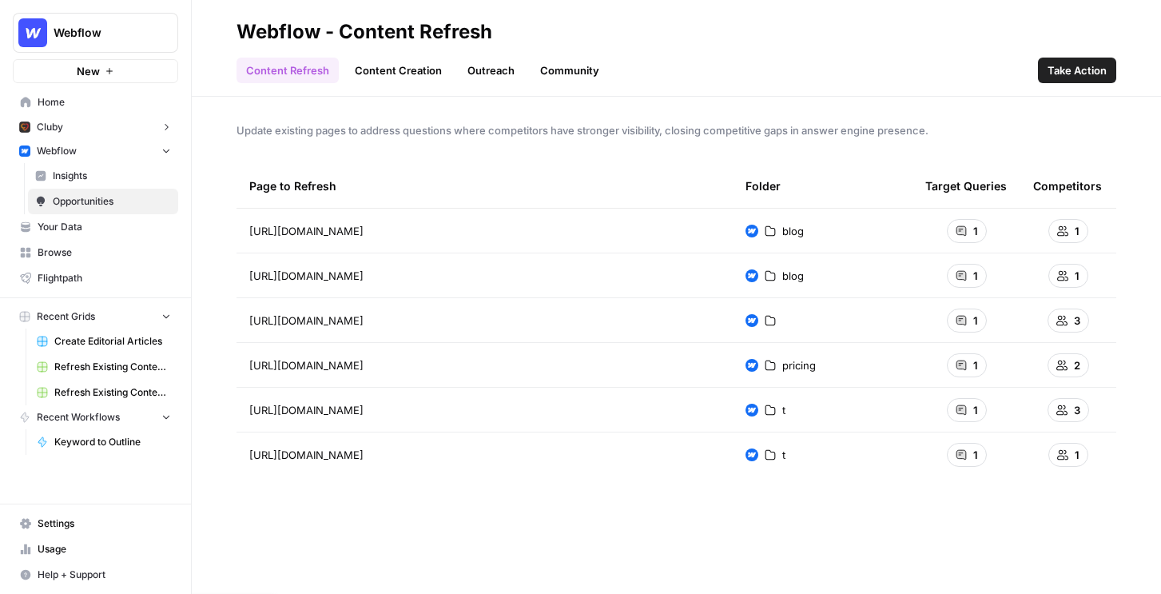
click at [381, 73] on link "Content Creation" at bounding box center [398, 71] width 106 height 26
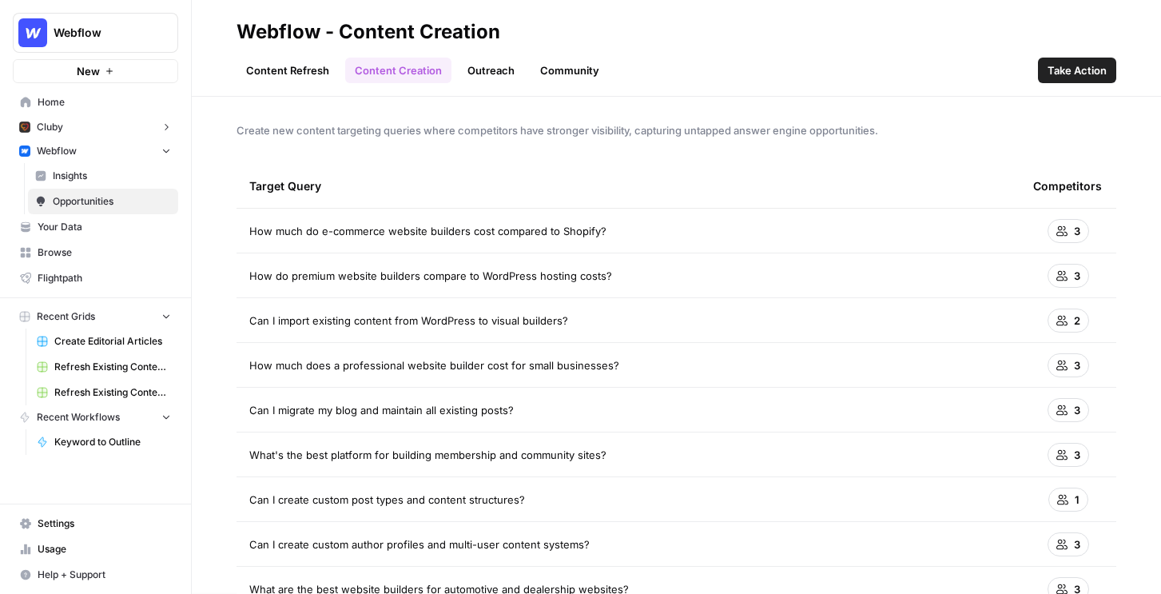
click at [289, 63] on link "Content Refresh" at bounding box center [287, 71] width 102 height 26
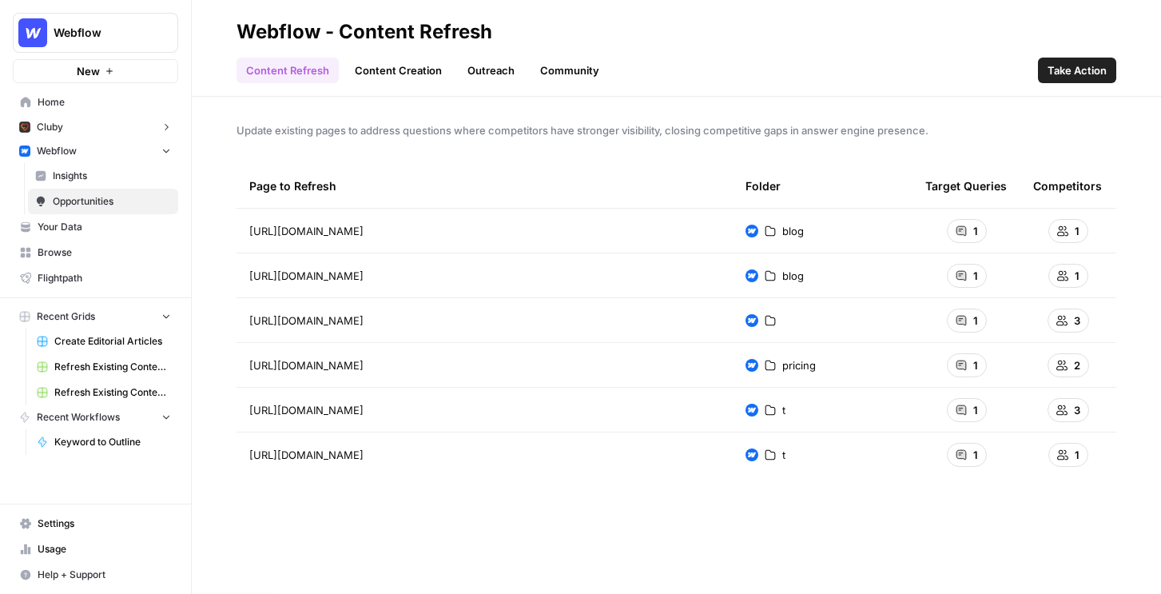
click at [1074, 71] on span "Take Action" at bounding box center [1076, 70] width 59 height 16
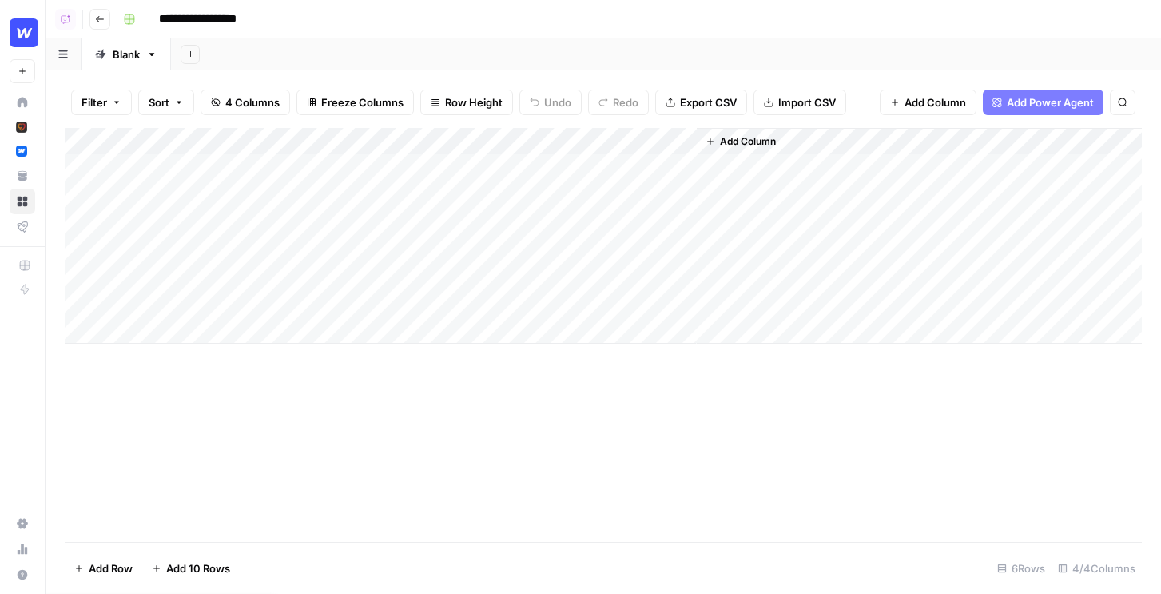
click at [539, 141] on div "Add Column" at bounding box center [603, 236] width 1077 height 216
click at [553, 175] on span "All Rows" at bounding box center [595, 178] width 101 height 16
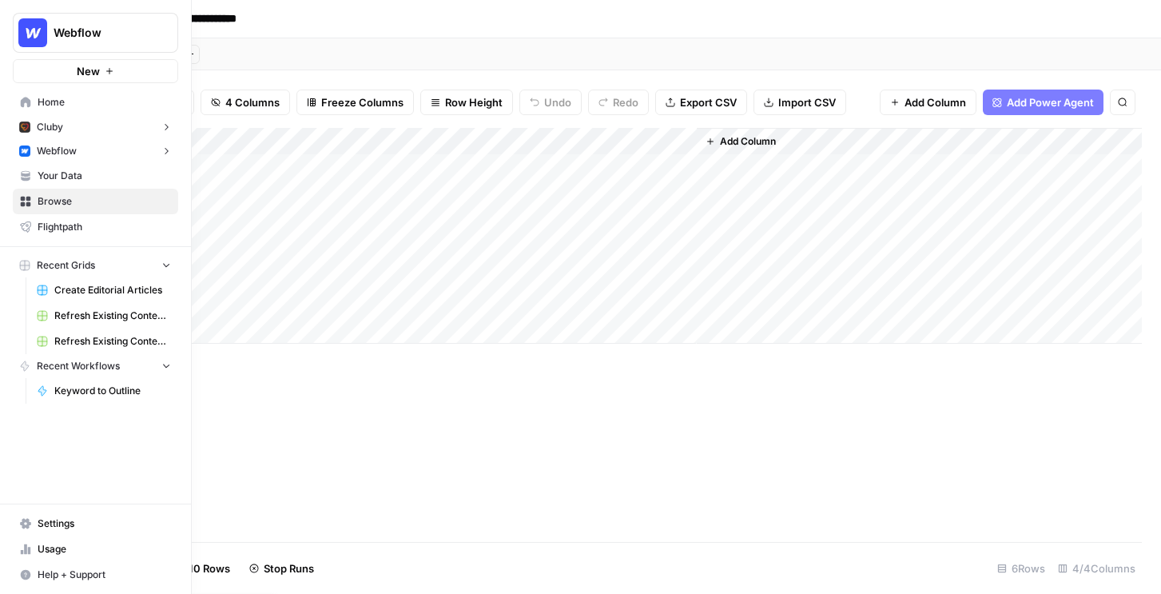
click at [24, 28] on img "Workspace: Webflow" at bounding box center [32, 32] width 29 height 29
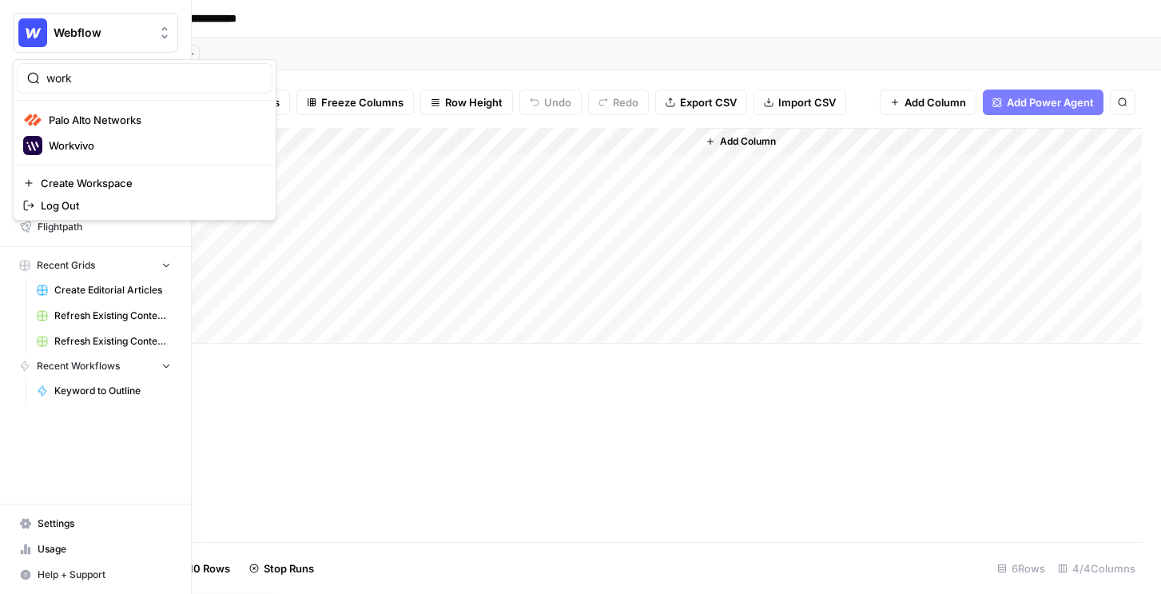
type input "work"
click at [111, 150] on span "Workvivo" at bounding box center [154, 145] width 211 height 16
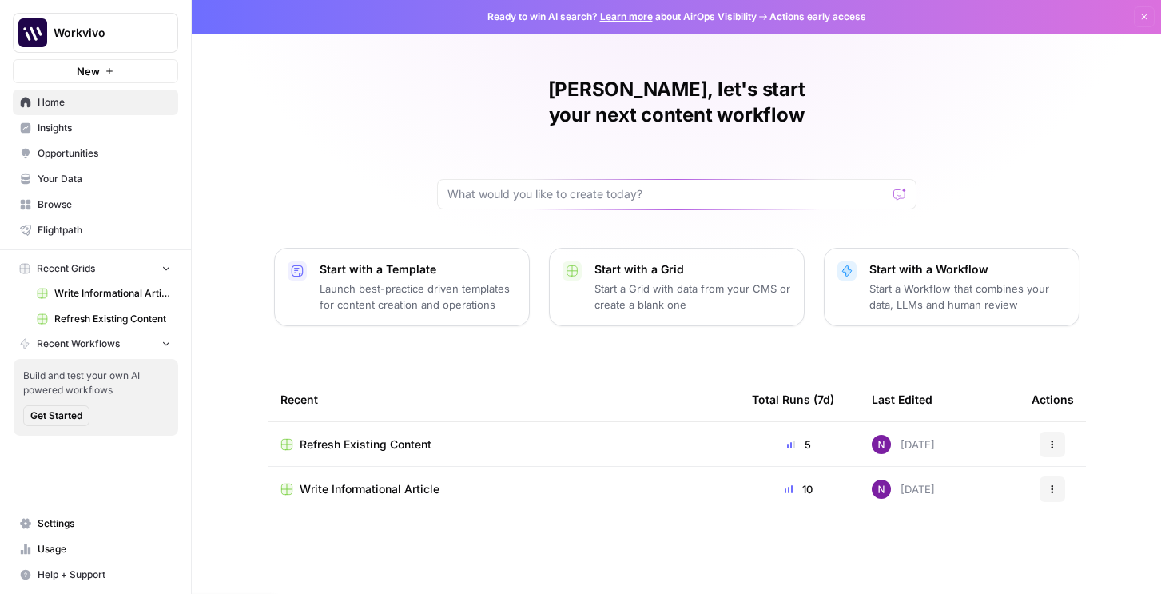
click at [338, 436] on span "Refresh Existing Content" at bounding box center [366, 444] width 132 height 16
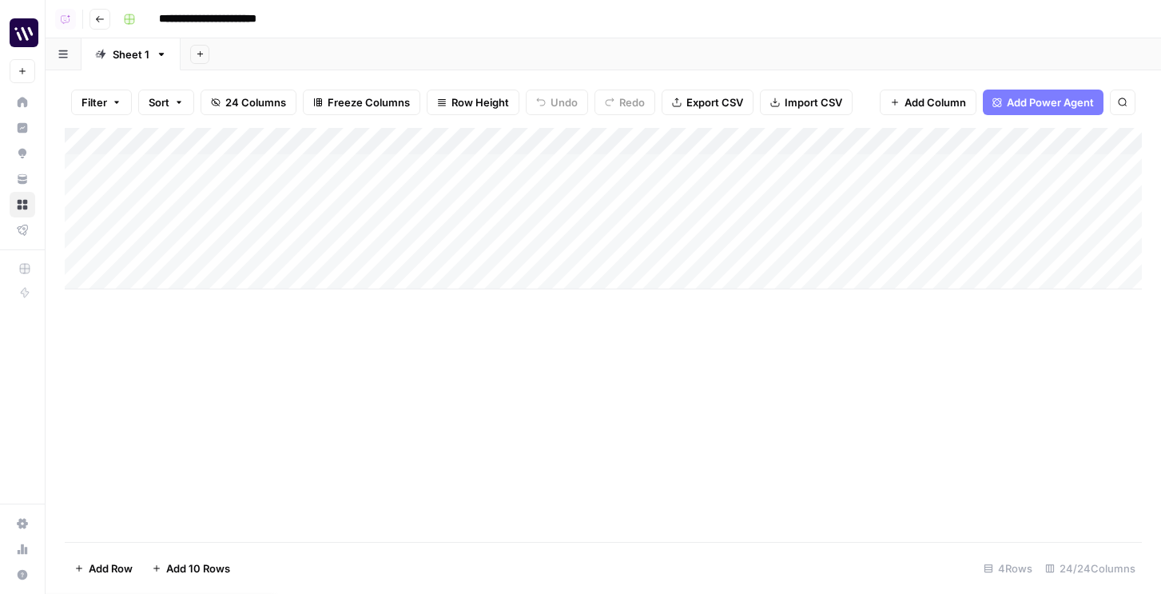
click at [103, 26] on button "Go back" at bounding box center [99, 19] width 21 height 21
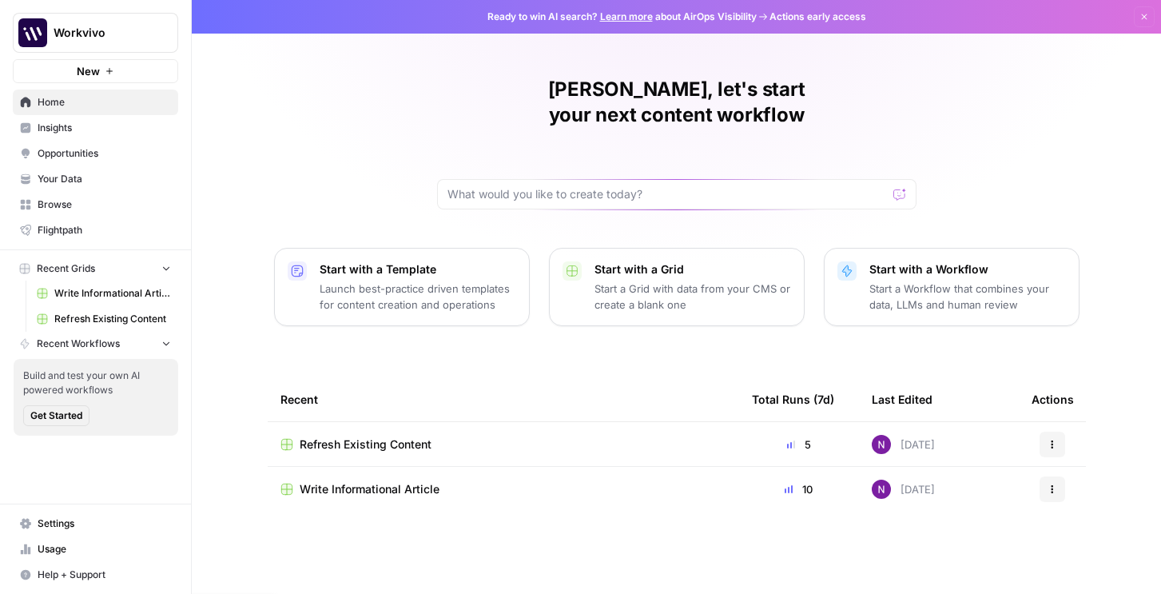
click at [358, 481] on span "Write Informational Article" at bounding box center [370, 489] width 140 height 16
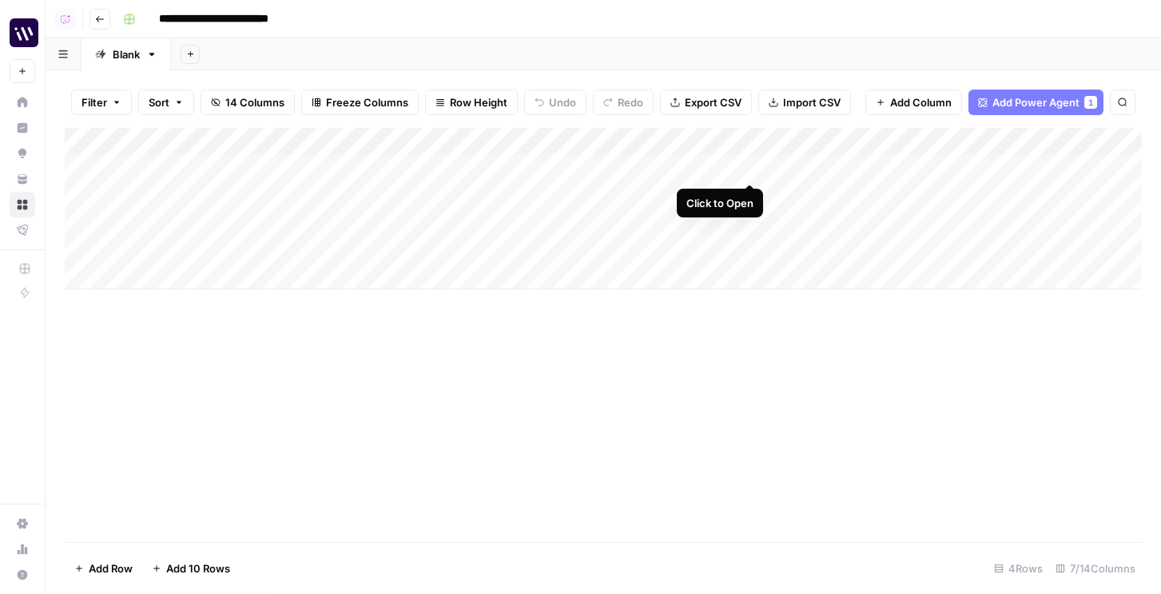
click at [755, 169] on div "Add Column" at bounding box center [603, 208] width 1077 height 161
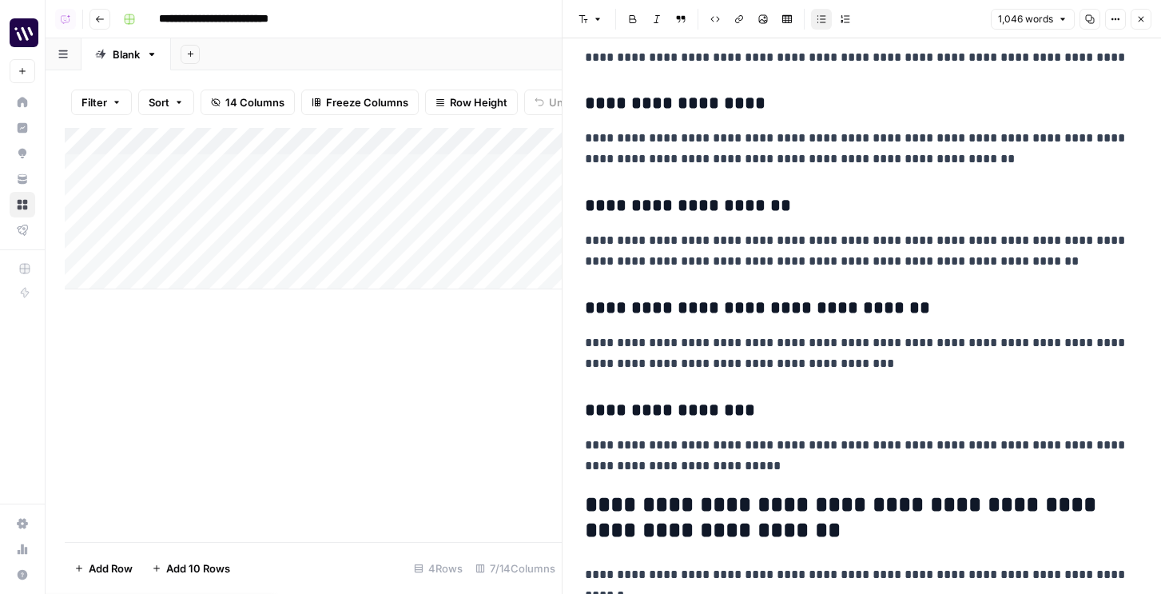
scroll to position [816, 0]
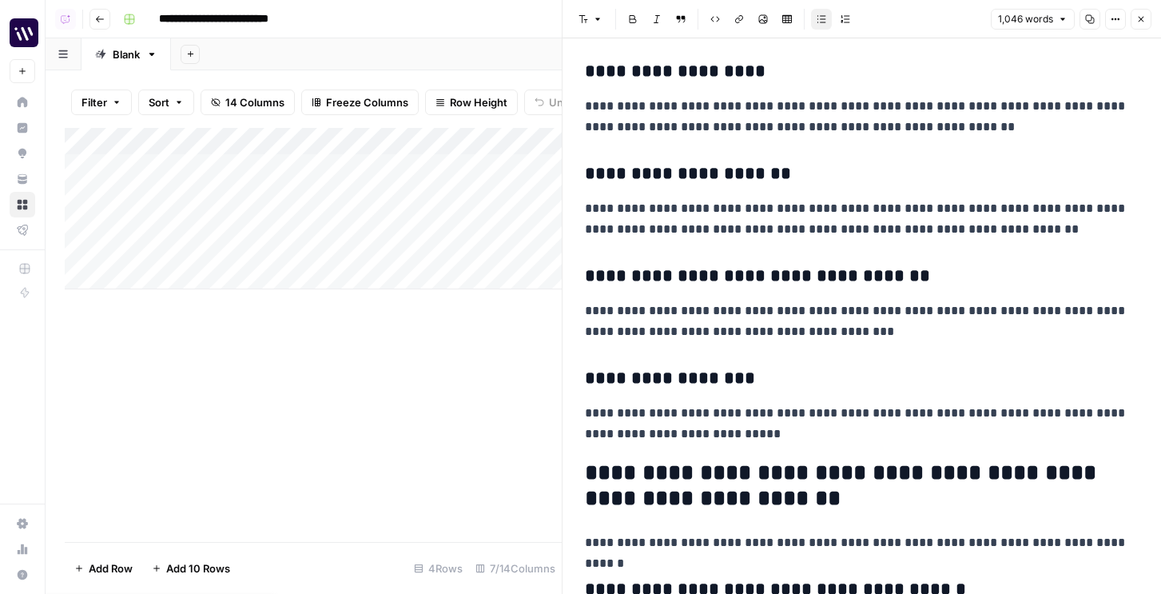
click at [1145, 18] on button "Close" at bounding box center [1140, 19] width 21 height 21
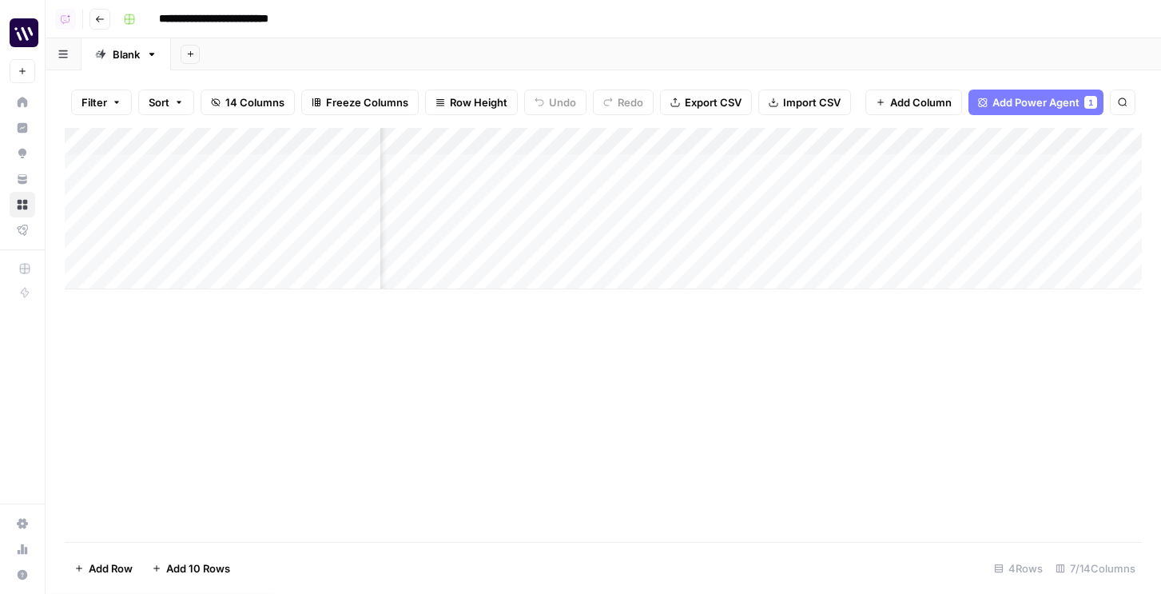
scroll to position [0, 134]
click at [983, 167] on div "Add Column" at bounding box center [603, 208] width 1077 height 161
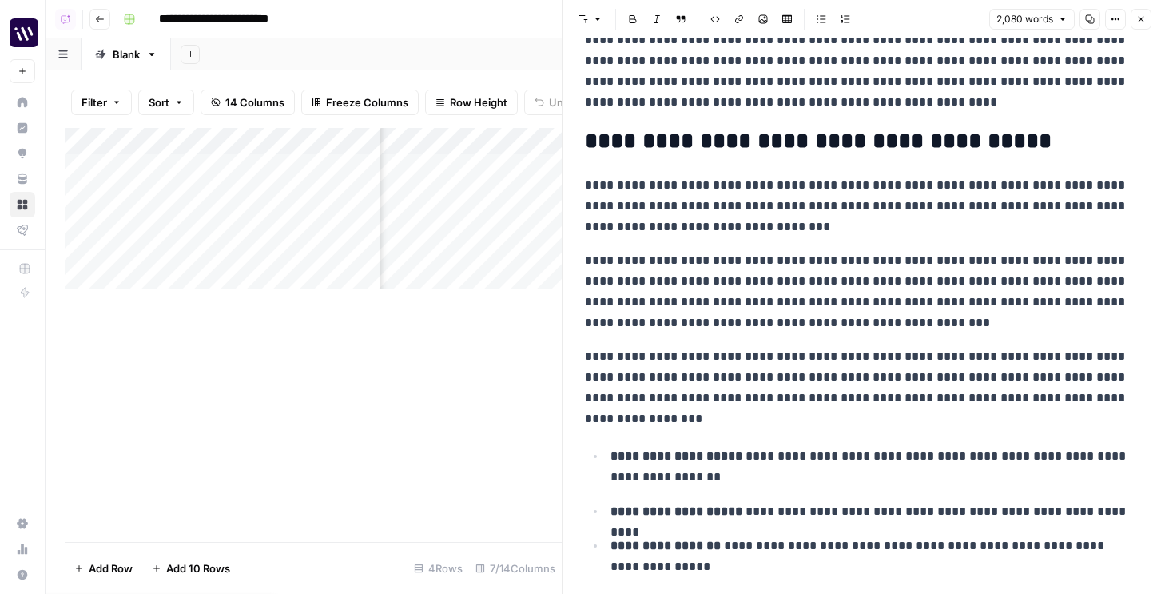
scroll to position [635, 0]
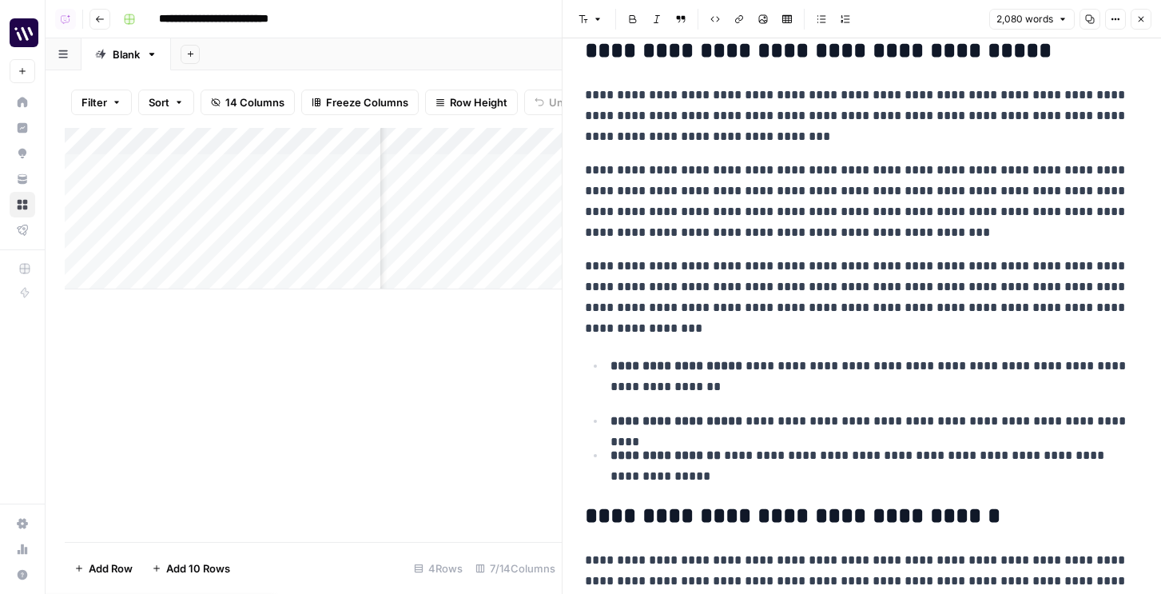
click at [1137, 26] on button "Close" at bounding box center [1140, 19] width 21 height 21
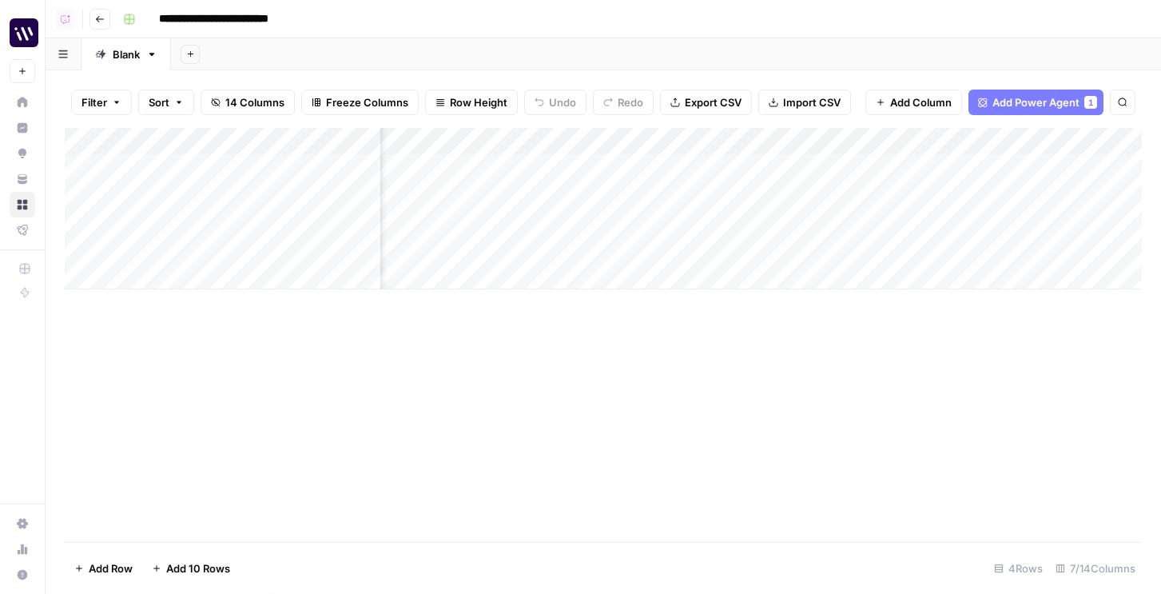
scroll to position [0, 317]
click at [1022, 164] on div "Add Column" at bounding box center [603, 208] width 1077 height 161
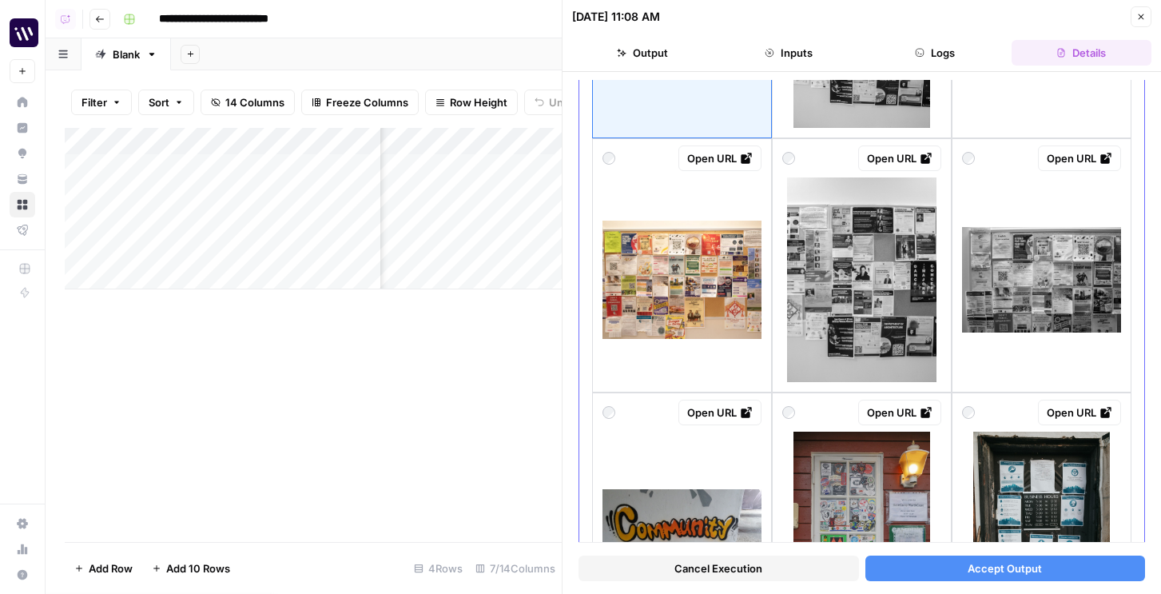
scroll to position [641, 0]
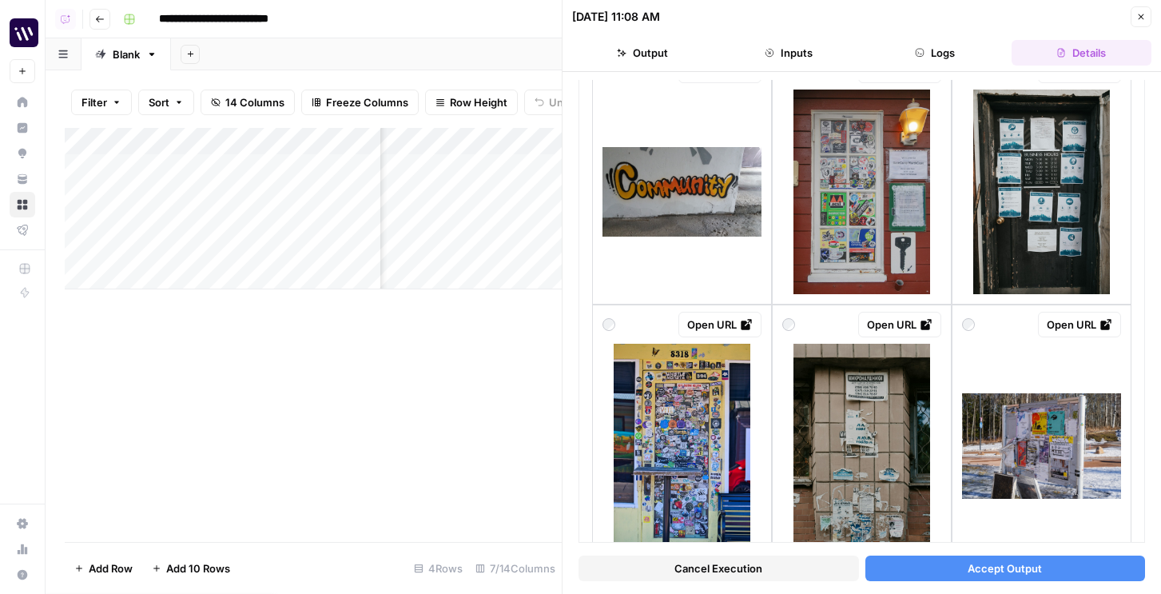
click at [1142, 17] on icon "button" at bounding box center [1141, 17] width 10 height 10
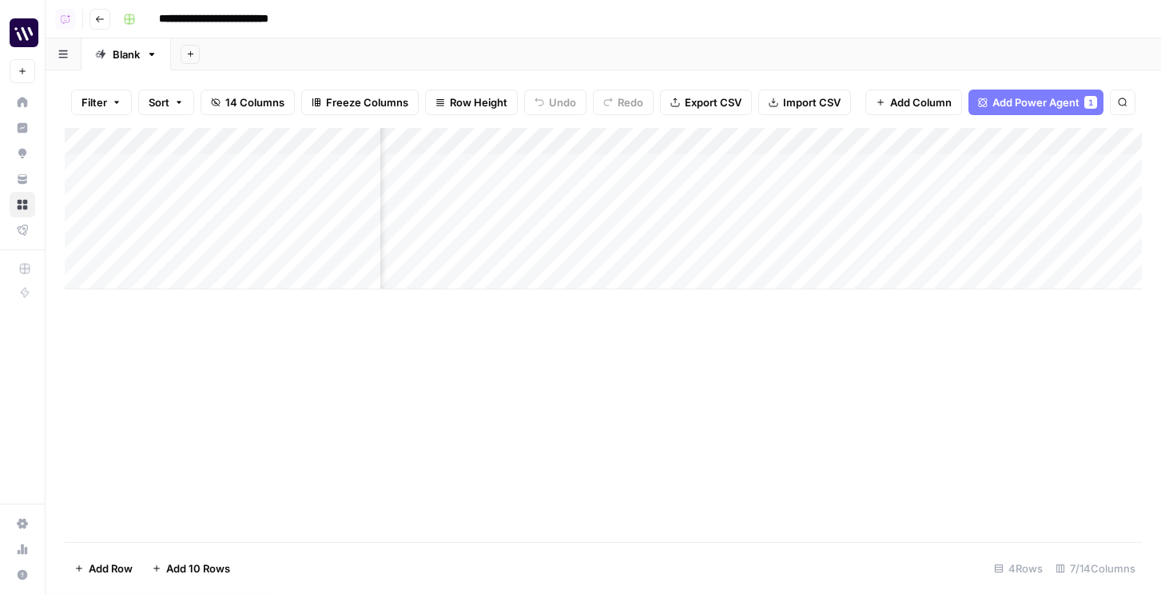
click at [1028, 192] on div "Add Column" at bounding box center [603, 208] width 1077 height 161
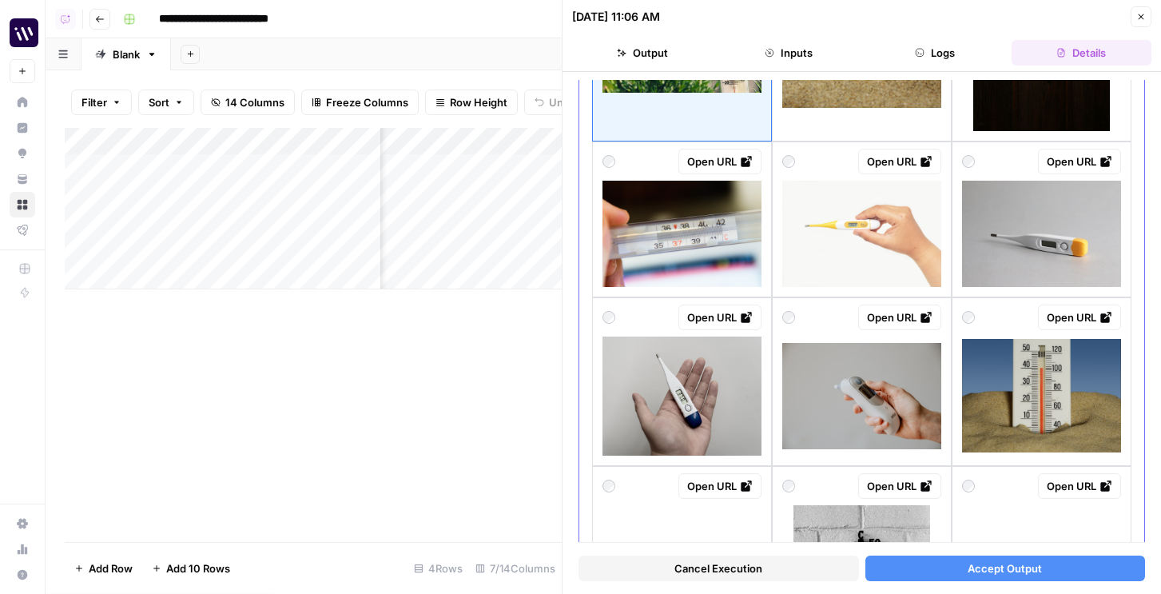
scroll to position [502, 0]
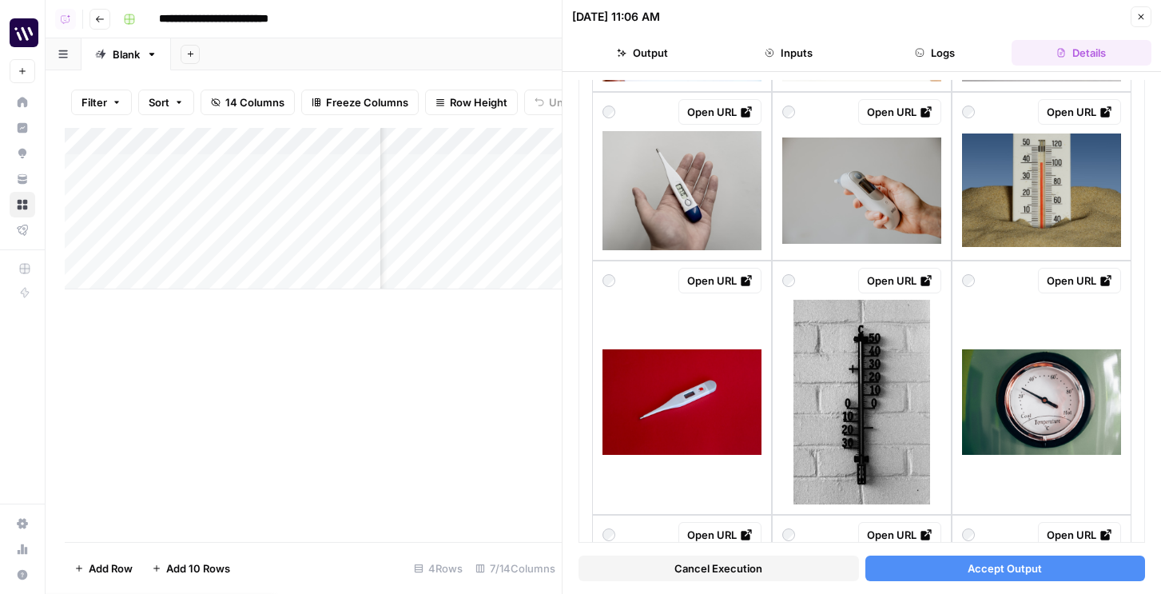
click at [1143, 22] on button "Close" at bounding box center [1140, 16] width 21 height 21
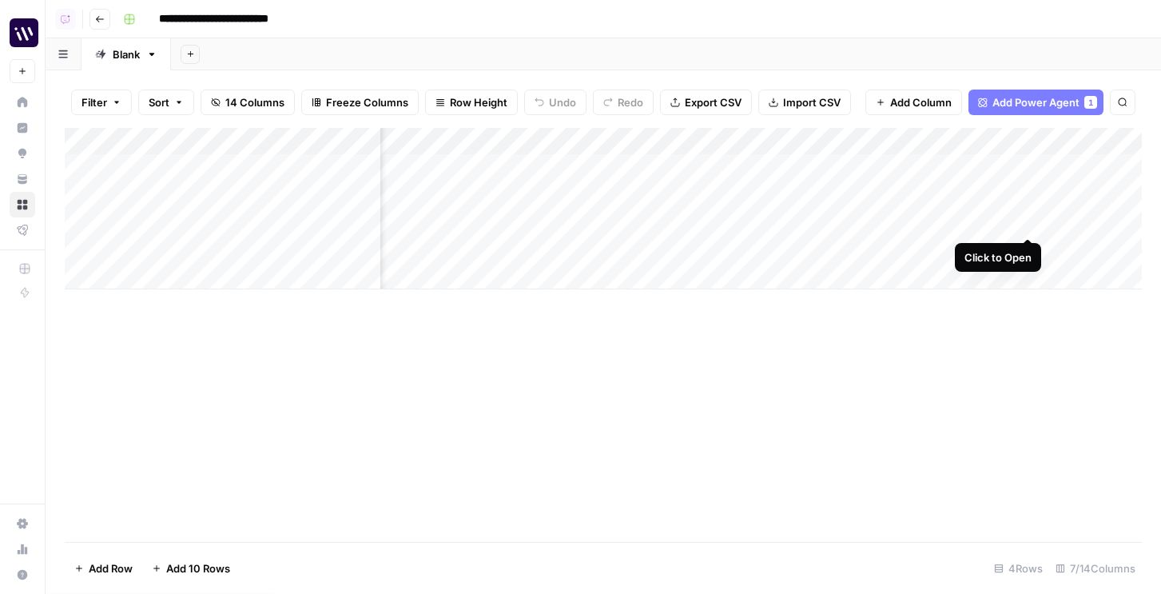
click at [1031, 222] on div "Add Column" at bounding box center [603, 208] width 1077 height 161
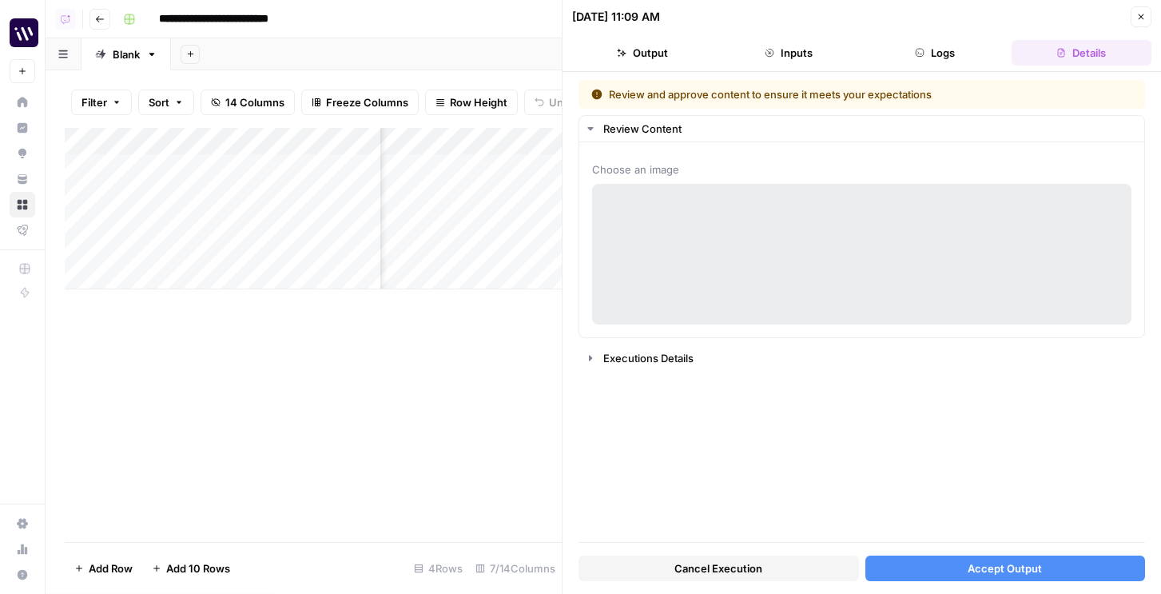
click at [1143, 20] on icon "button" at bounding box center [1141, 17] width 10 height 10
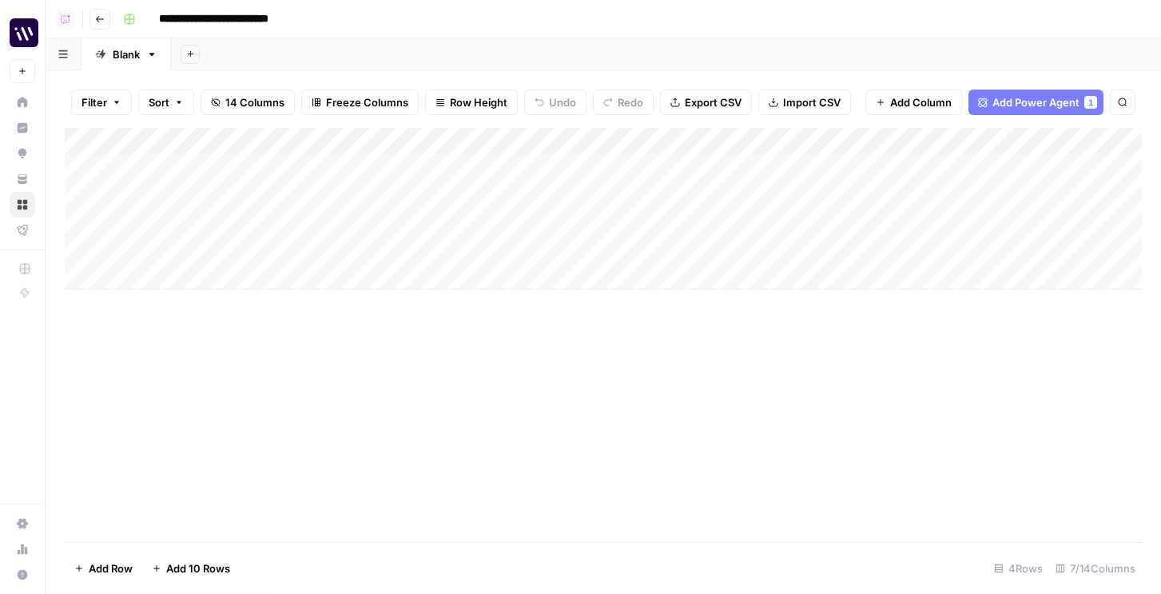
click at [592, 139] on div "Add Column" at bounding box center [603, 208] width 1077 height 161
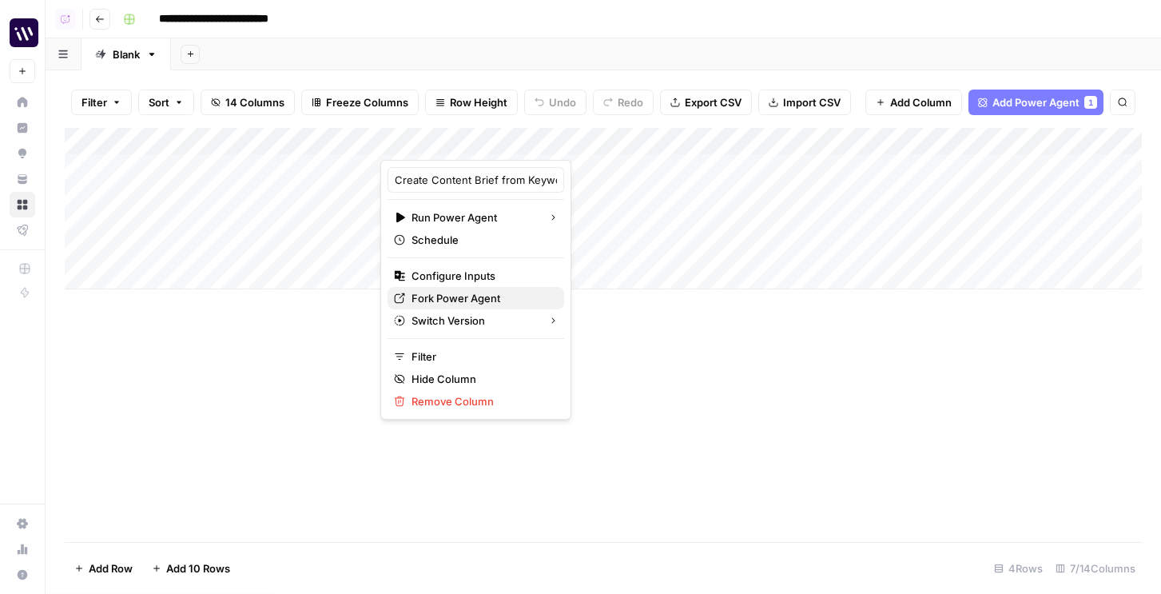
click at [447, 299] on span "Fork Power Agent" at bounding box center [481, 298] width 140 height 16
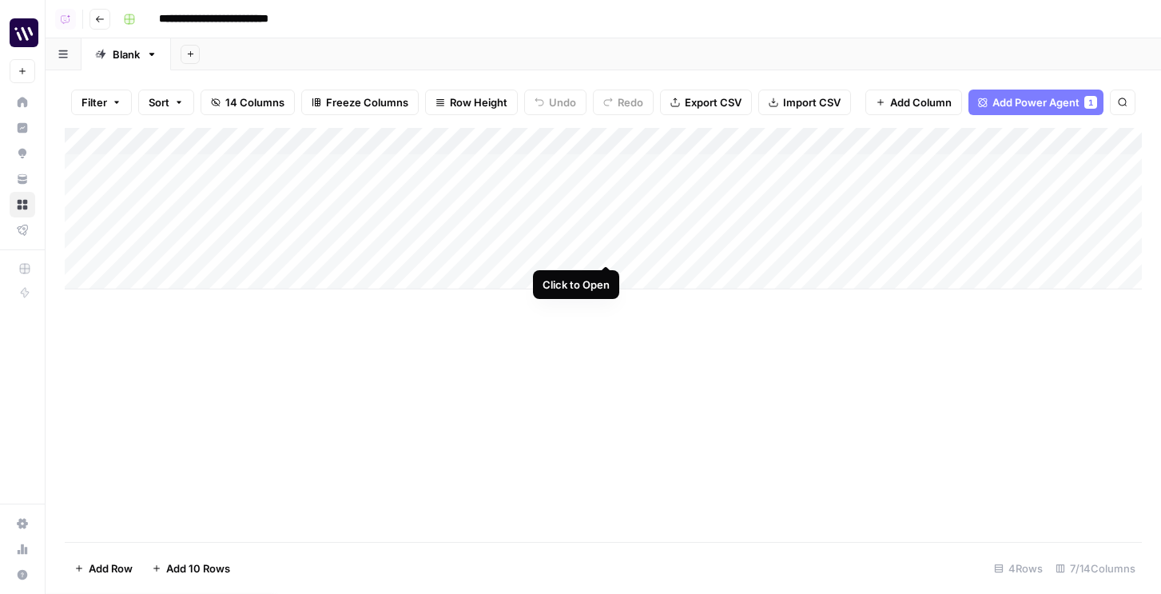
click at [605, 245] on div "Add Column" at bounding box center [603, 208] width 1077 height 161
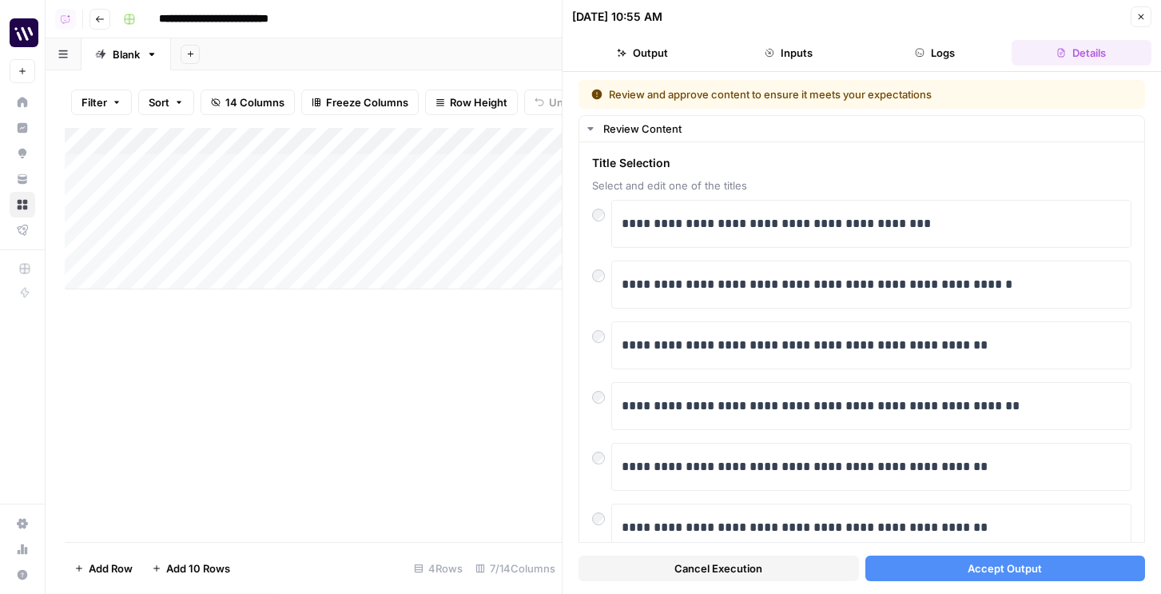
click at [917, 578] on button "Accept Output" at bounding box center [1005, 568] width 280 height 26
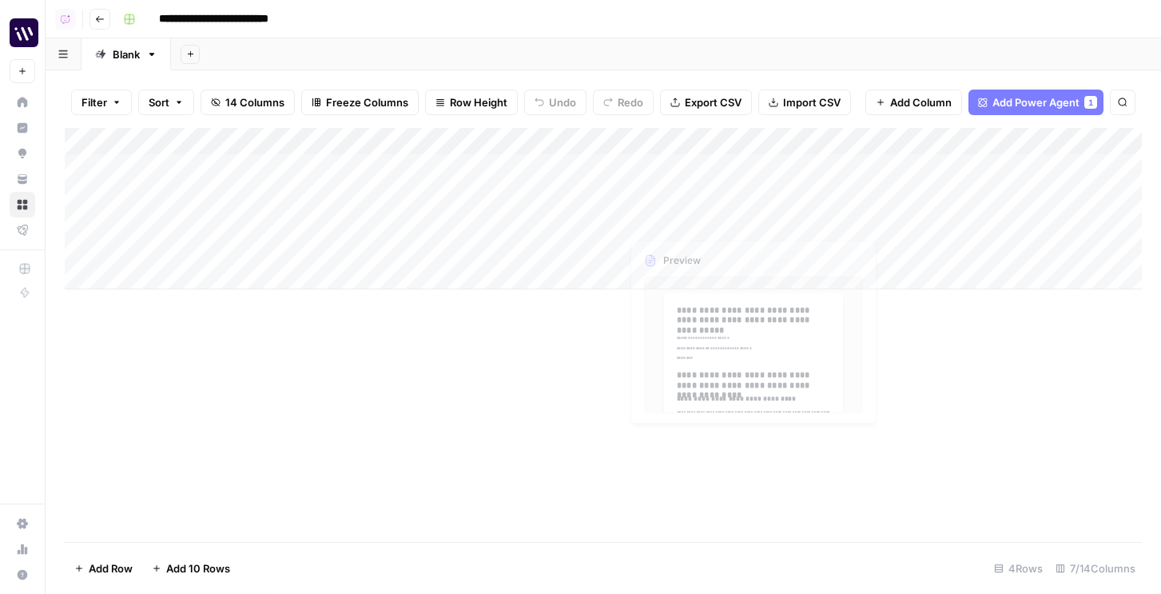
click at [606, 252] on div "Add Column" at bounding box center [603, 208] width 1077 height 161
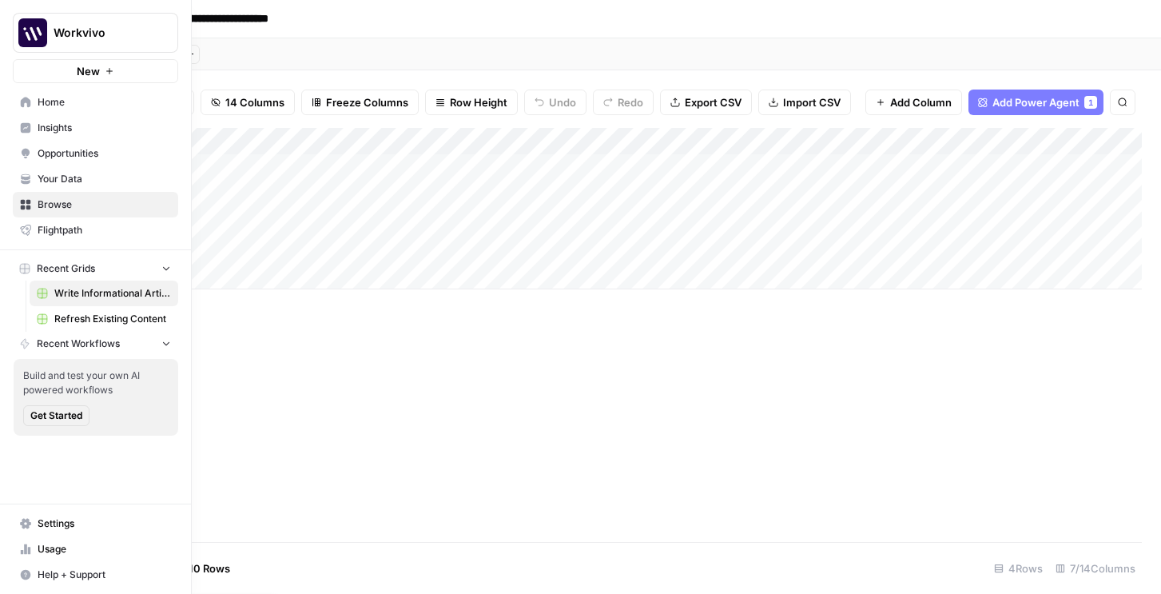
click at [66, 46] on button "Workvivo" at bounding box center [95, 33] width 165 height 40
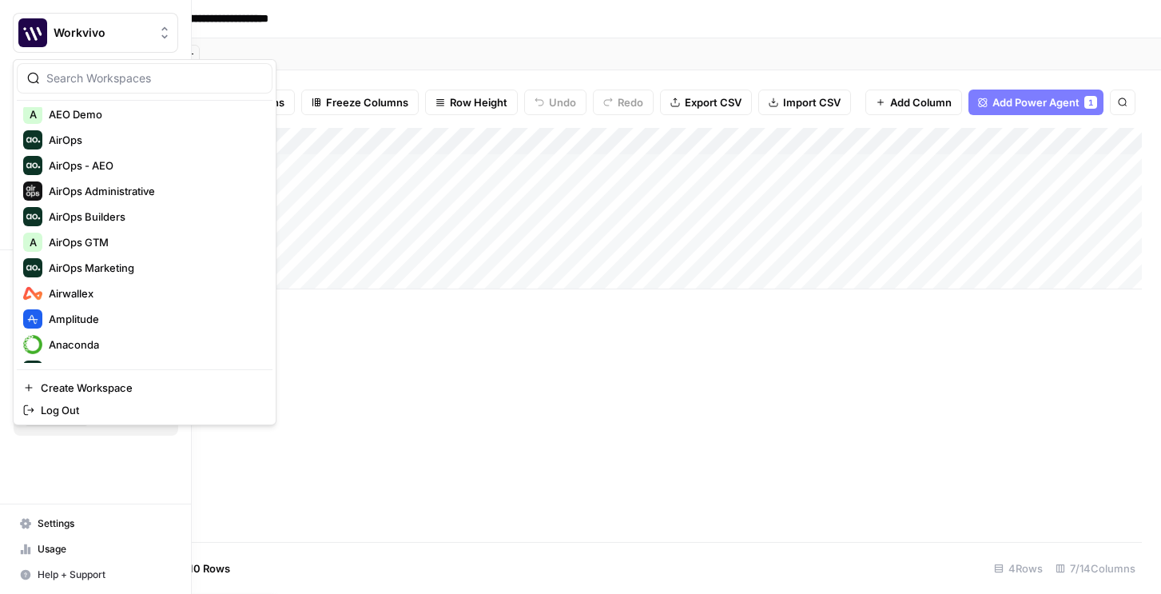
scroll to position [101, 0]
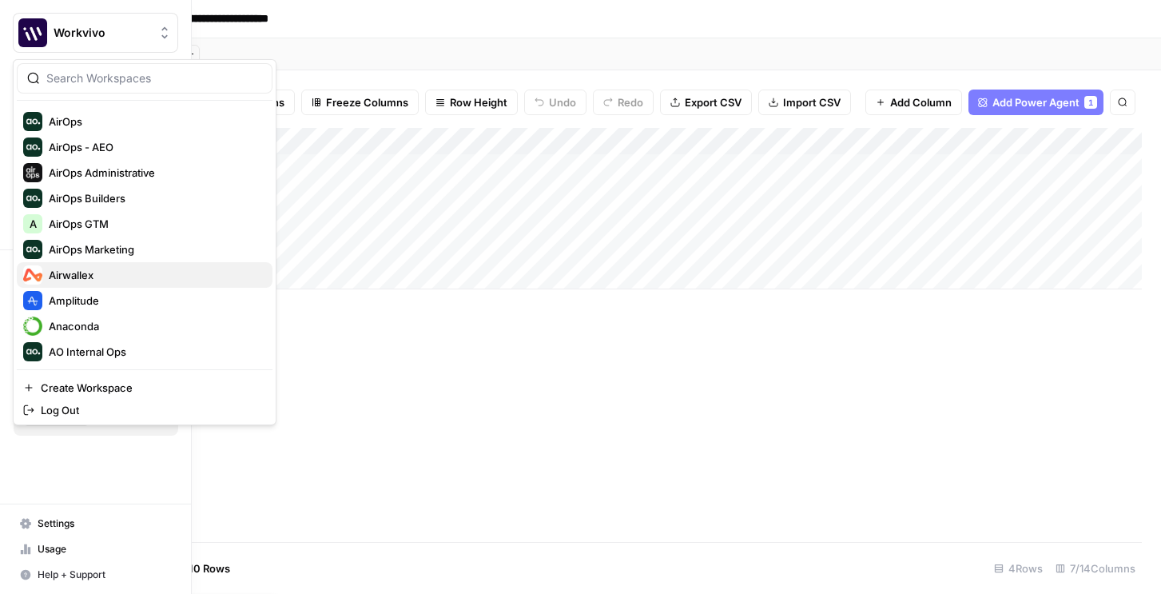
click at [82, 269] on span "Airwallex" at bounding box center [154, 275] width 211 height 16
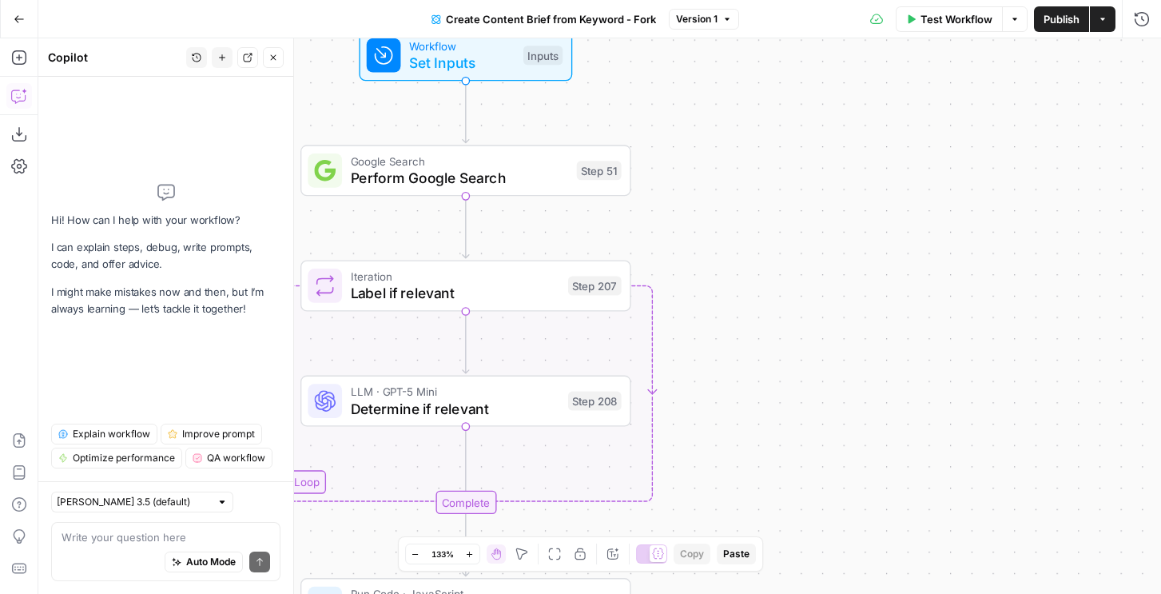
click at [119, 435] on span "Explain workflow" at bounding box center [111, 434] width 77 height 14
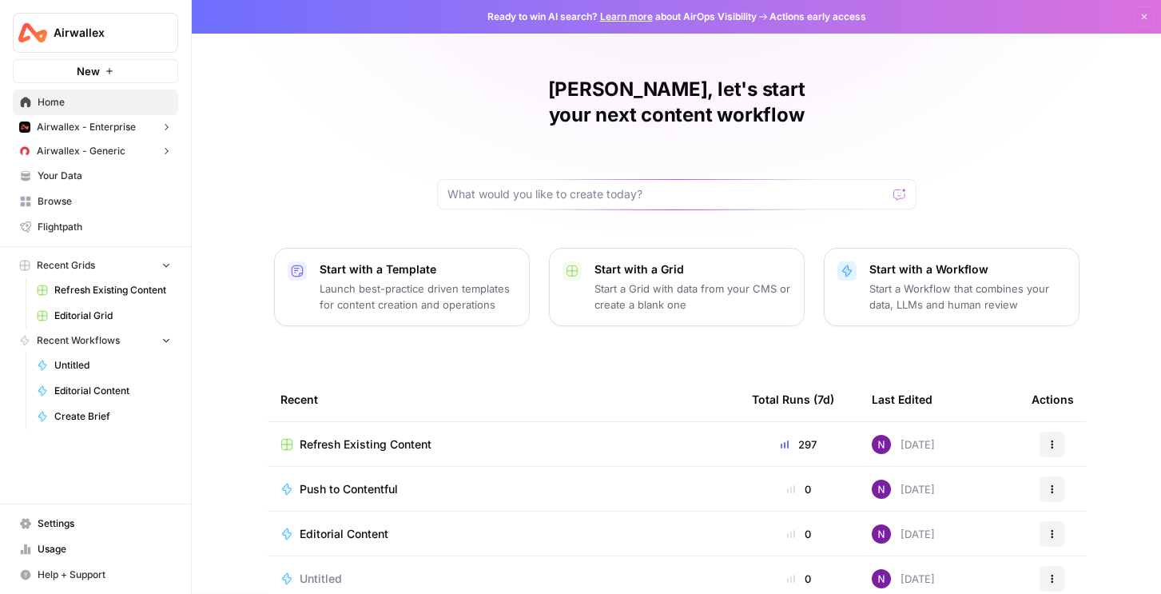
click at [328, 436] on span "Refresh Existing Content" at bounding box center [366, 444] width 132 height 16
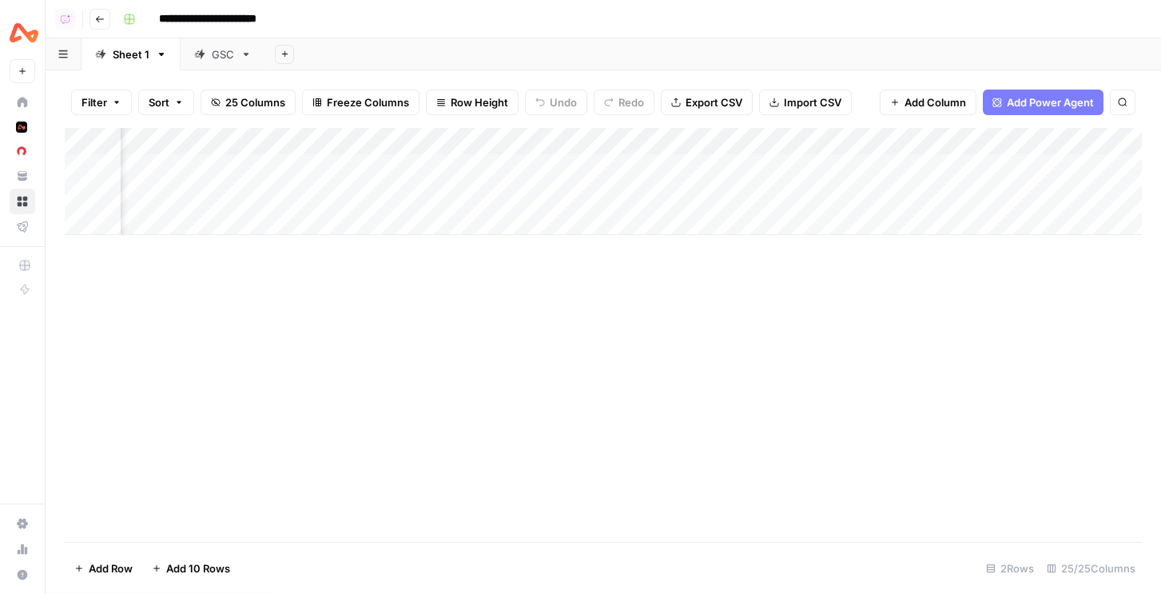
scroll to position [0, 510]
click at [993, 163] on div "Add Column" at bounding box center [603, 181] width 1077 height 107
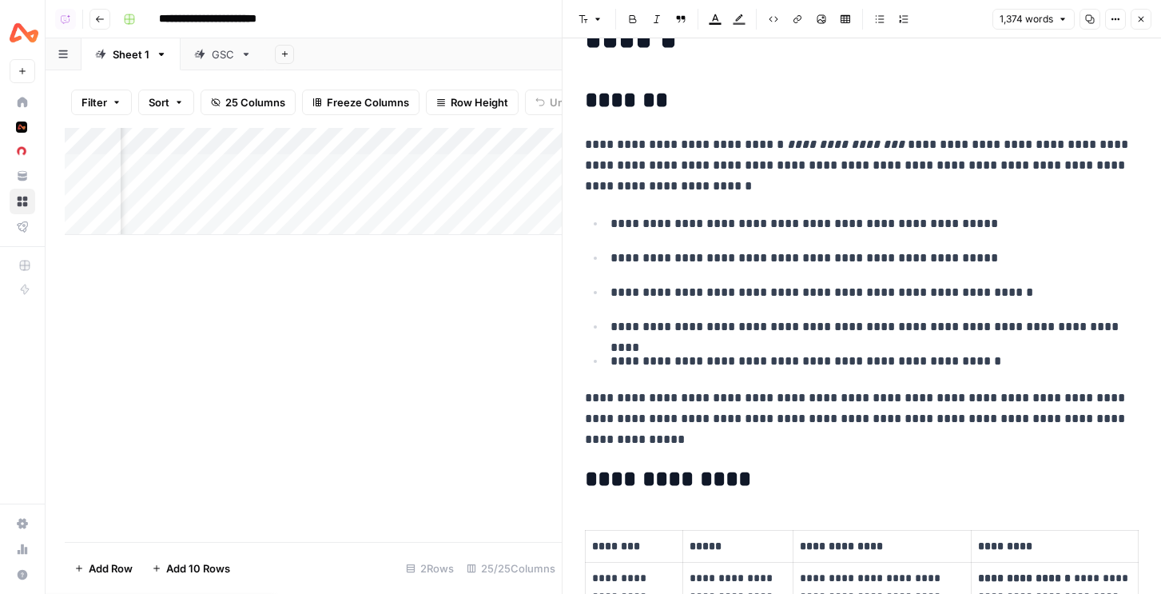
scroll to position [0, 1053]
drag, startPoint x: 323, startPoint y: 133, endPoint x: 421, endPoint y: 133, distance: 98.3
click at [421, 133] on div "Add Column" at bounding box center [313, 181] width 497 height 107
click at [665, 145] on p "**********" at bounding box center [862, 165] width 554 height 62
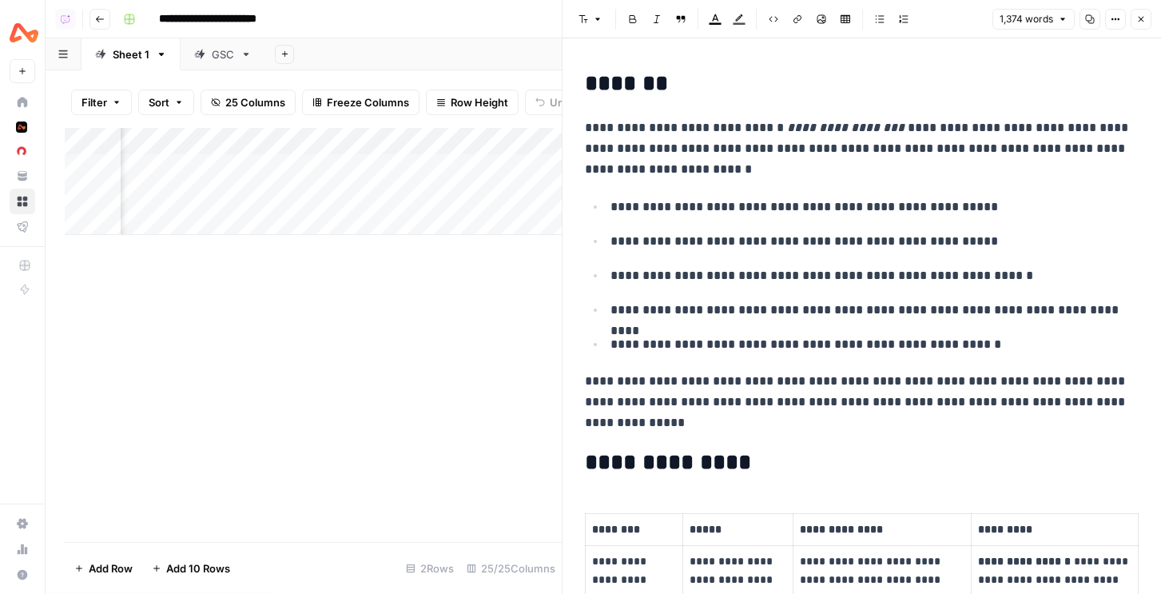
scroll to position [99, 0]
click at [744, 197] on p "**********" at bounding box center [874, 206] width 528 height 21
click at [721, 240] on p "**********" at bounding box center [874, 240] width 528 height 21
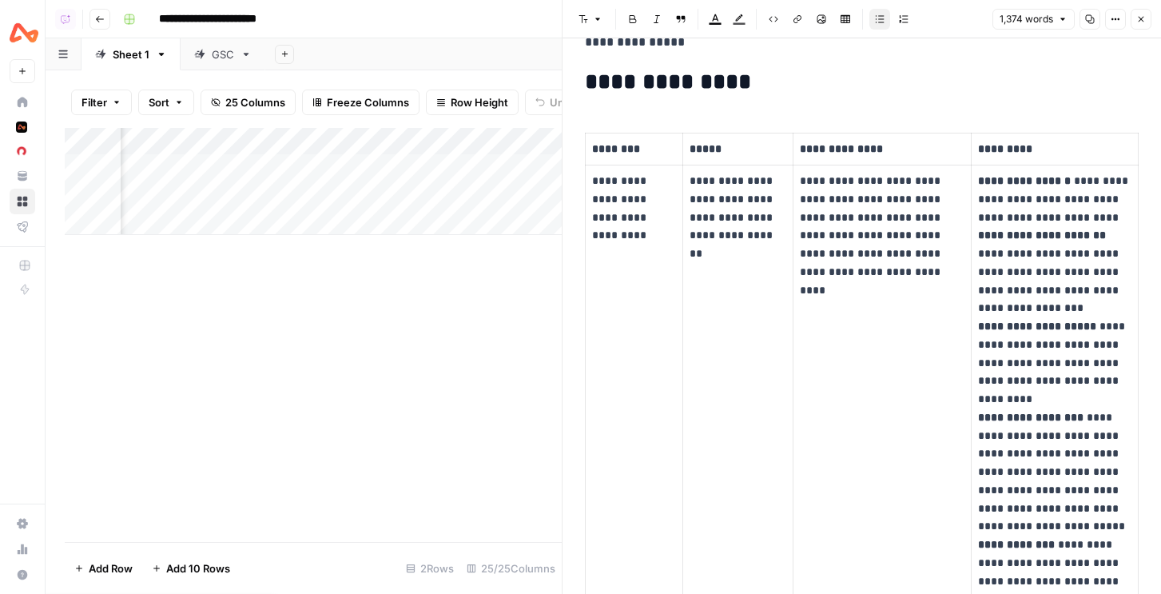
scroll to position [550, 0]
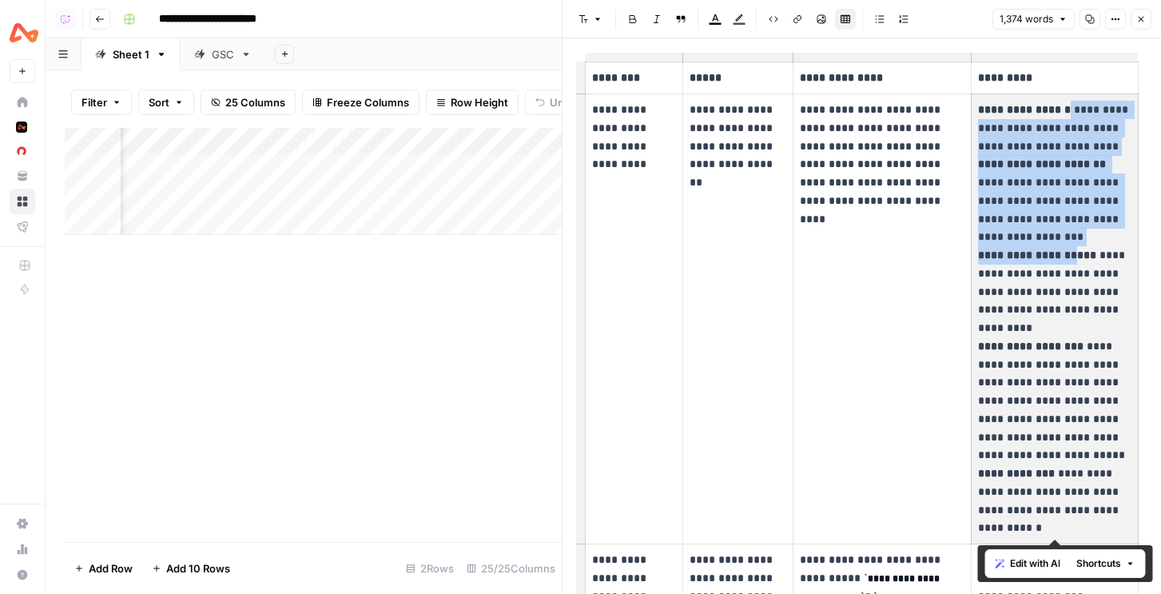
drag, startPoint x: 1060, startPoint y: 108, endPoint x: 1074, endPoint y: 252, distance: 144.5
click at [1074, 252] on p "**********" at bounding box center [1054, 319] width 153 height 436
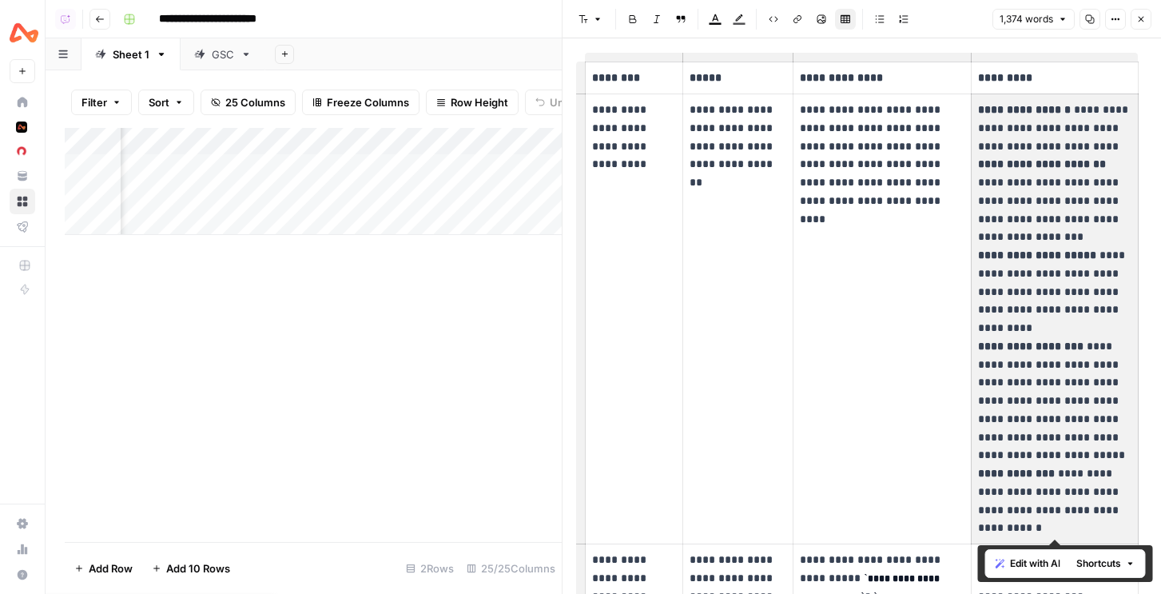
click at [1140, 21] on icon "button" at bounding box center [1141, 19] width 10 height 10
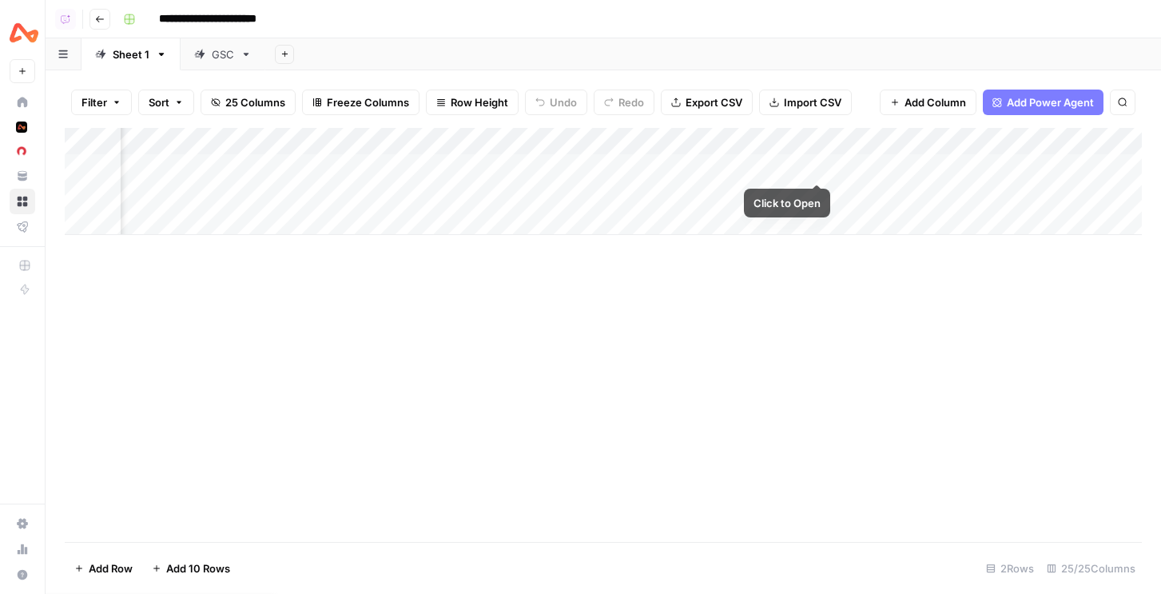
click at [819, 165] on div "Add Column" at bounding box center [603, 181] width 1077 height 107
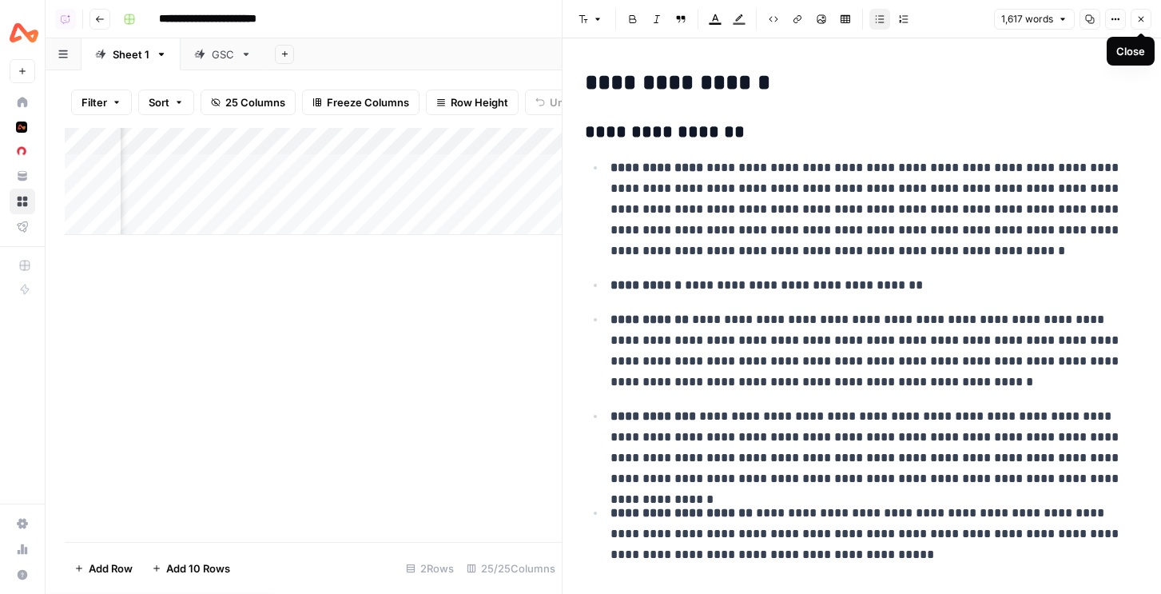
click at [1136, 22] on icon "button" at bounding box center [1141, 19] width 10 height 10
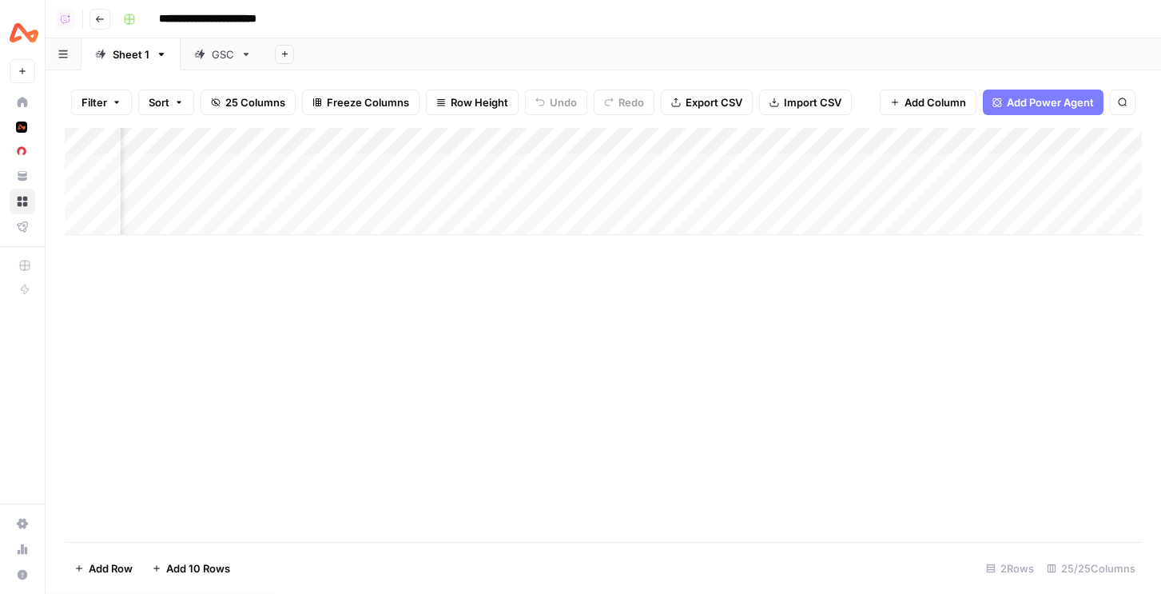
scroll to position [0, 1935]
click at [1078, 165] on div "Add Column" at bounding box center [603, 181] width 1077 height 107
click at [1059, 168] on div "Add Column" at bounding box center [603, 181] width 1077 height 107
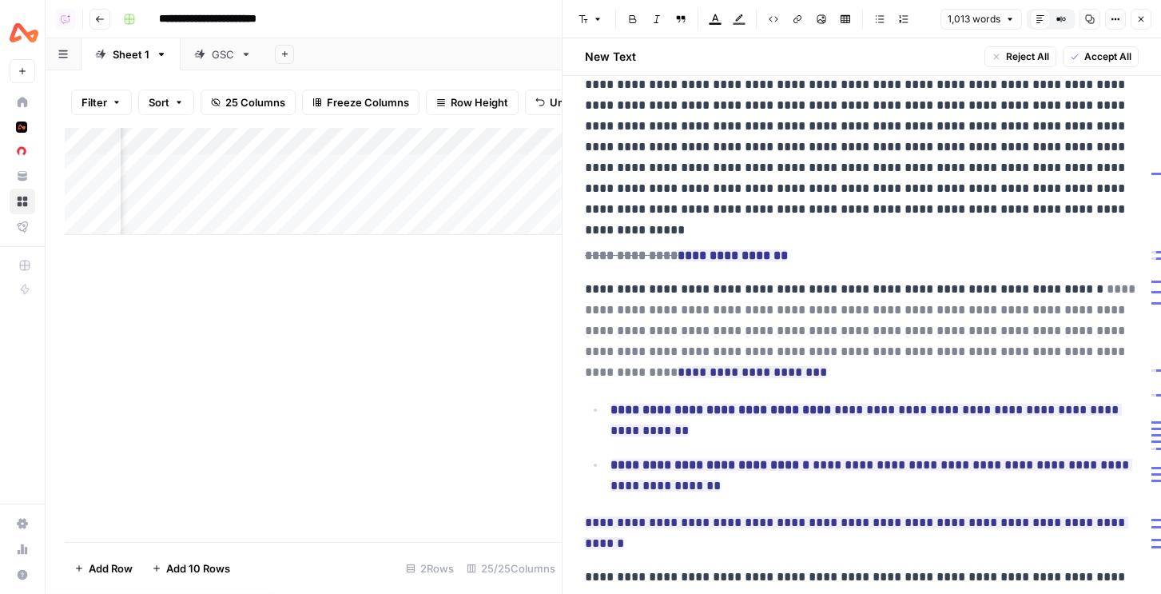
scroll to position [955, 0]
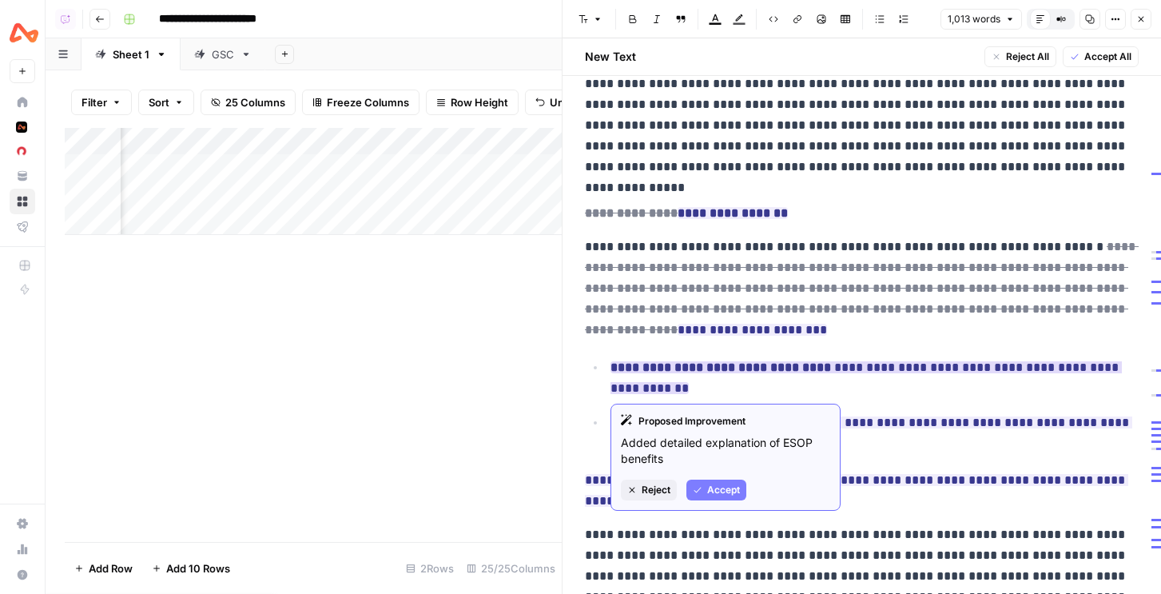
click at [731, 484] on span "Accept" at bounding box center [723, 489] width 33 height 14
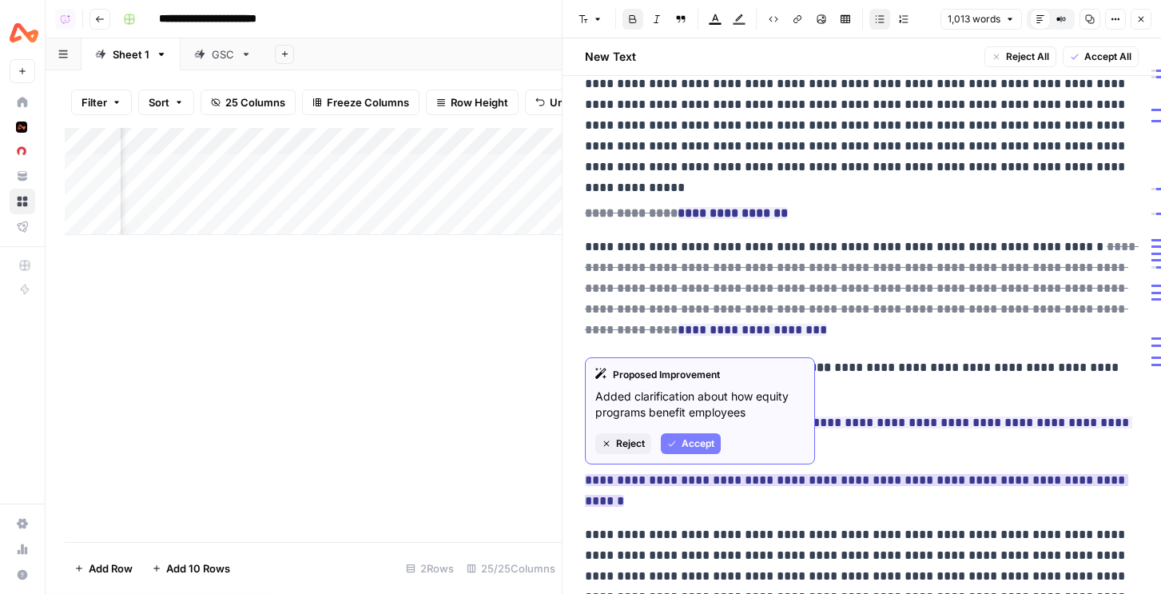
click at [711, 452] on button "Accept" at bounding box center [691, 443] width 60 height 21
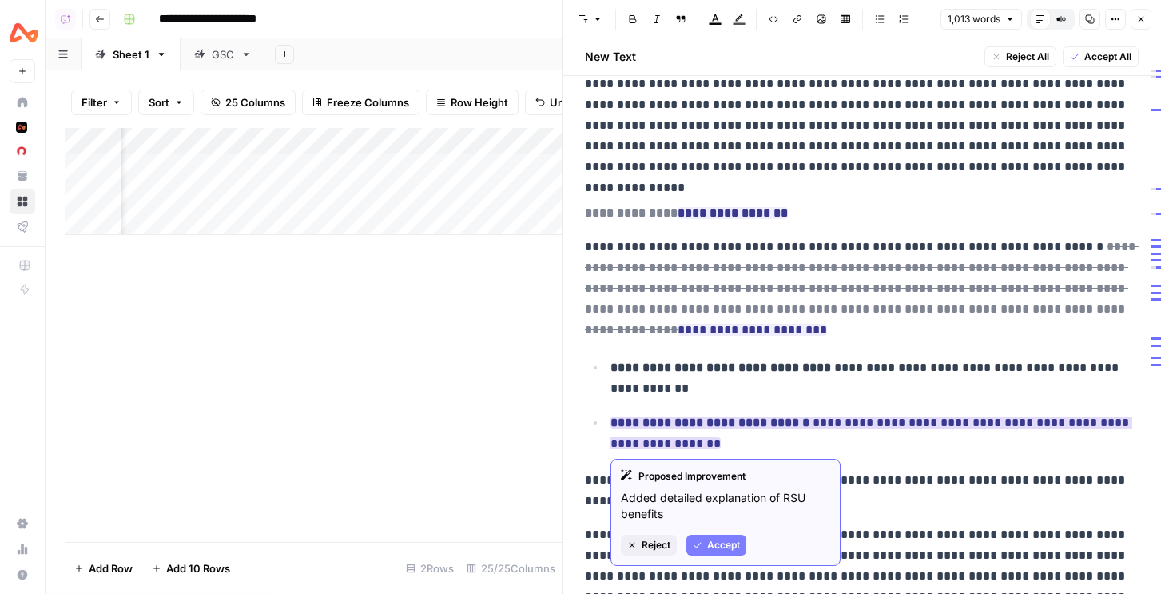
click at [717, 537] on button "Accept" at bounding box center [716, 544] width 60 height 21
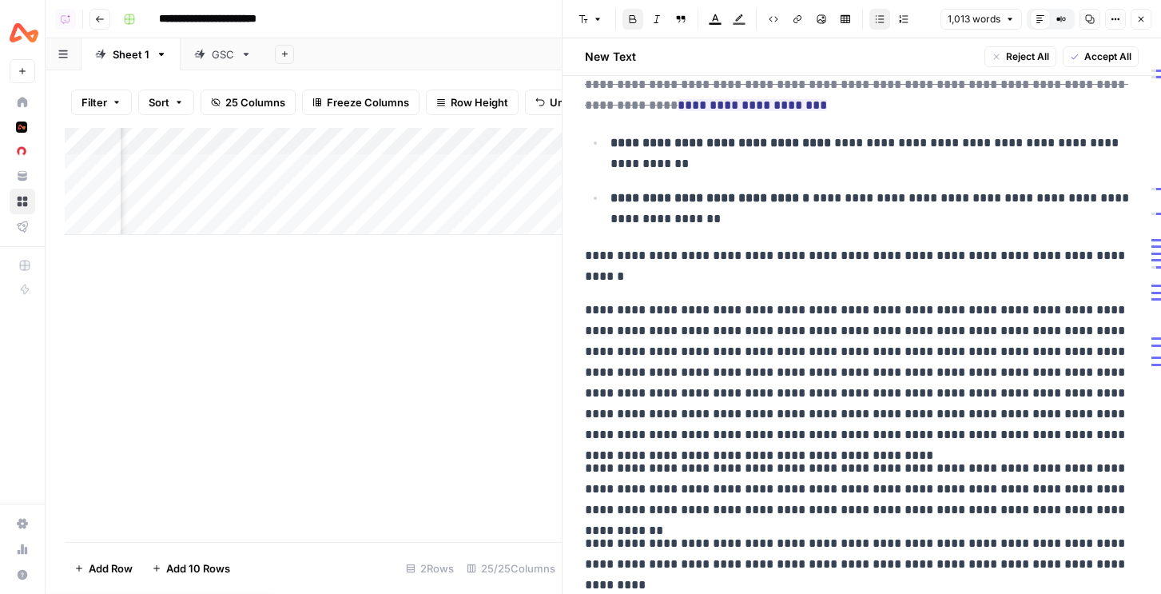
scroll to position [1056, 0]
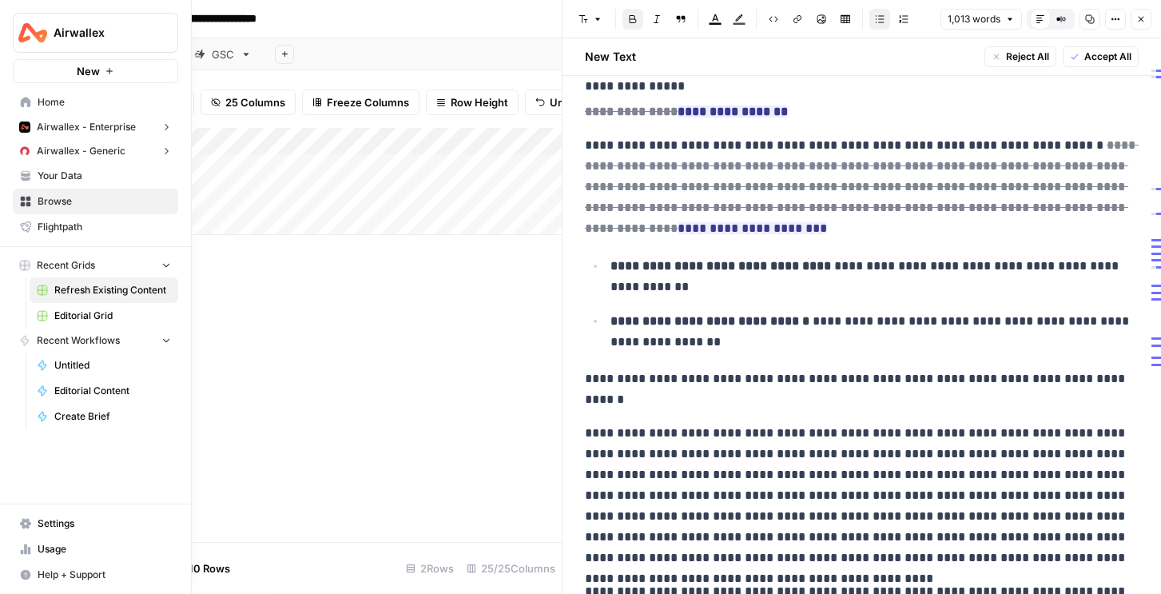
click at [53, 183] on link "Your Data" at bounding box center [95, 176] width 165 height 26
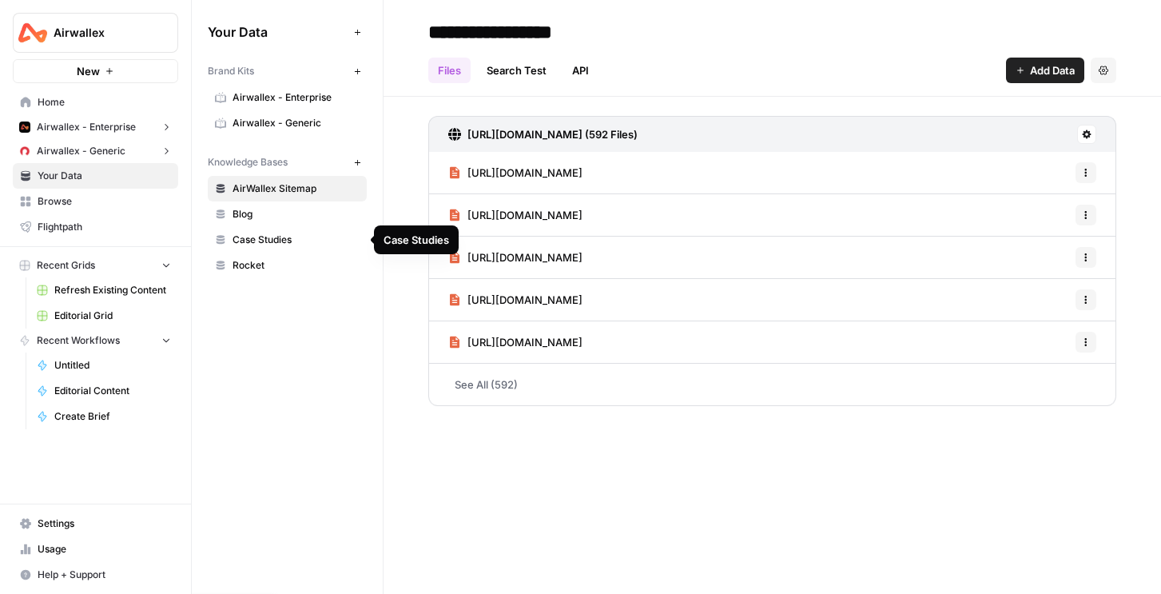
click at [272, 240] on span "Case Studies" at bounding box center [295, 239] width 127 height 14
